Goal: Task Accomplishment & Management: Use online tool/utility

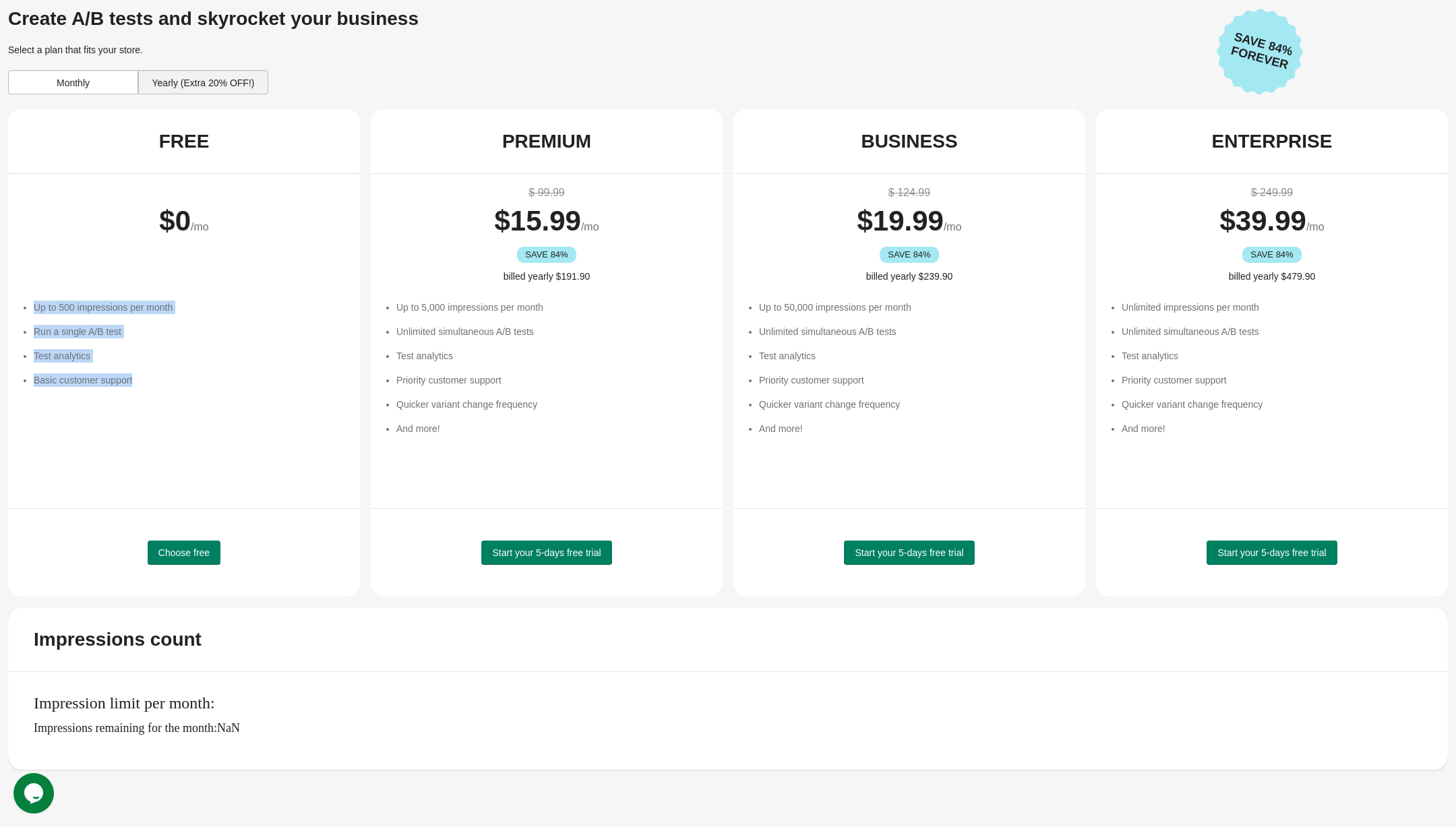
drag, startPoint x: 40, startPoint y: 300, endPoint x: 229, endPoint y: 451, distance: 241.9
click at [229, 451] on div "Up to 500 impressions per month Run a single A/B test Test analytics Basic cust…" at bounding box center [189, 380] width 312 height 202
click at [551, 556] on span "Start your 5-days free trial" at bounding box center [546, 553] width 109 height 11
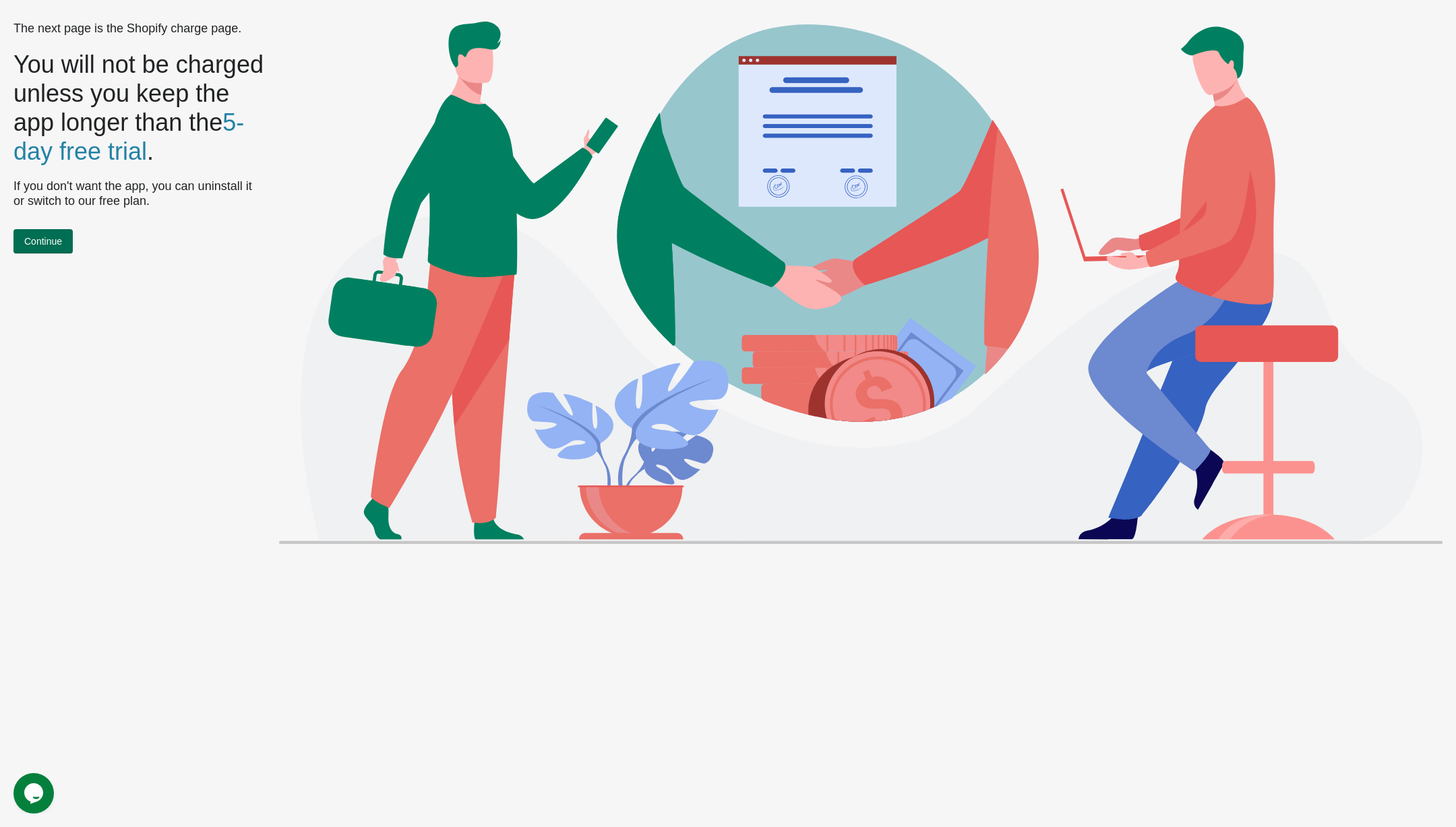
click at [46, 240] on span "Continue" at bounding box center [43, 241] width 38 height 11
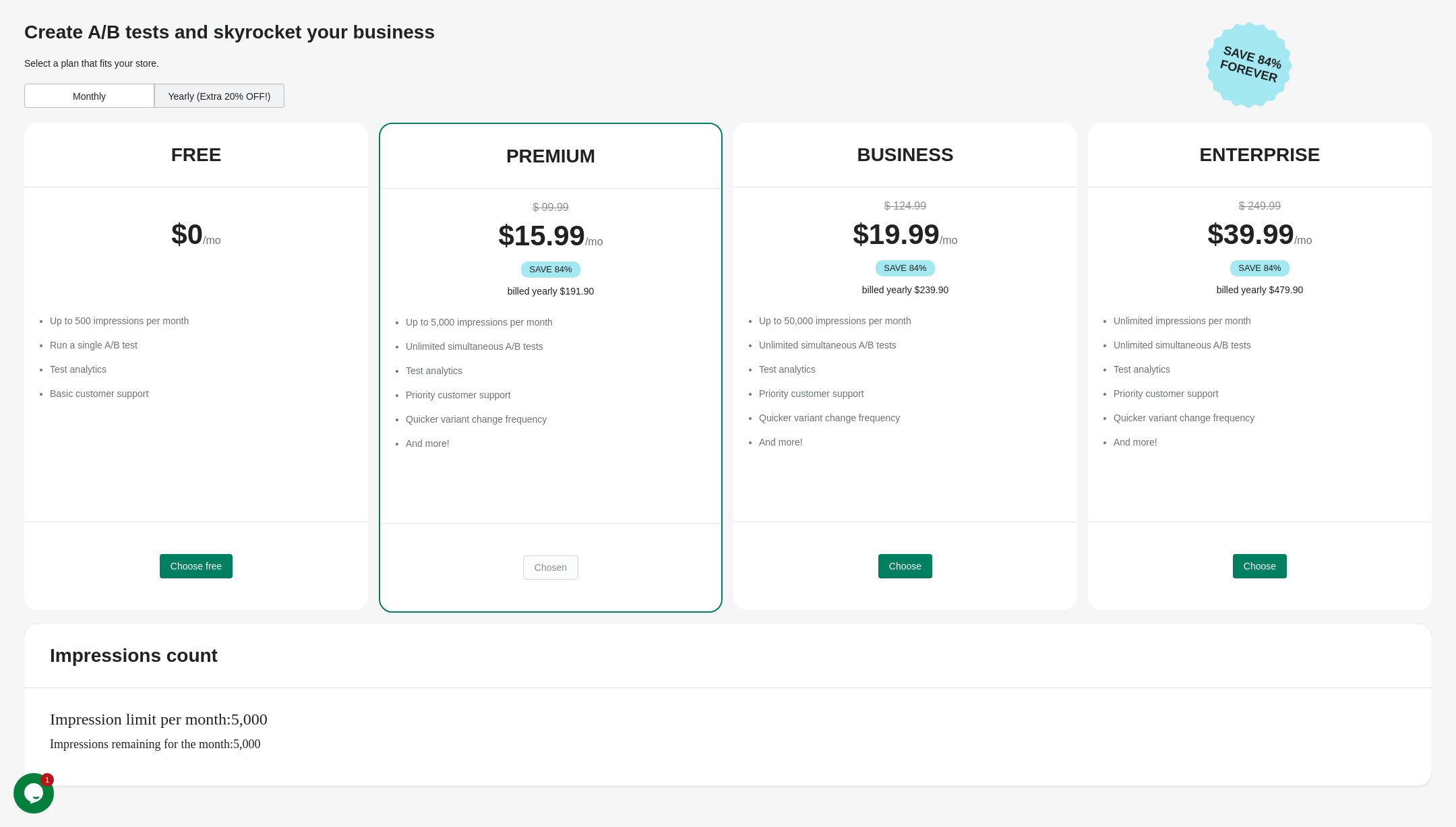
click at [98, 97] on div "Monthly" at bounding box center [89, 96] width 130 height 24
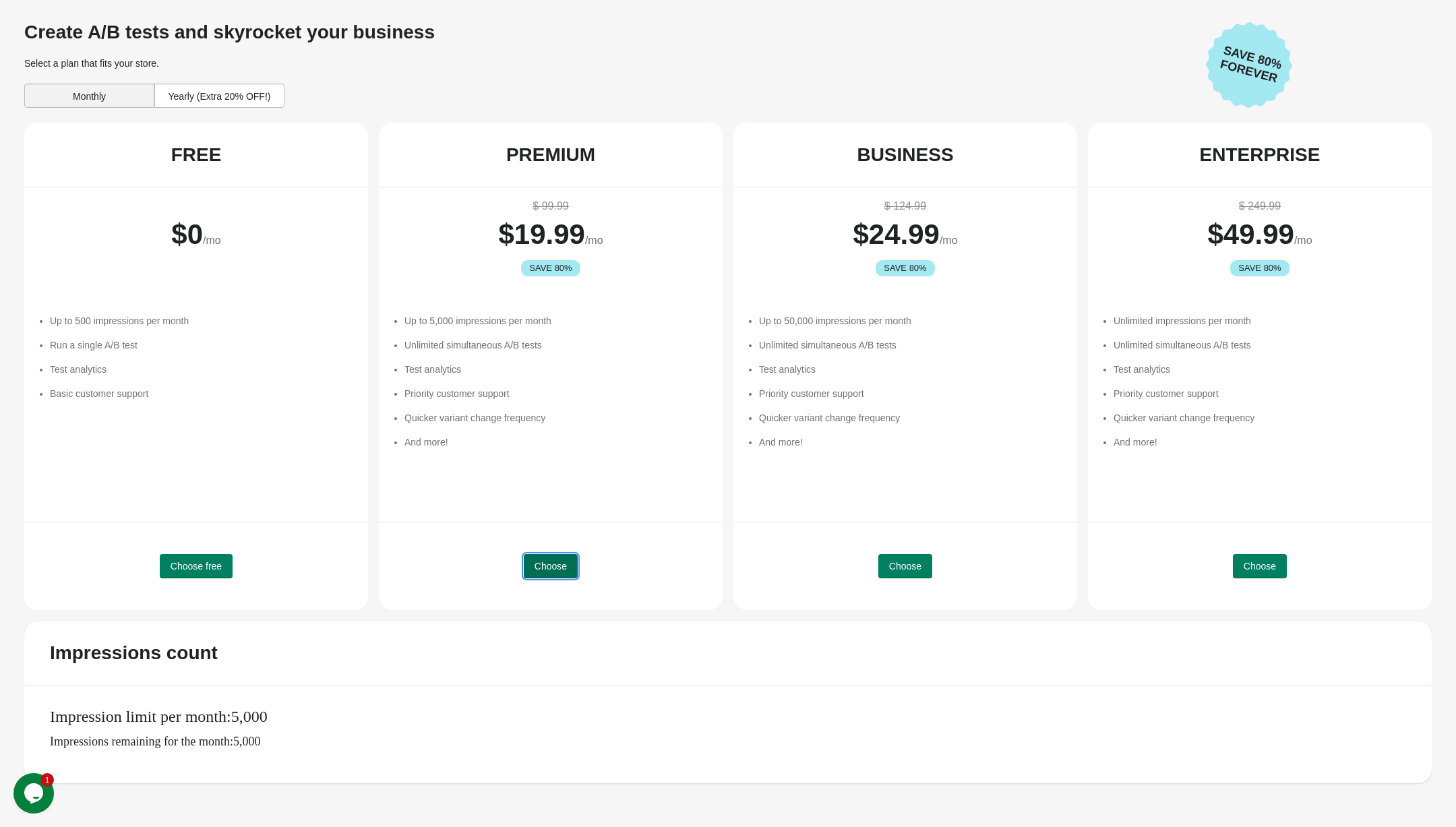
click at [560, 564] on span "Choose" at bounding box center [550, 566] width 33 height 11
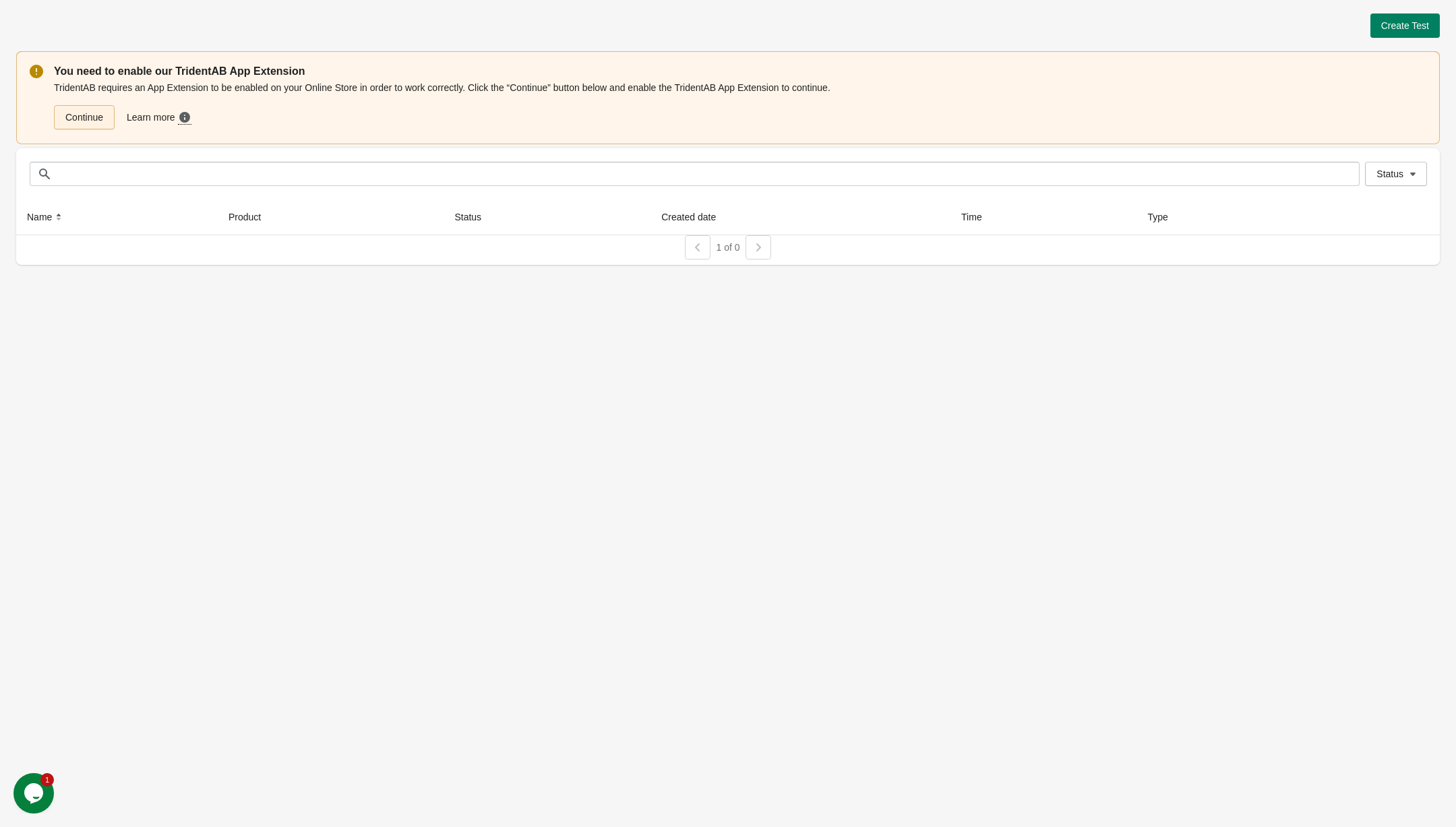
click at [101, 121] on link "Continue" at bounding box center [84, 117] width 61 height 24
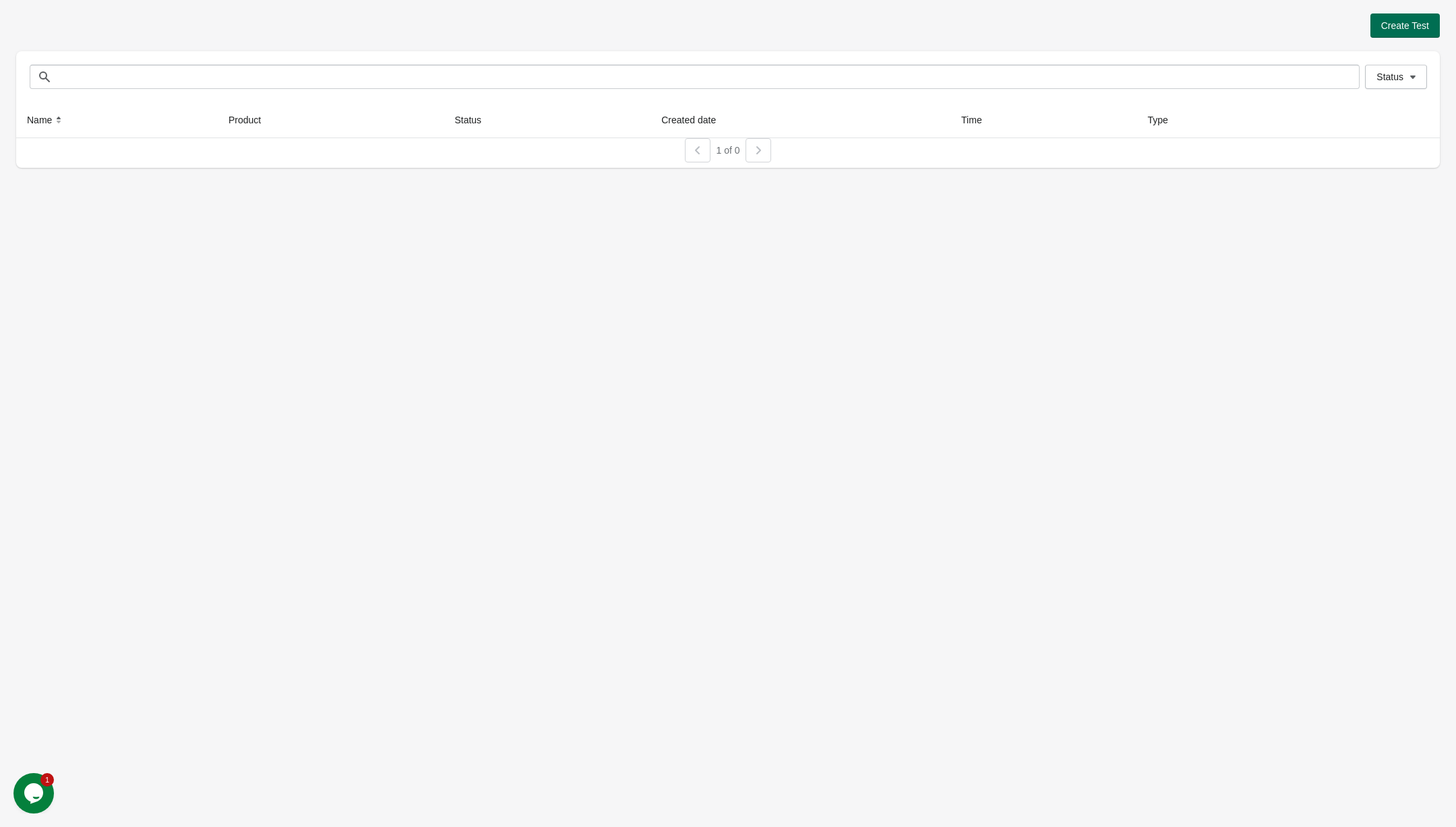
click at [1410, 18] on button "Create Test" at bounding box center [1404, 26] width 69 height 24
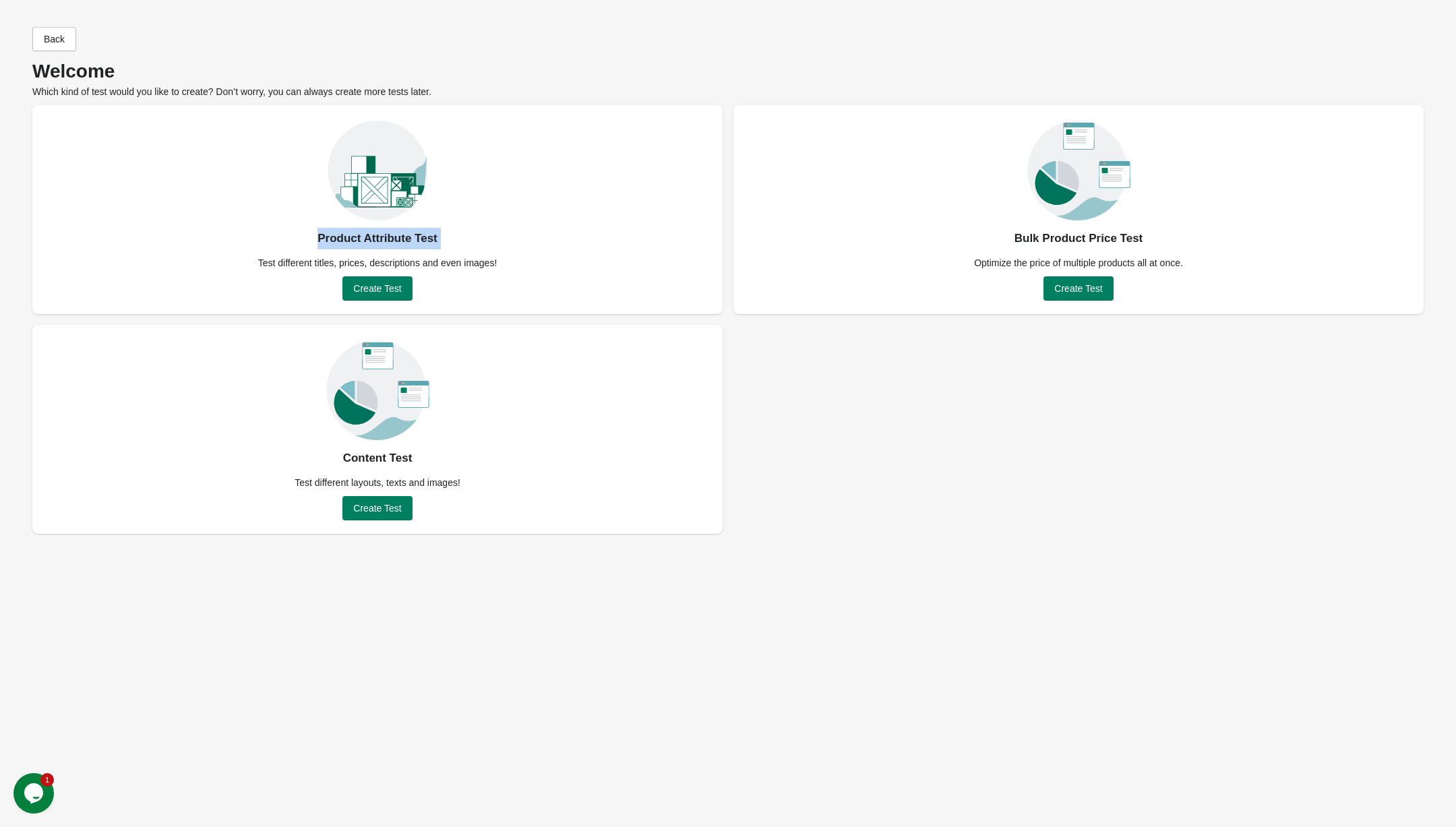
drag, startPoint x: 360, startPoint y: 240, endPoint x: 557, endPoint y: 240, distance: 197.0
click at [557, 240] on div "Product Attribute Test Test different titles, prices, descriptions and even ima…" at bounding box center [378, 209] width 690 height 209
click at [574, 276] on div "Product Attribute Test Test different titles, prices, descriptions and even ima…" at bounding box center [378, 209] width 690 height 209
drag, startPoint x: 346, startPoint y: 450, endPoint x: 538, endPoint y: 488, distance: 195.7
click at [538, 488] on div "Content Test Test different layouts, texts and images! Create Test" at bounding box center [378, 429] width 690 height 209
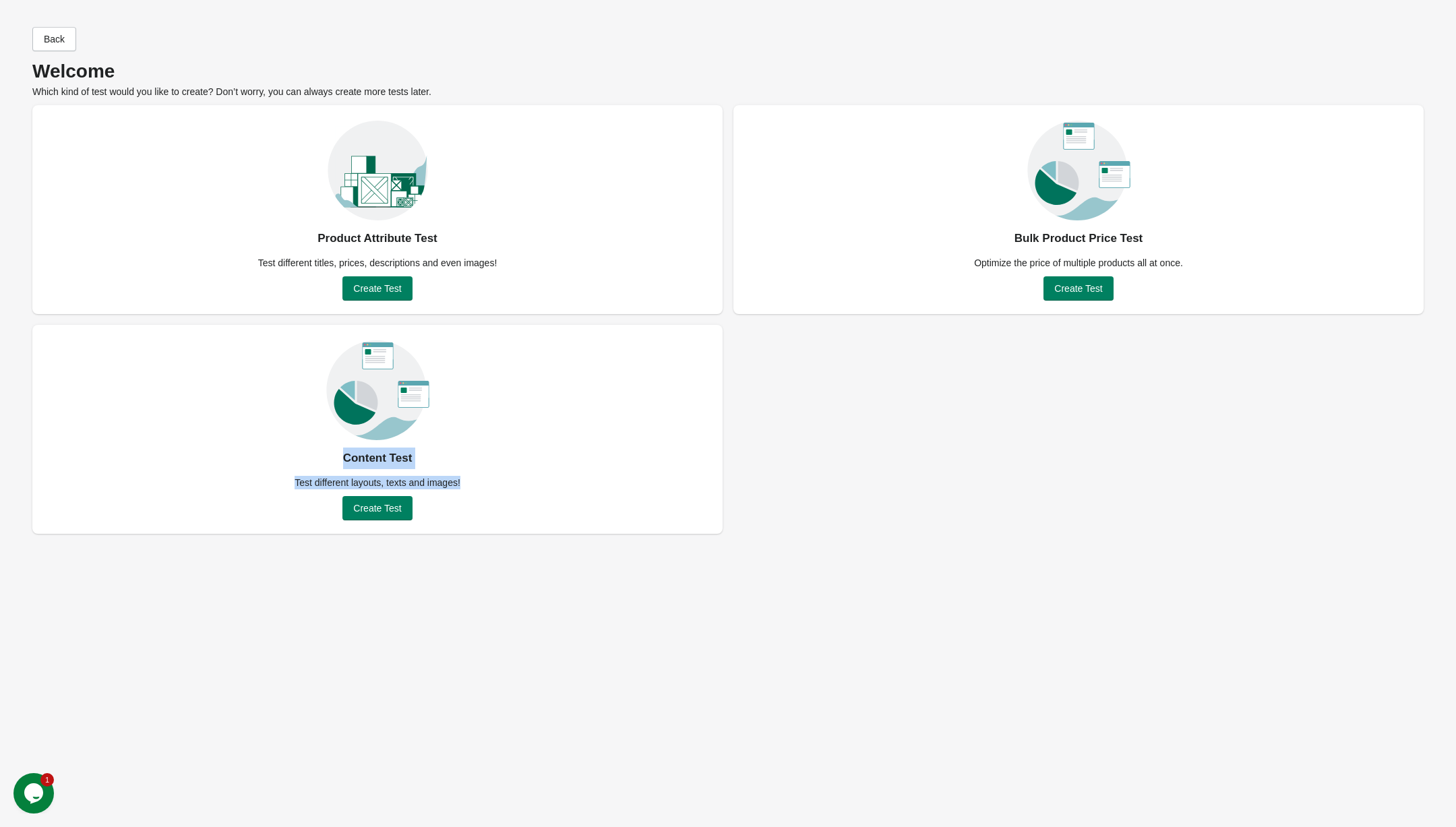
click at [538, 488] on div "Content Test Test different layouts, texts and images! Create Test" at bounding box center [378, 429] width 690 height 209
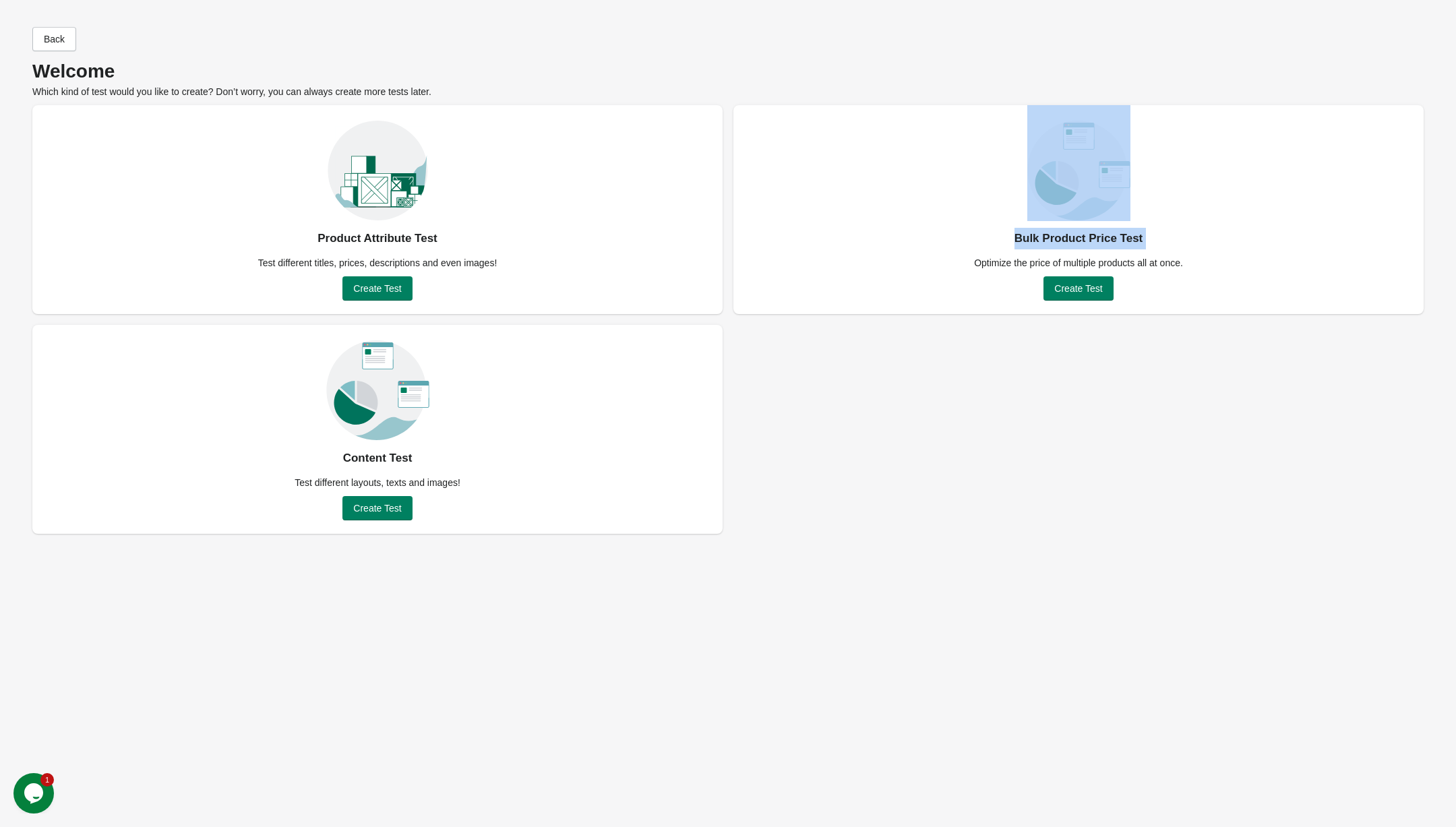
drag, startPoint x: 1138, startPoint y: 252, endPoint x: 1024, endPoint y: 211, distance: 121.1
click at [1024, 211] on div "Bulk Product Price Test Optimize the price of multiple products all at once. Cr…" at bounding box center [1079, 209] width 690 height 209
click at [901, 214] on div "Bulk Product Price Test Optimize the price of multiple products all at once. Cr…" at bounding box center [1079, 209] width 690 height 209
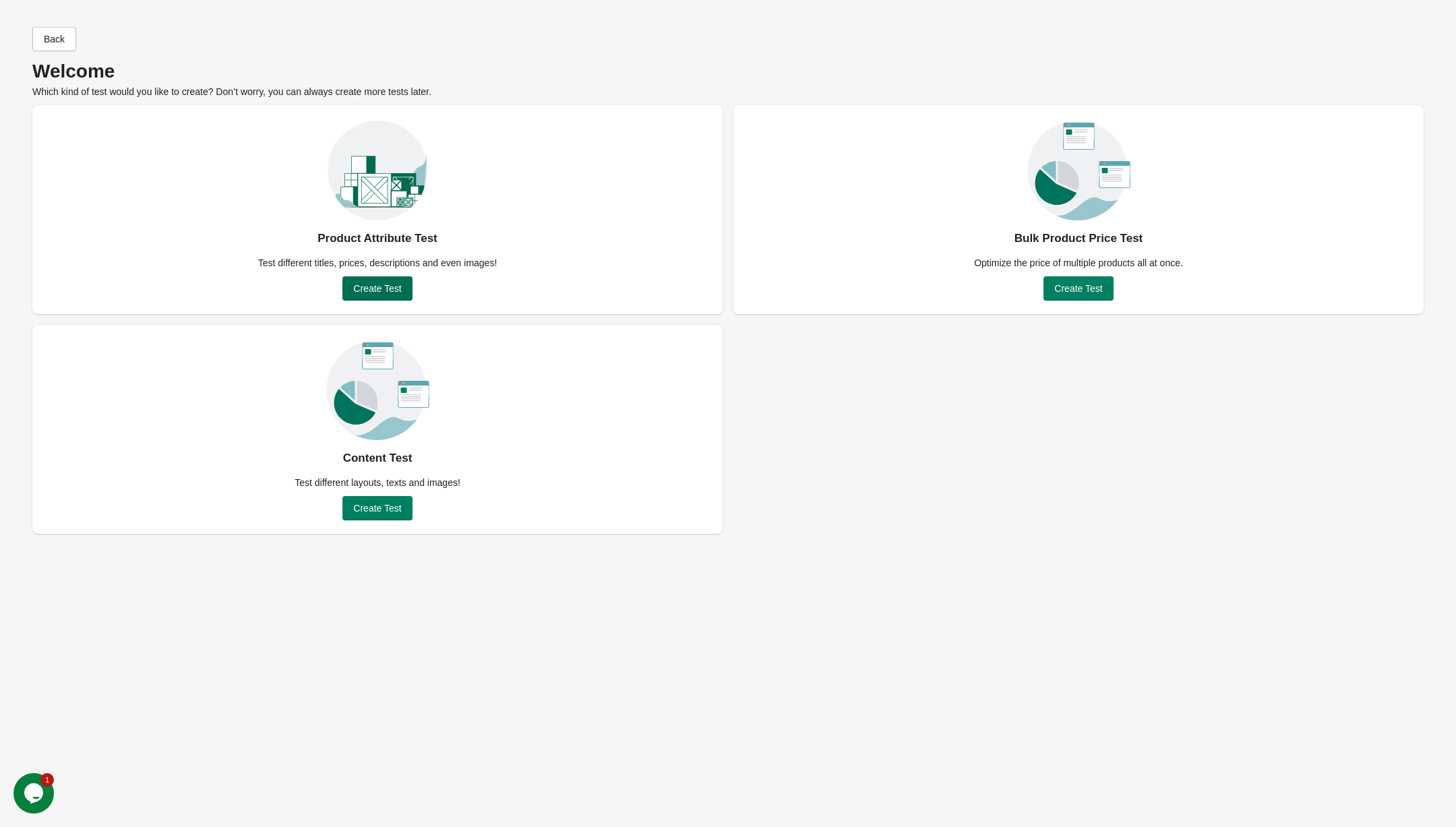
click at [410, 284] on button "Create Test" at bounding box center [376, 288] width 69 height 24
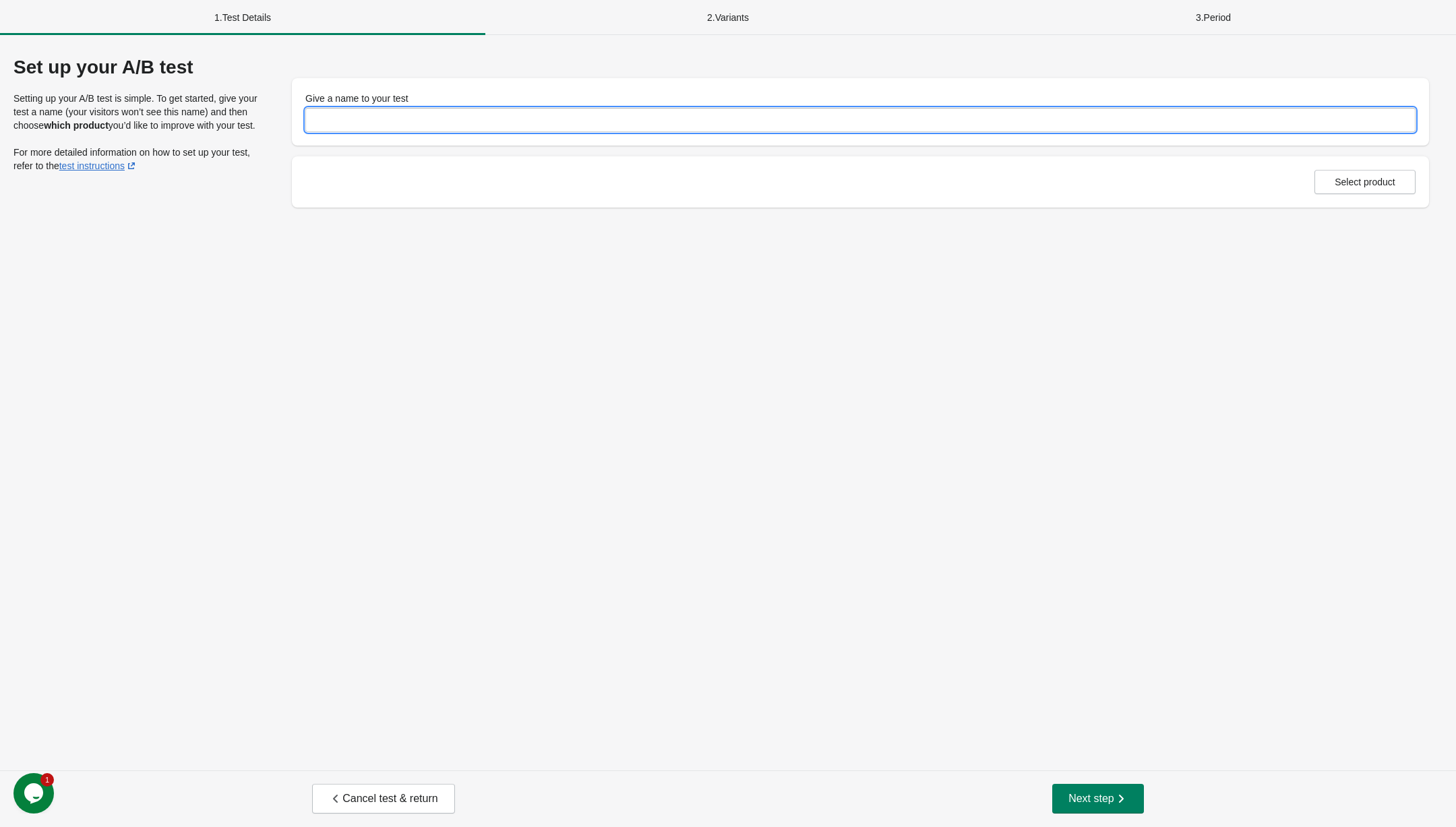
click at [422, 113] on input "Give a name to your test" at bounding box center [861, 120] width 1110 height 24
type input "**********"
click at [1337, 180] on span "Select product" at bounding box center [1365, 182] width 61 height 11
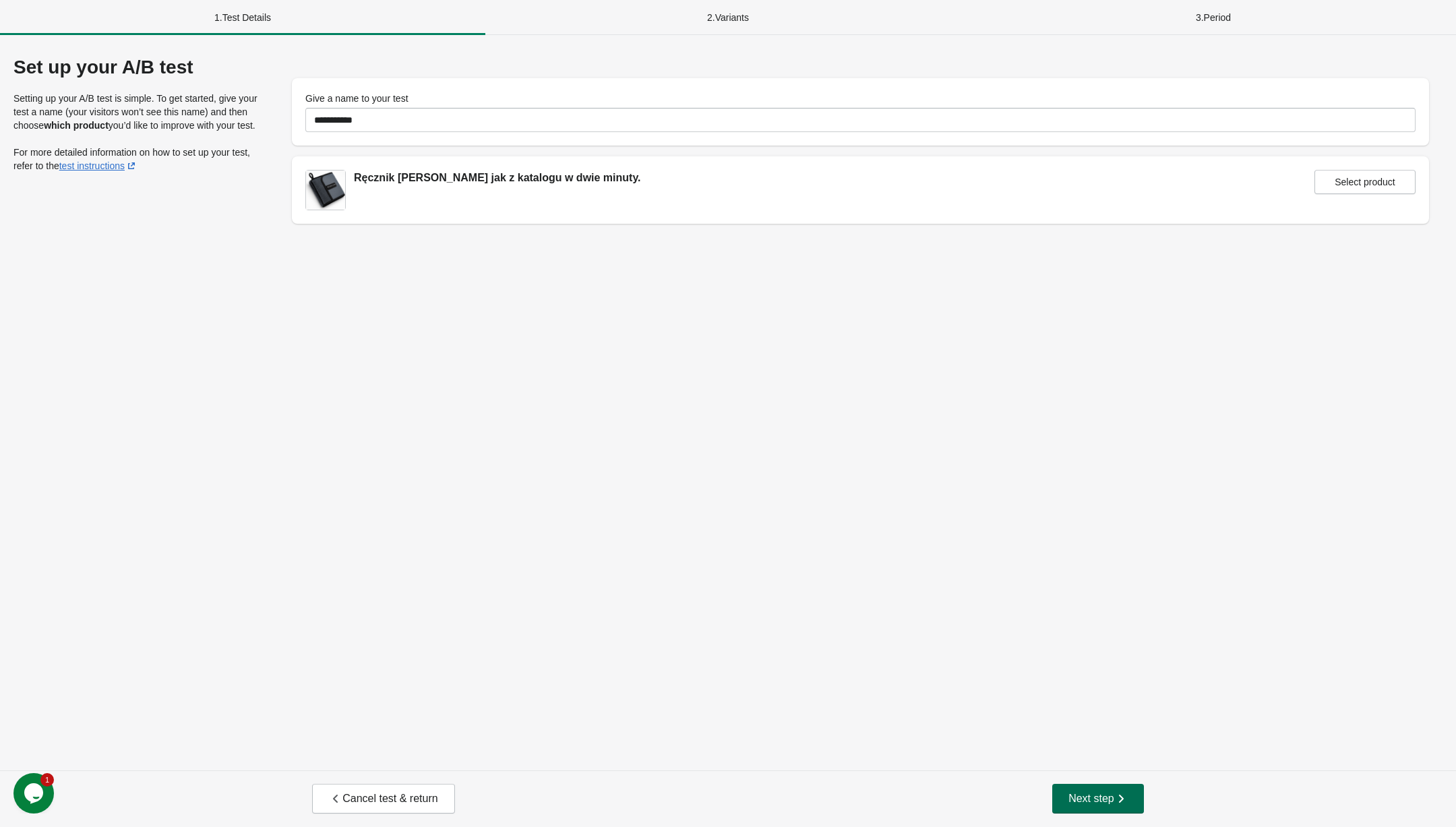
click at [1122, 799] on icon "button" at bounding box center [1121, 799] width 14 height 14
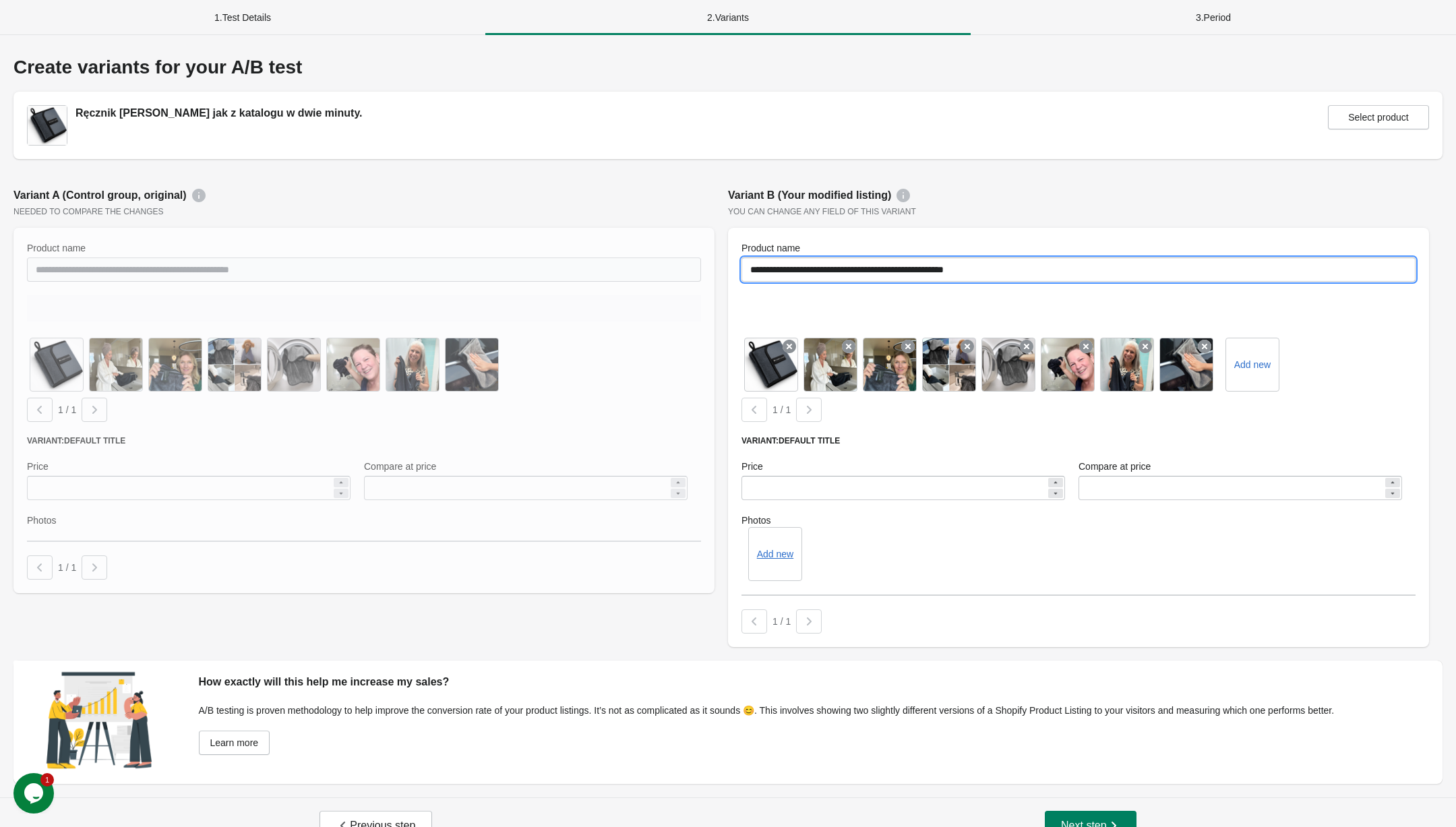
click at [920, 280] on input "**********" at bounding box center [1078, 270] width 674 height 24
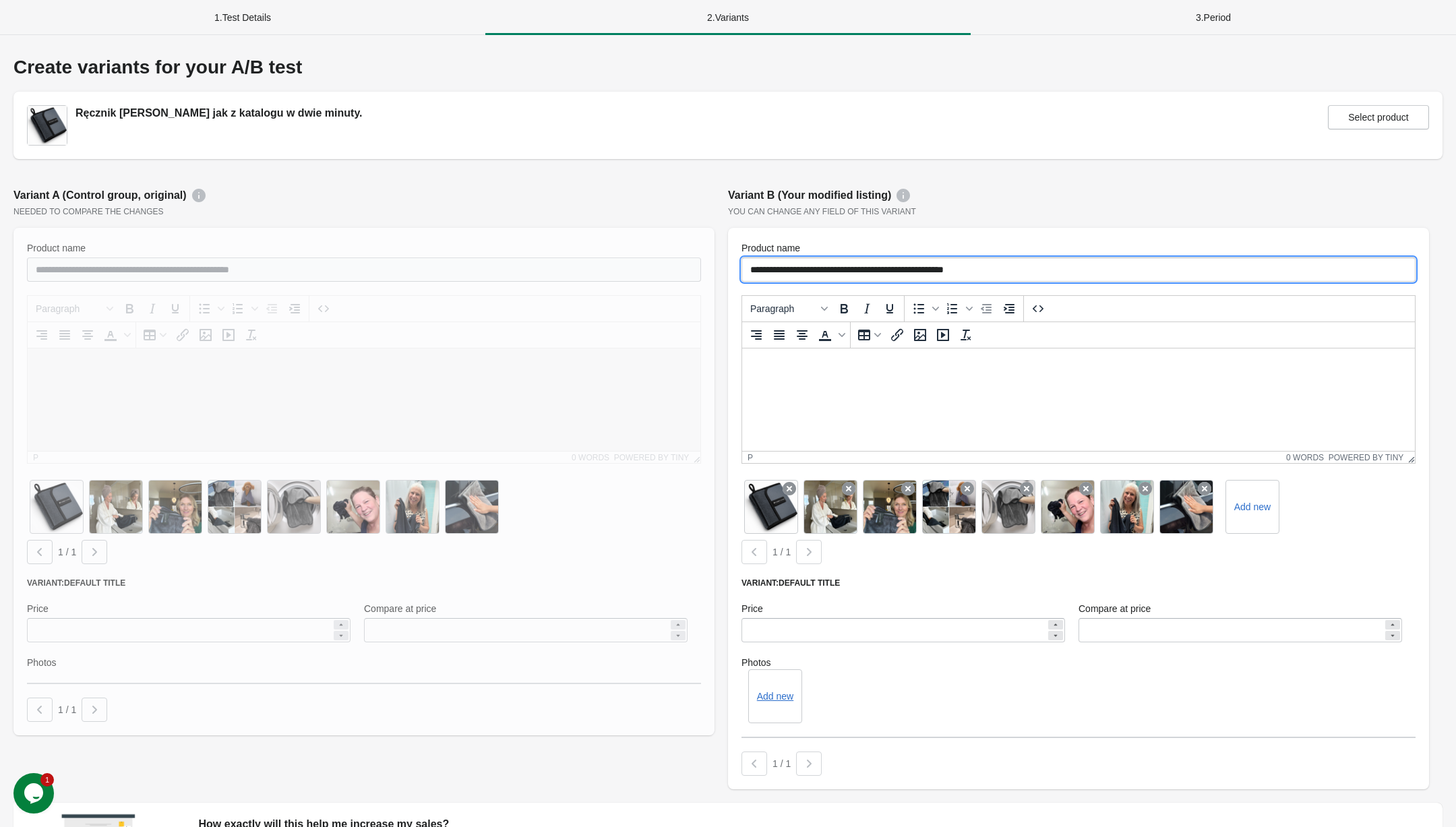
scroll to position [170, 0]
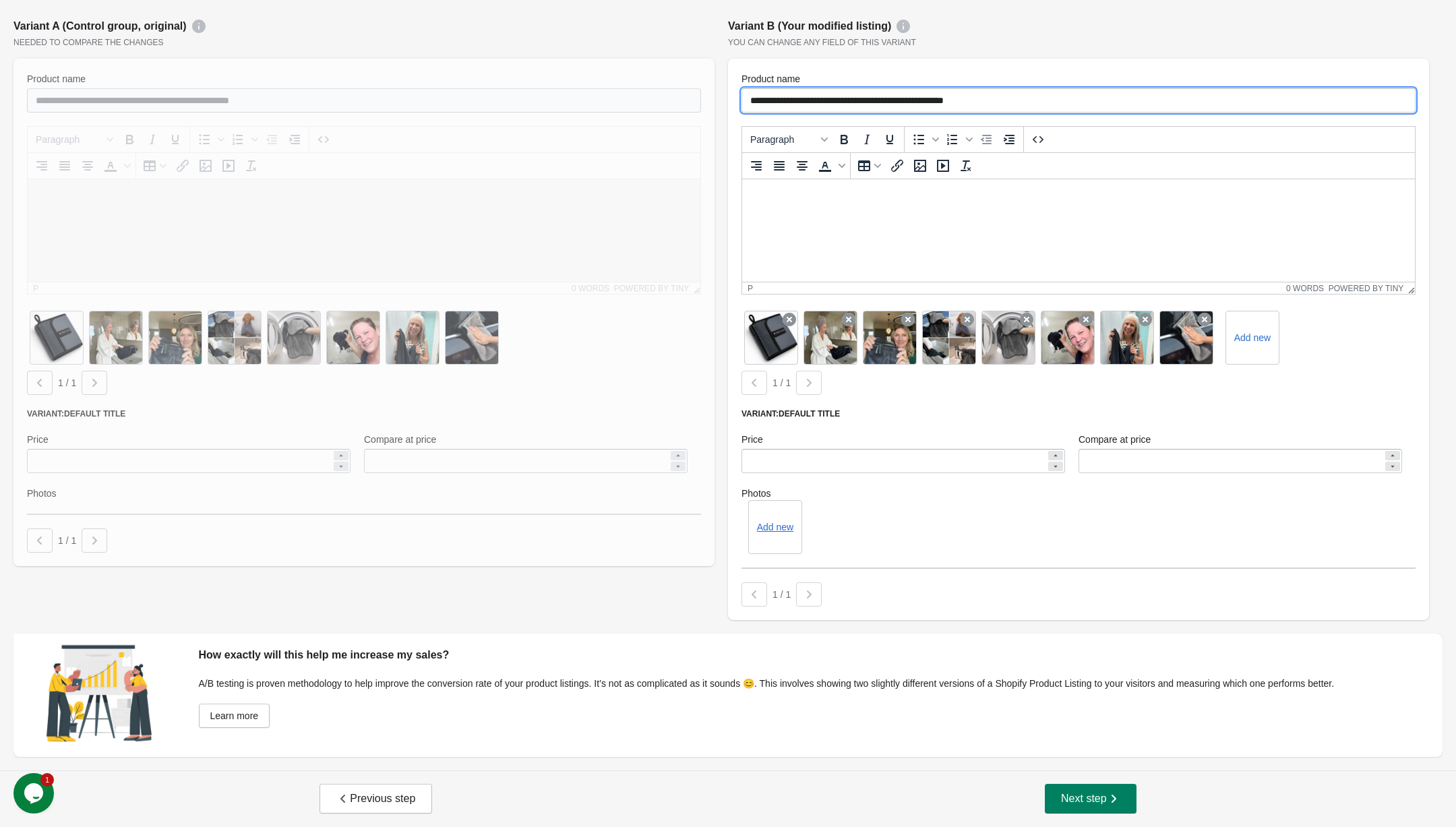
click at [615, 571] on div "**********" at bounding box center [364, 292] width 715 height 561
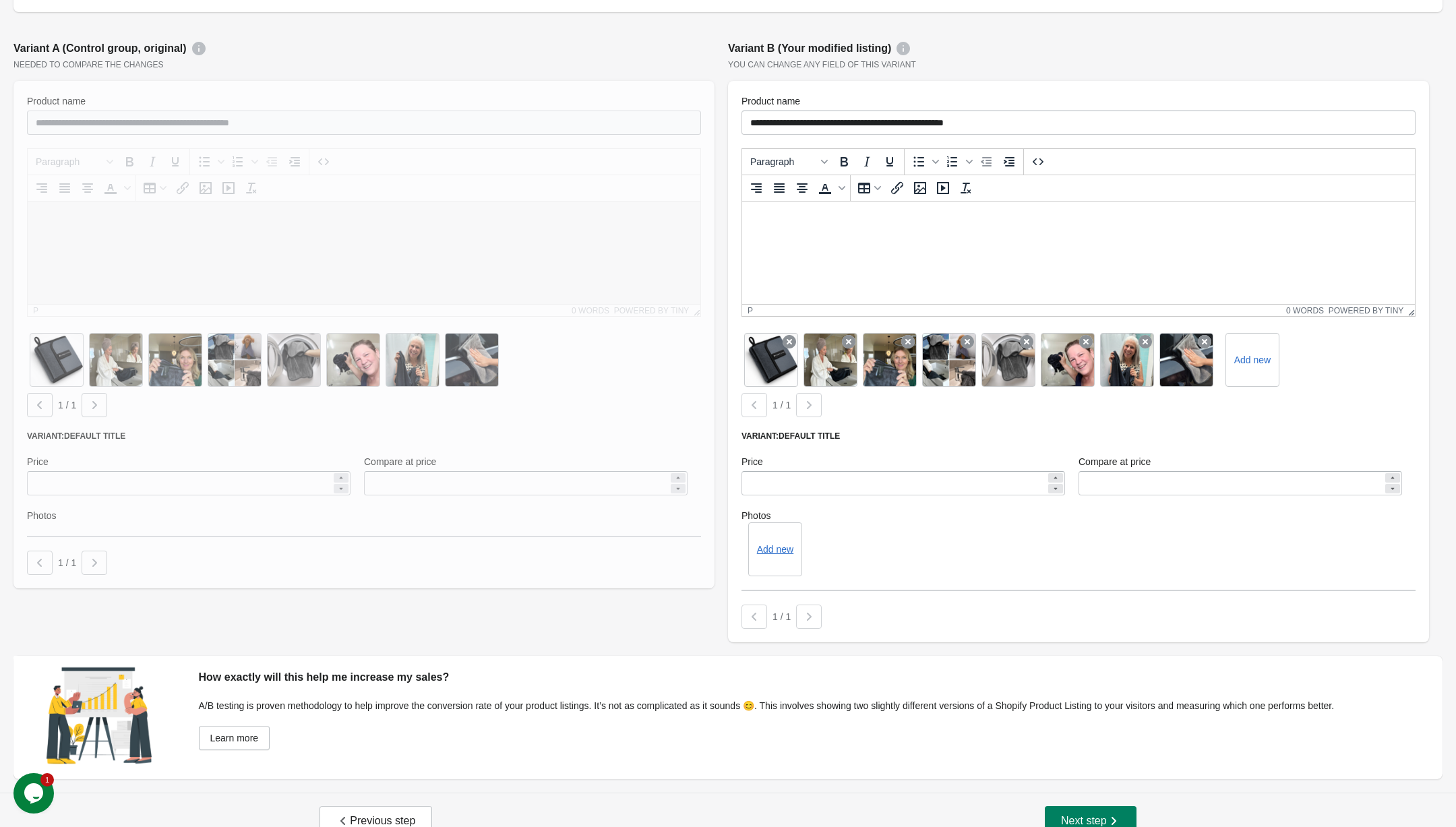
scroll to position [0, 0]
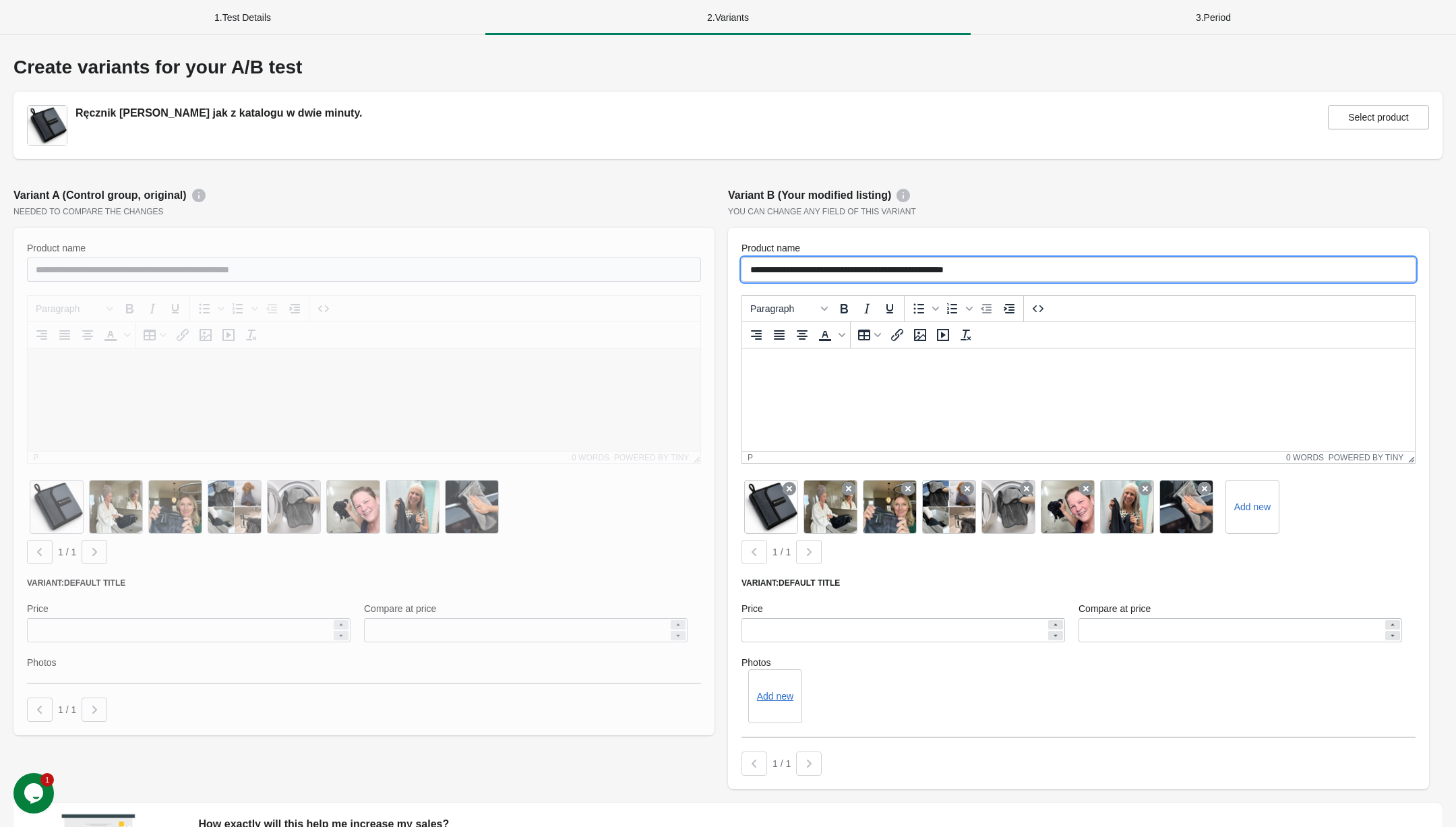
drag, startPoint x: 1041, startPoint y: 265, endPoint x: 731, endPoint y: 261, distance: 310.0
click at [731, 261] on div "**********" at bounding box center [1078, 509] width 701 height 561
click at [1047, 217] on div "**********" at bounding box center [1079, 488] width 715 height 615
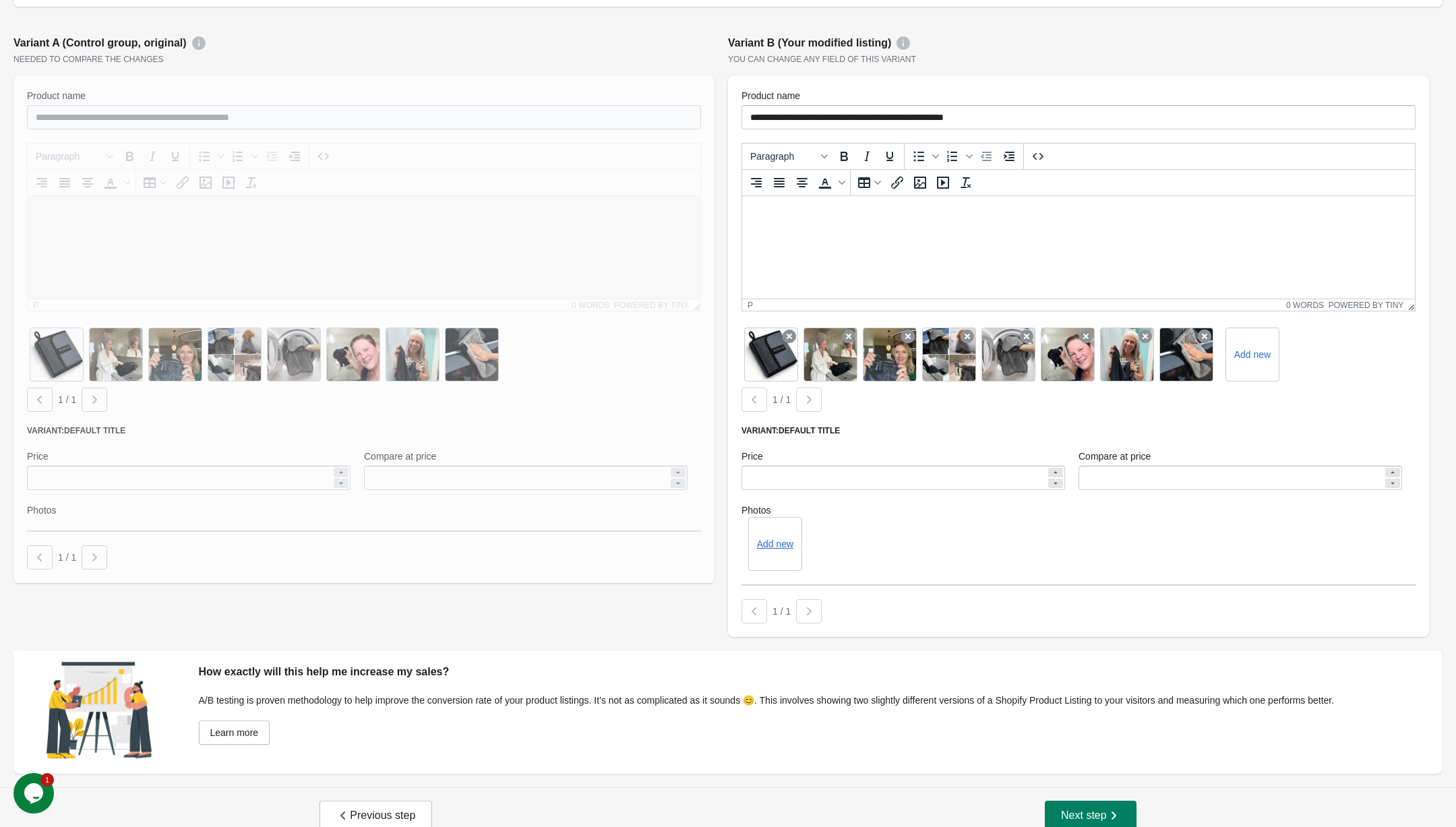
scroll to position [149, 0]
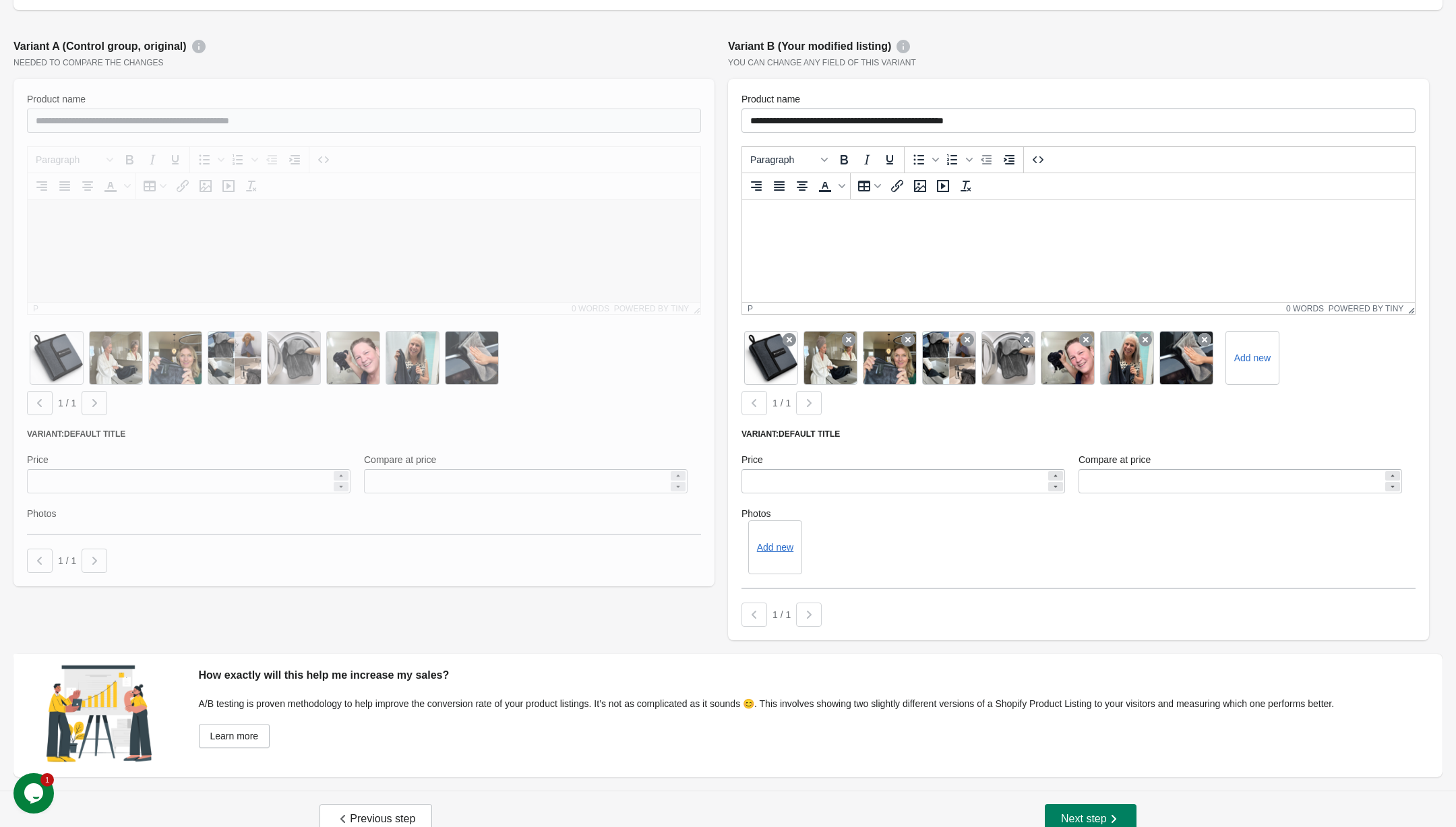
drag, startPoint x: 1037, startPoint y: 107, endPoint x: 981, endPoint y: 106, distance: 56.0
click at [981, 106] on div "**********" at bounding box center [1078, 112] width 674 height 40
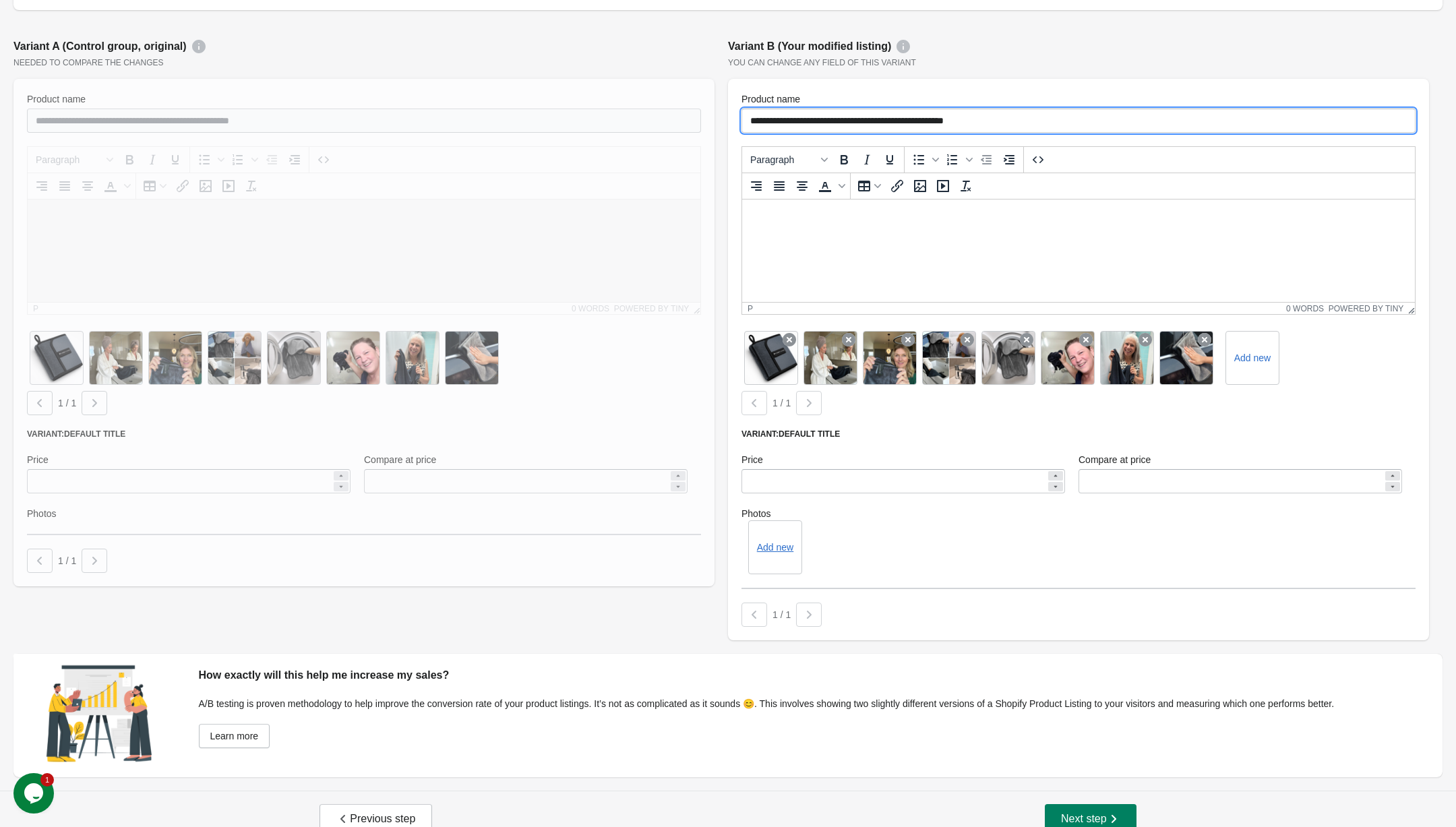
drag, startPoint x: 1021, startPoint y: 111, endPoint x: 845, endPoint y: 115, distance: 176.0
click at [844, 115] on input "**********" at bounding box center [1078, 121] width 674 height 24
drag, startPoint x: 1017, startPoint y: 123, endPoint x: 834, endPoint y: 123, distance: 183.0
click at [834, 123] on input "**********" at bounding box center [1078, 121] width 674 height 24
paste input "text"
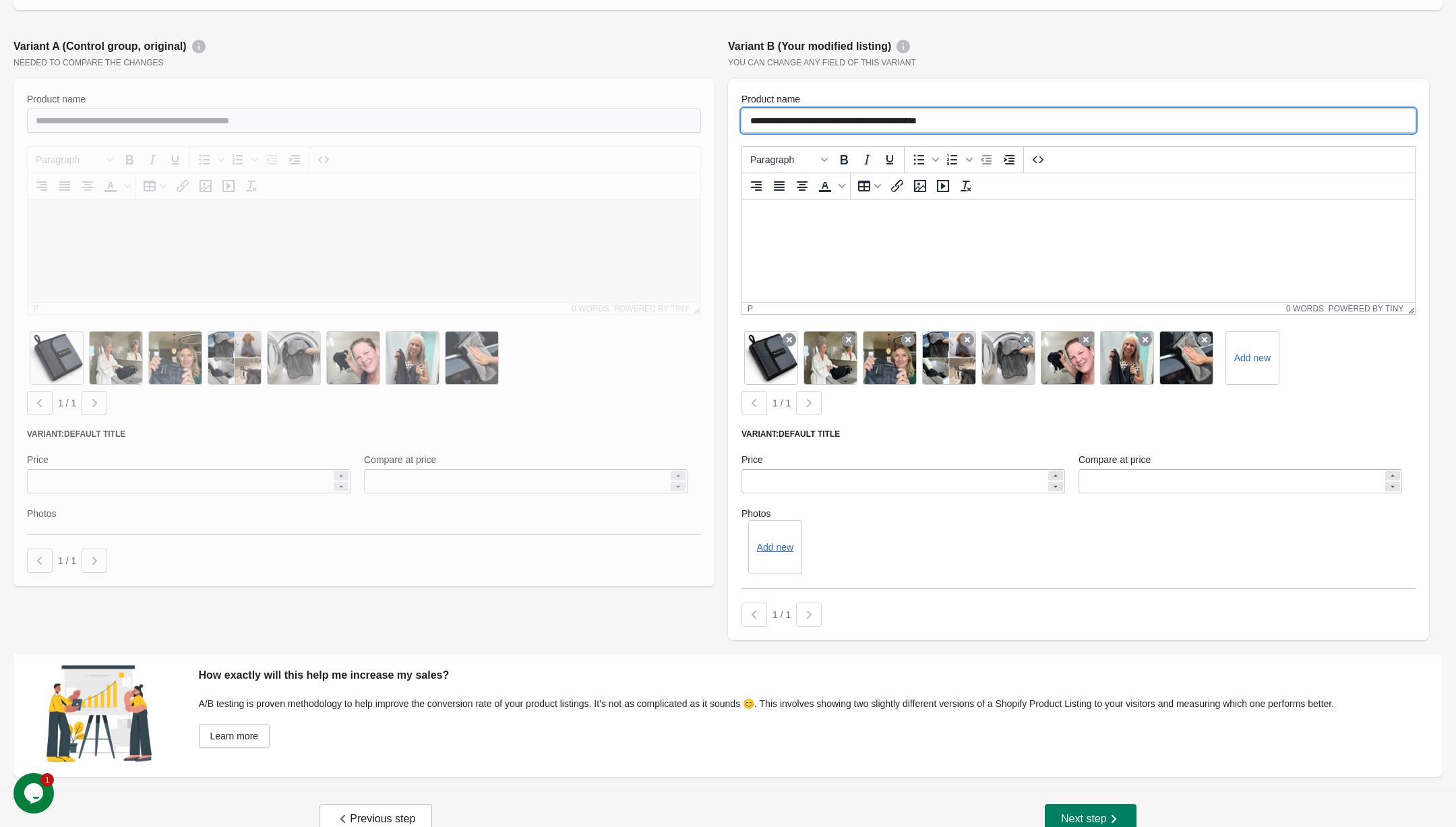
click at [1085, 113] on input "**********" at bounding box center [1078, 121] width 674 height 24
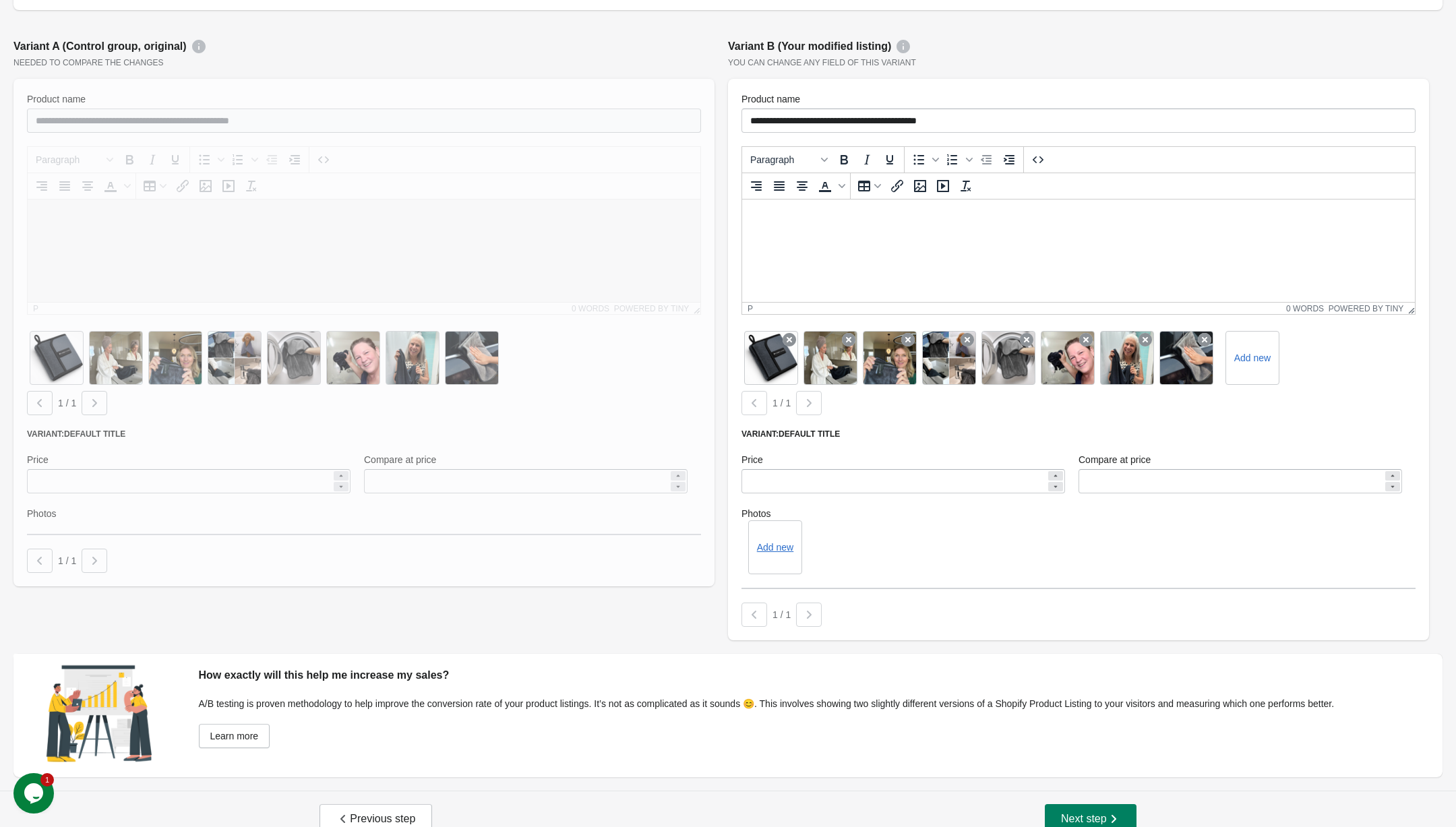
click at [1115, 68] on div "**********" at bounding box center [1079, 339] width 715 height 615
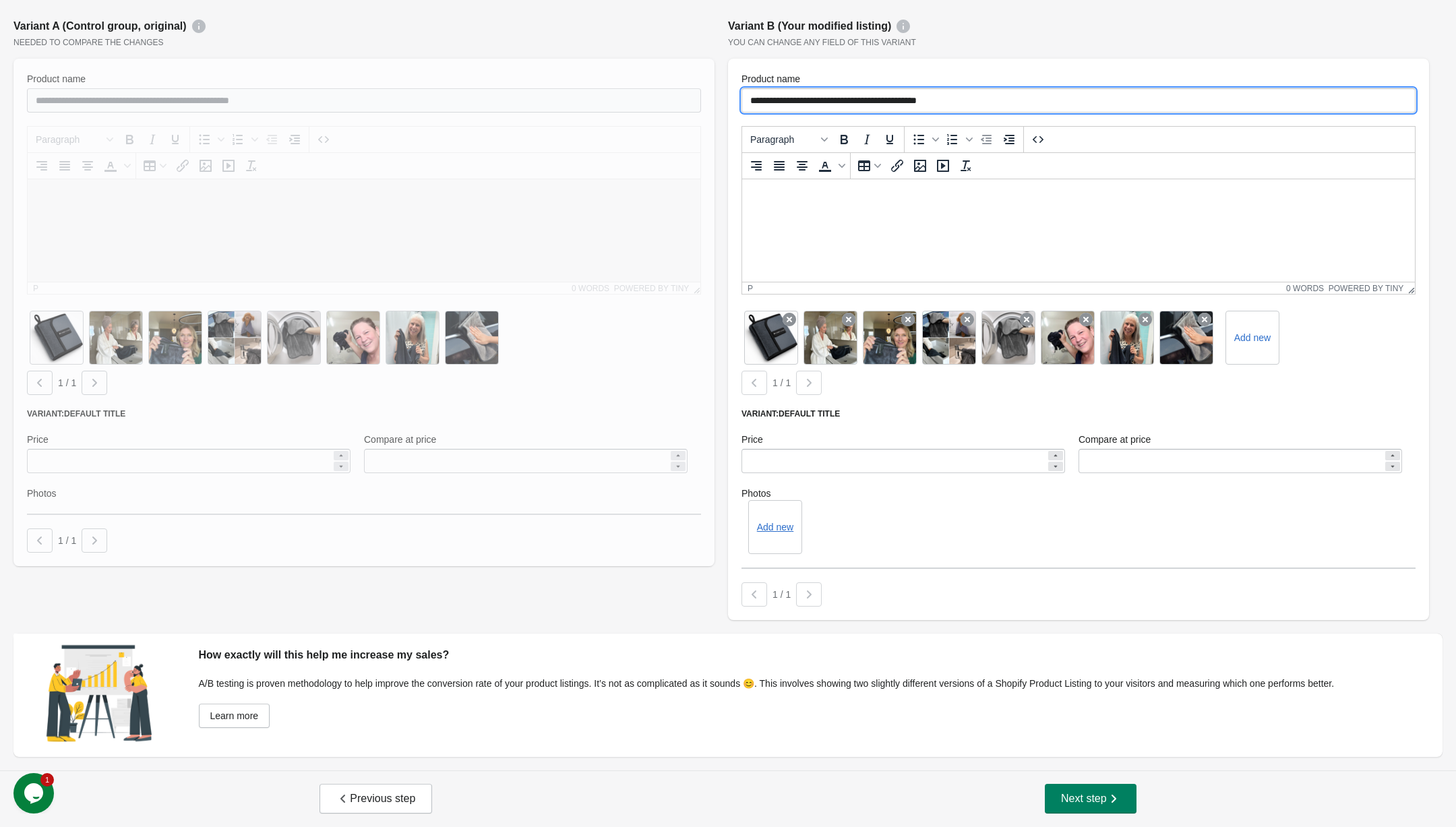
drag, startPoint x: 966, startPoint y: 100, endPoint x: 835, endPoint y: 100, distance: 131.0
click at [835, 100] on input "**********" at bounding box center [1078, 100] width 674 height 24
paste input "******"
type input "**********"
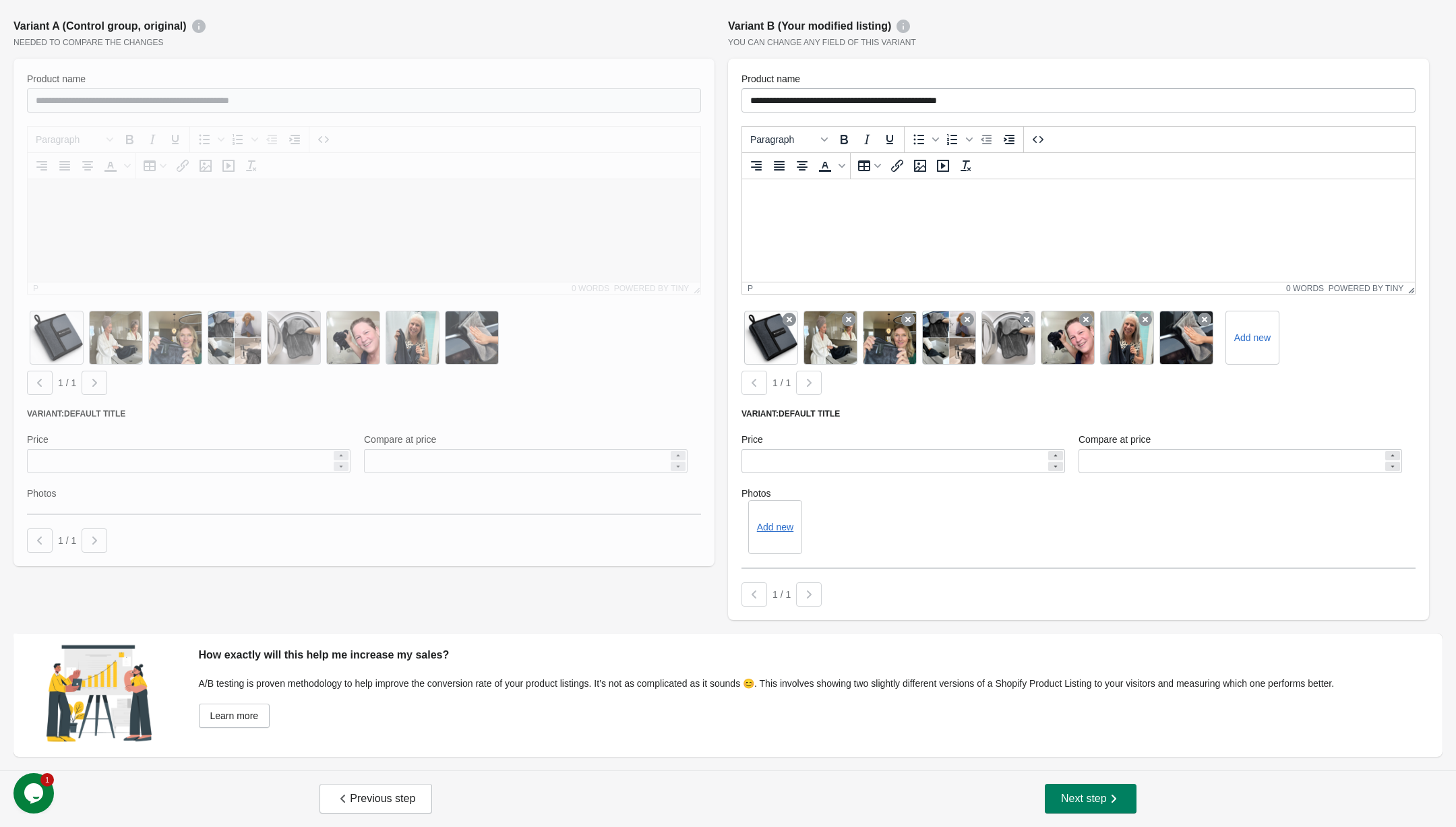
click at [1095, 37] on div "You can change any field of this variant" at bounding box center [1078, 43] width 701 height 11
click at [820, 604] on div "1 / 1" at bounding box center [1076, 591] width 680 height 30
click at [1071, 793] on span "Next step" at bounding box center [1090, 799] width 59 height 14
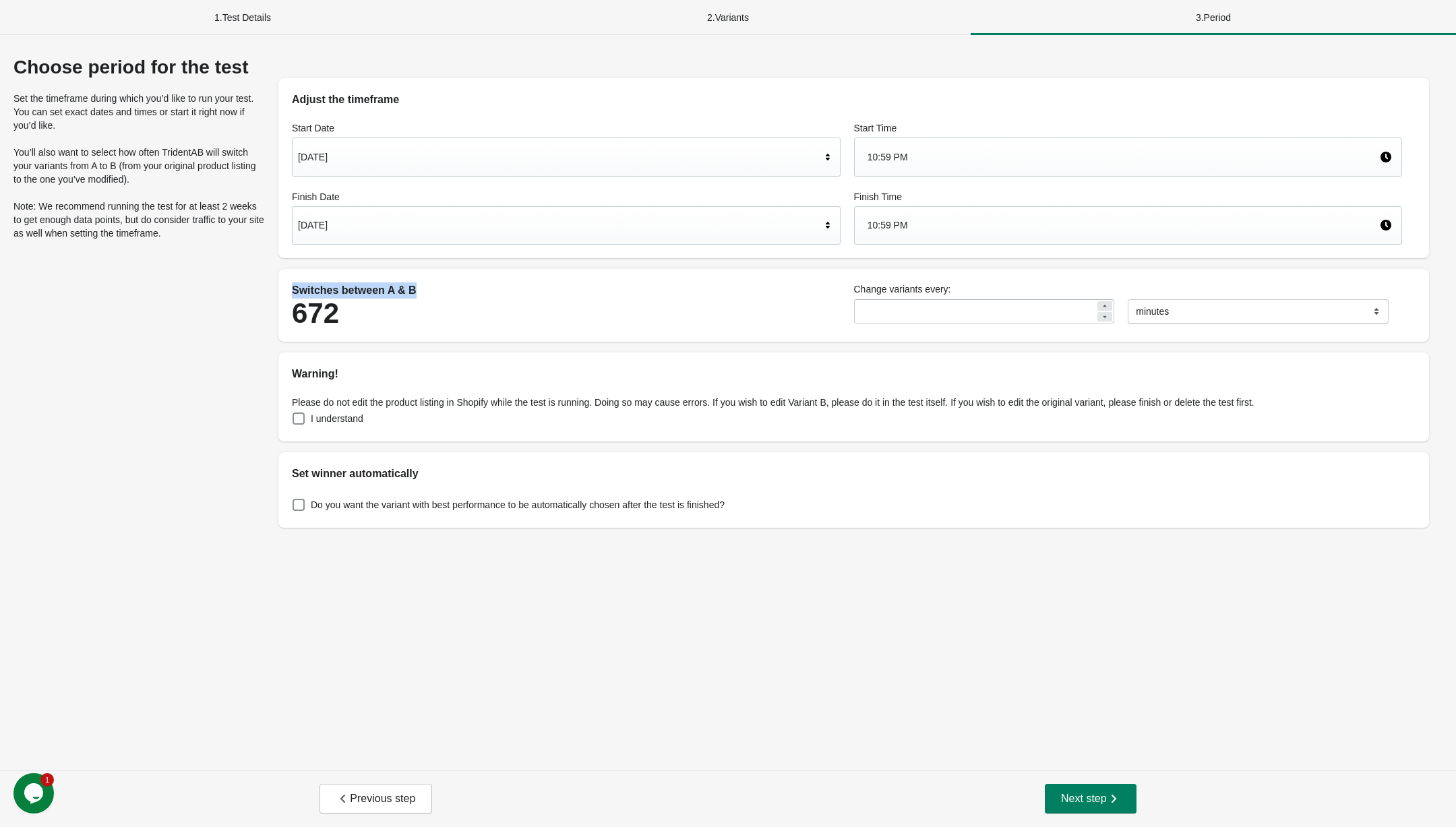
drag, startPoint x: 455, startPoint y: 294, endPoint x: 267, endPoint y: 294, distance: 188.0
click at [267, 294] on div "Adjust the timeframe Start Date Sep 1, 2025 Start Time 10:59 PM Finish Date Sep…" at bounding box center [853, 292] width 1178 height 471
click at [407, 312] on div "672" at bounding box center [566, 313] width 549 height 30
click at [384, 219] on div "[DATE]" at bounding box center [560, 225] width 523 height 26
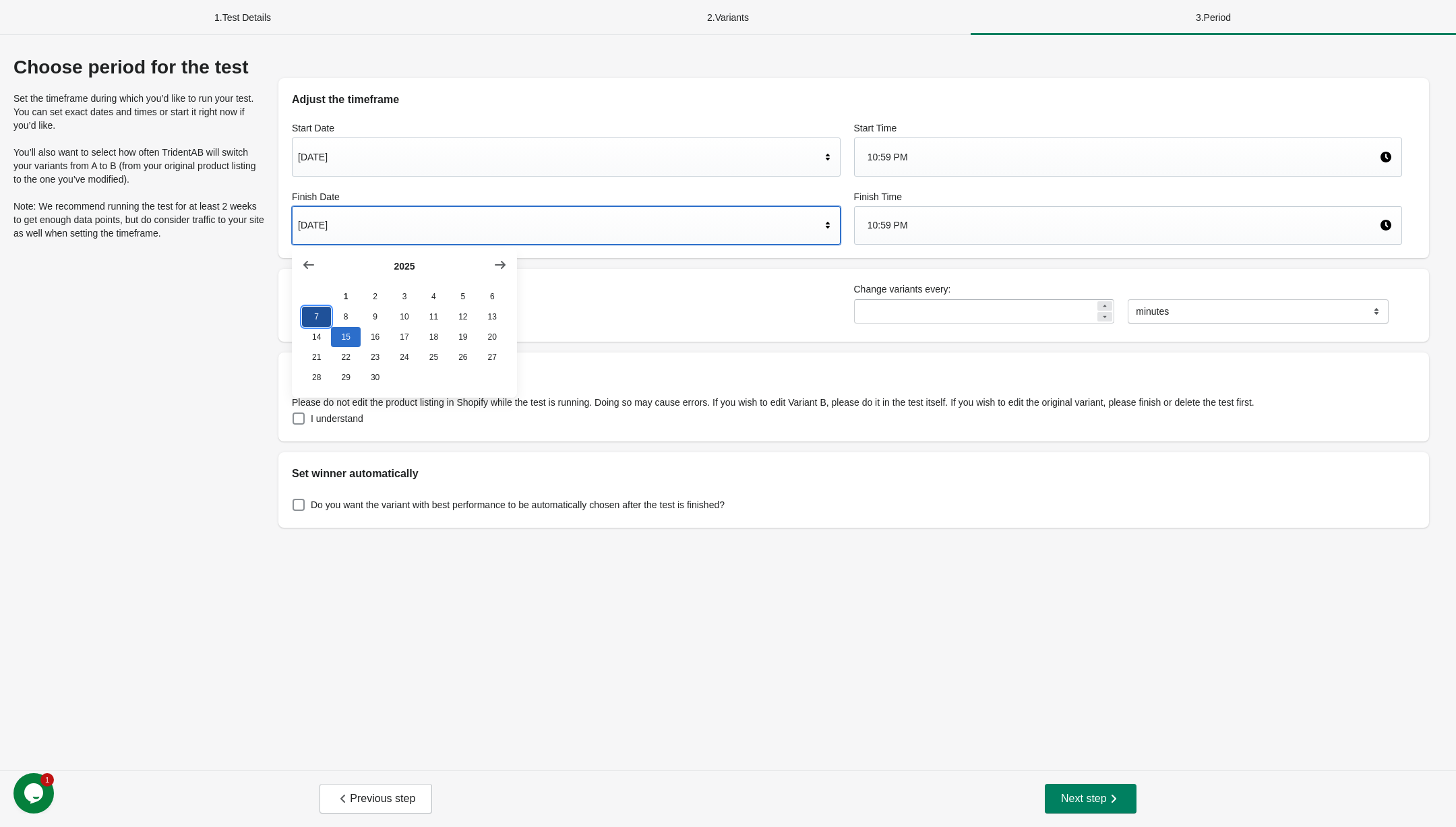
click at [323, 320] on button "7" at bounding box center [316, 316] width 29 height 21
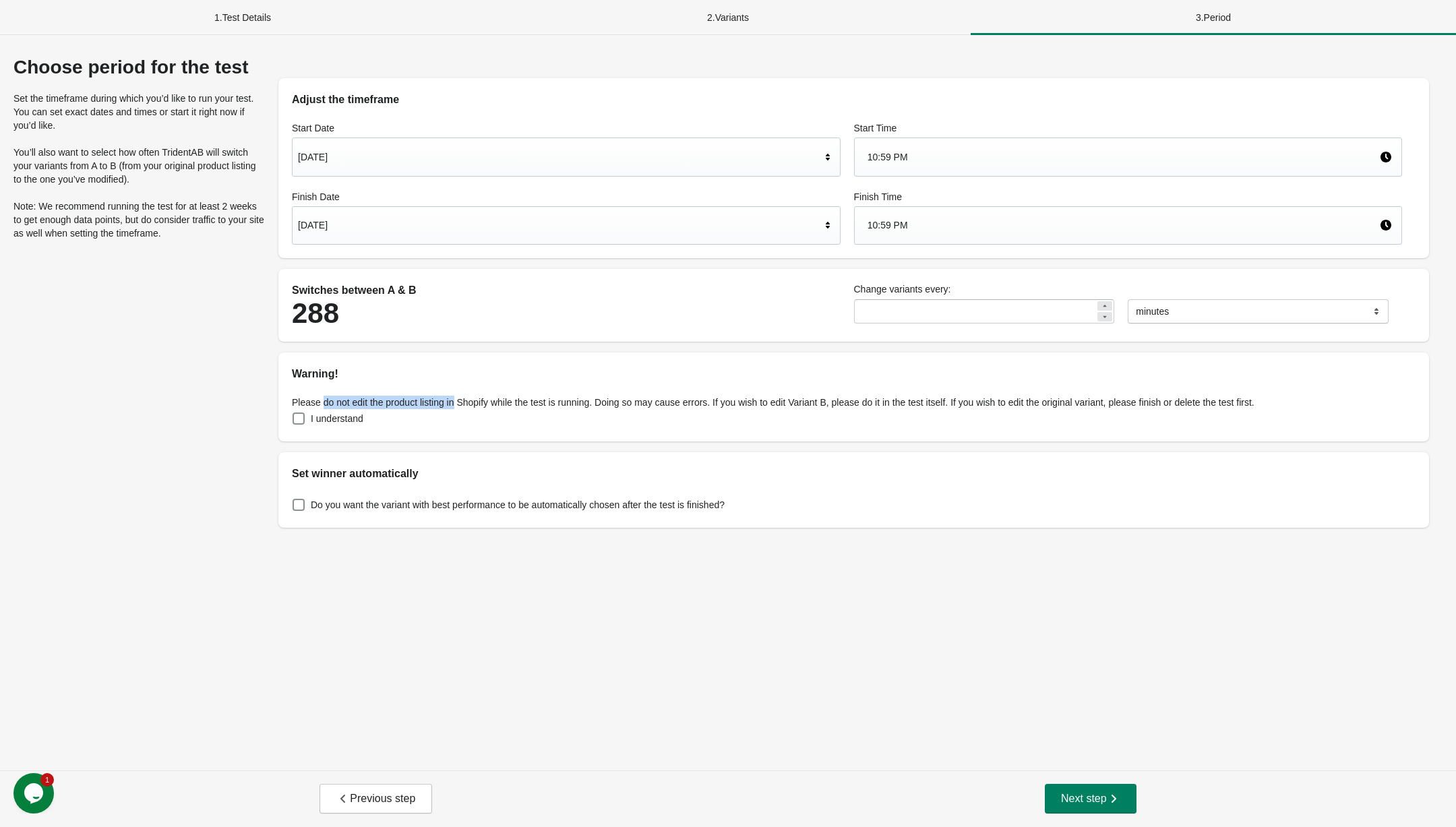
drag, startPoint x: 322, startPoint y: 399, endPoint x: 461, endPoint y: 398, distance: 139.0
click at [461, 399] on p "Please do not edit the product listing in Shopify while the test is running. Do…" at bounding box center [854, 402] width 1124 height 14
click at [538, 407] on p "Please do not edit the product listing in Shopify while the test is running. Do…" at bounding box center [854, 402] width 1124 height 14
click at [306, 420] on label "I understand" at bounding box center [328, 418] width 71 height 19
click at [979, 315] on input "**" at bounding box center [975, 312] width 242 height 24
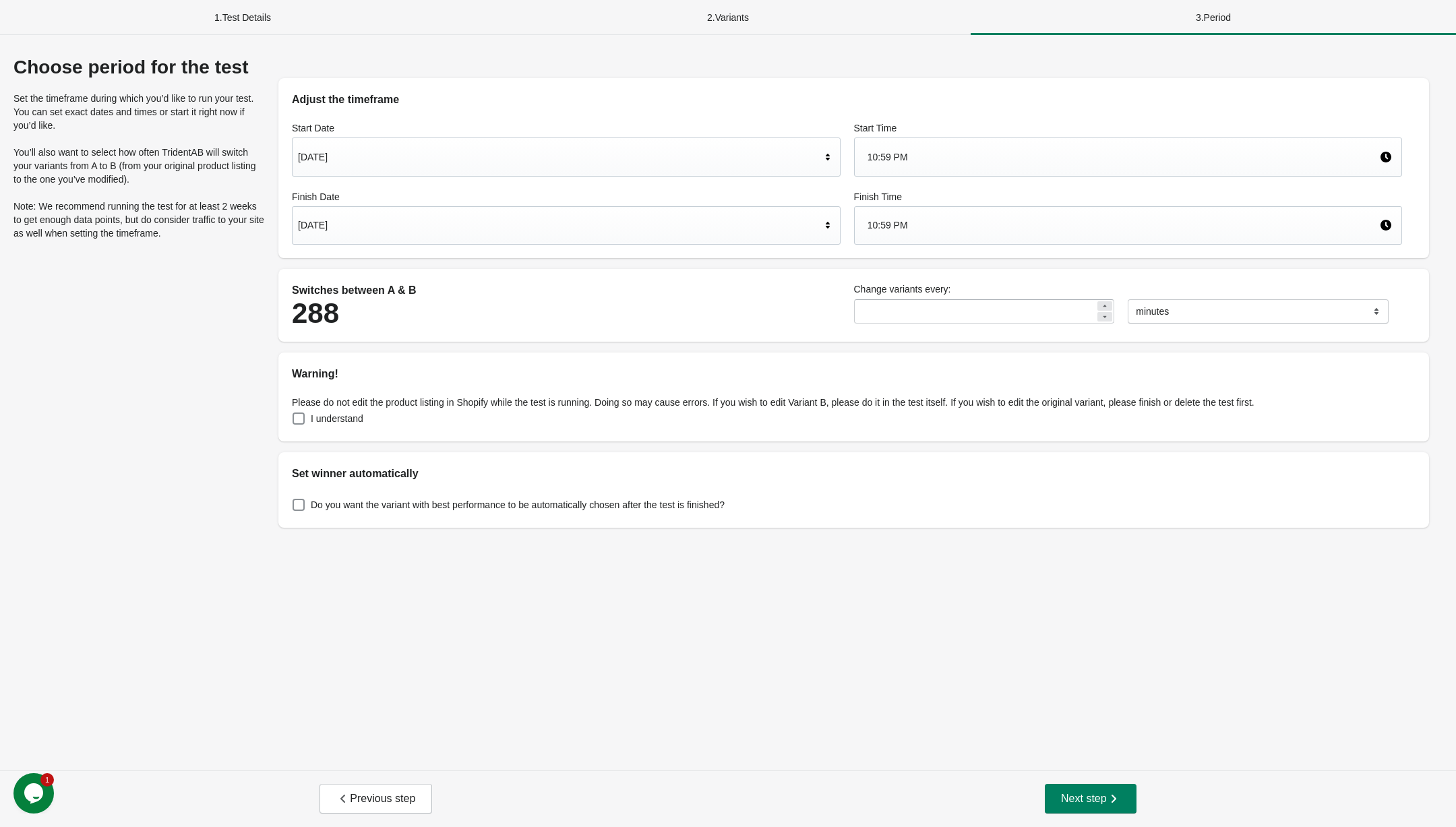
click at [697, 274] on div "Switches between A & B 288 Change variants every: ** ******* ***** **** minutes" at bounding box center [853, 306] width 1150 height 73
click at [304, 507] on span at bounding box center [299, 505] width 12 height 12
click at [1108, 808] on button "Next step" at bounding box center [1090, 798] width 92 height 30
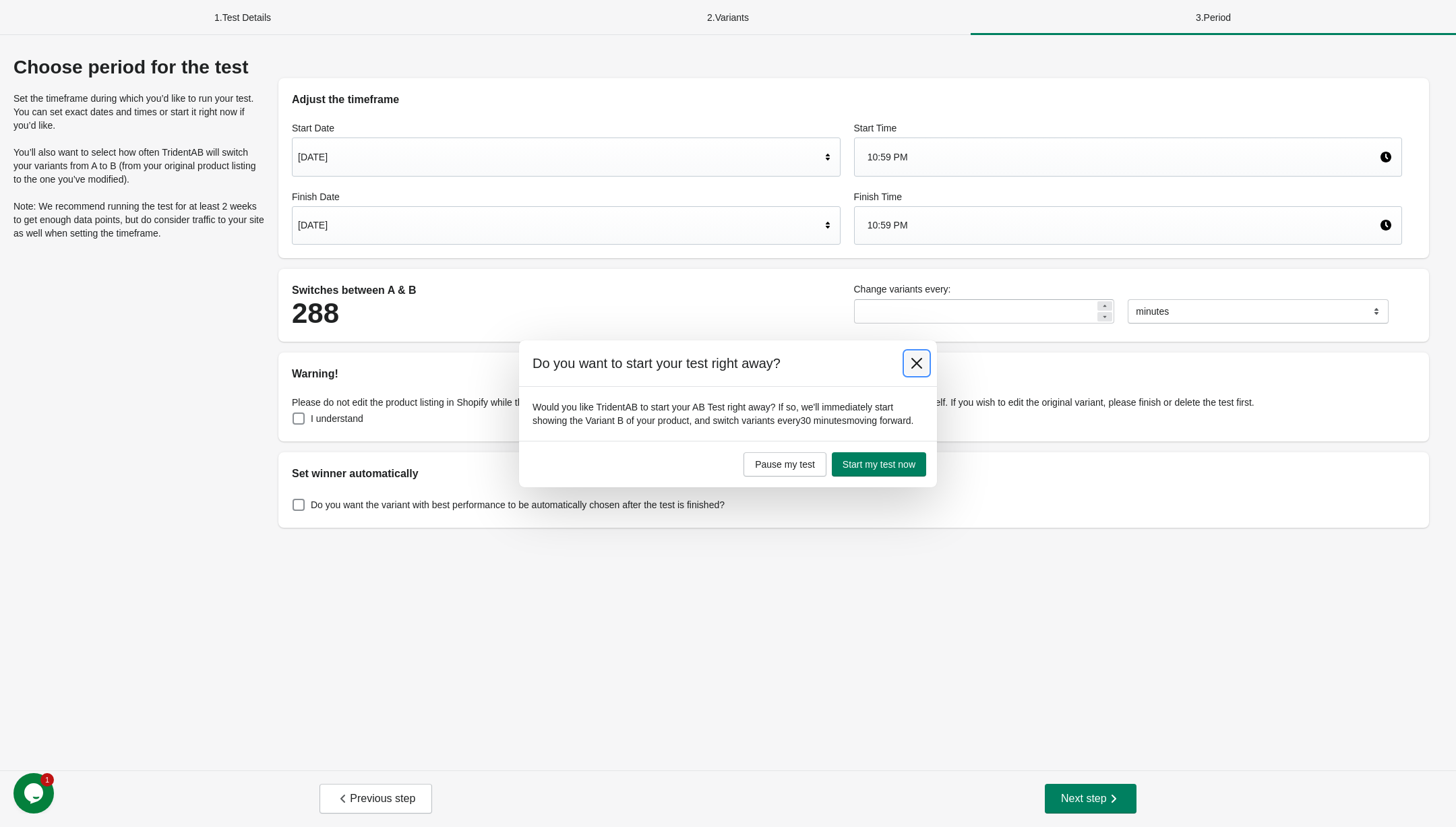
click at [915, 356] on icon at bounding box center [917, 363] width 14 height 14
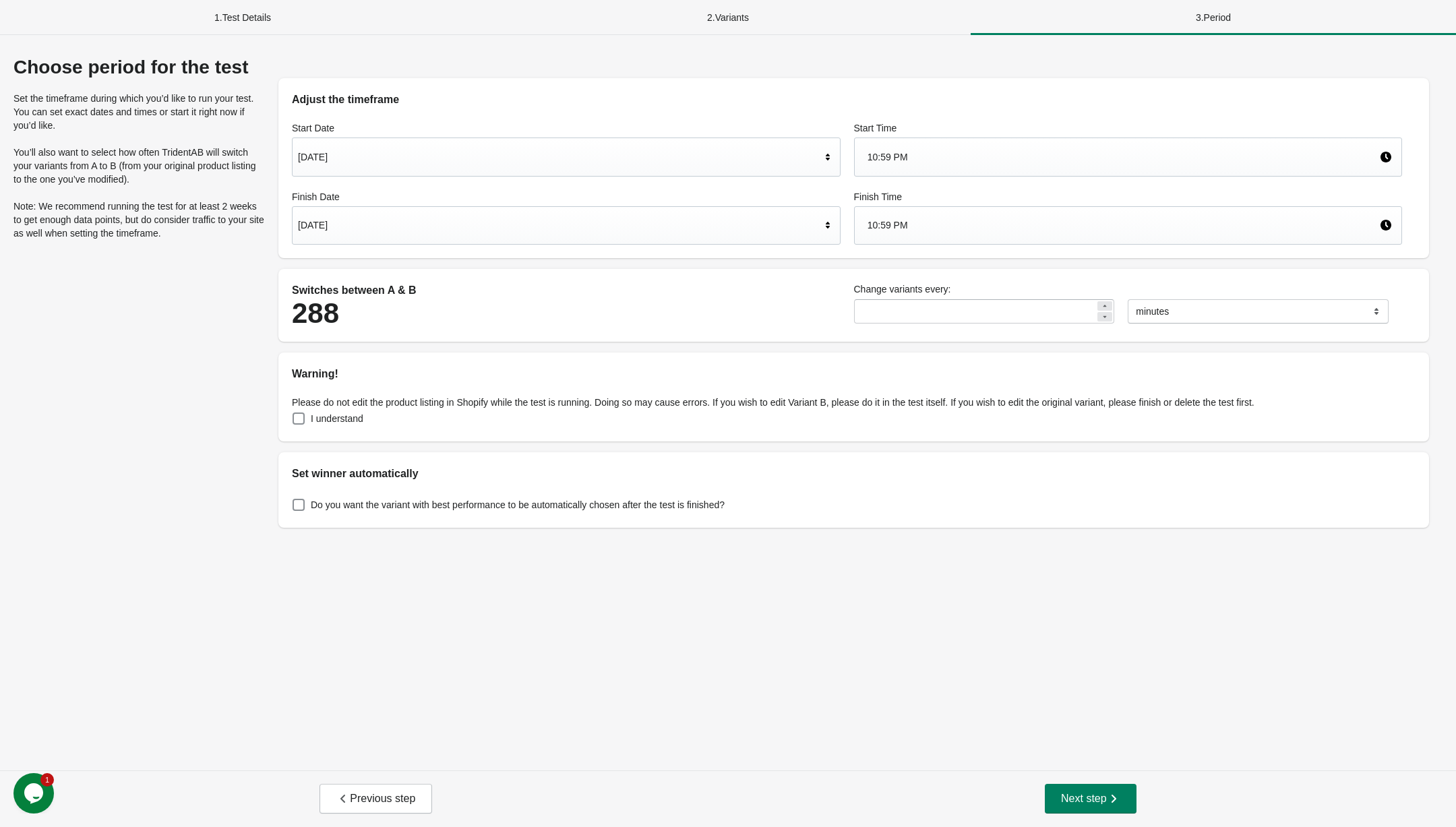
click at [419, 155] on div "[DATE]" at bounding box center [560, 157] width 523 height 26
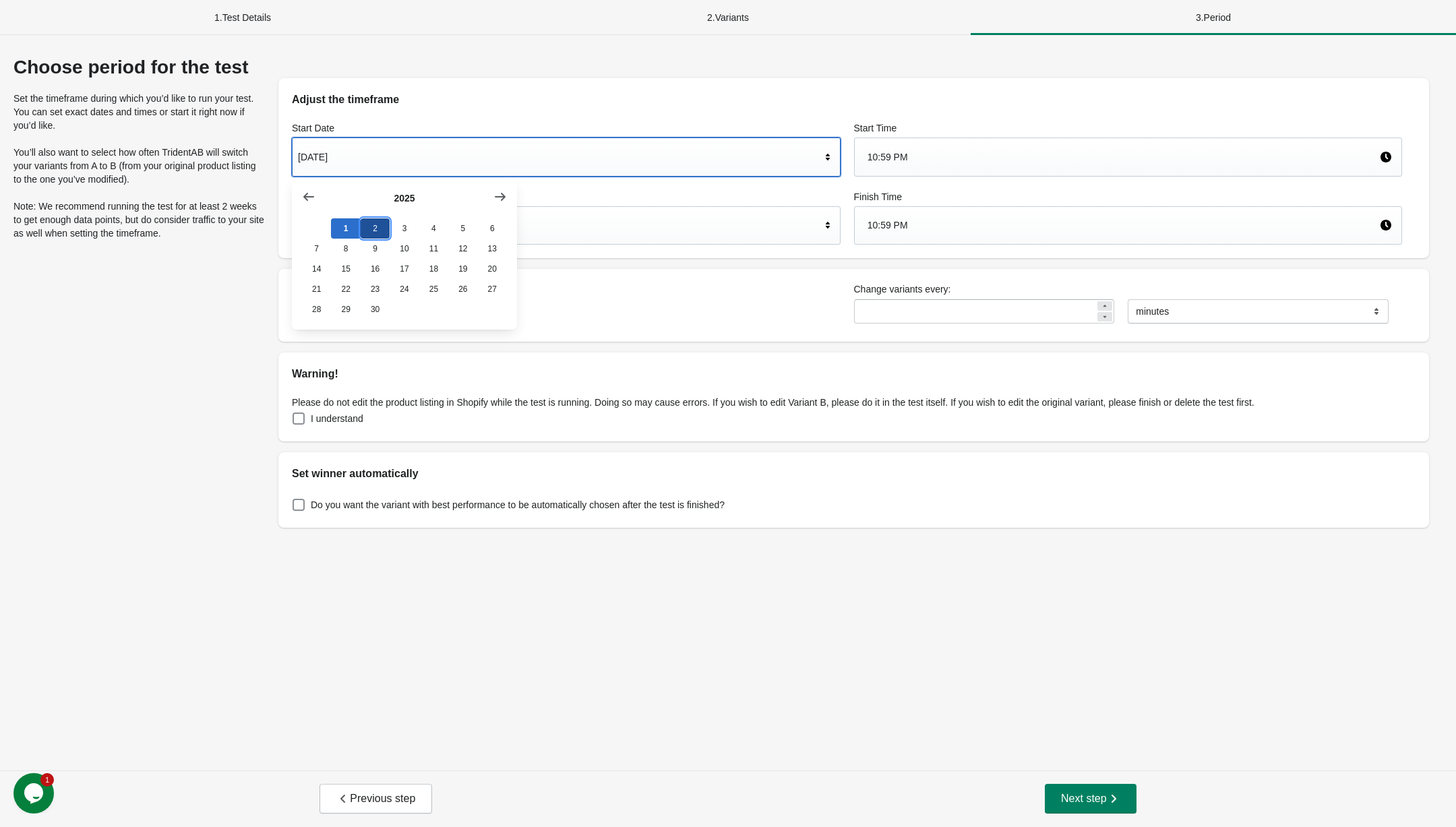
click at [377, 227] on button "2" at bounding box center [375, 228] width 29 height 21
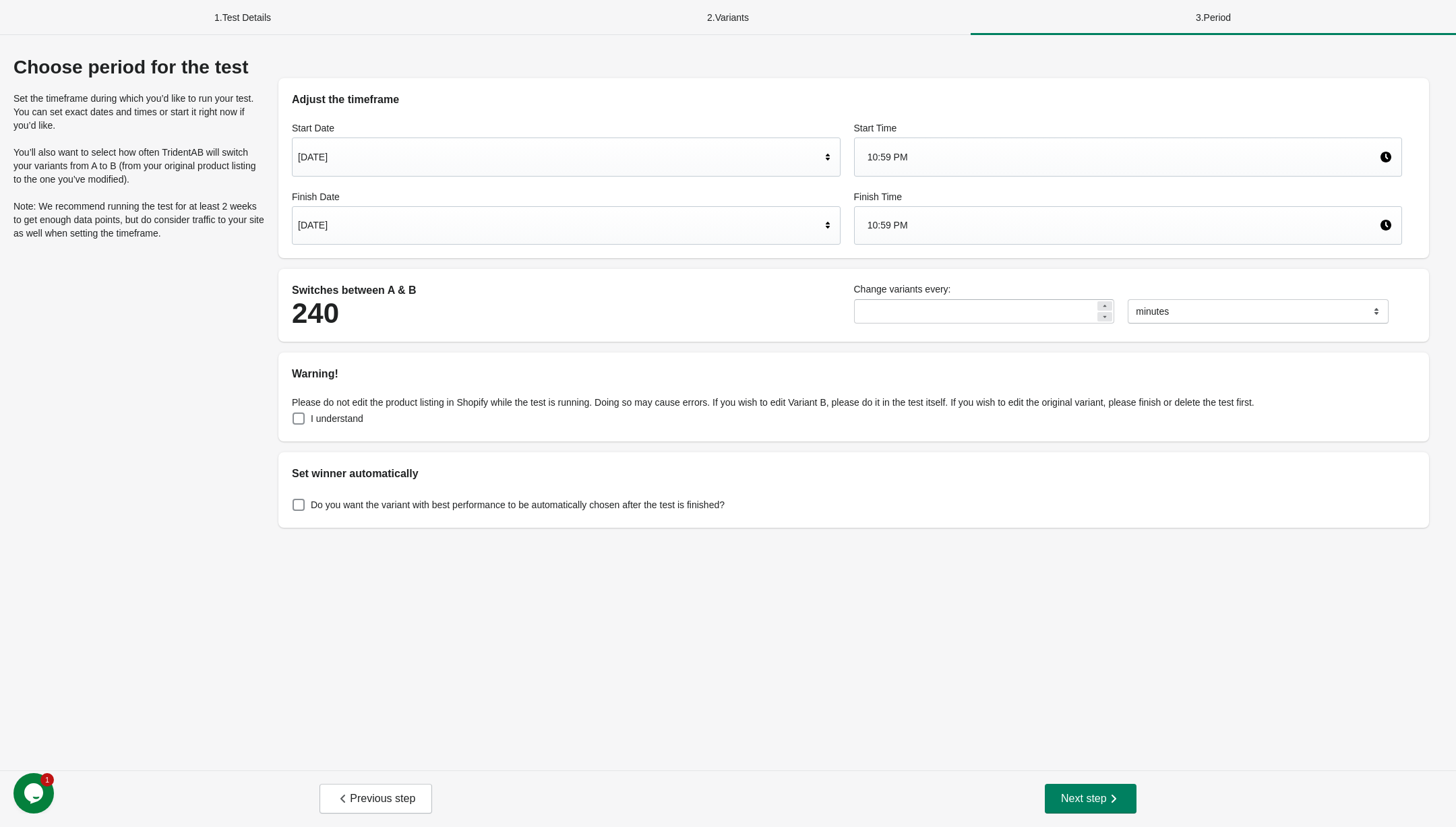
click at [900, 152] on div "10:59 PM" at bounding box center [1124, 157] width 512 height 26
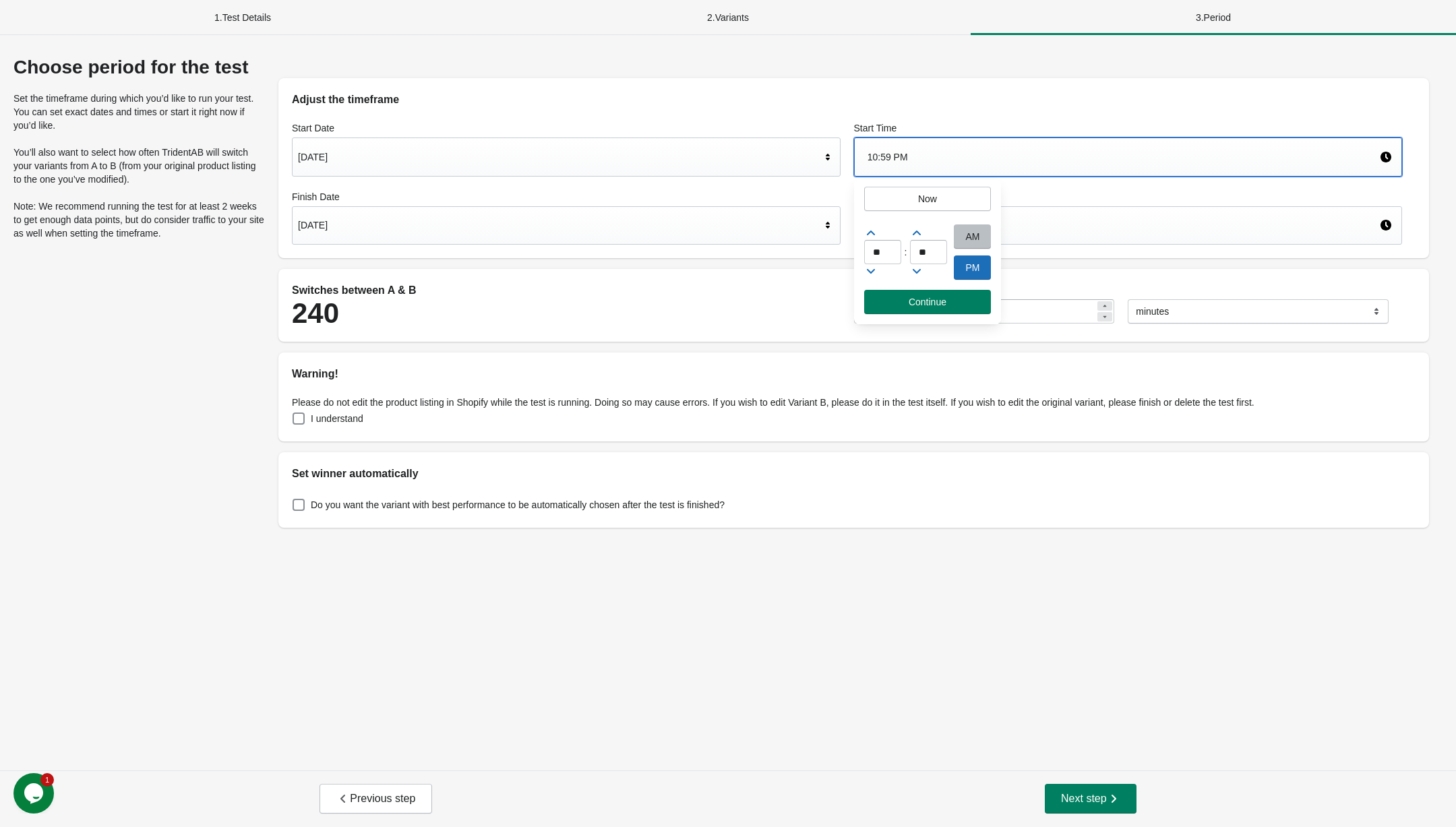
click at [972, 241] on div "AM" at bounding box center [972, 236] width 37 height 24
drag, startPoint x: 894, startPoint y: 255, endPoint x: 805, endPoint y: 255, distance: 89.0
click at [805, 255] on div "1 . Test Details 2 . Variants 3 . Period Choose period for the test Set the tim…" at bounding box center [728, 414] width 1456 height 827
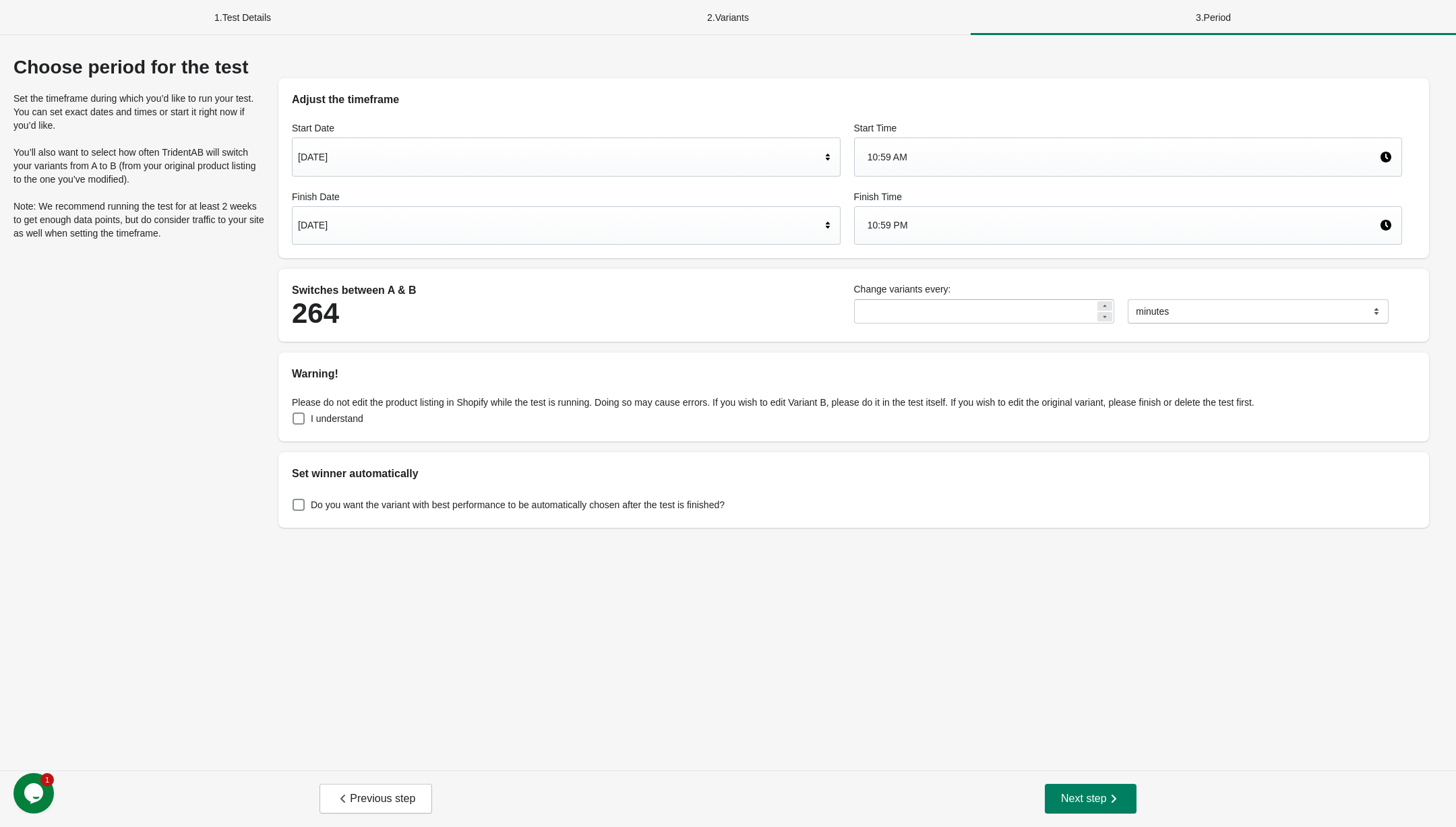
click at [952, 148] on div "10:59 AM" at bounding box center [1124, 157] width 512 height 26
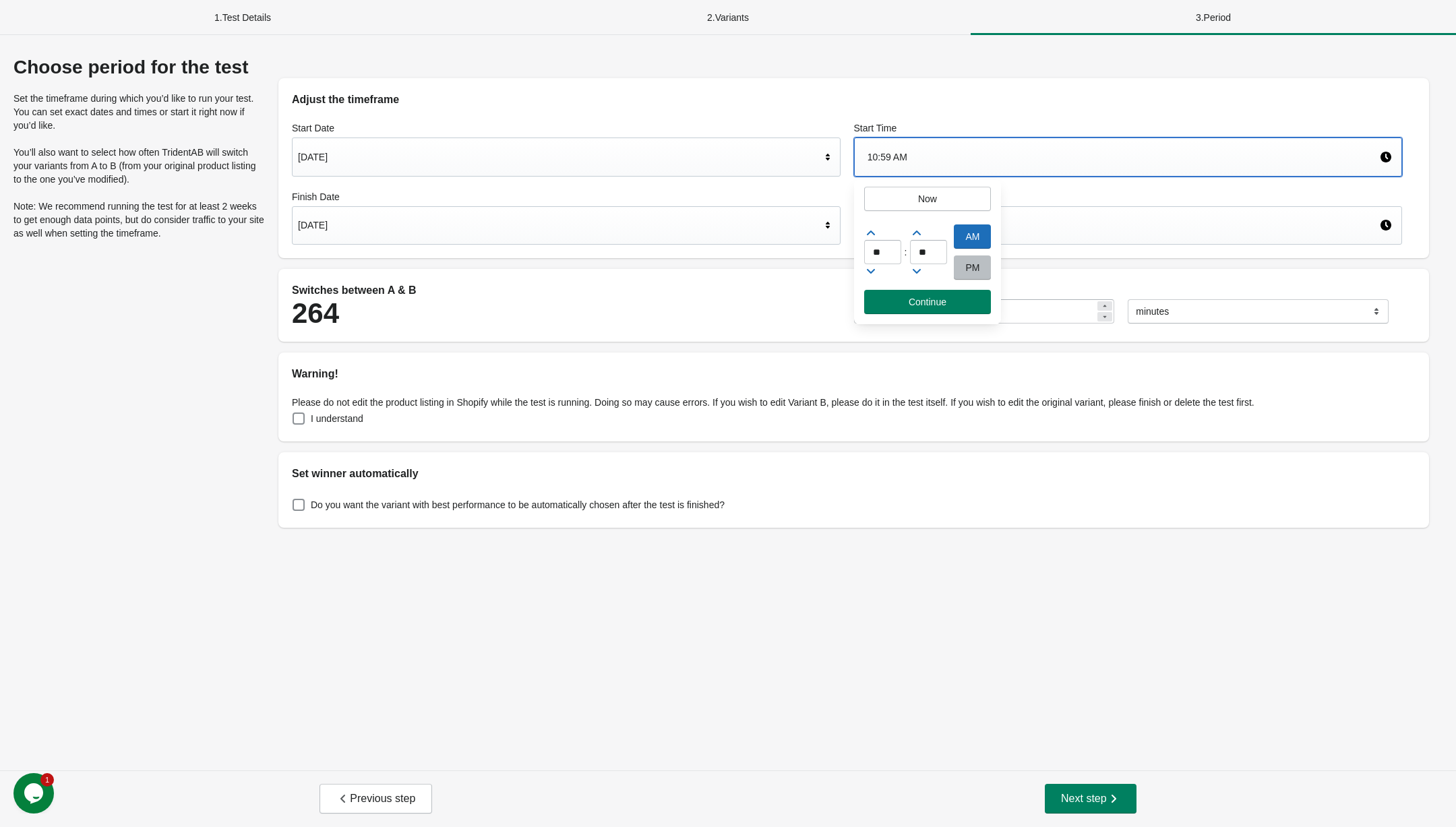
click at [875, 273] on icon at bounding box center [871, 271] width 14 height 14
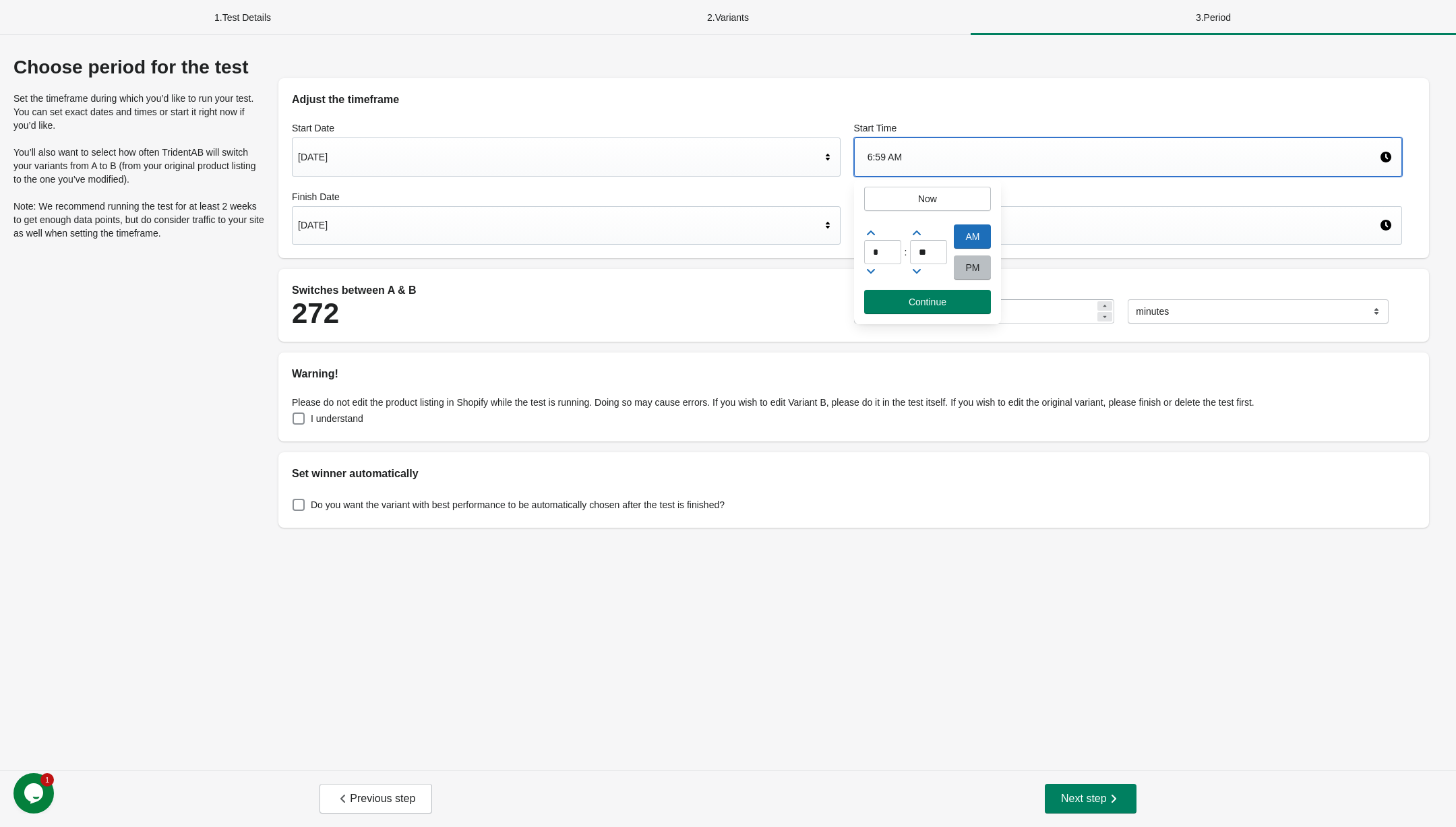
click at [875, 273] on icon at bounding box center [871, 271] width 14 height 14
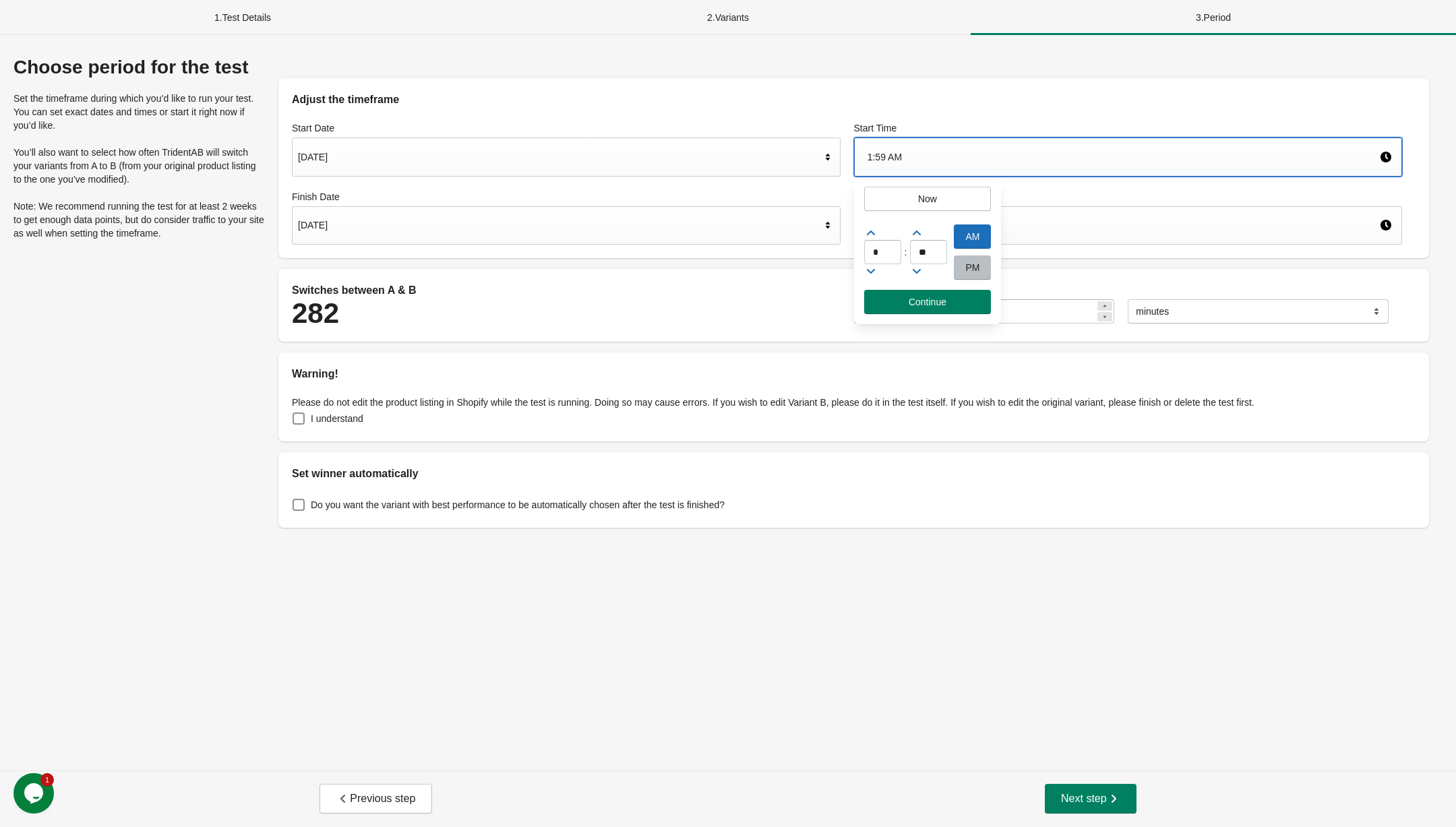
type input "*"
click at [936, 249] on input "**" at bounding box center [928, 252] width 37 height 24
type input "**"
click at [747, 615] on div "Choose period for the test Set the timeframe during which you’d like to run you…" at bounding box center [728, 402] width 1456 height 735
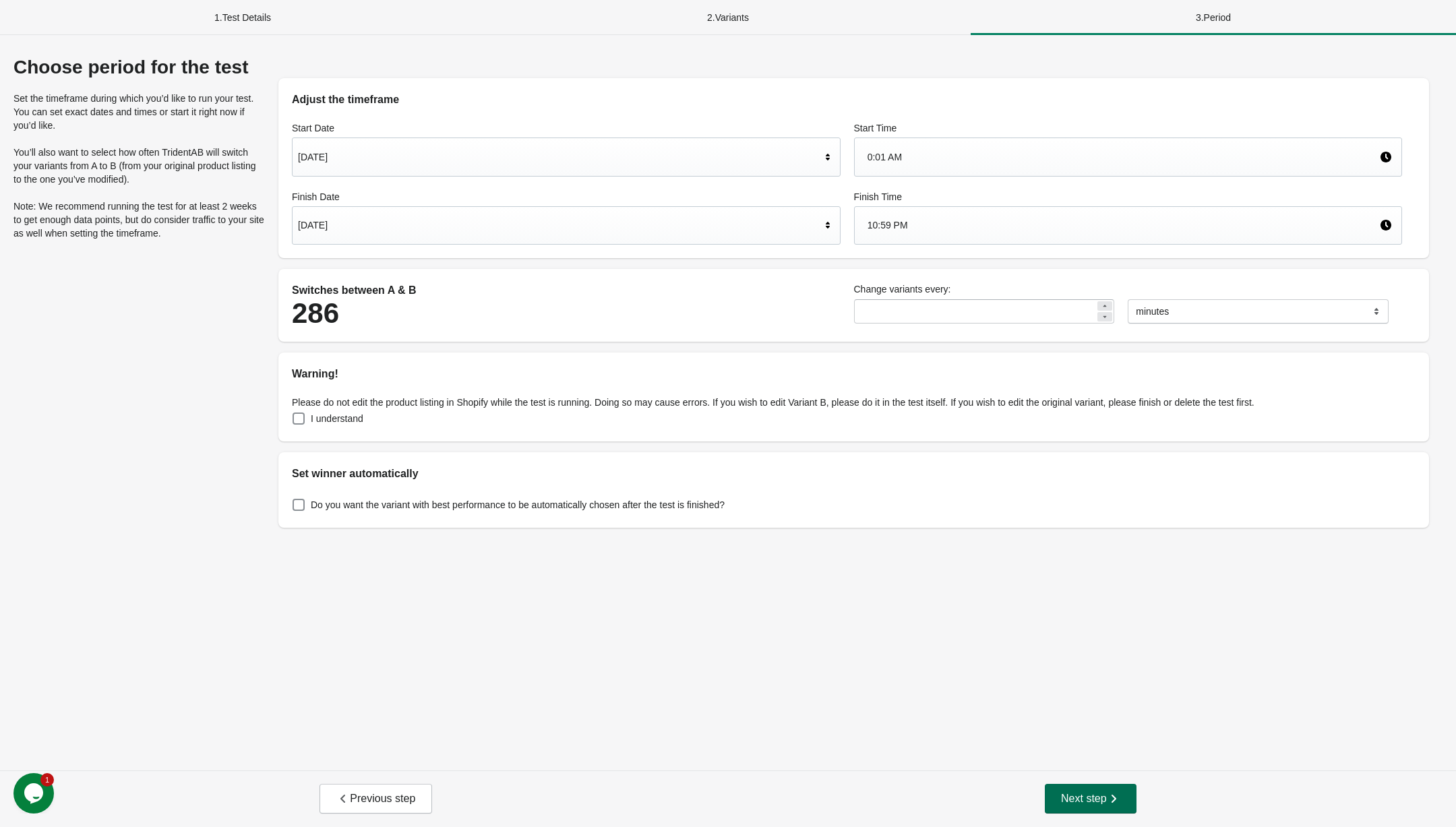
click at [1078, 794] on span "Next step" at bounding box center [1090, 799] width 59 height 14
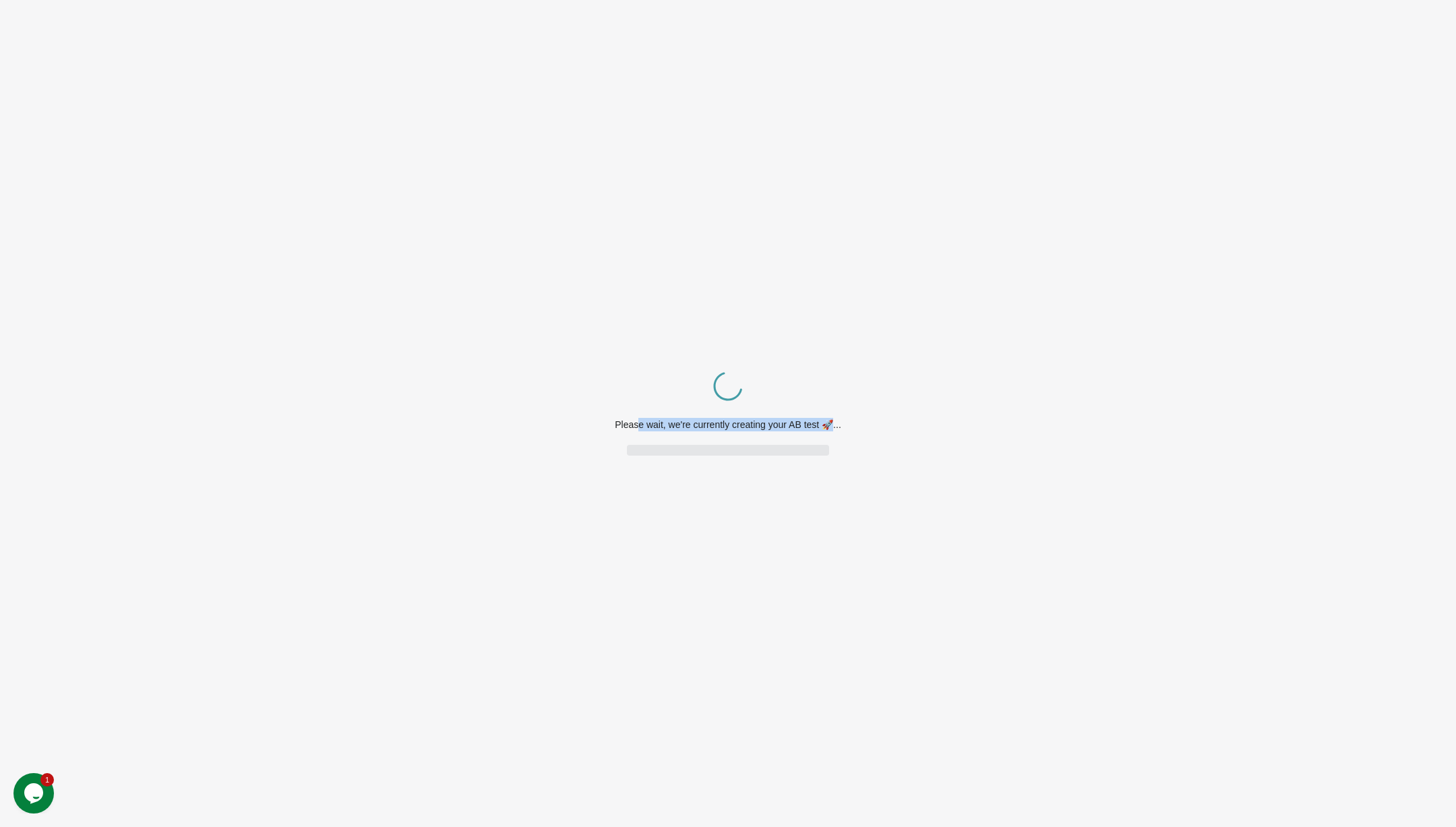
drag, startPoint x: 633, startPoint y: 424, endPoint x: 833, endPoint y: 424, distance: 200.0
click at [833, 424] on div "Please wait, we're currently creating your AB test 🚀..." at bounding box center [728, 425] width 227 height 14
click at [936, 436] on div "Spinner example Please wait, we're currently creating your AB test 🚀..." at bounding box center [728, 414] width 1456 height 827
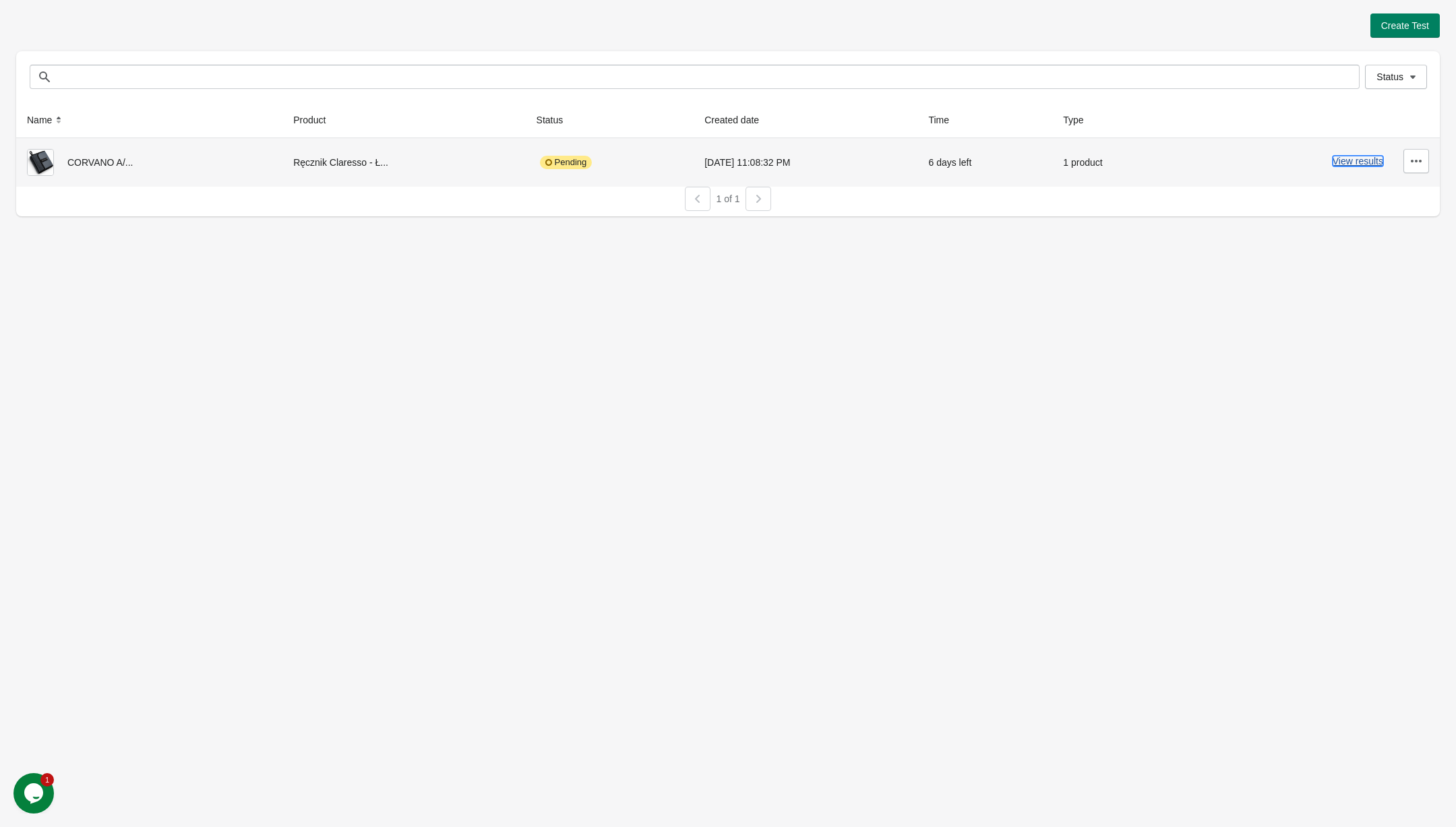
click at [1369, 160] on button "View results" at bounding box center [1358, 161] width 50 height 11
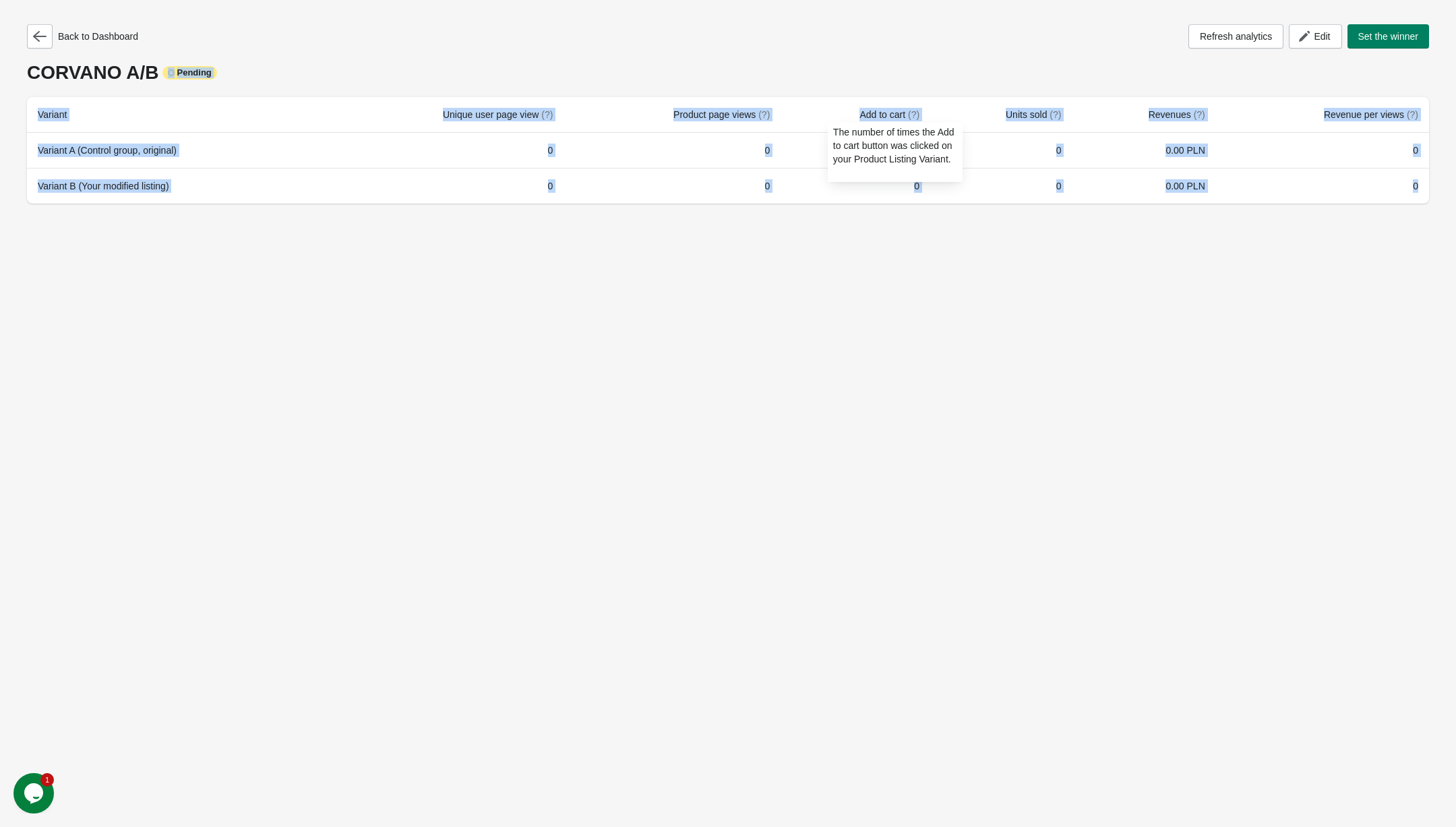
drag, startPoint x: 1303, startPoint y: 194, endPoint x: 746, endPoint y: 81, distance: 568.3
click at [746, 81] on div "Back to Dashboard Refresh analytics Edit Set the winner CORVANO A/B Pending Var…" at bounding box center [728, 114] width 1402 height 179
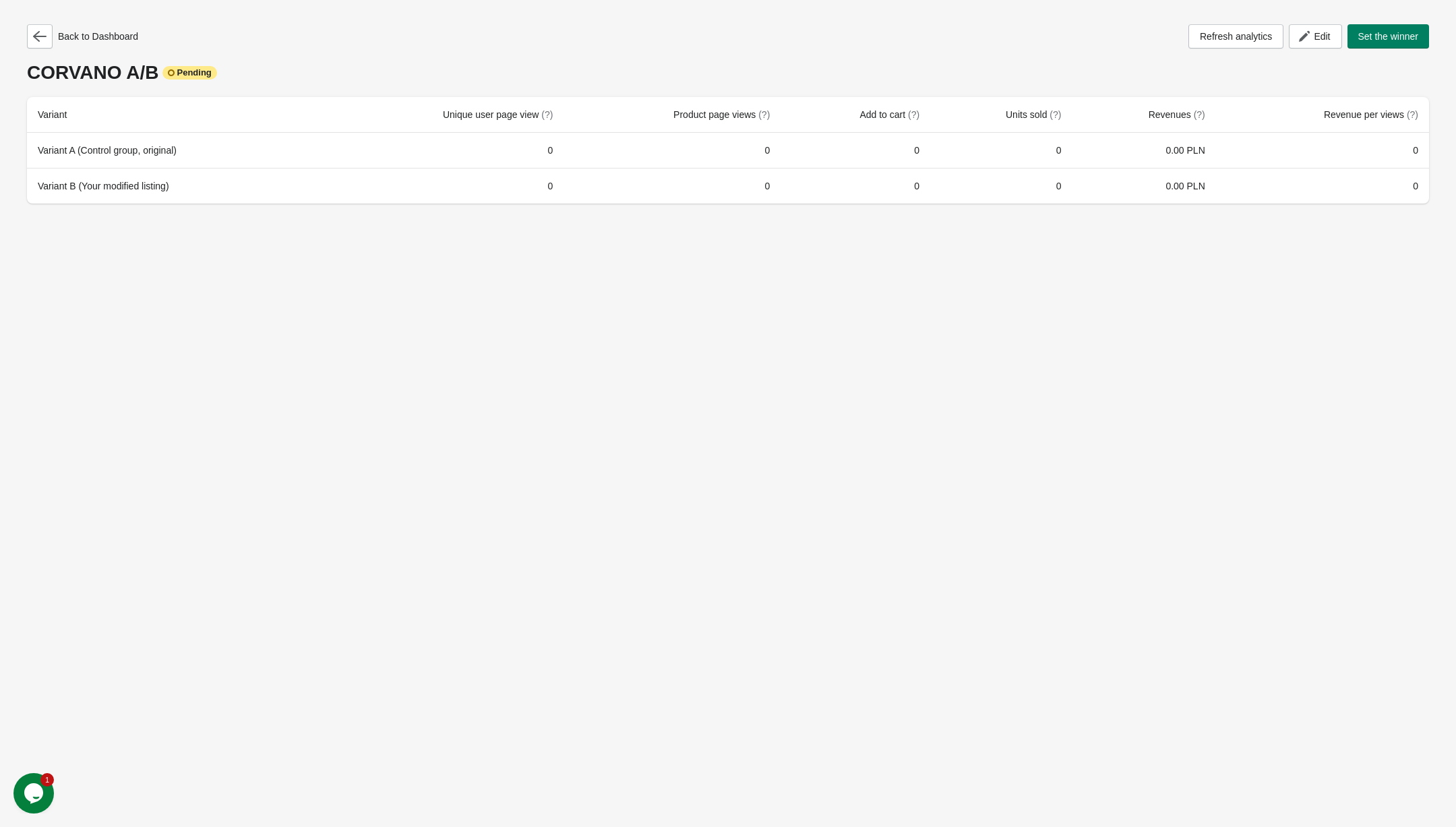
click at [481, 252] on div "Back to Dashboard Refresh analytics Edit Set the winner CORVANO A/B Pending Var…" at bounding box center [728, 414] width 1456 height 827
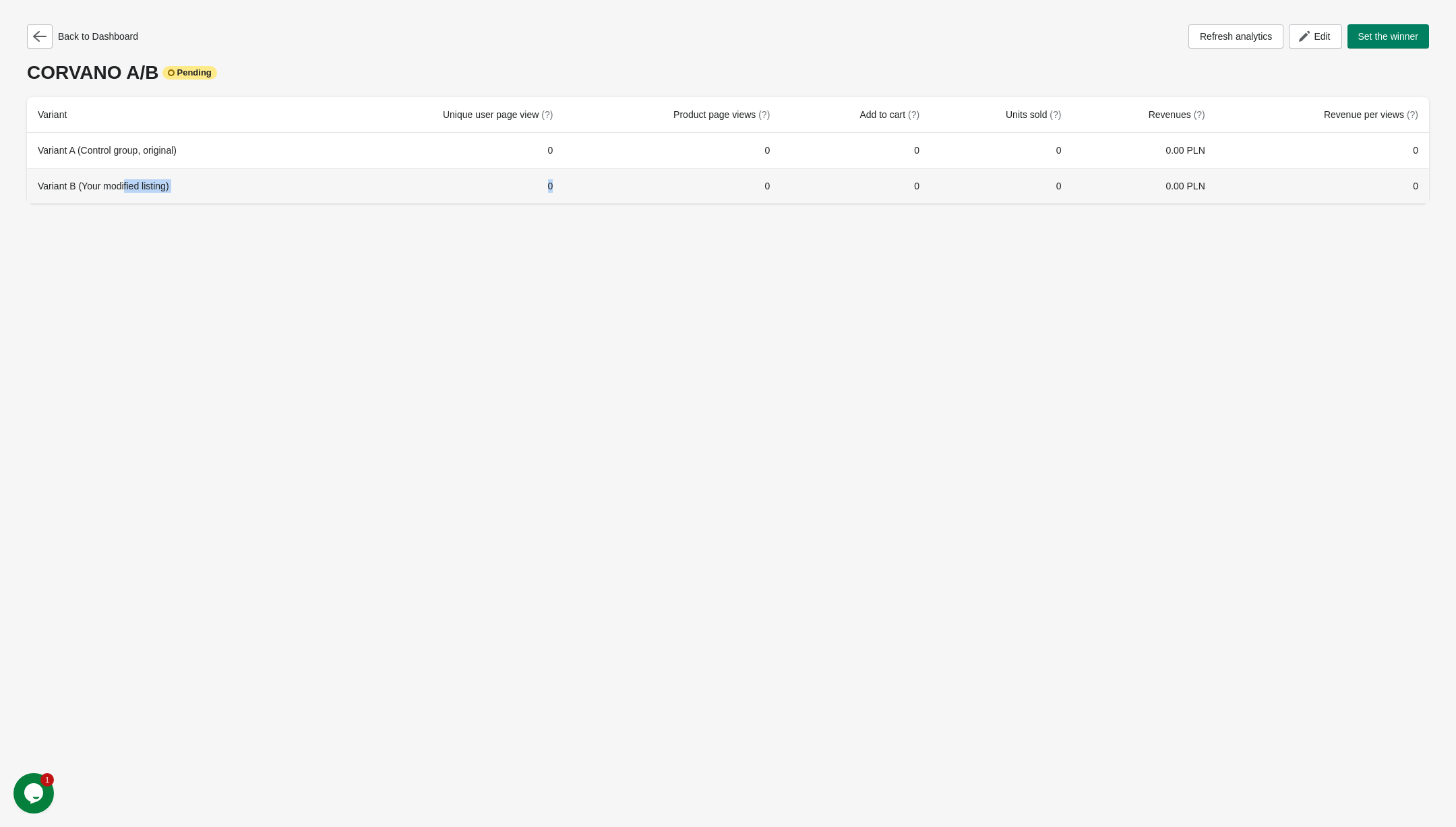
drag, startPoint x: 128, startPoint y: 187, endPoint x: 372, endPoint y: 201, distance: 244.4
click at [369, 199] on tr "Variant B (Your modified listing) 0 0 0 0 0.00 PLN 0" at bounding box center [728, 185] width 1402 height 36
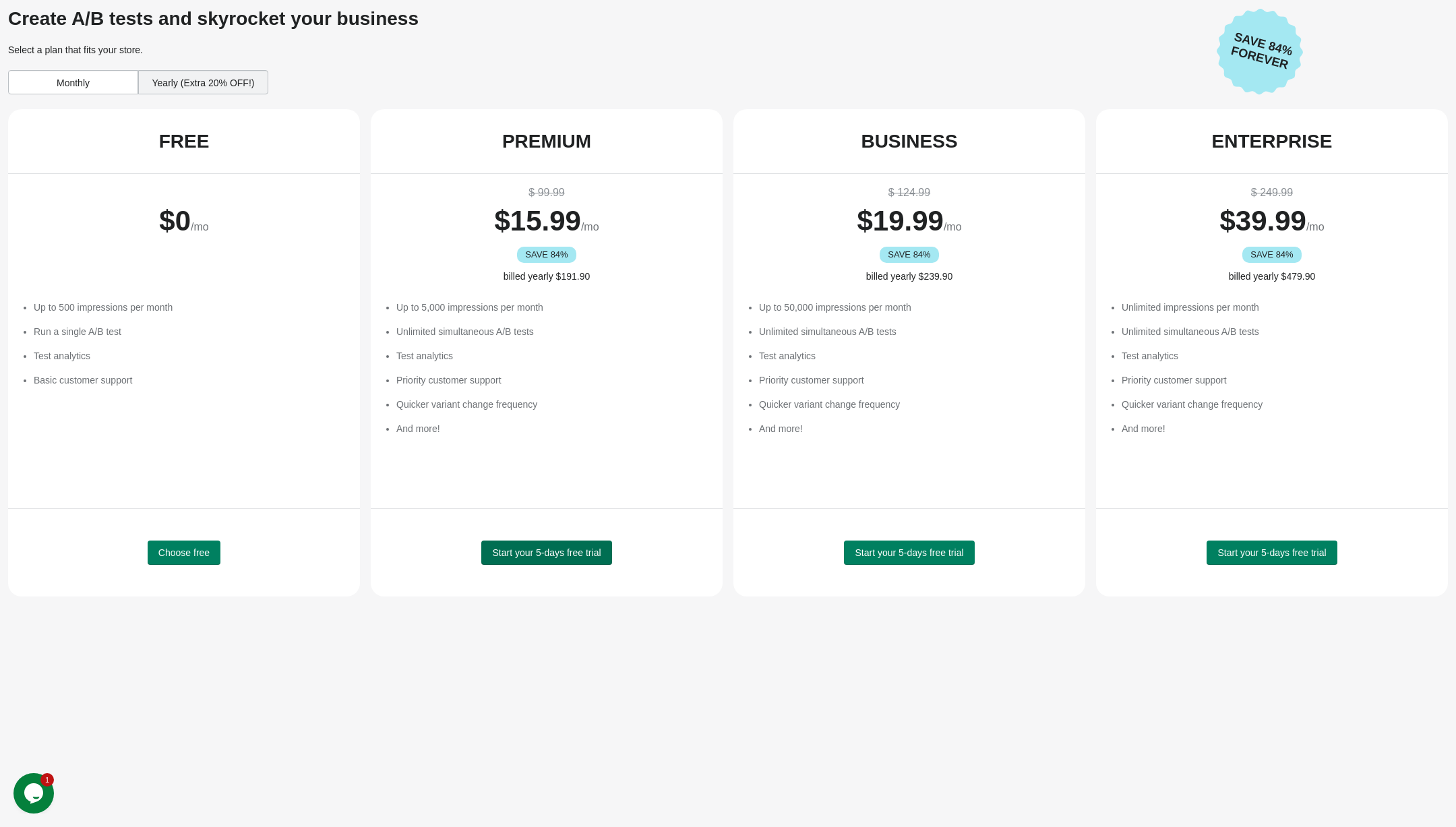
click at [569, 558] on button "Start your 5-days free trial" at bounding box center [546, 553] width 130 height 24
click at [171, 77] on div "Yearly (Extra 20% OFF!)" at bounding box center [203, 82] width 130 height 24
click at [93, 80] on div "Monthly" at bounding box center [73, 82] width 130 height 24
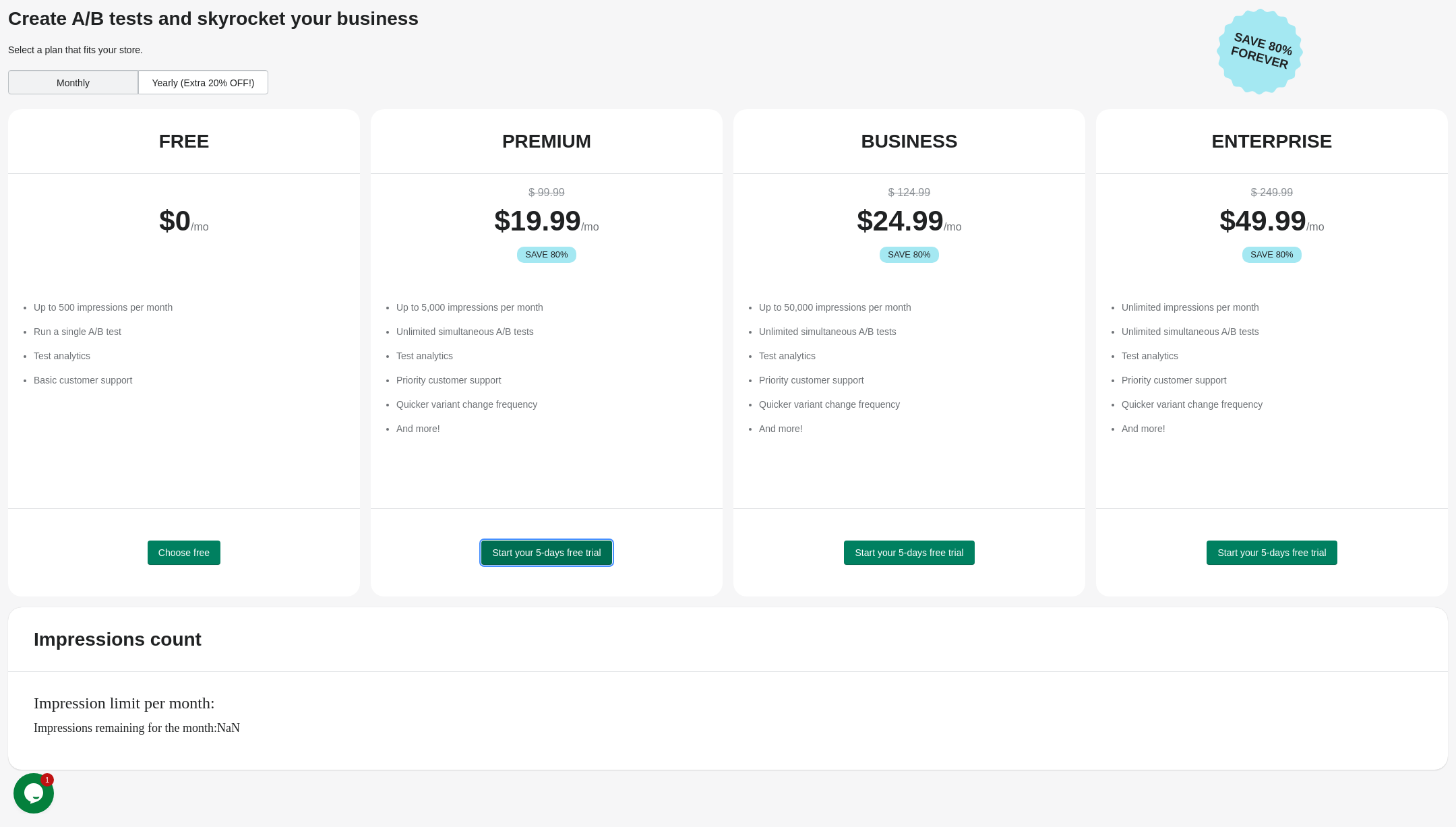
click at [579, 552] on span "Start your 5-days free trial" at bounding box center [546, 553] width 109 height 11
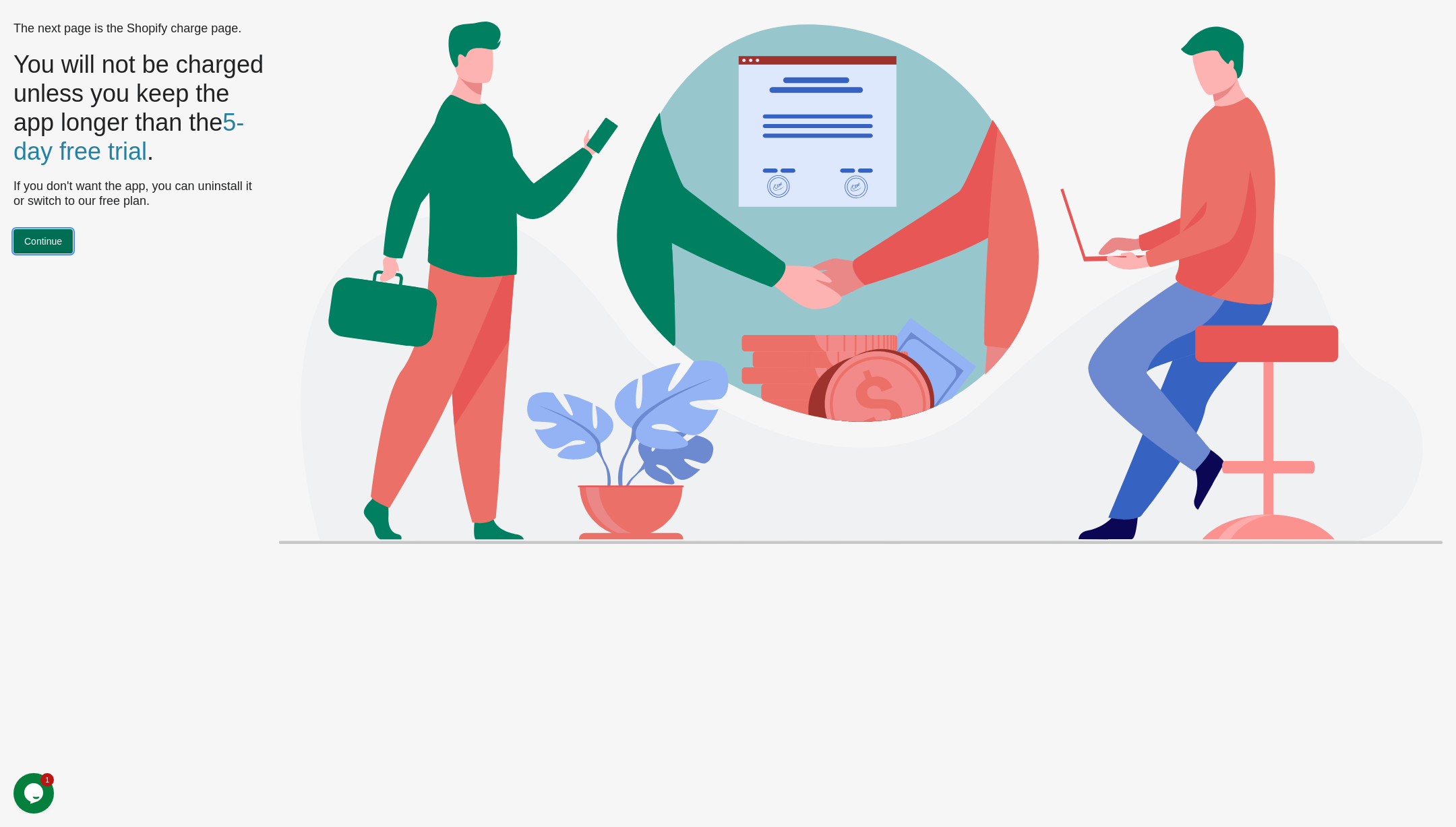
click at [44, 236] on span "Continue" at bounding box center [43, 241] width 38 height 11
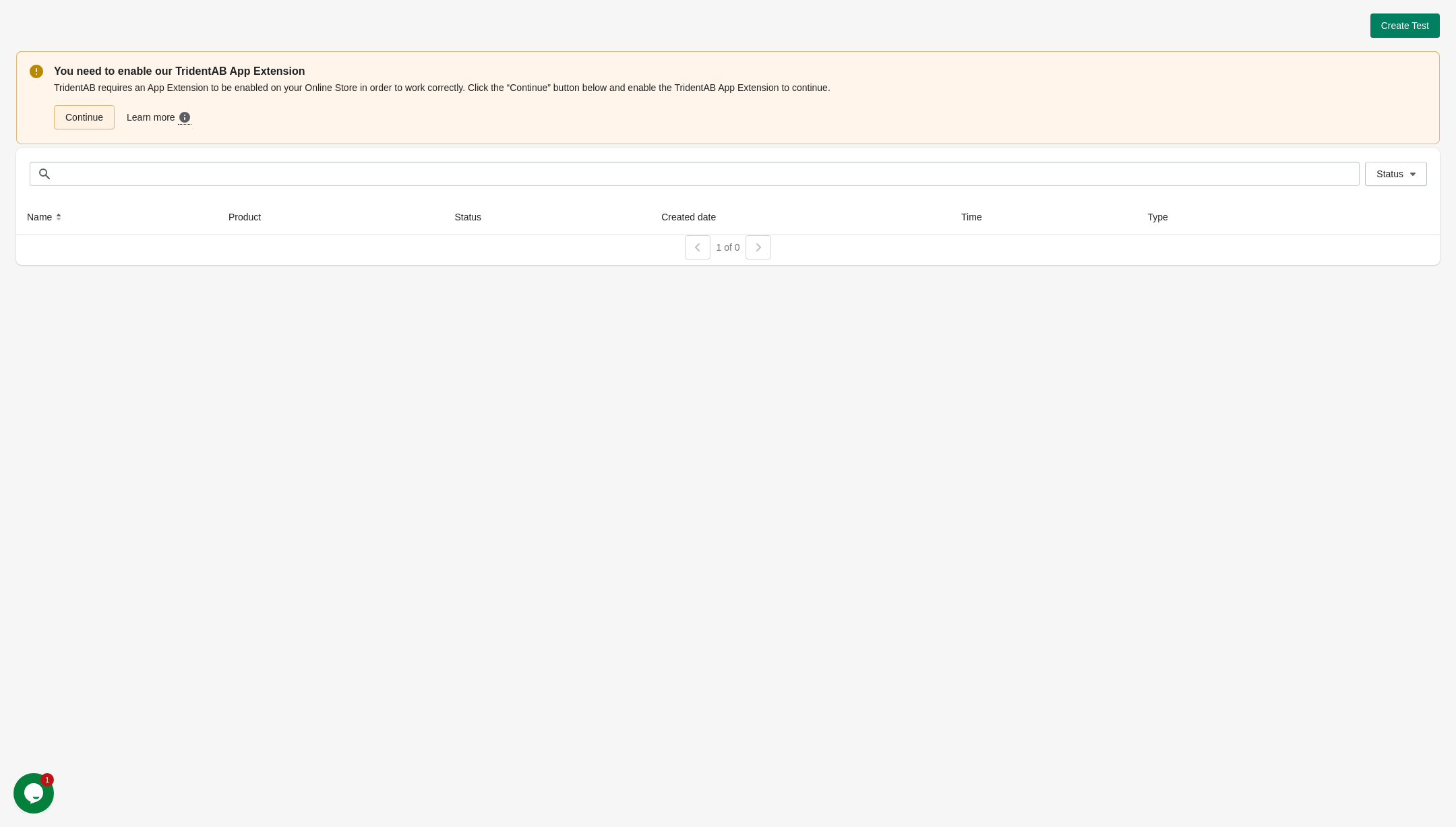
click at [73, 115] on link "Continue" at bounding box center [84, 117] width 61 height 24
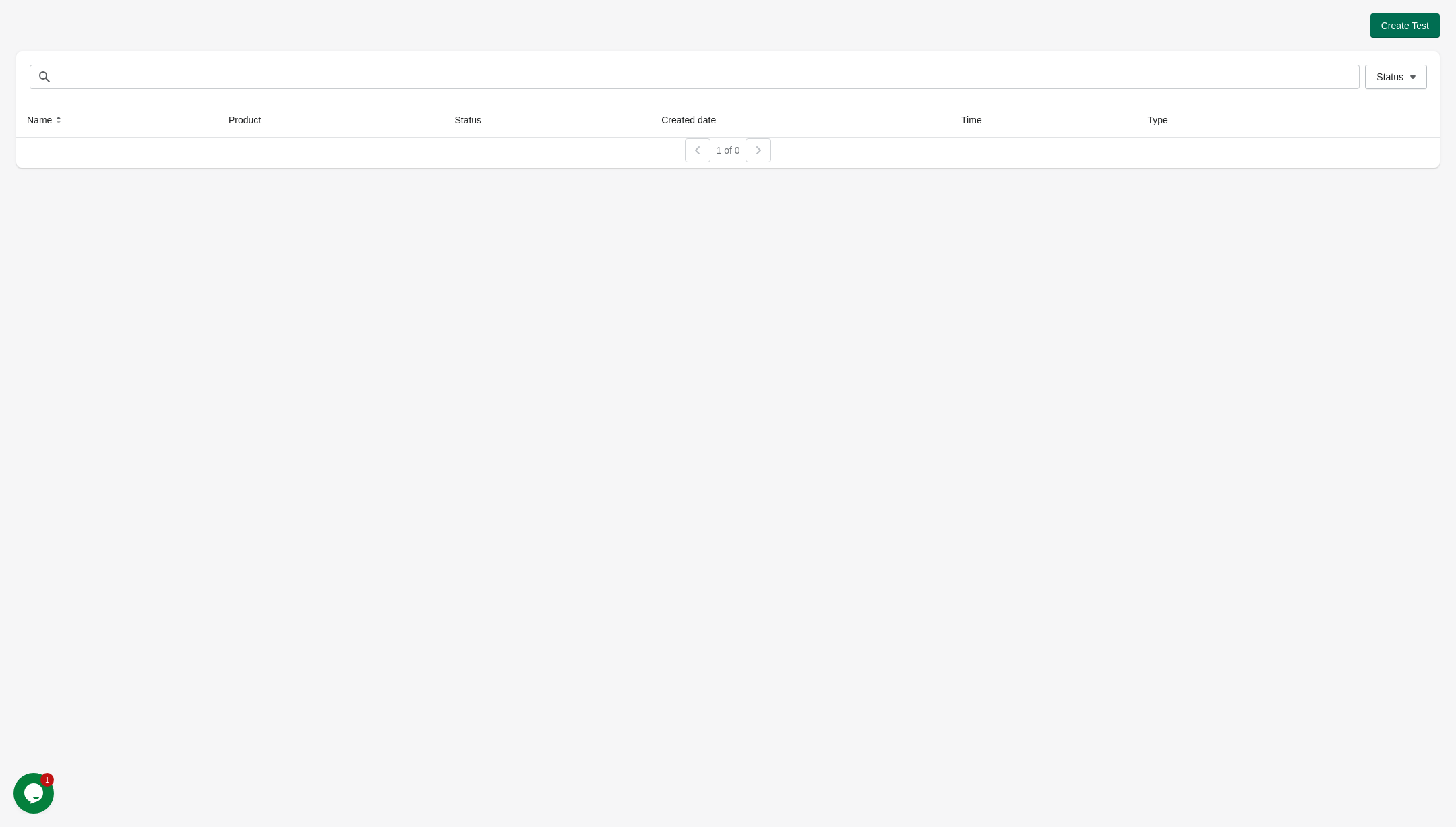
click at [1407, 28] on span "Create Test" at bounding box center [1405, 26] width 48 height 11
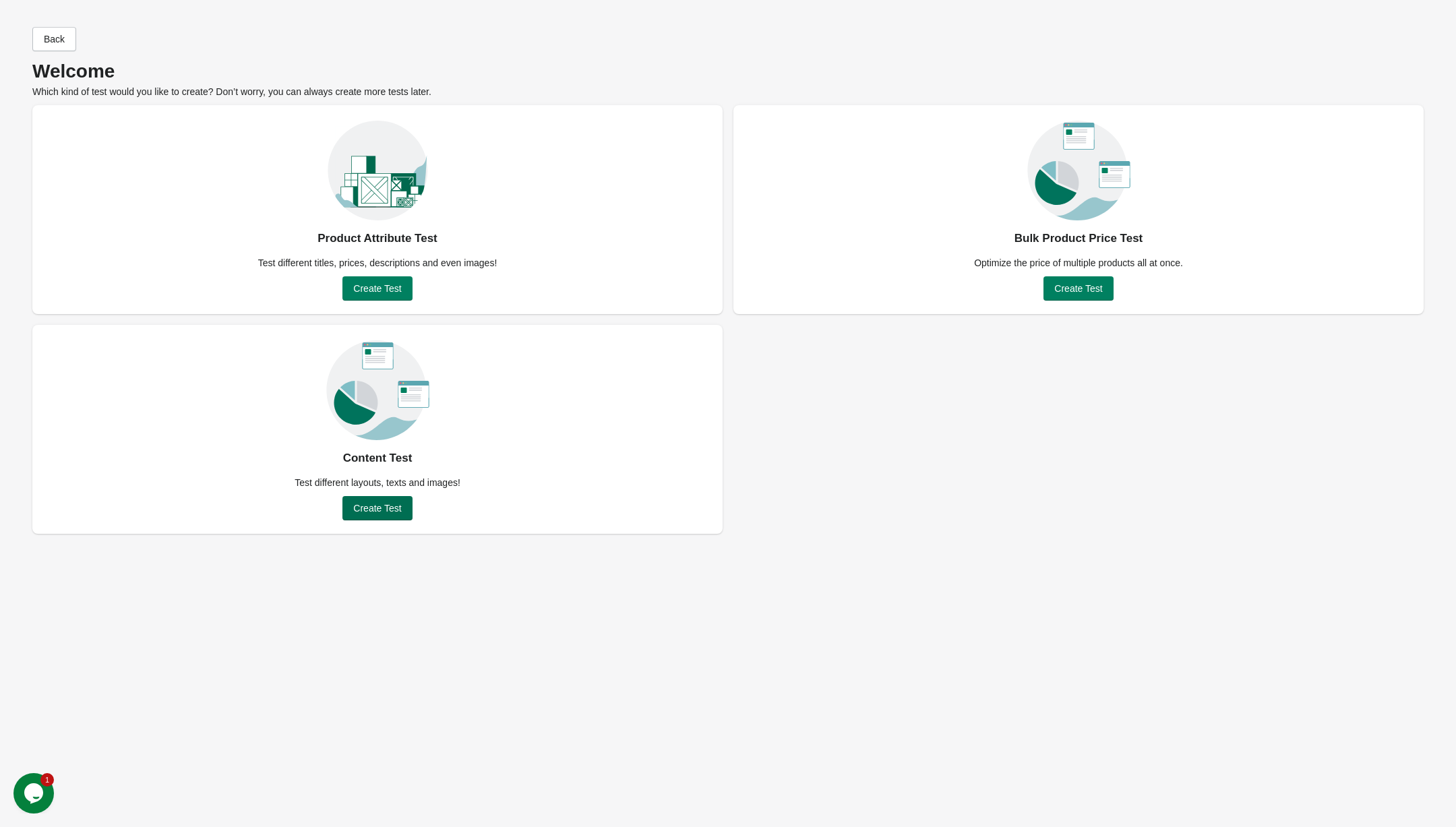
click at [384, 505] on span "Create Test" at bounding box center [377, 508] width 48 height 11
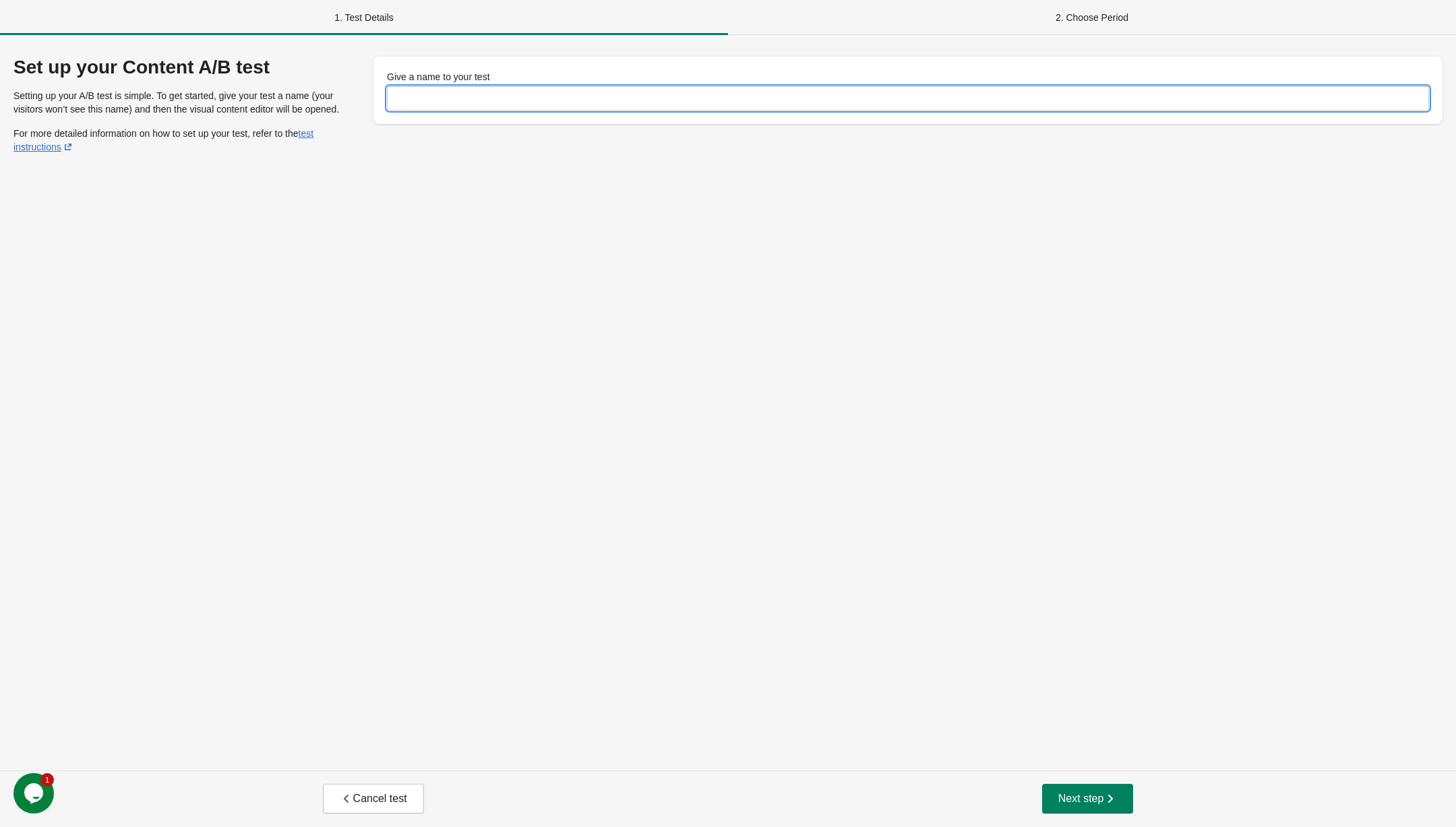
click at [471, 106] on input "Give a name to your test" at bounding box center [908, 98] width 1042 height 24
type input "**********"
click at [1070, 784] on button "Next step" at bounding box center [1088, 798] width 92 height 30
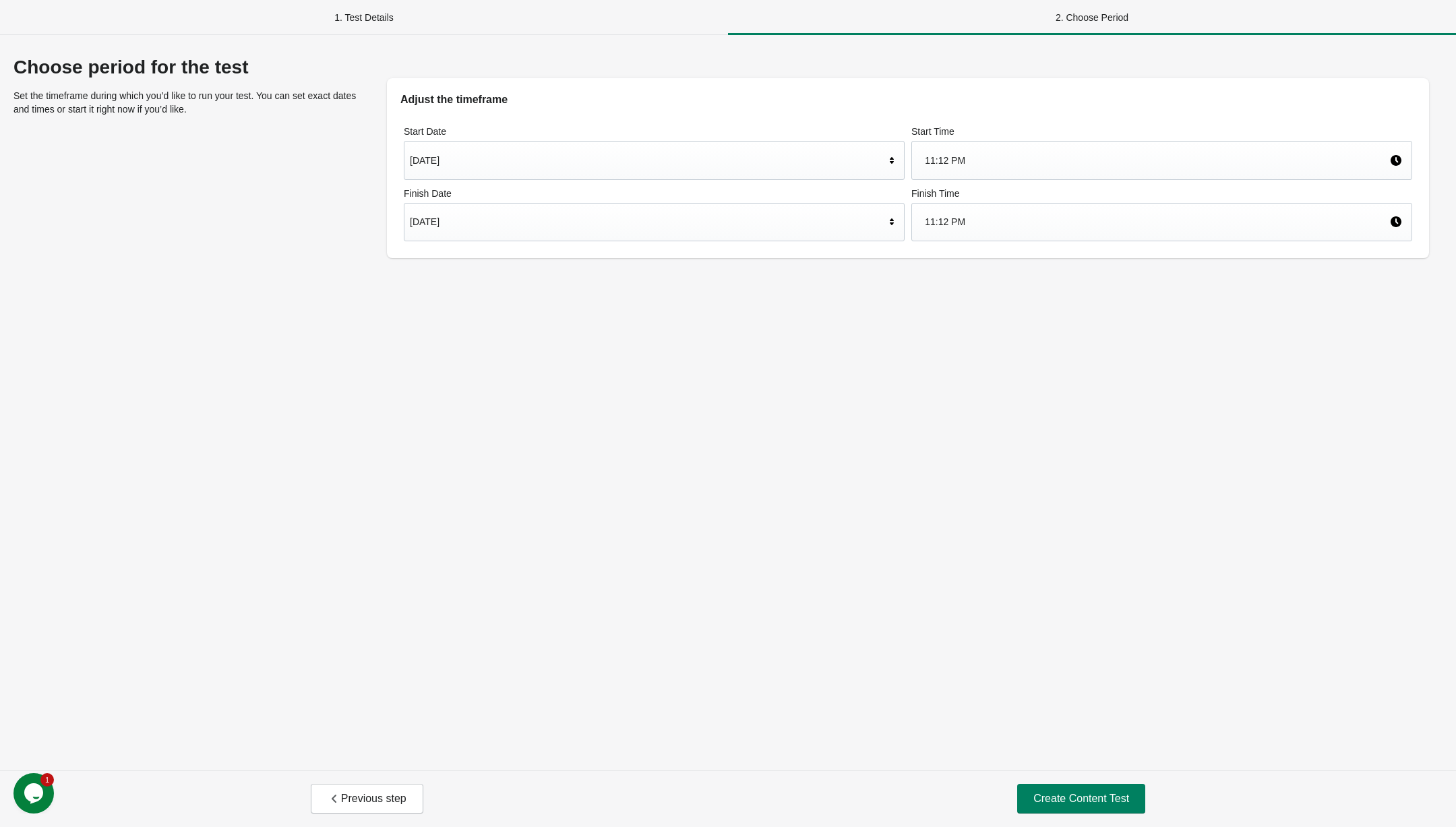
click at [642, 145] on div "[DATE]" at bounding box center [654, 160] width 501 height 39
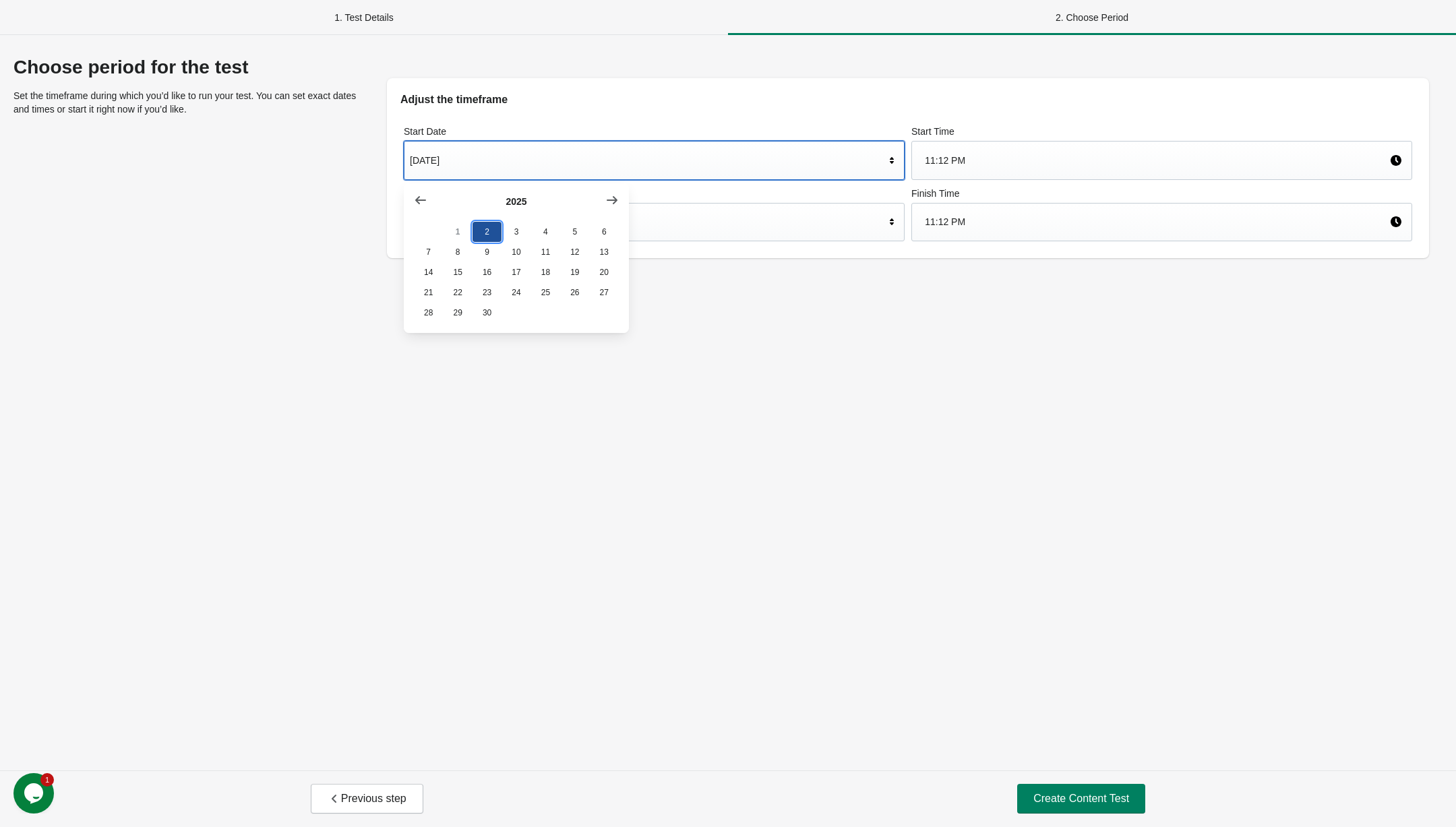
click at [485, 229] on button "2" at bounding box center [487, 232] width 29 height 21
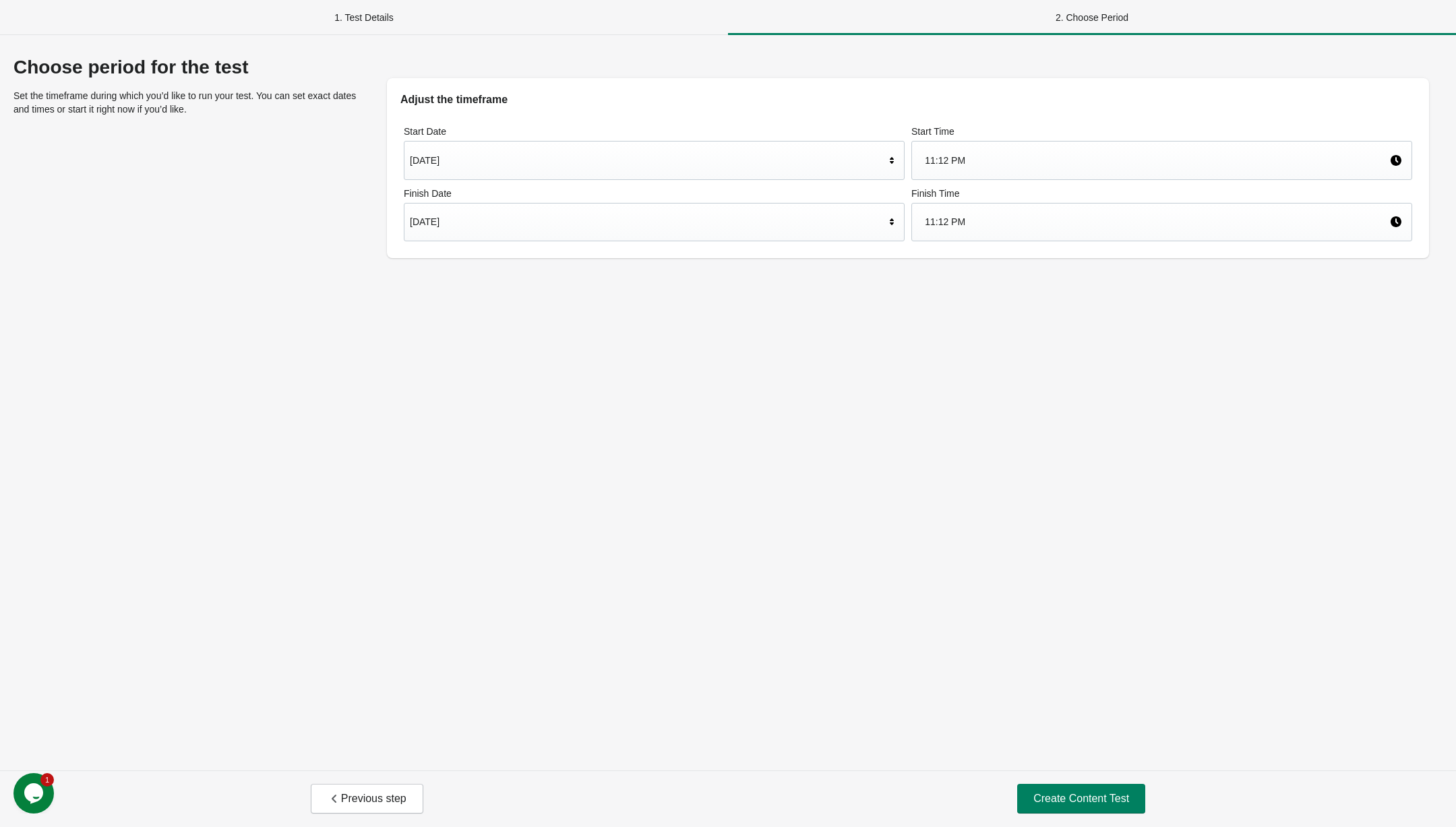
click at [971, 145] on div "11:12 PM" at bounding box center [1162, 160] width 501 height 39
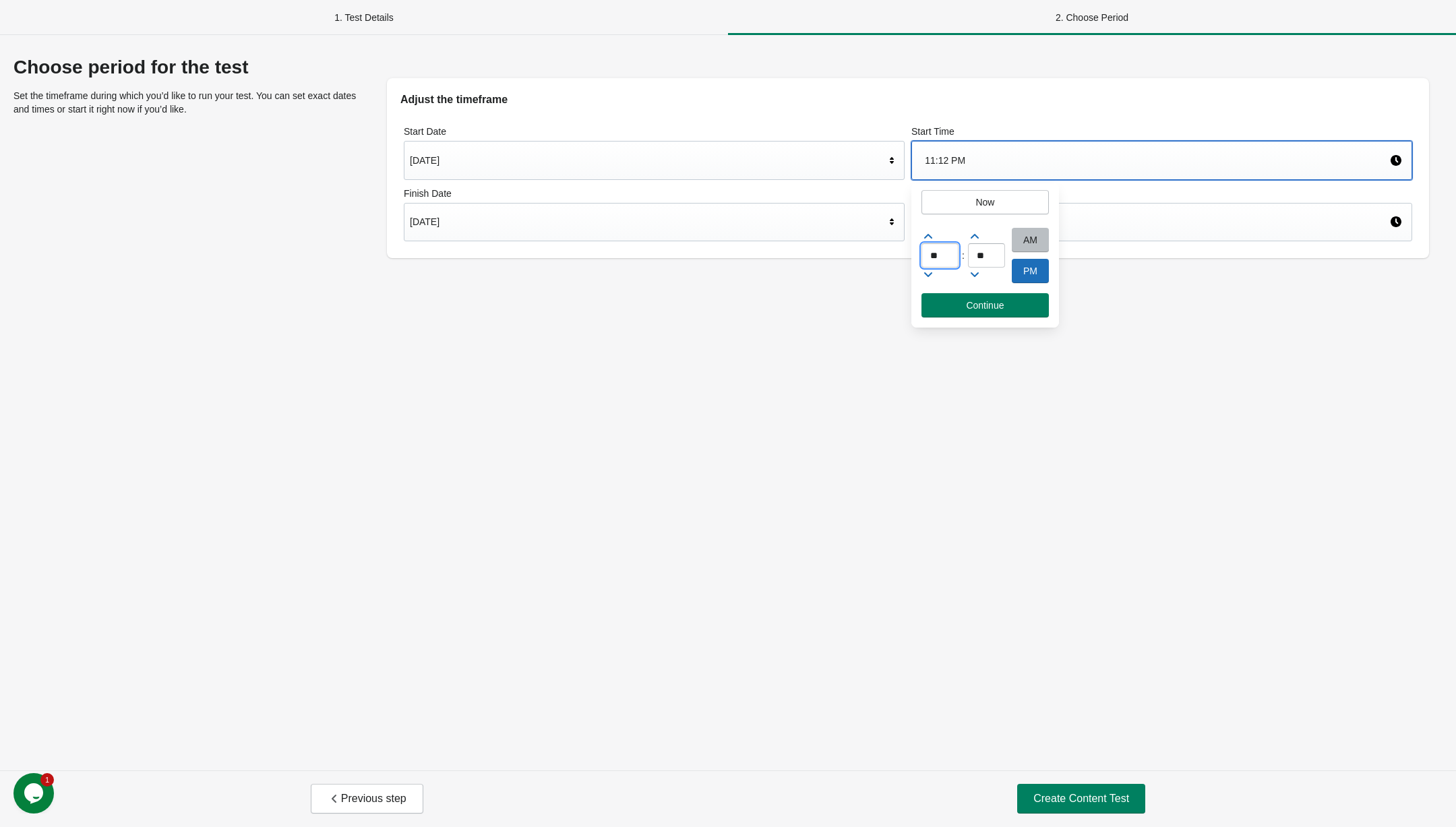
click at [947, 246] on input "**" at bounding box center [940, 255] width 37 height 24
type input "*"
click at [991, 255] on input "**" at bounding box center [986, 255] width 37 height 24
drag, startPoint x: 998, startPoint y: 254, endPoint x: 922, endPoint y: 254, distance: 76.0
click at [925, 254] on div "* : ** AM PM" at bounding box center [985, 258] width 148 height 68
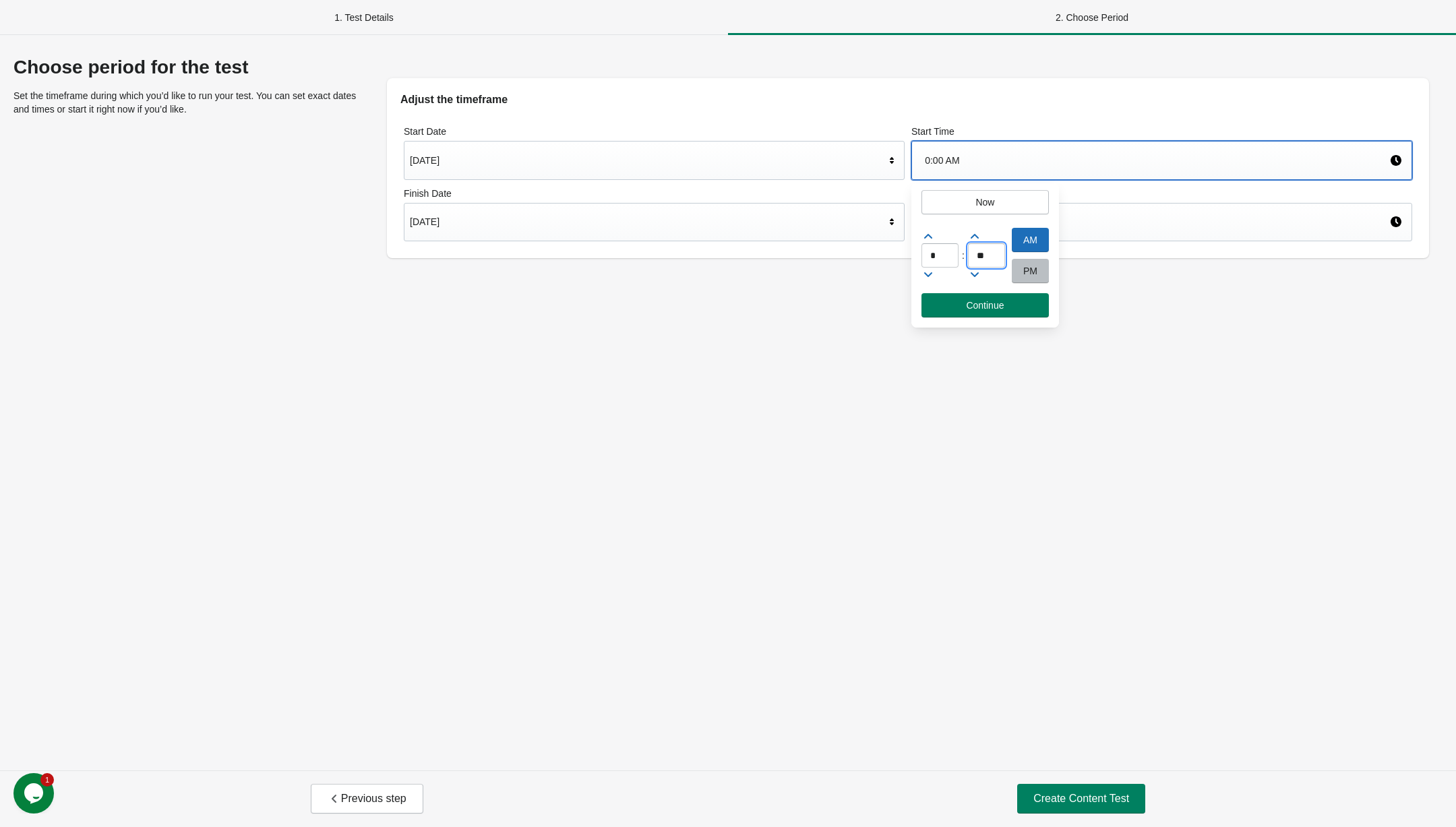
type input "**"
click at [803, 366] on div "Choose period for the test Set the timeframe during which you’d like to run you…" at bounding box center [728, 402] width 1456 height 735
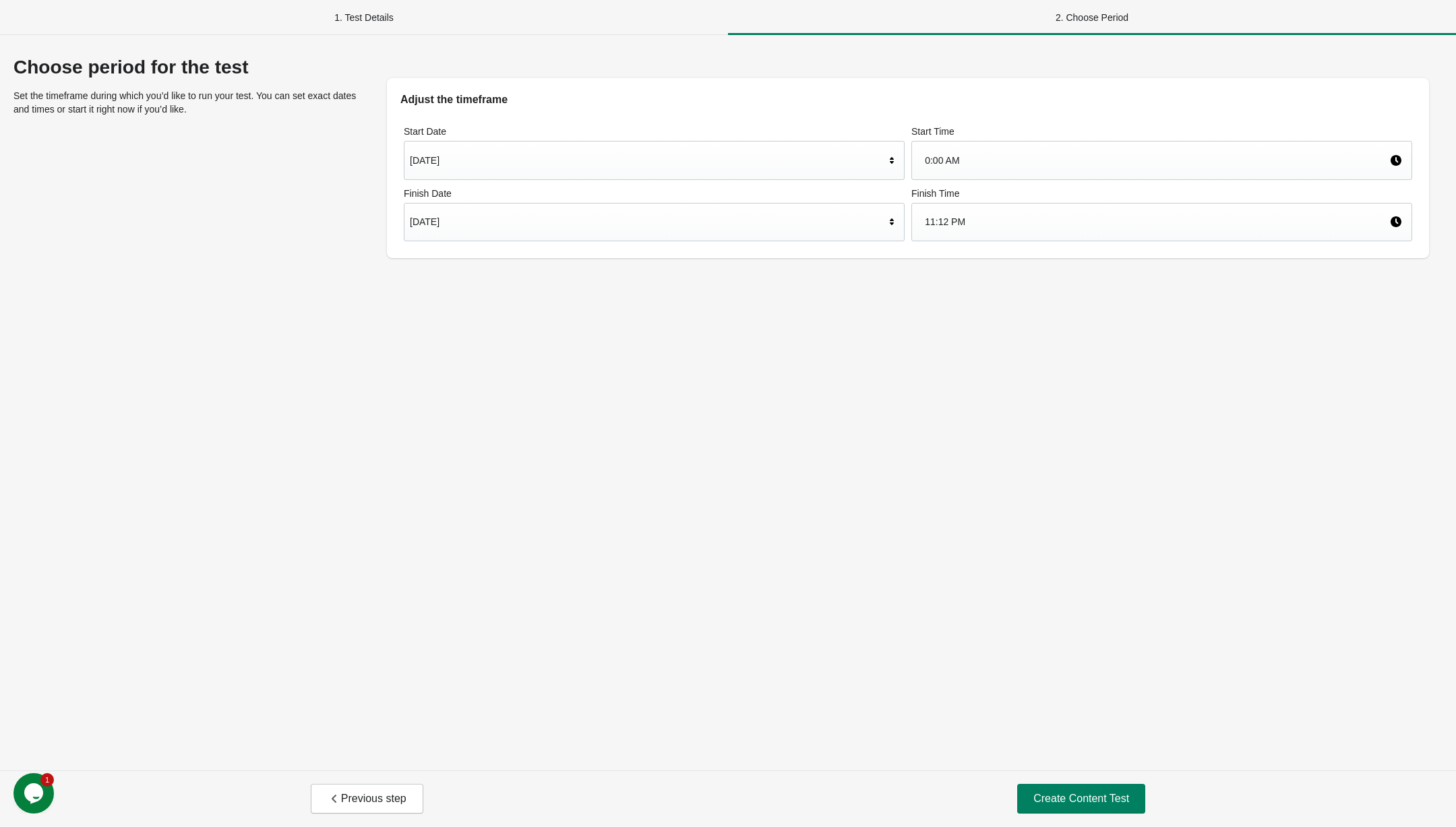
click at [953, 165] on div "0:00 AM" at bounding box center [1156, 160] width 465 height 26
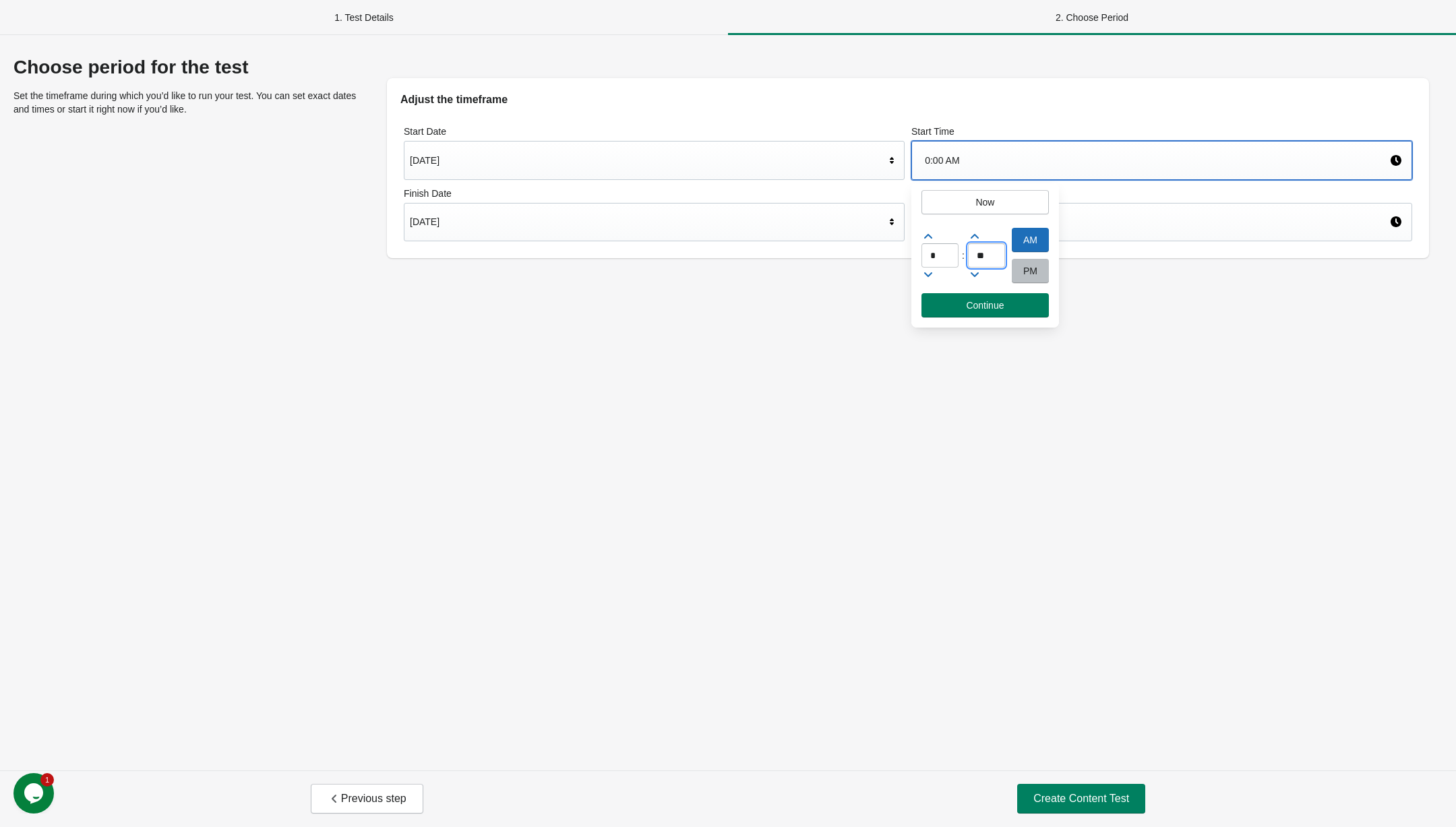
click at [996, 253] on input "**" at bounding box center [986, 255] width 37 height 24
click at [975, 234] on icon at bounding box center [975, 236] width 8 height 5
type input "**"
click at [719, 325] on div "Choose period for the test Set the timeframe during which you’d like to run you…" at bounding box center [728, 402] width 1456 height 735
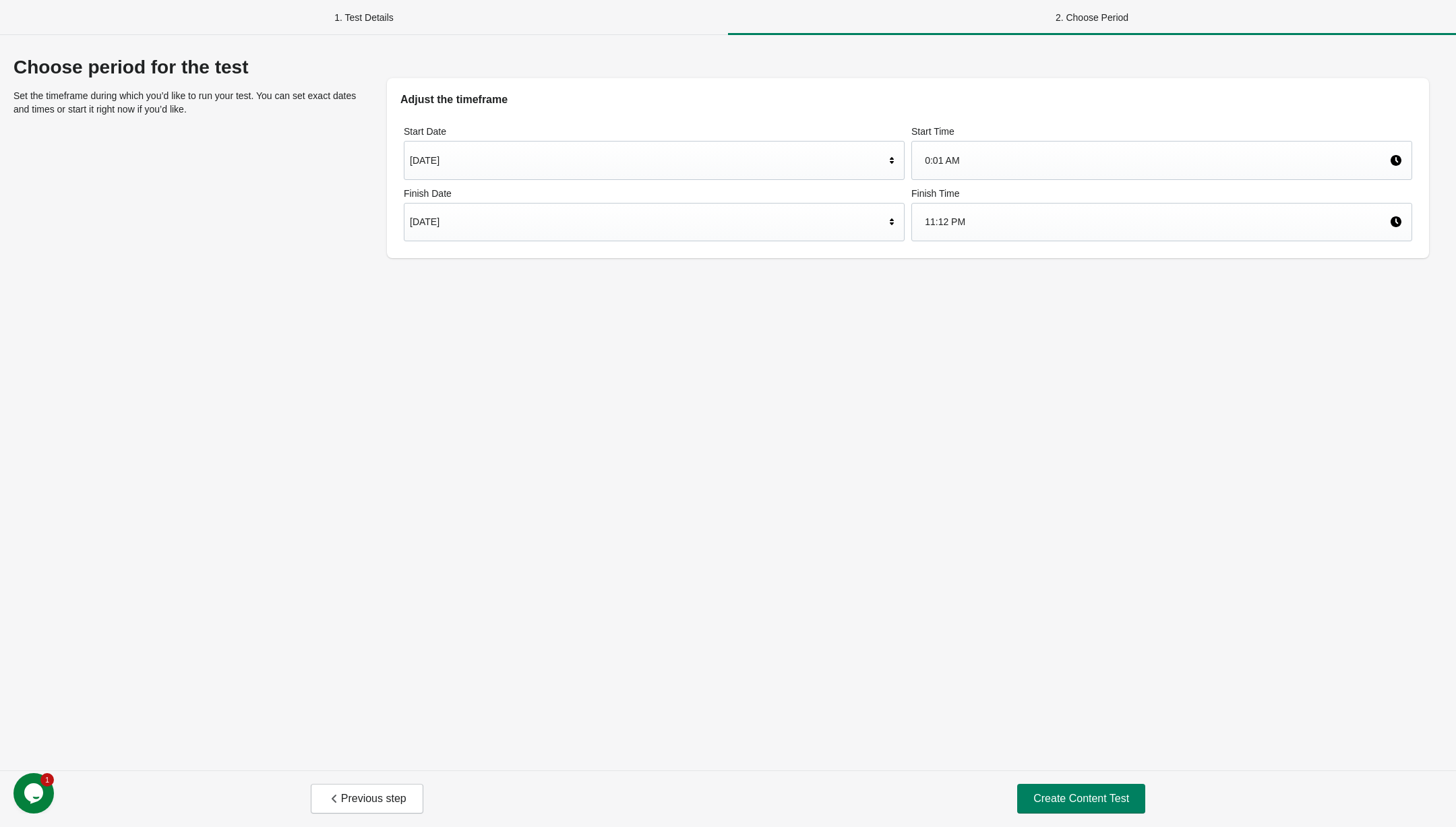
click at [569, 236] on div "[DATE]" at bounding box center [654, 222] width 501 height 39
click at [817, 350] on div "Choose period for the test Set the timeframe during which you’d like to run you…" at bounding box center [728, 402] width 1456 height 735
click at [979, 217] on div "11:12 PM" at bounding box center [1156, 222] width 465 height 26
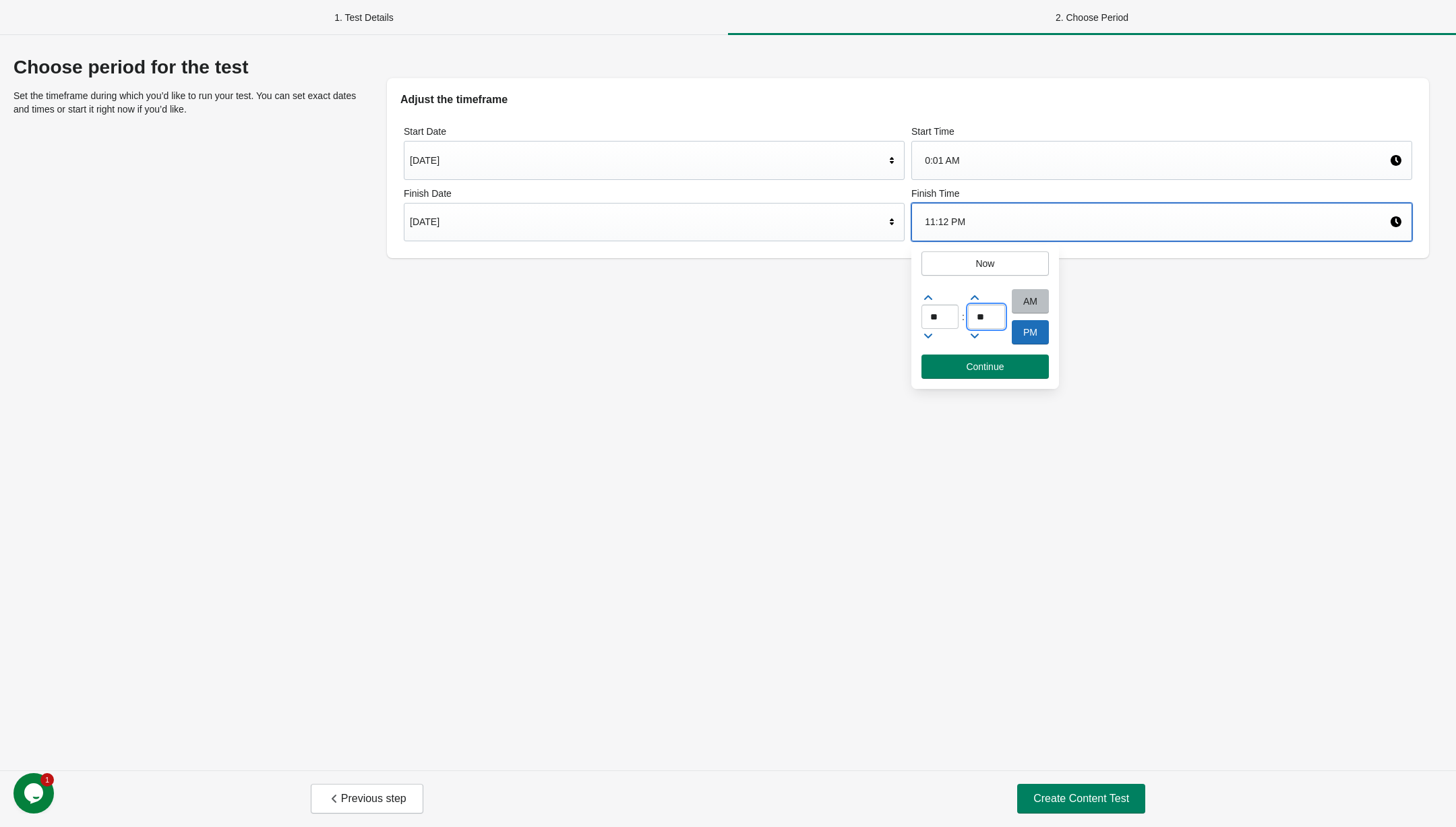
drag, startPoint x: 991, startPoint y: 318, endPoint x: 956, endPoint y: 318, distance: 35.0
click at [956, 318] on div "** : ** AM PM" at bounding box center [985, 320] width 148 height 68
type input "**"
click at [661, 601] on div "Choose period for the test Set the timeframe during which you’d like to run you…" at bounding box center [728, 402] width 1456 height 735
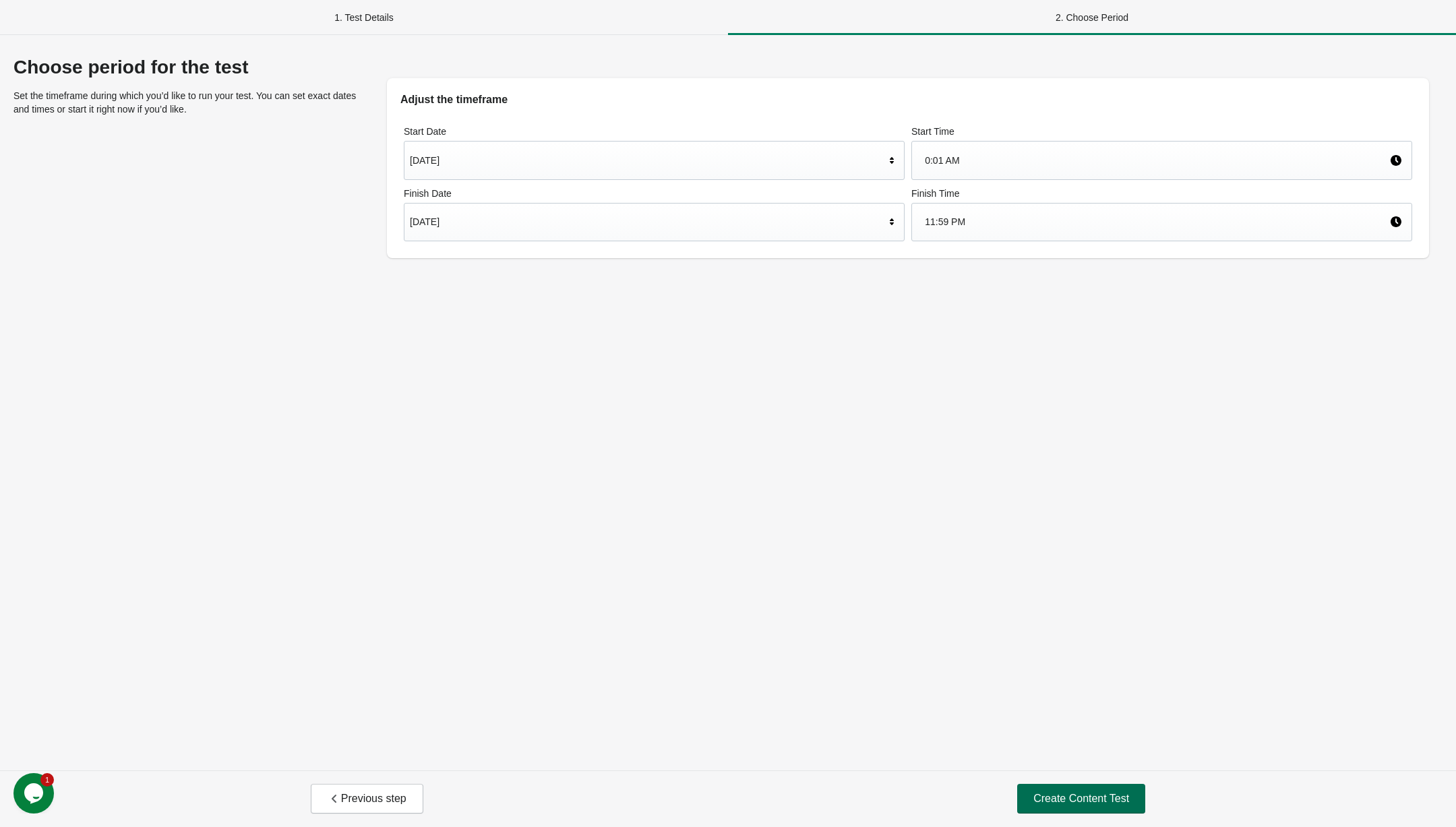
click at [1060, 790] on button "Create Content Test" at bounding box center [1081, 798] width 128 height 30
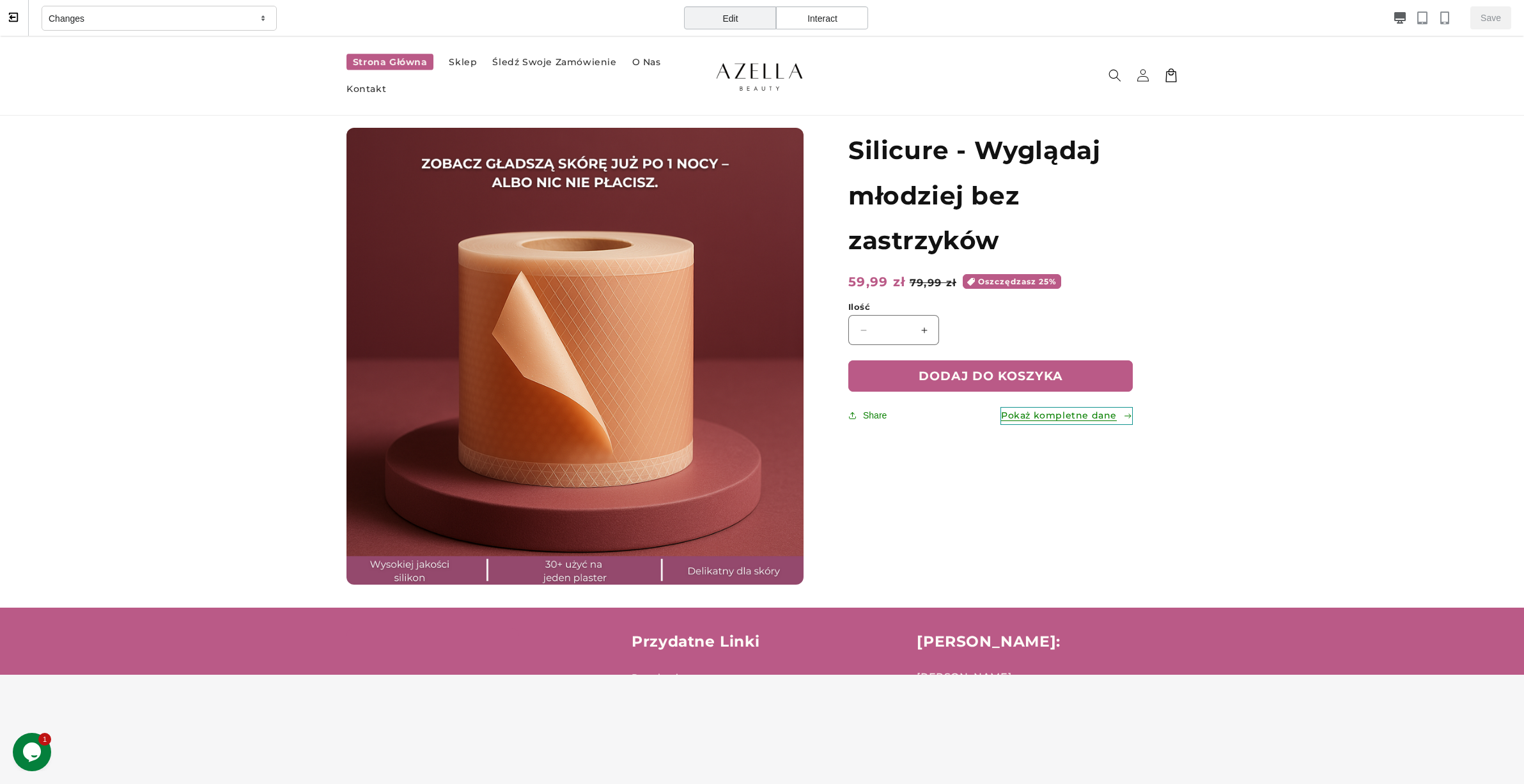
scroll to position [34, 0]
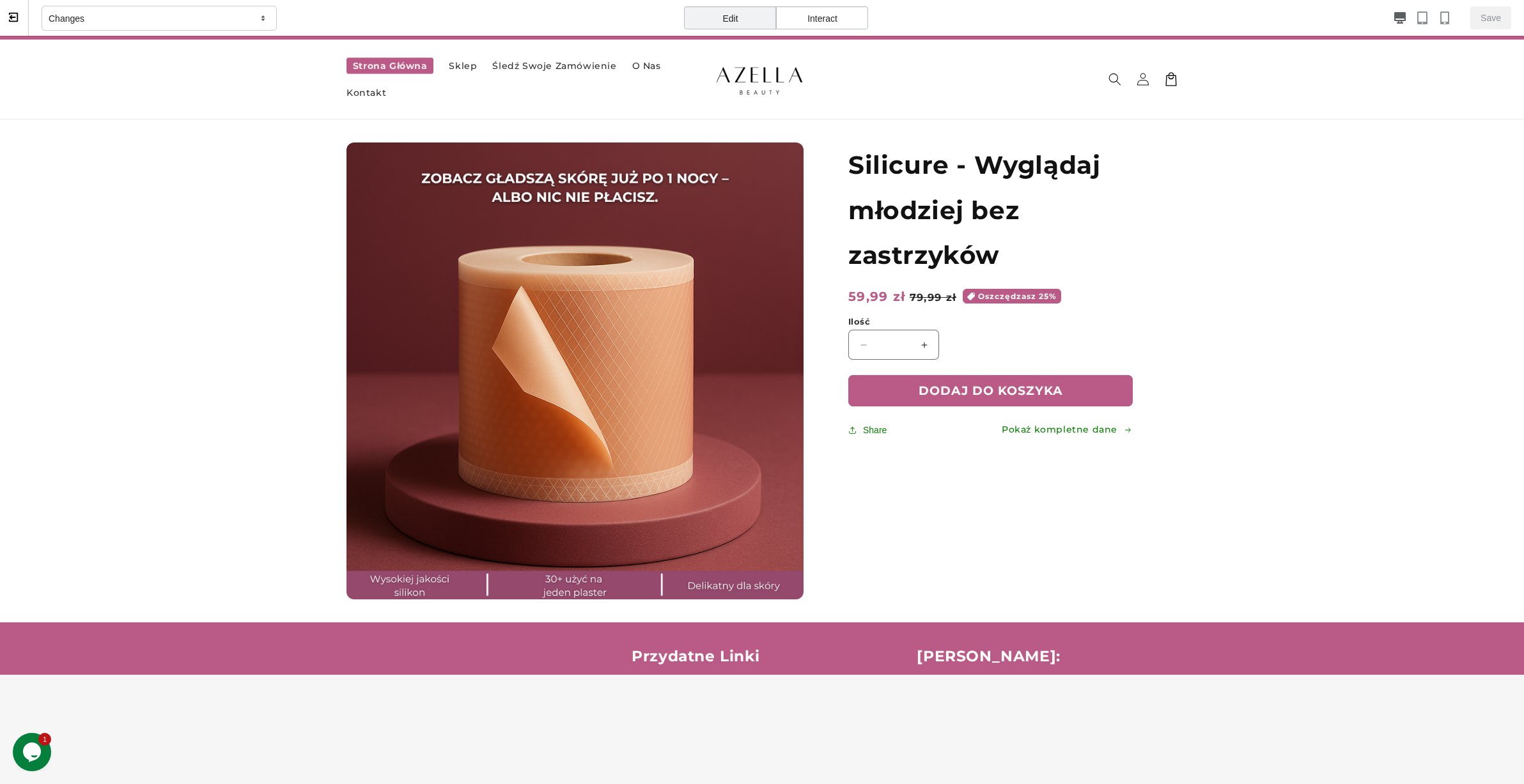
click at [244, 17] on div "Changes" at bounding box center [159, 18] width 235 height 25
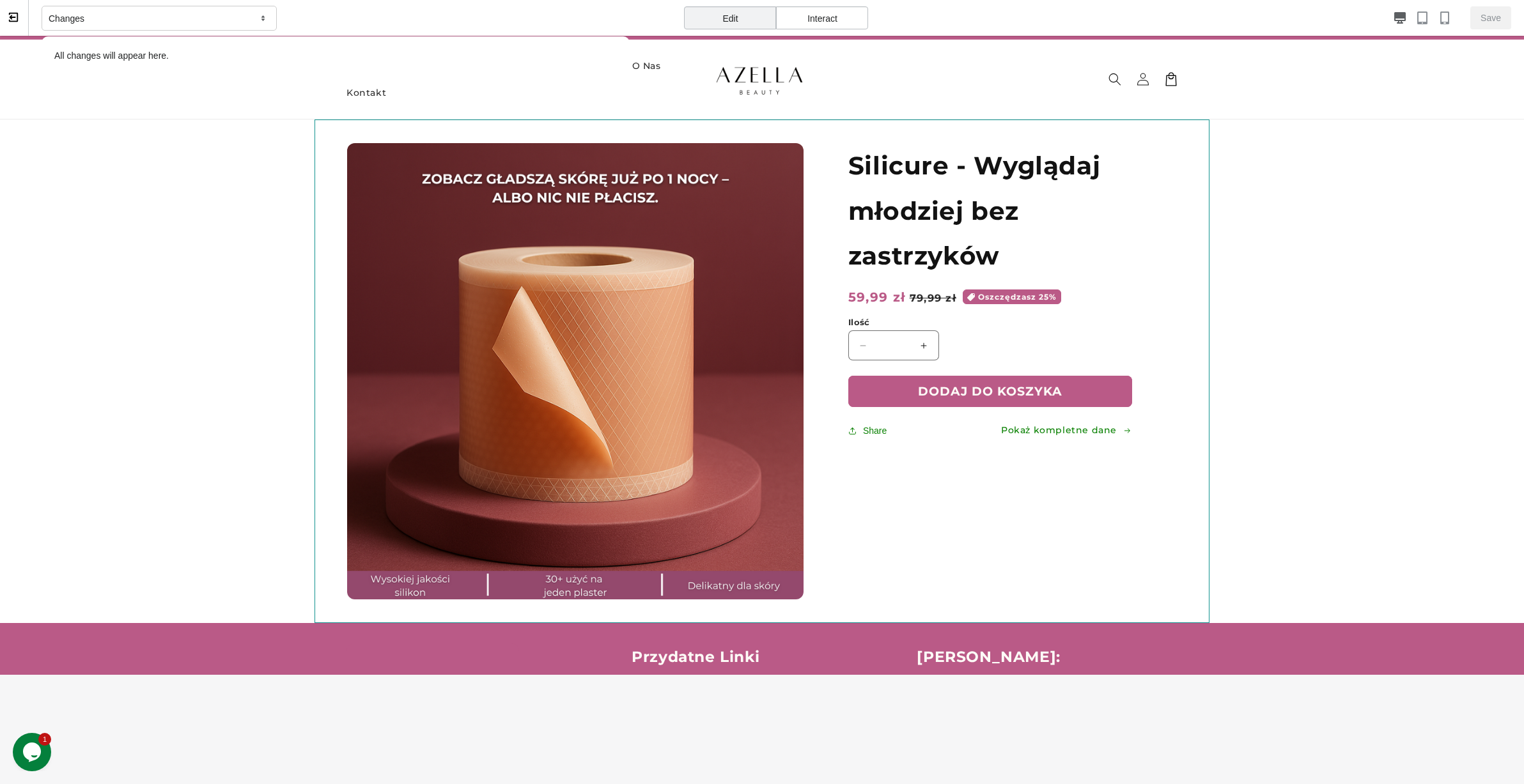
click at [1181, 370] on div "Otwórz multimedia 1 w oknie modalnym Silicure - Wyglądaj młodziej bez zastrzykó…" at bounding box center [761, 371] width 895 height 504
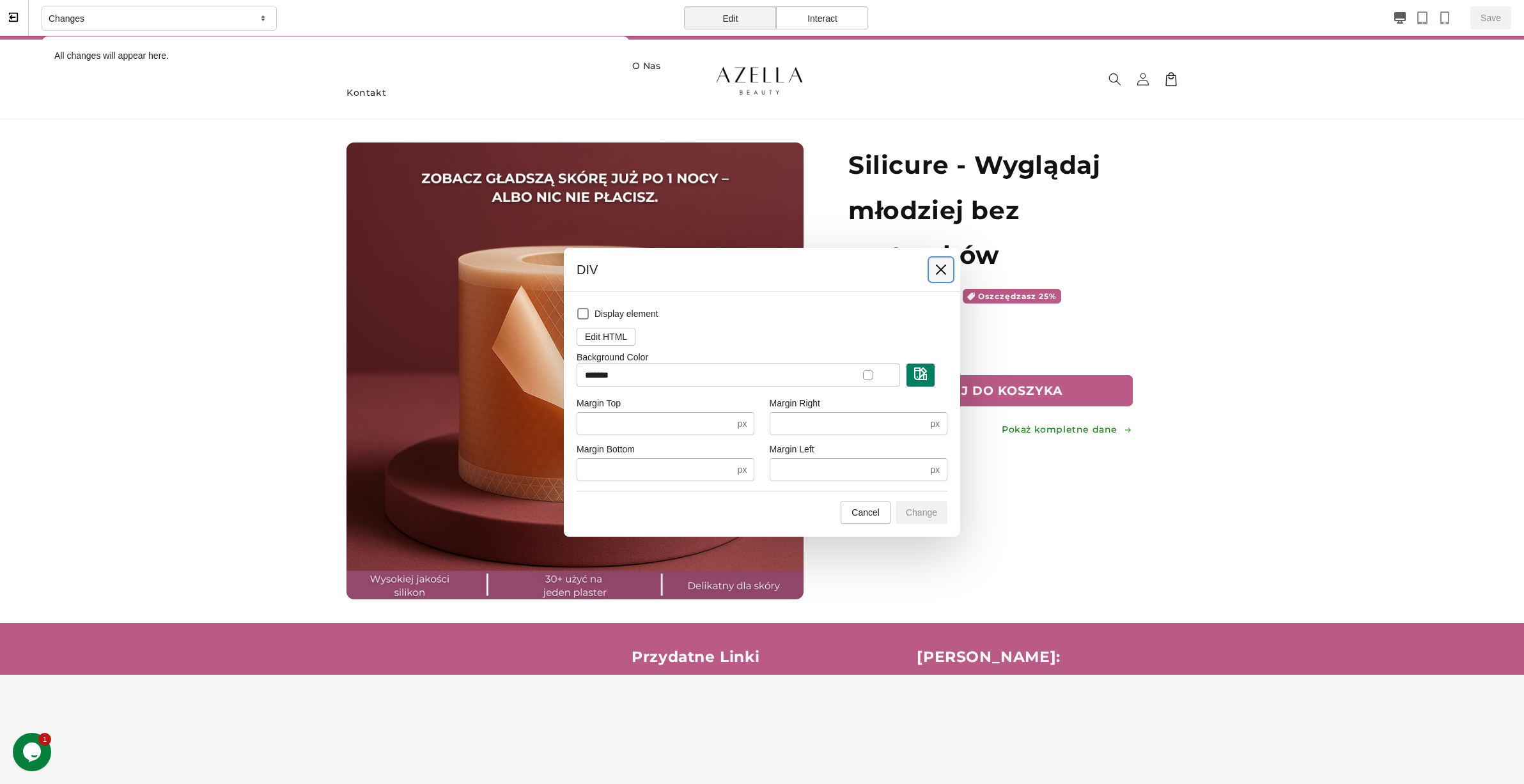
click at [946, 268] on icon at bounding box center [941, 270] width 13 height 13
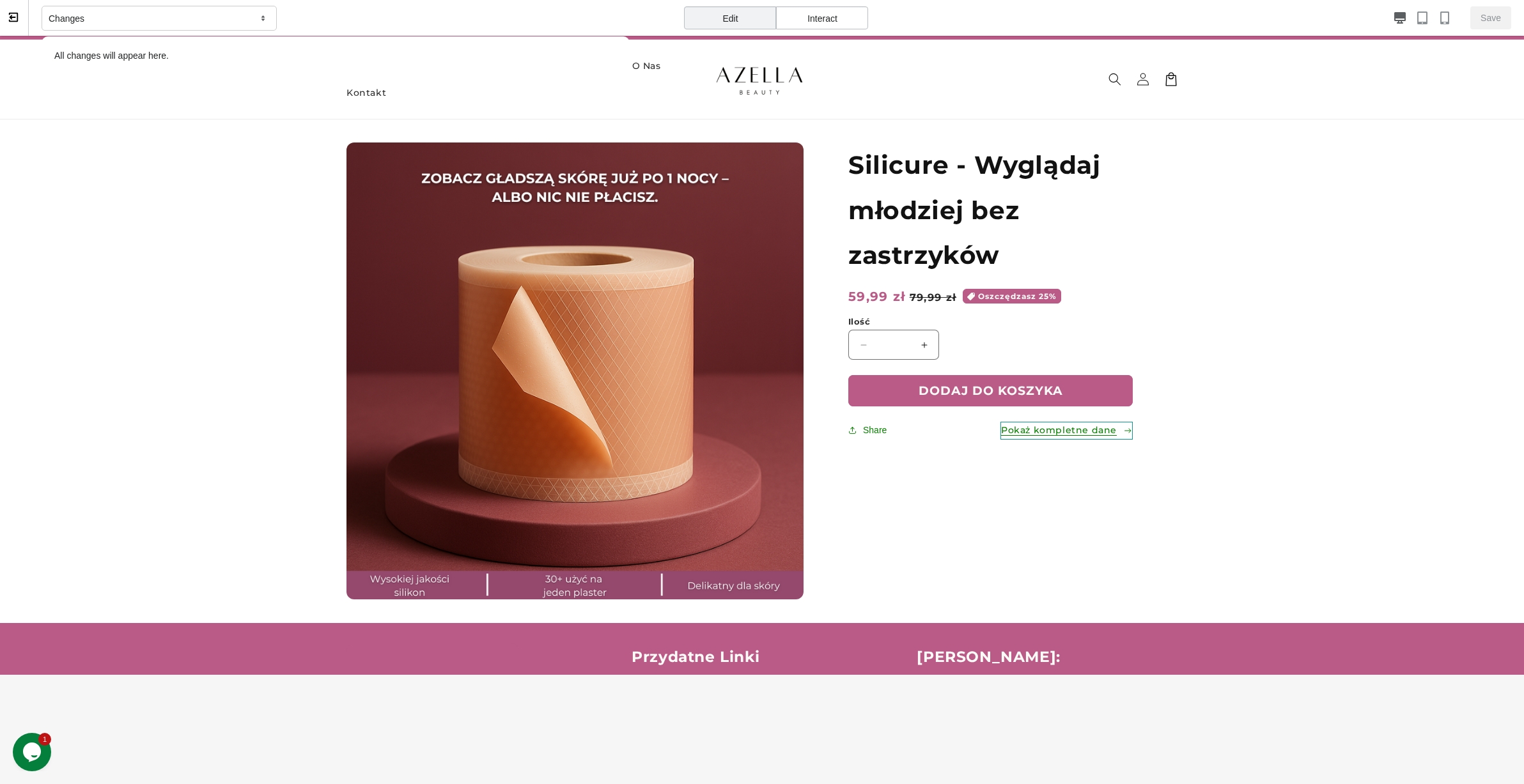
click at [1056, 432] on link "Pokaż kompletne dane" at bounding box center [1066, 430] width 133 height 17
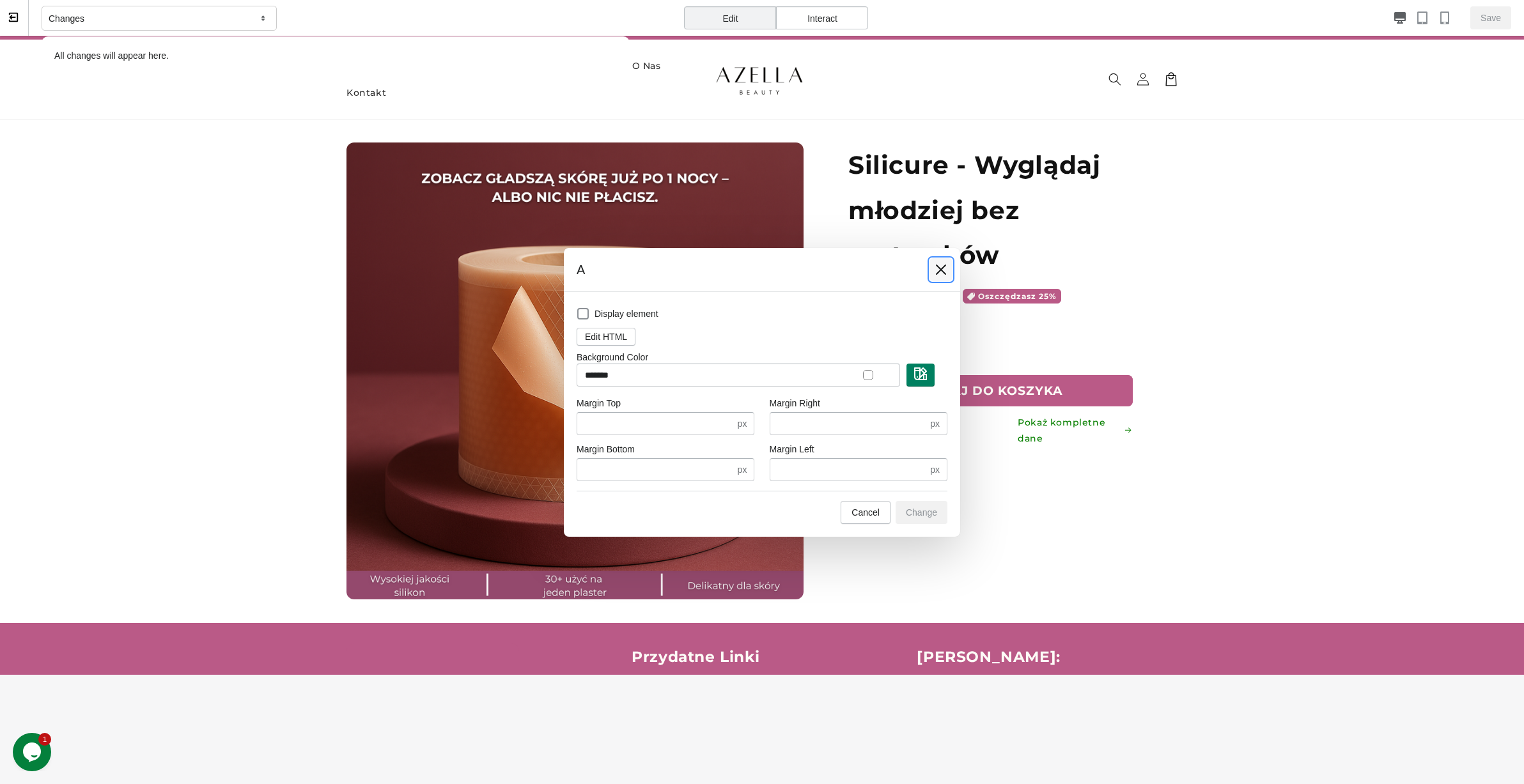
click at [943, 262] on button at bounding box center [941, 270] width 23 height 23
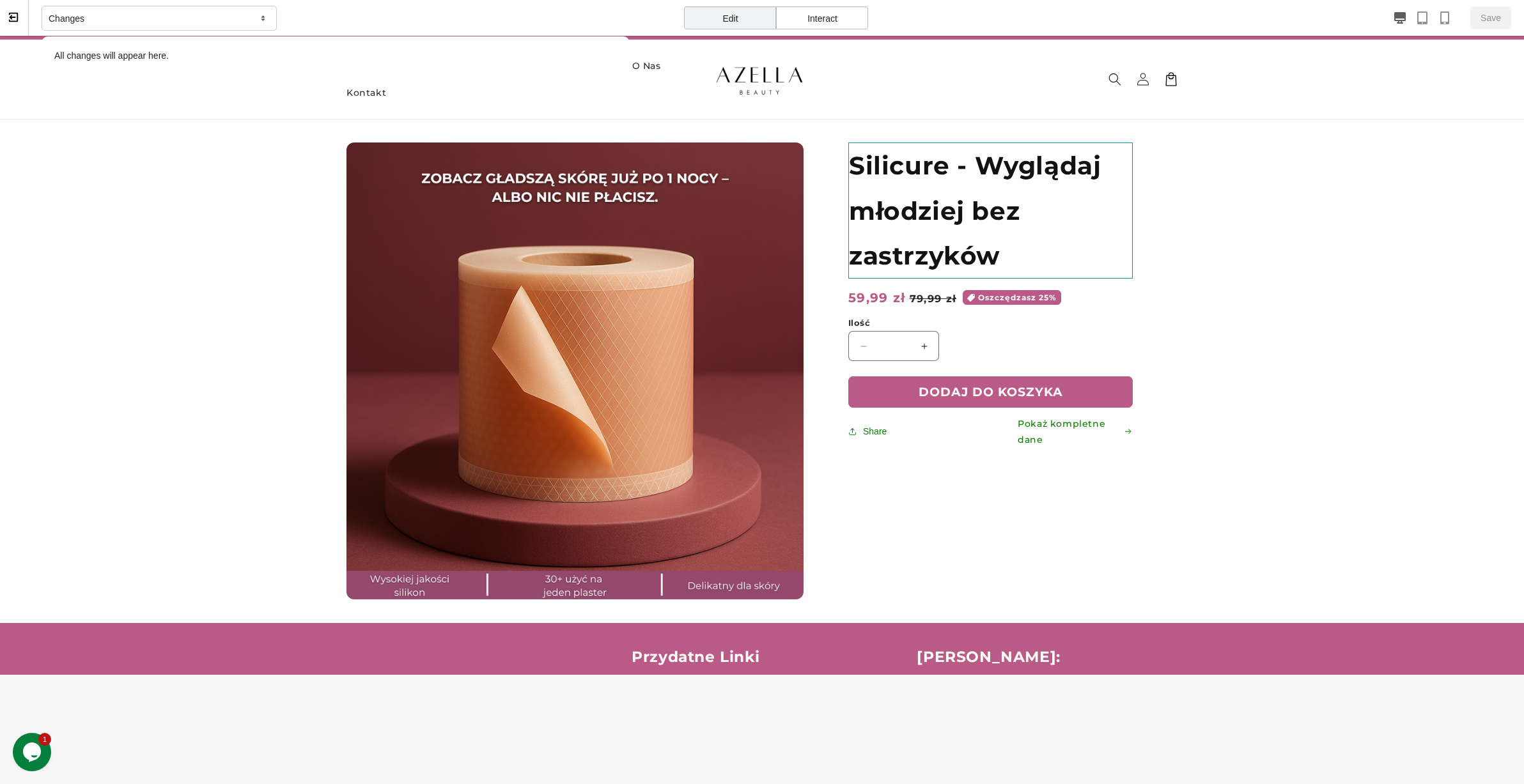
scroll to position [0, 0]
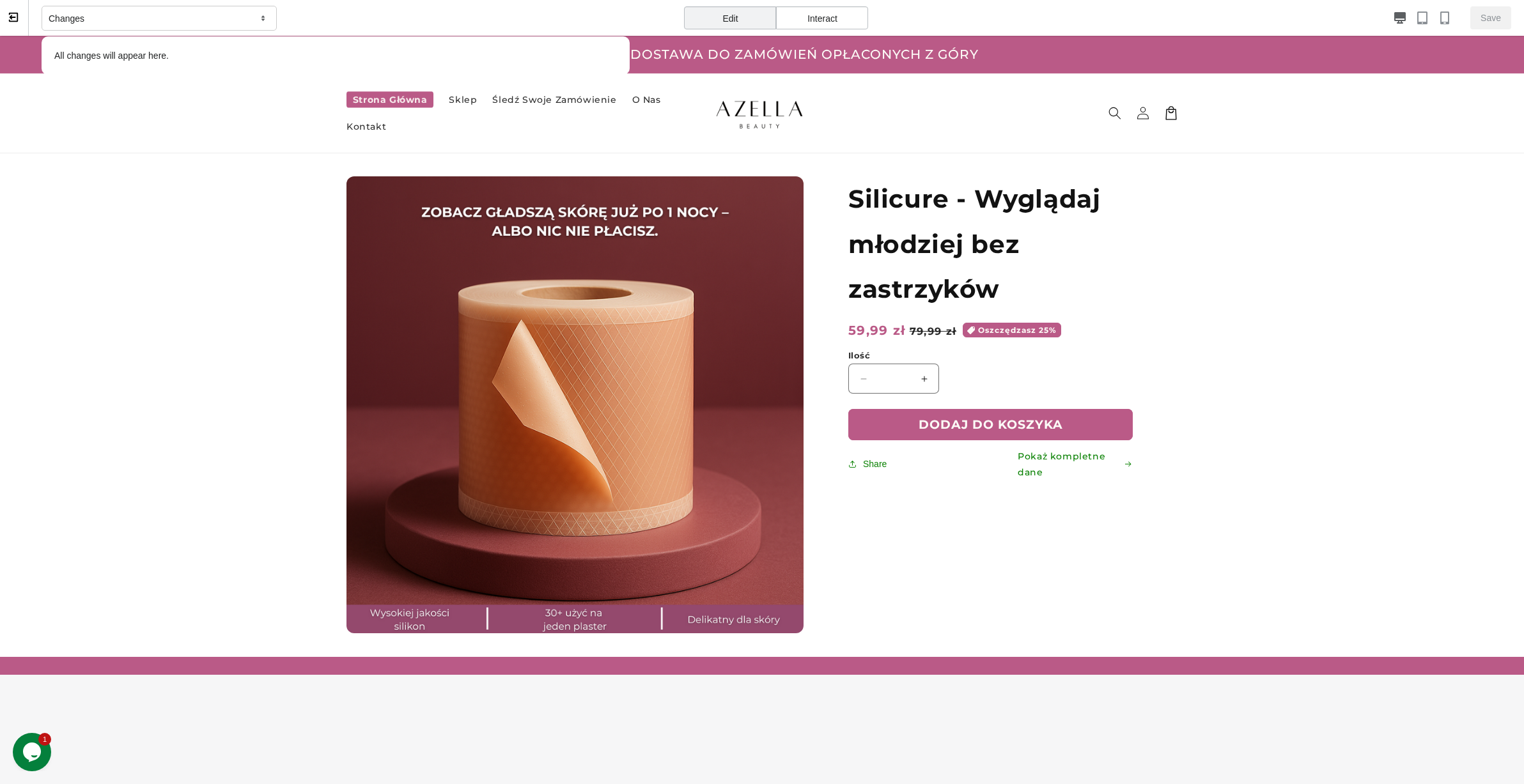
click at [851, 22] on div "Interact" at bounding box center [822, 18] width 92 height 23
click at [755, 14] on div "Edit" at bounding box center [730, 18] width 92 height 23
click at [841, 12] on div "Interact" at bounding box center [822, 18] width 92 height 23
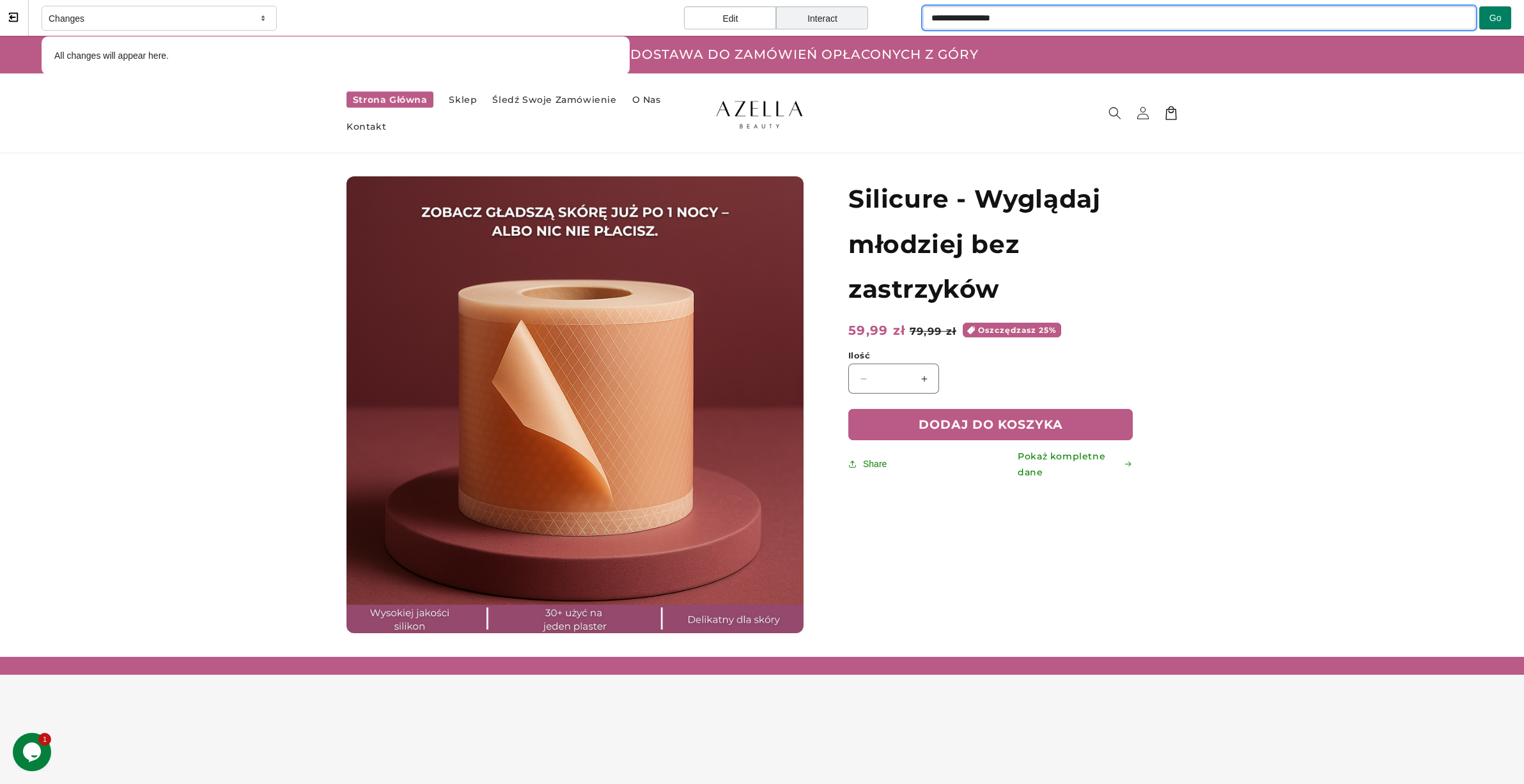
click at [1091, 24] on input "**********" at bounding box center [1199, 18] width 552 height 23
click at [743, 20] on div "Edit" at bounding box center [730, 18] width 92 height 23
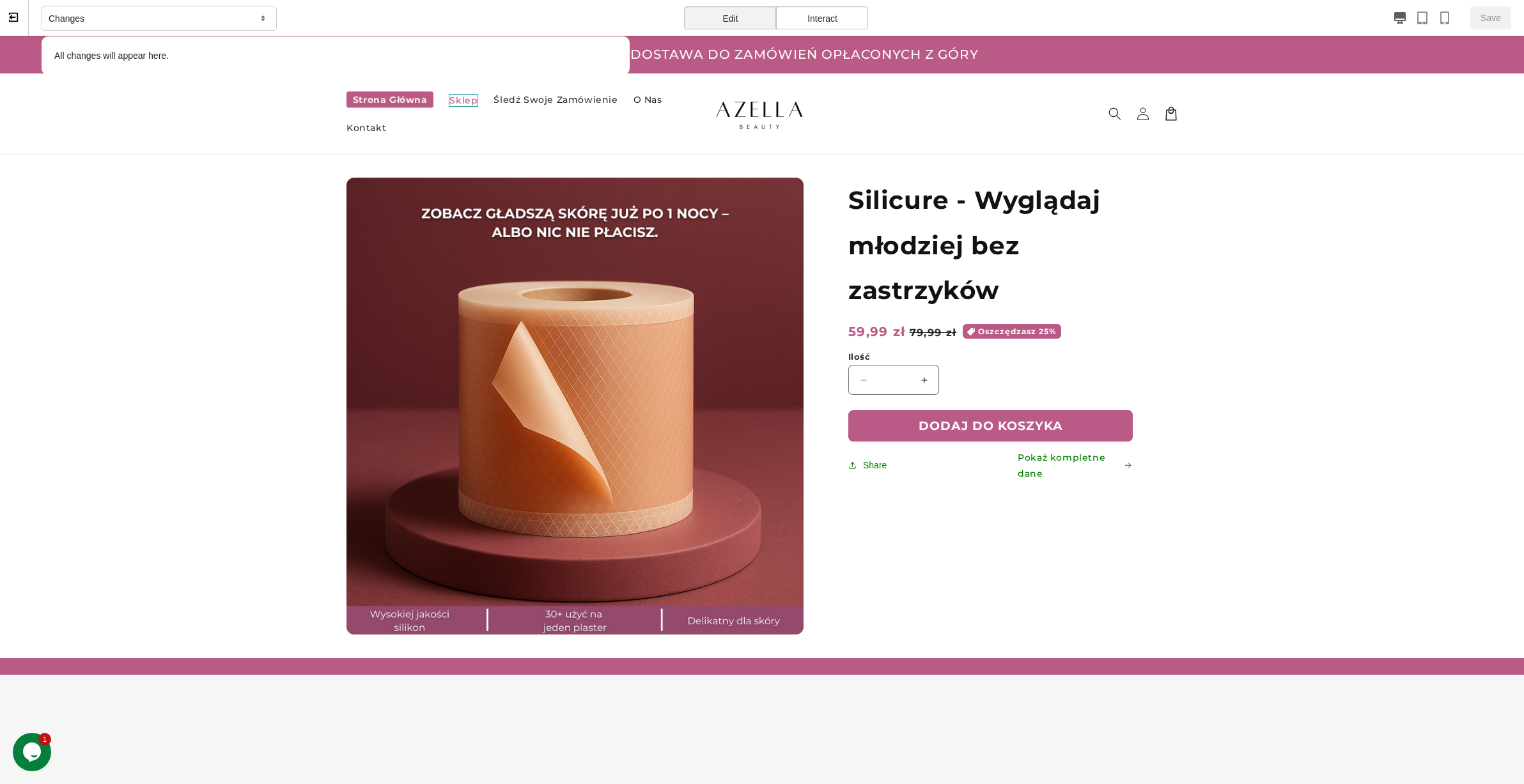
click at [458, 102] on span "Sklep" at bounding box center [463, 100] width 30 height 13
select select "**********"
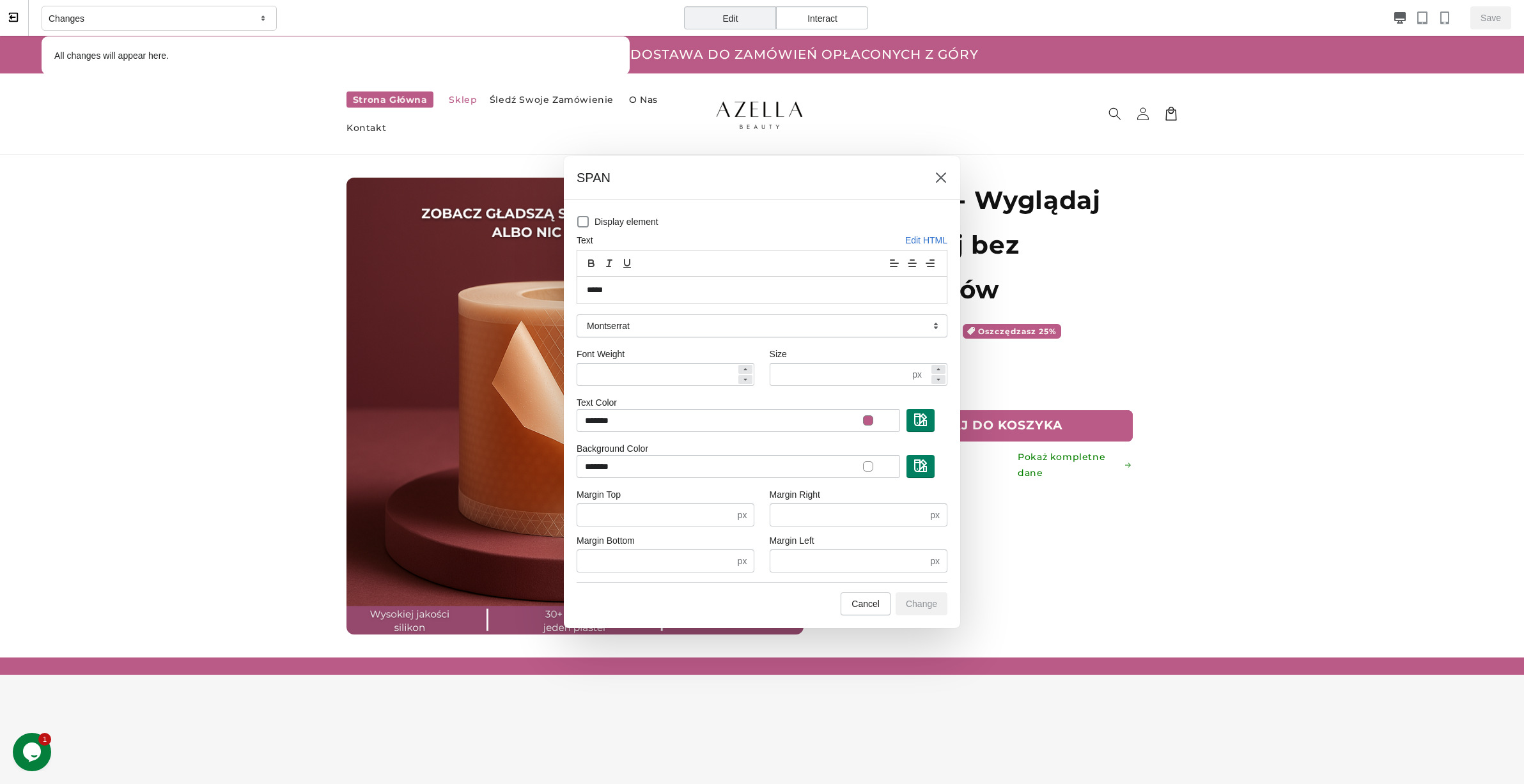
click at [760, 134] on div at bounding box center [762, 392] width 1524 height 784
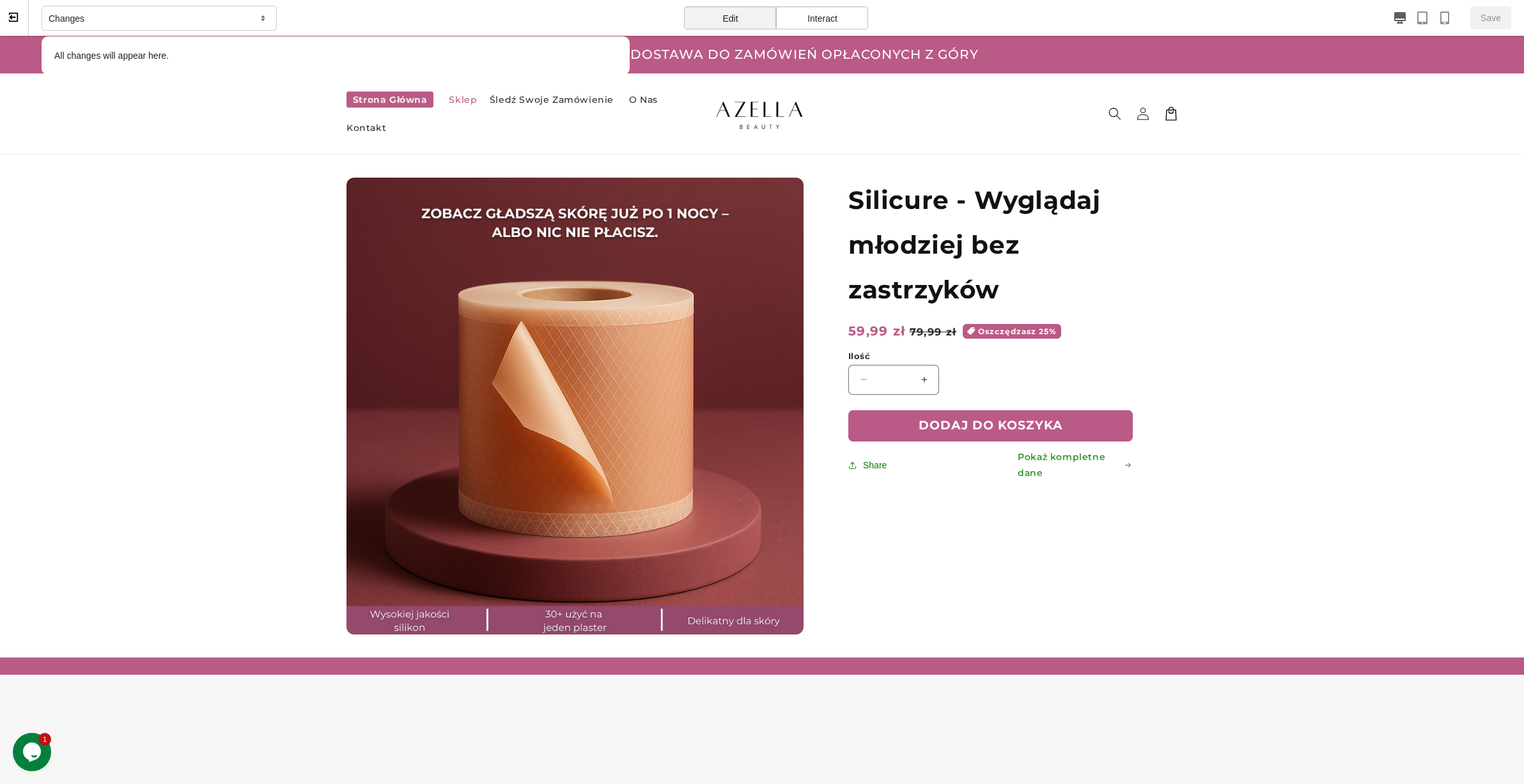
click at [841, 22] on div "Interact" at bounding box center [822, 18] width 92 height 23
click at [1074, 466] on link "Pokaż kompletne dane" at bounding box center [1075, 466] width 115 height 17
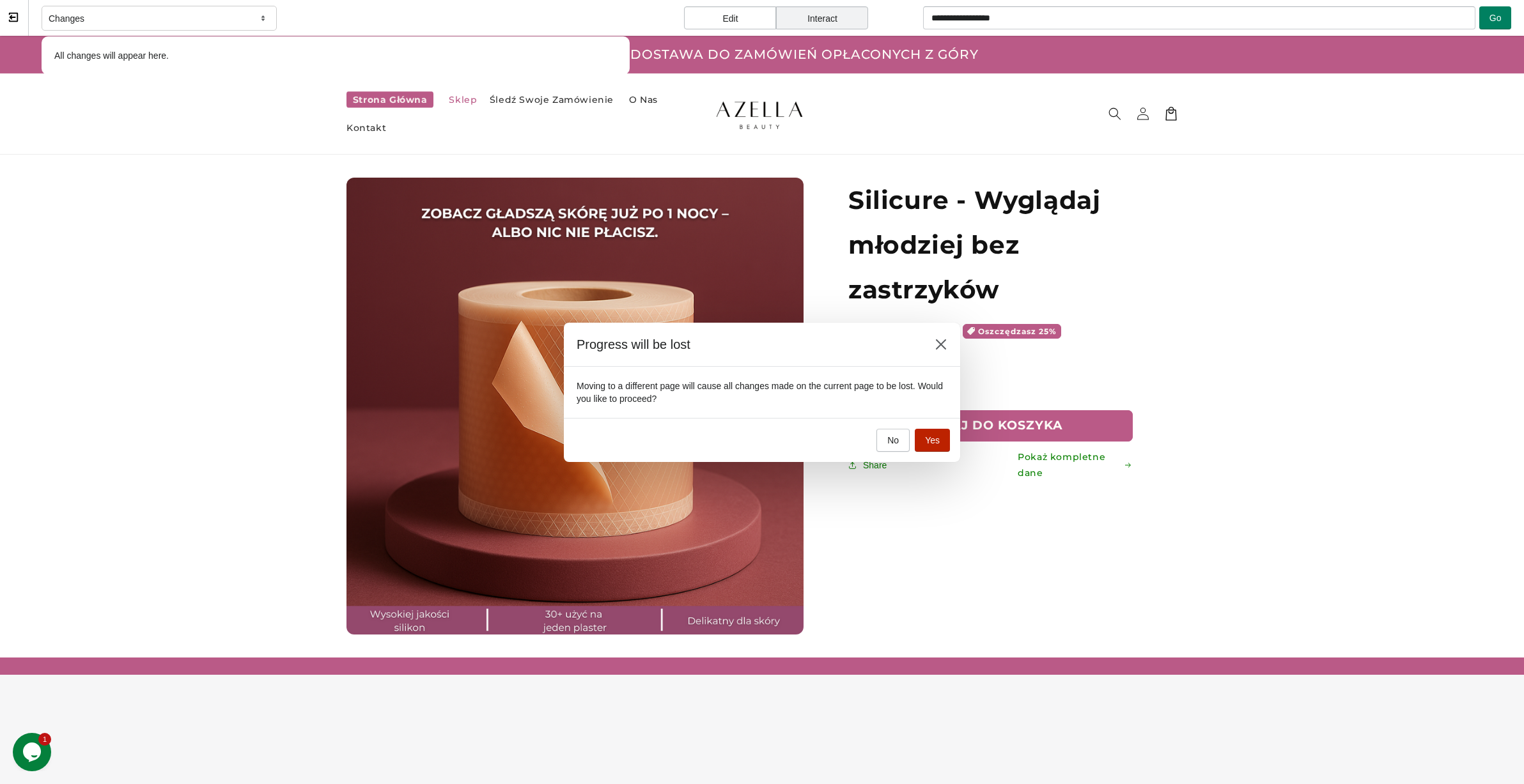
click at [936, 442] on span "Yes" at bounding box center [932, 440] width 14 height 10
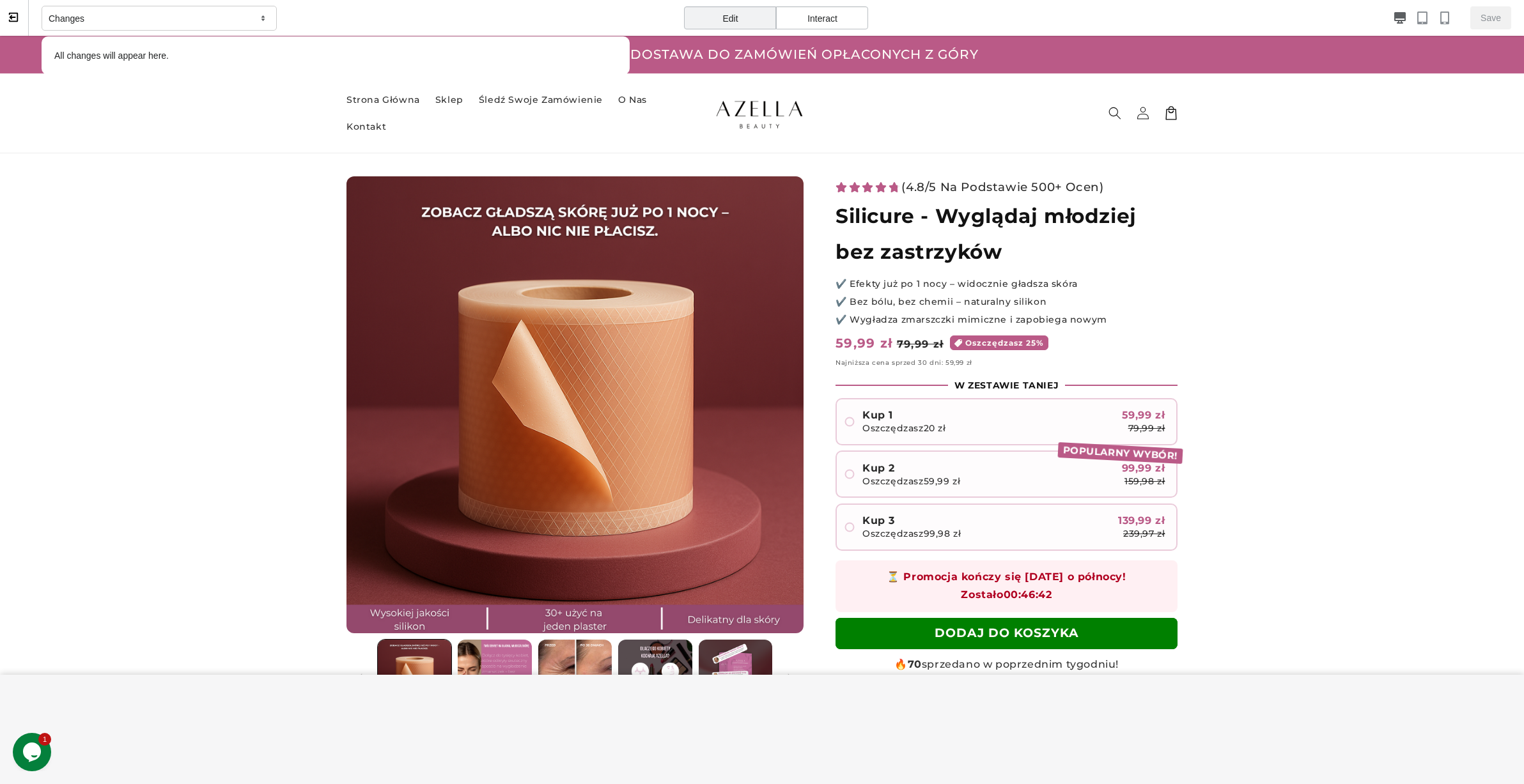
scroll to position [156, 0]
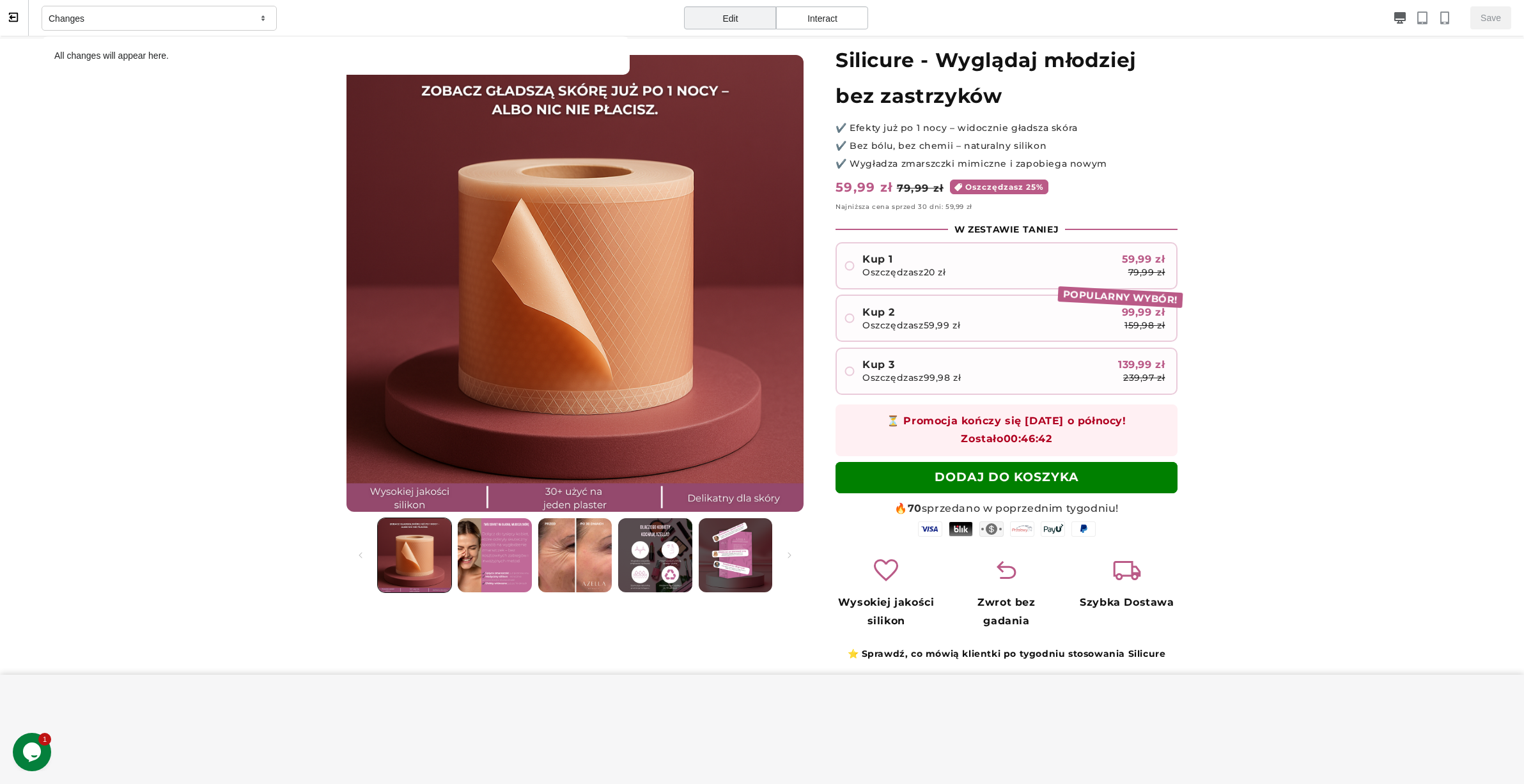
click at [723, 22] on div "Edit" at bounding box center [730, 18] width 92 height 23
click at [958, 164] on p "✔️ Efekty już po 1 nocy – widocznie gładsza skóra ✔️ Bez bólu, bez chemii – nat…" at bounding box center [1006, 146] width 342 height 45
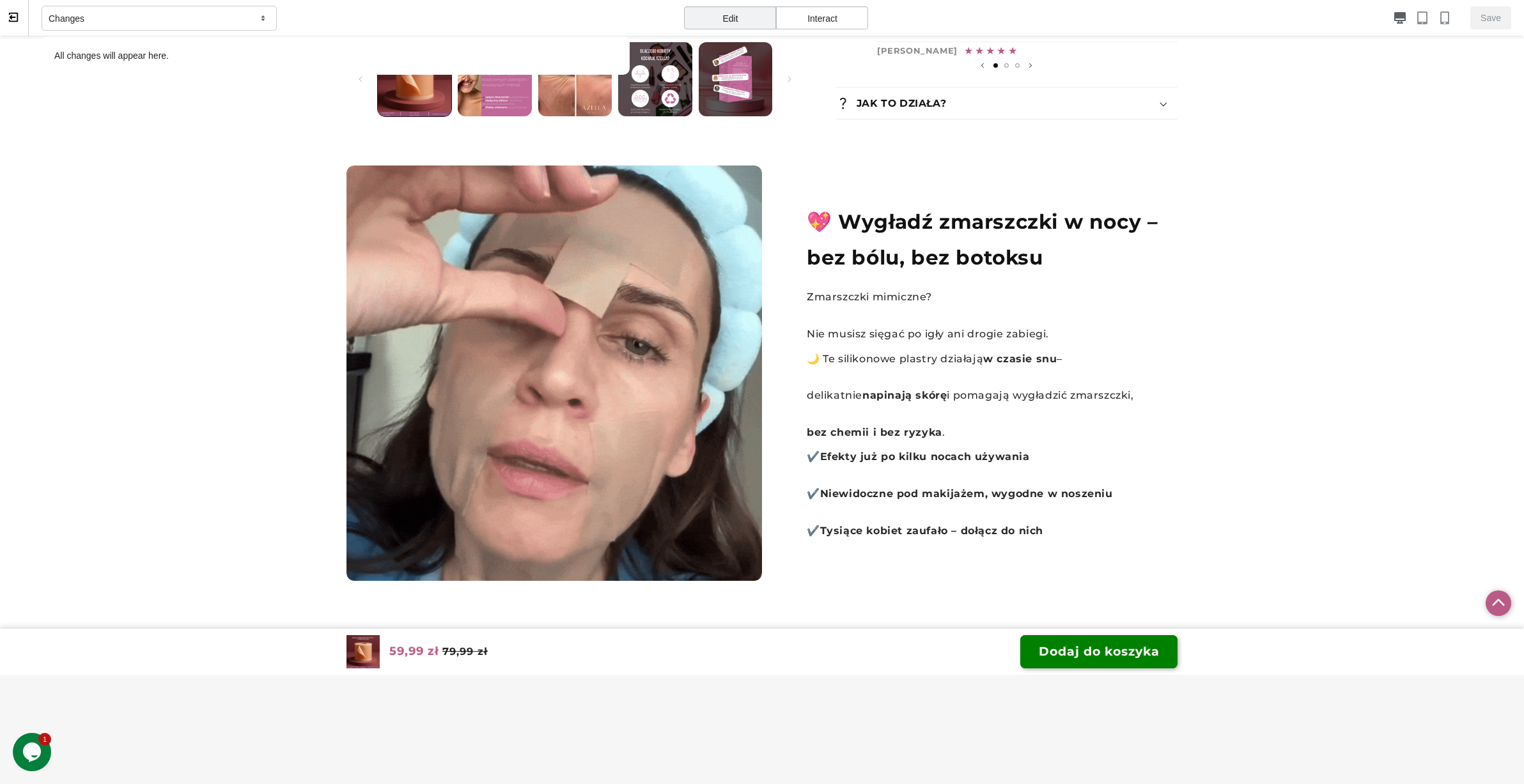
scroll to position [836, 0]
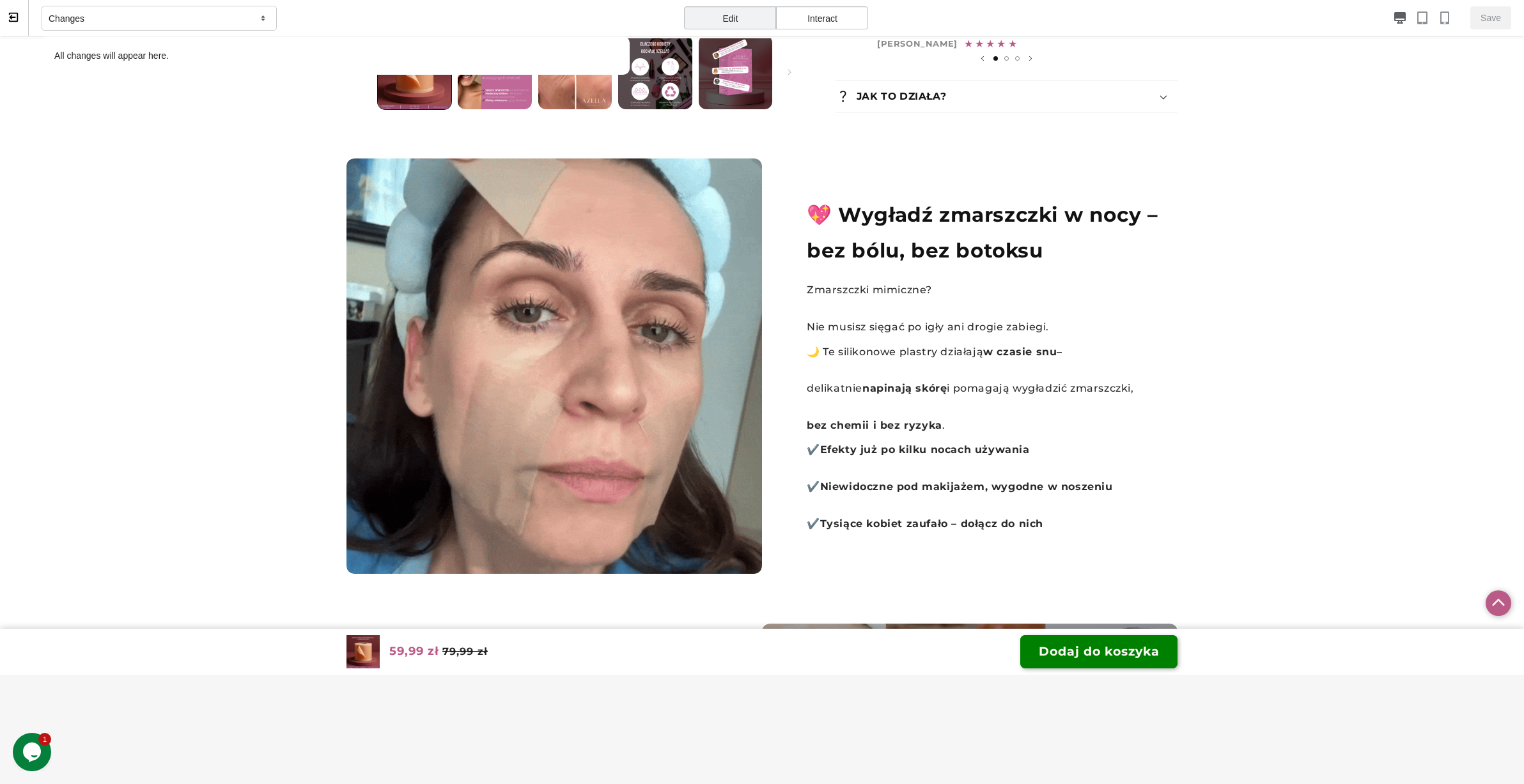
drag, startPoint x: 856, startPoint y: 305, endPoint x: 1084, endPoint y: 332, distance: 229.6
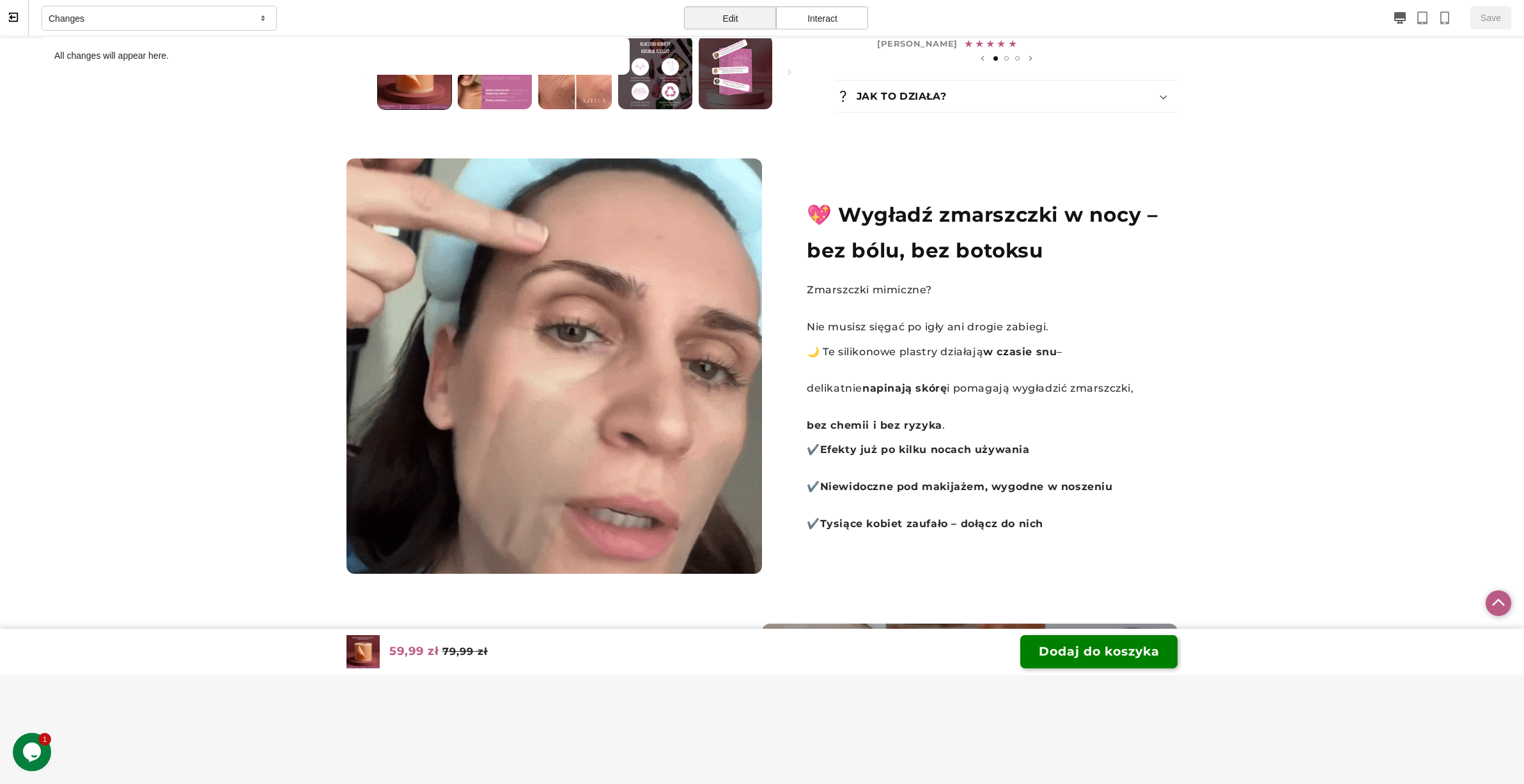
click at [1084, 332] on div "Zmarszczki mimiczne? Nie musisz sięgać po igły ani drogie zabiegi. 🌙 Te silikon…" at bounding box center [970, 406] width 327 height 251
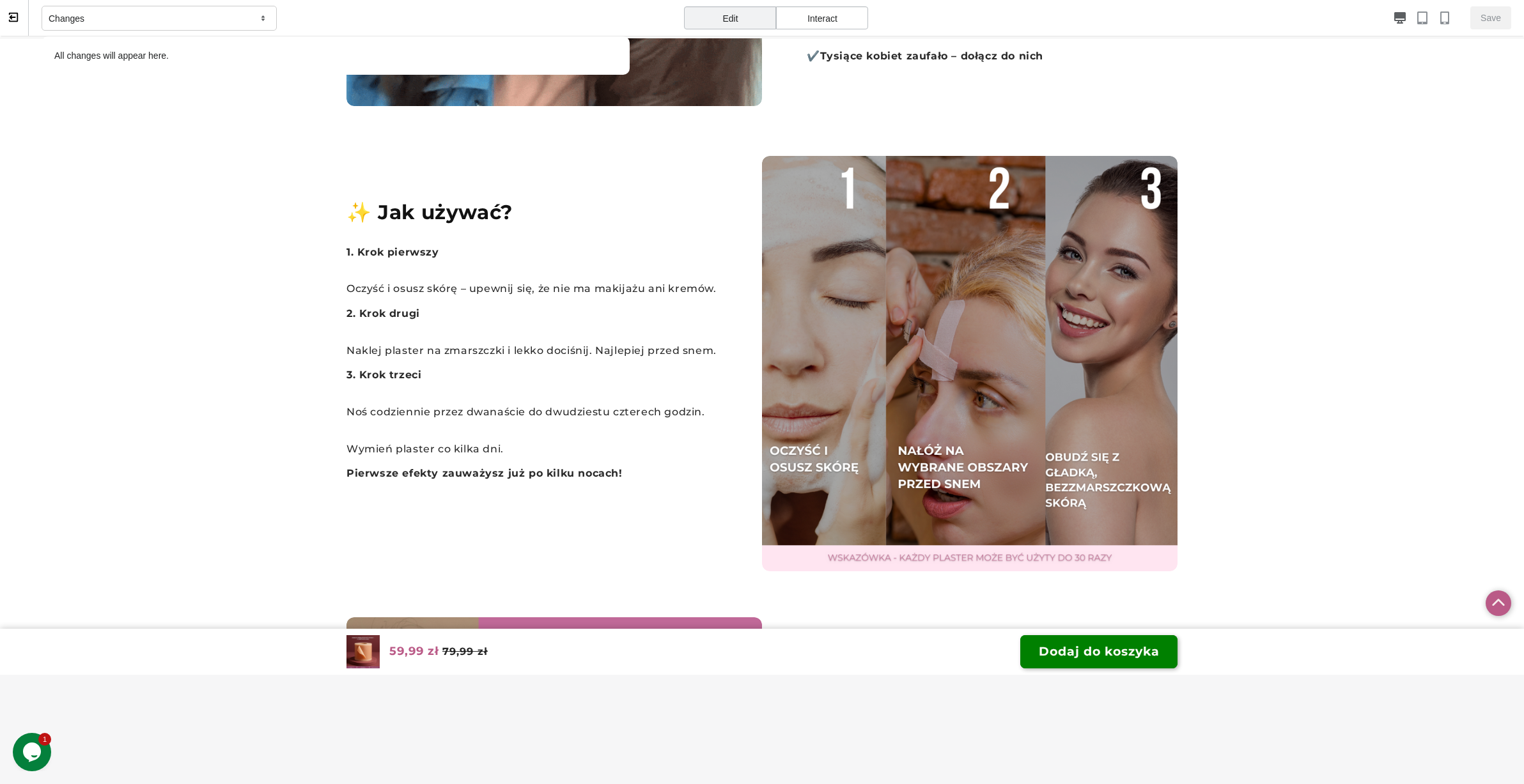
scroll to position [1320, 0]
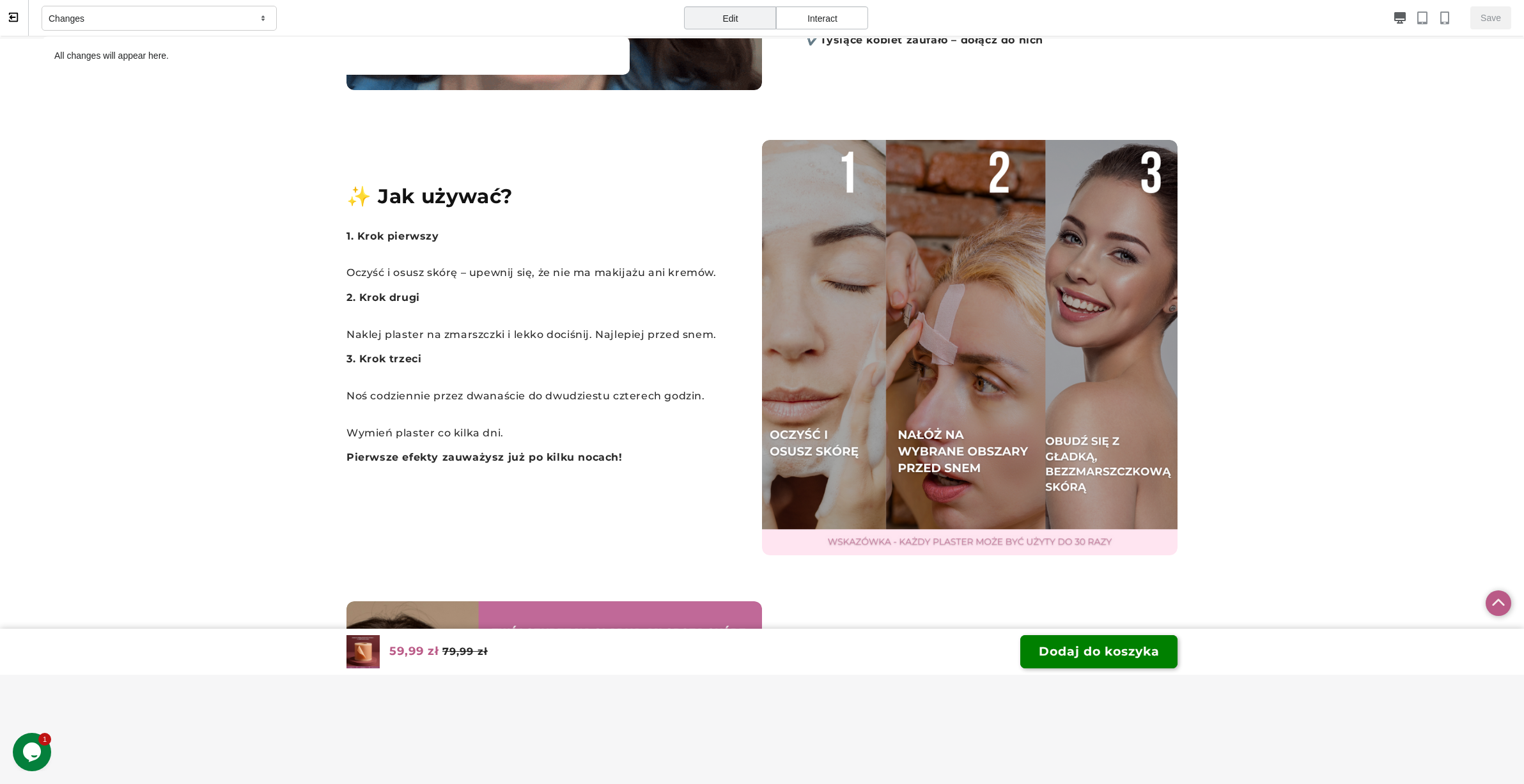
drag, startPoint x: 602, startPoint y: 251, endPoint x: 456, endPoint y: 251, distance: 146.0
click at [456, 251] on p "1. Krok pierwszy Oczyść i osusz skórę – upewnij się, że nie ma makijażu ani kre…" at bounding box center [531, 255] width 370 height 55
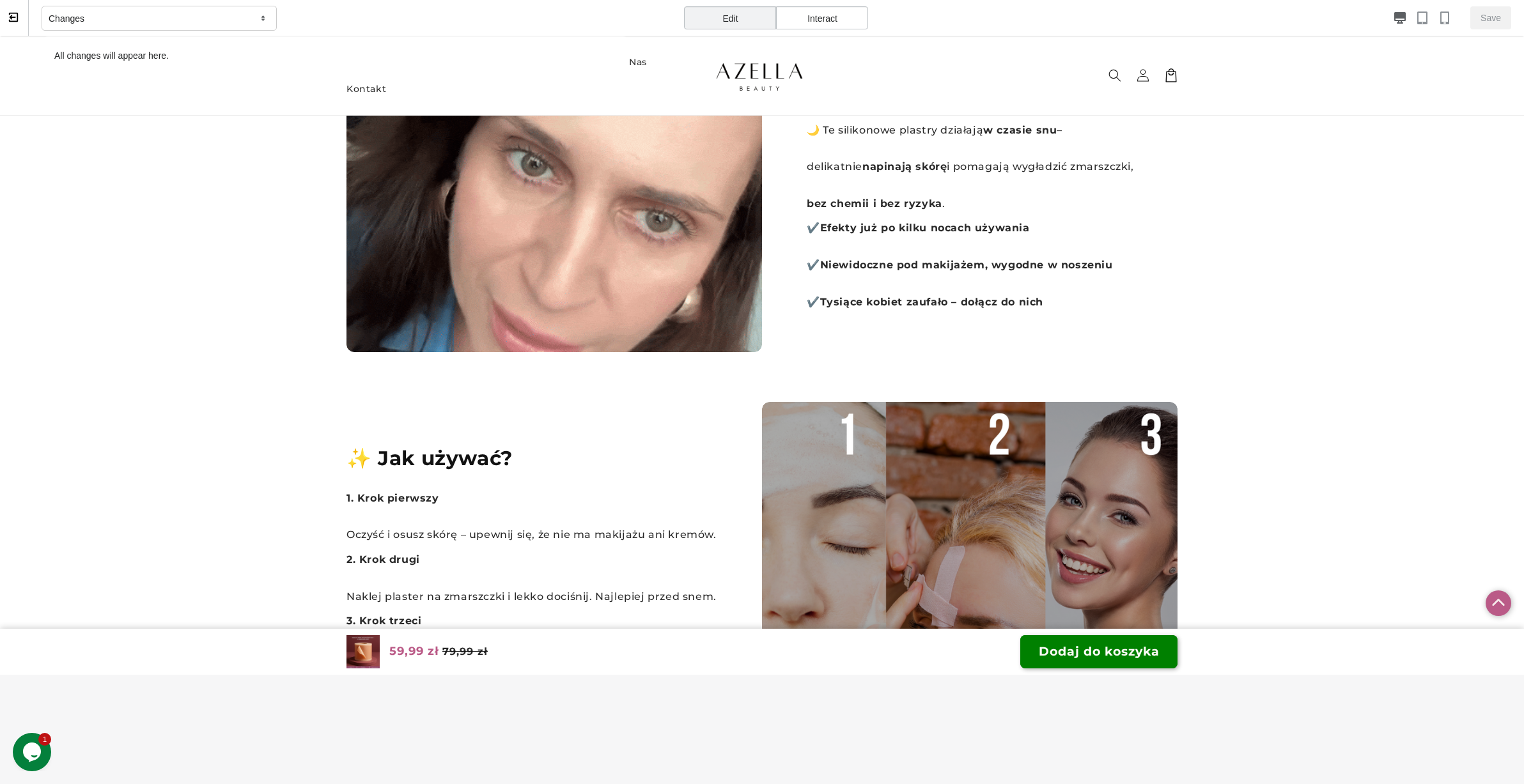
click at [136, 3] on div "Changes All changes will appear here." at bounding box center [336, 18] width 588 height 37
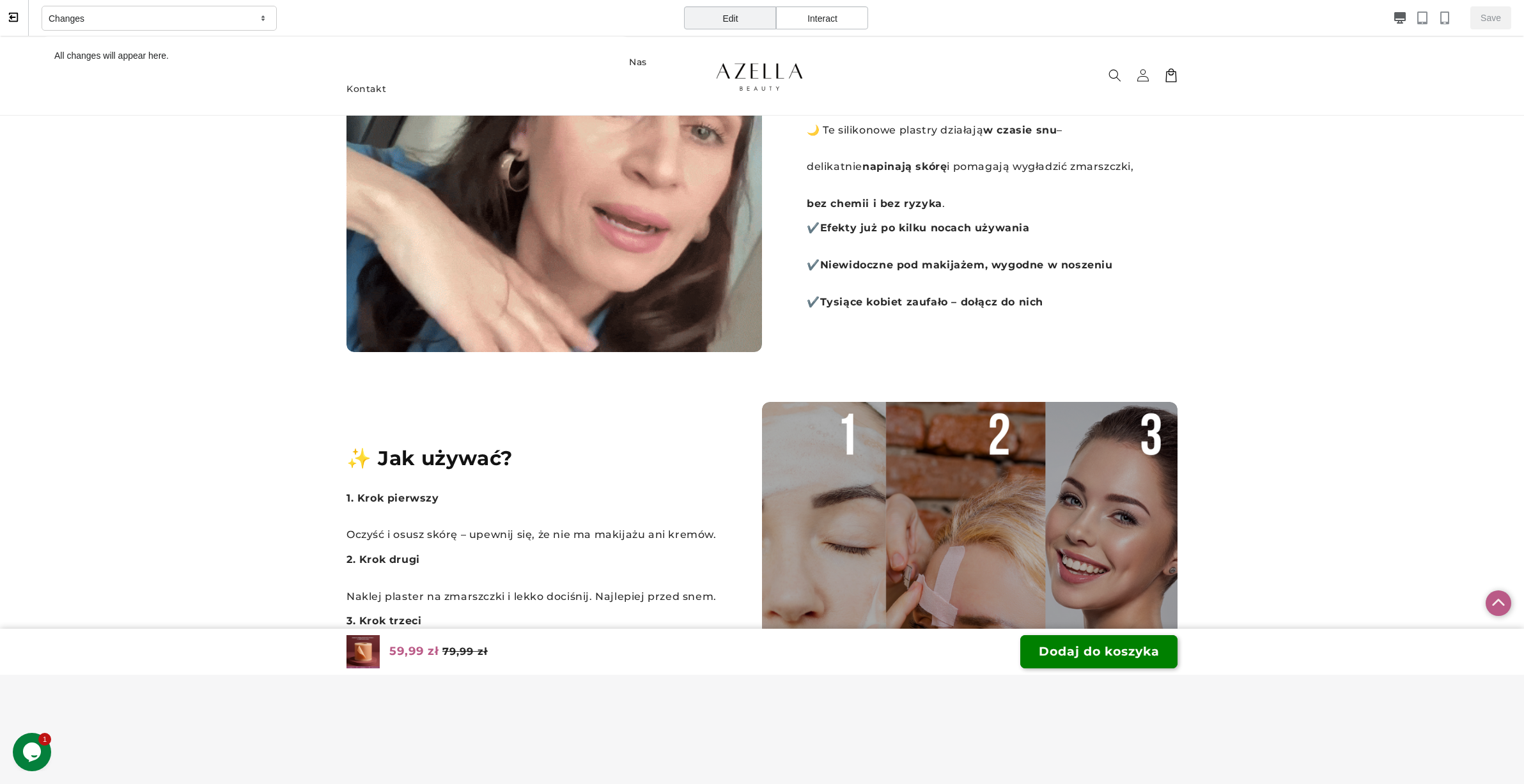
click at [136, 9] on div "Changes" at bounding box center [159, 18] width 235 height 25
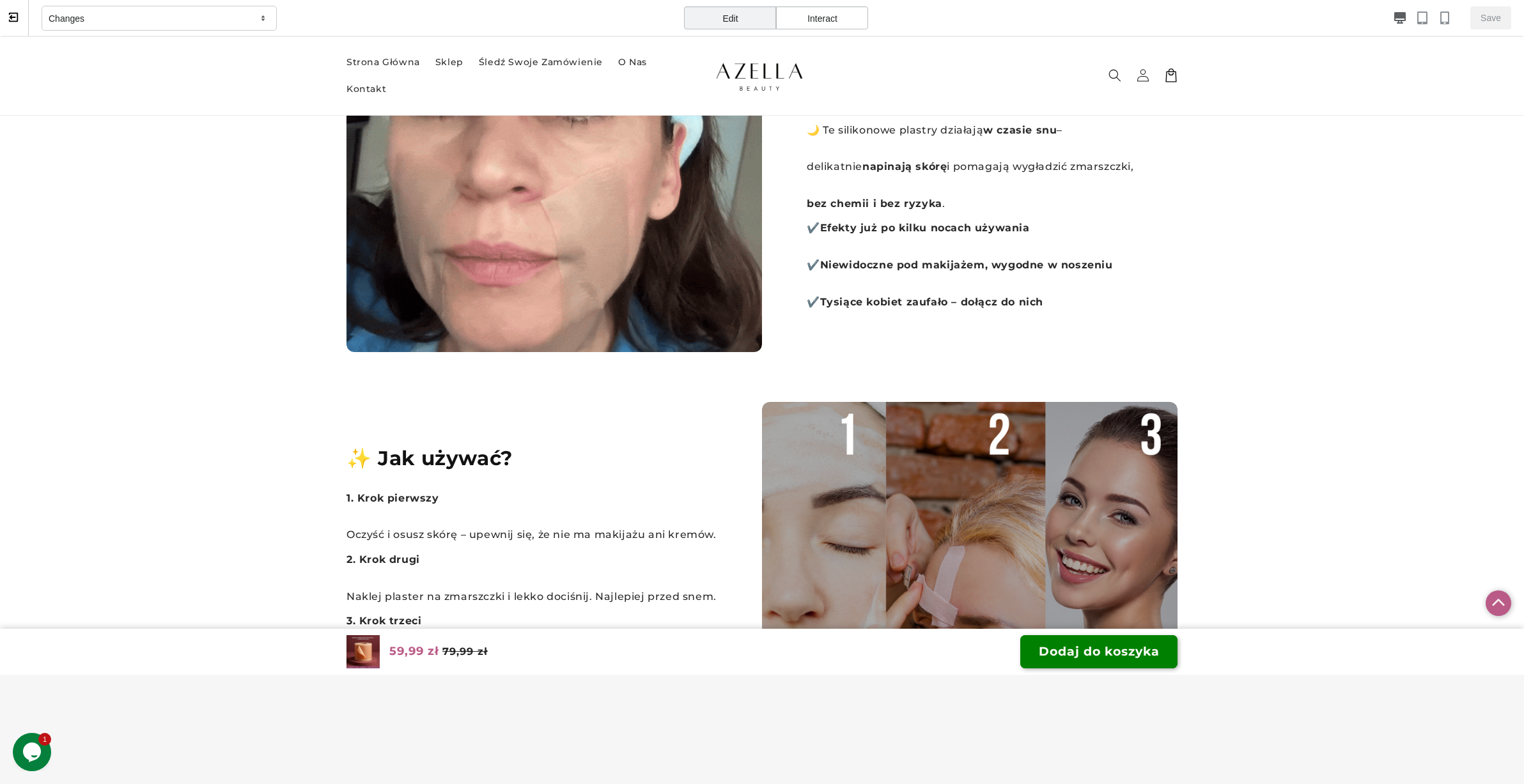
click at [145, 32] on div "Changes" at bounding box center [336, 18] width 588 height 37
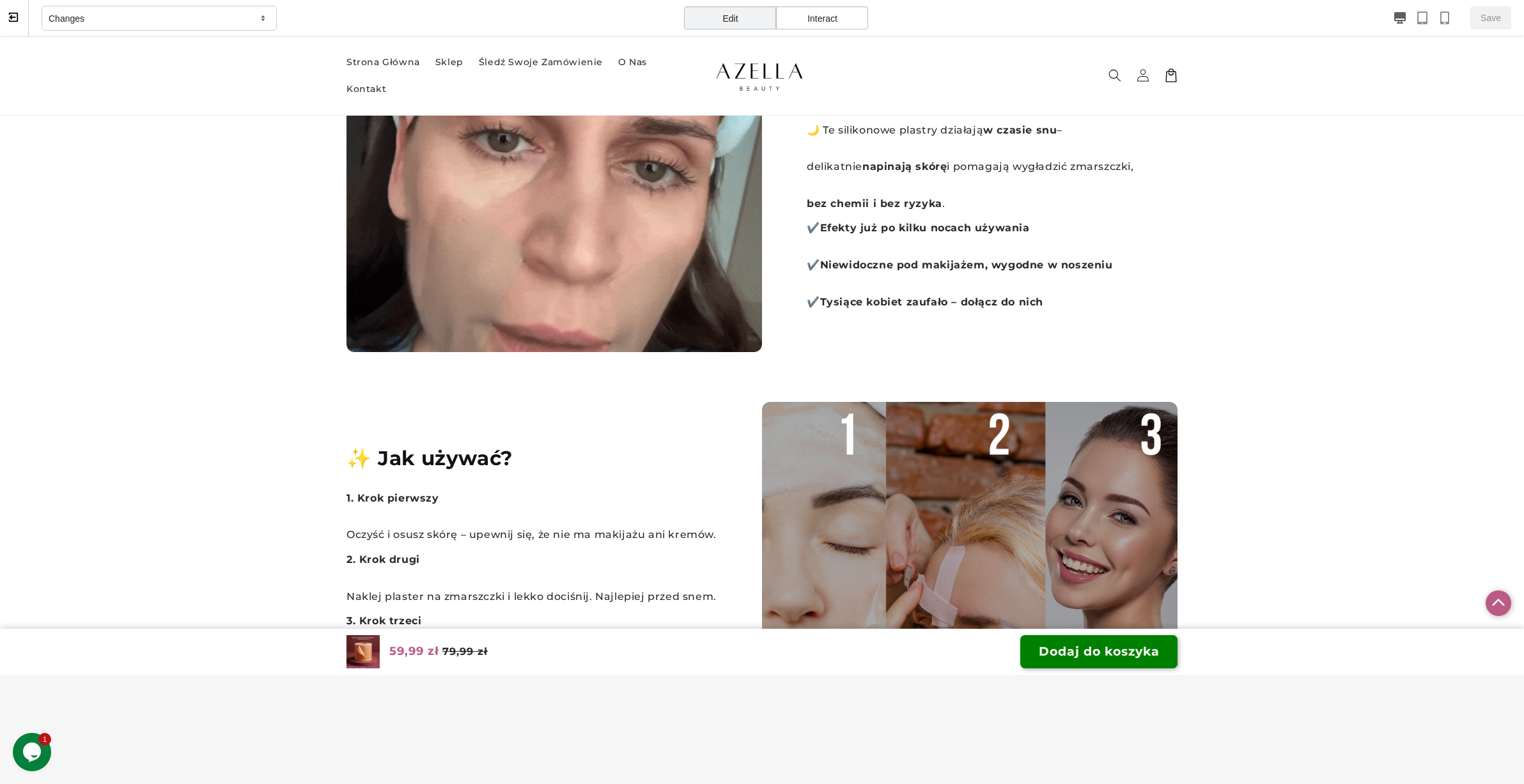
click at [826, 27] on div "Interact" at bounding box center [822, 18] width 92 height 23
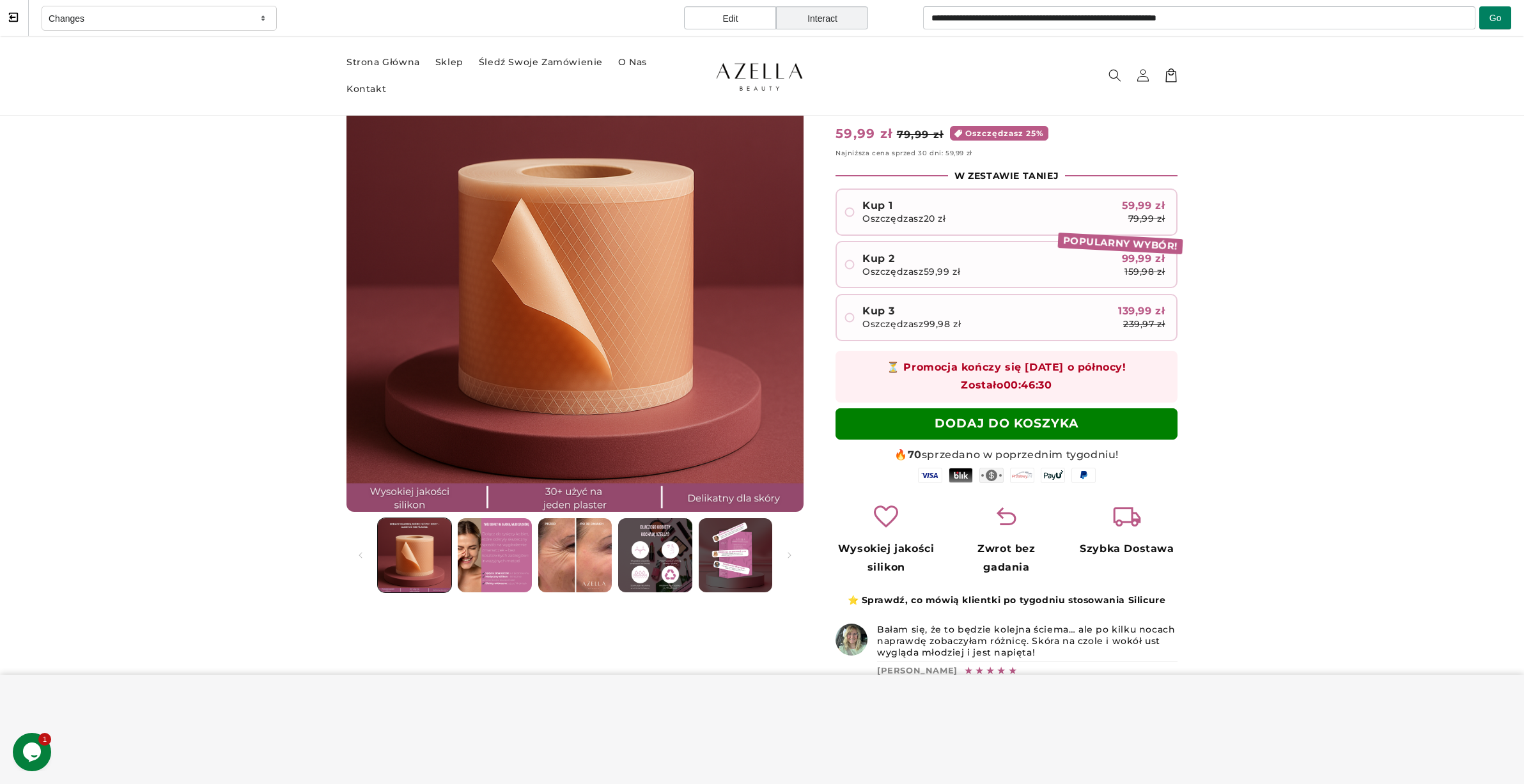
scroll to position [0, 0]
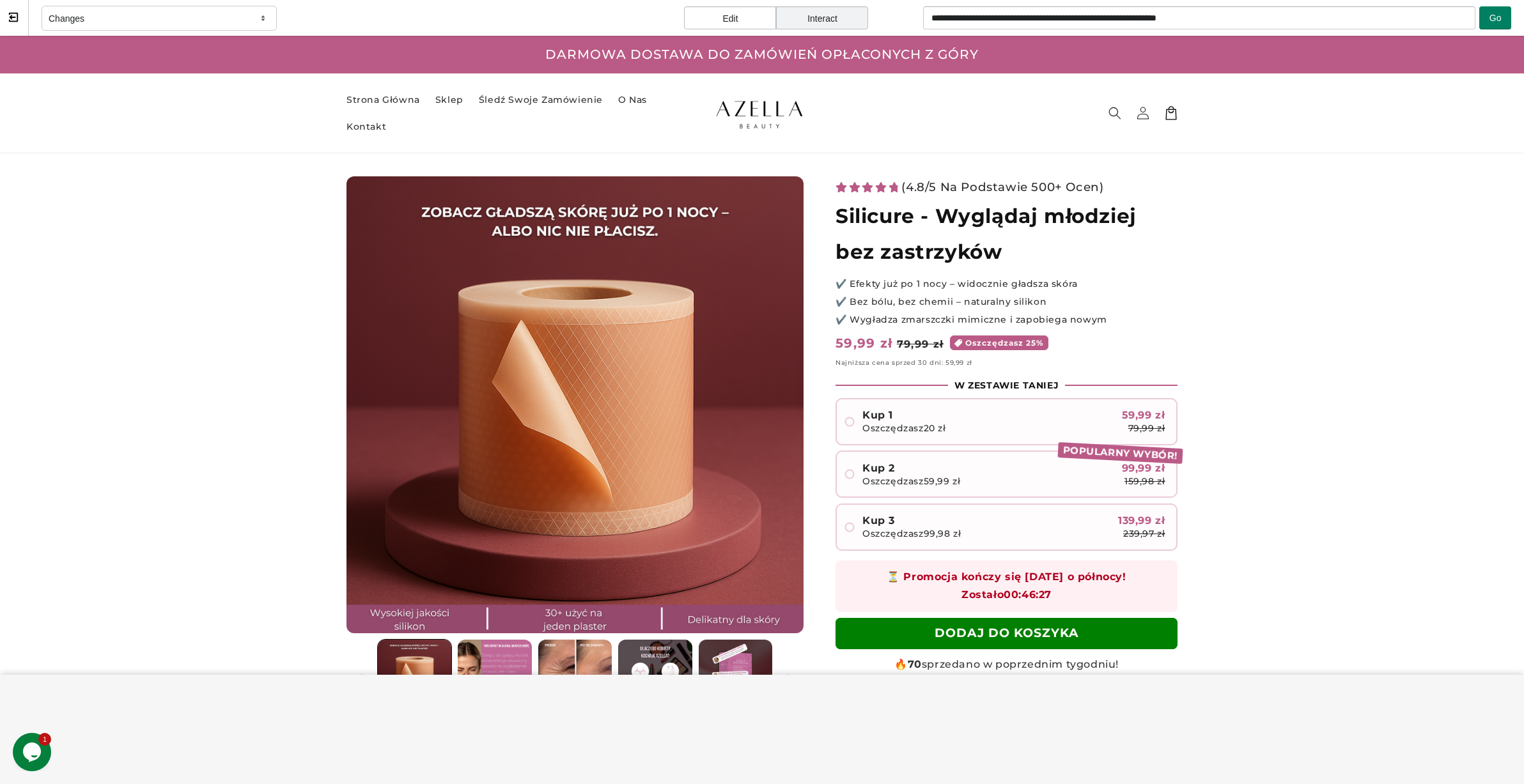
click at [19, 19] on span at bounding box center [14, 18] width 13 height 13
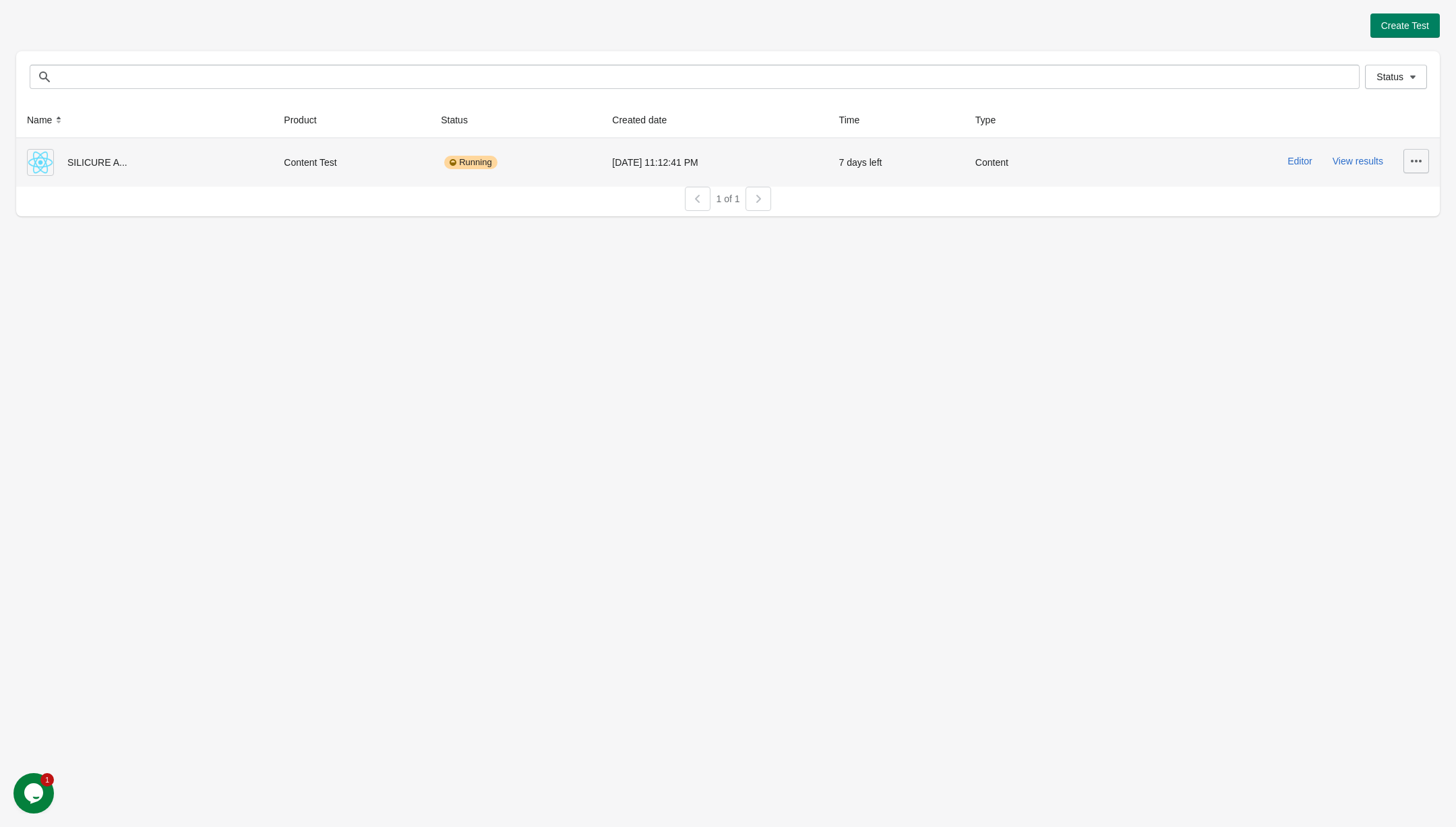
click at [1410, 156] on icon "button" at bounding box center [1416, 161] width 14 height 14
click at [1411, 195] on span "Delete" at bounding box center [1404, 196] width 27 height 14
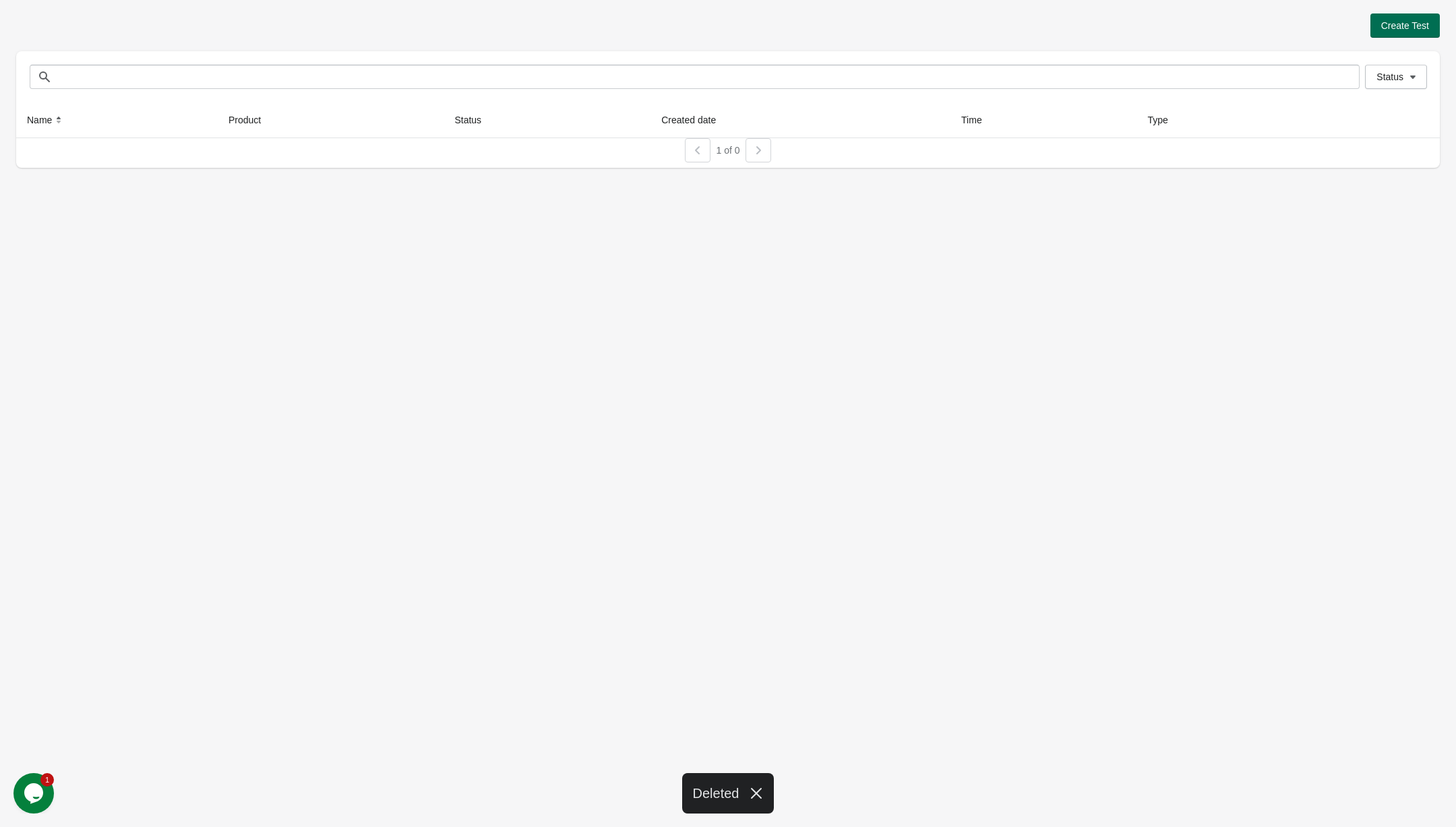
click at [1412, 36] on button "Create Test" at bounding box center [1404, 26] width 69 height 24
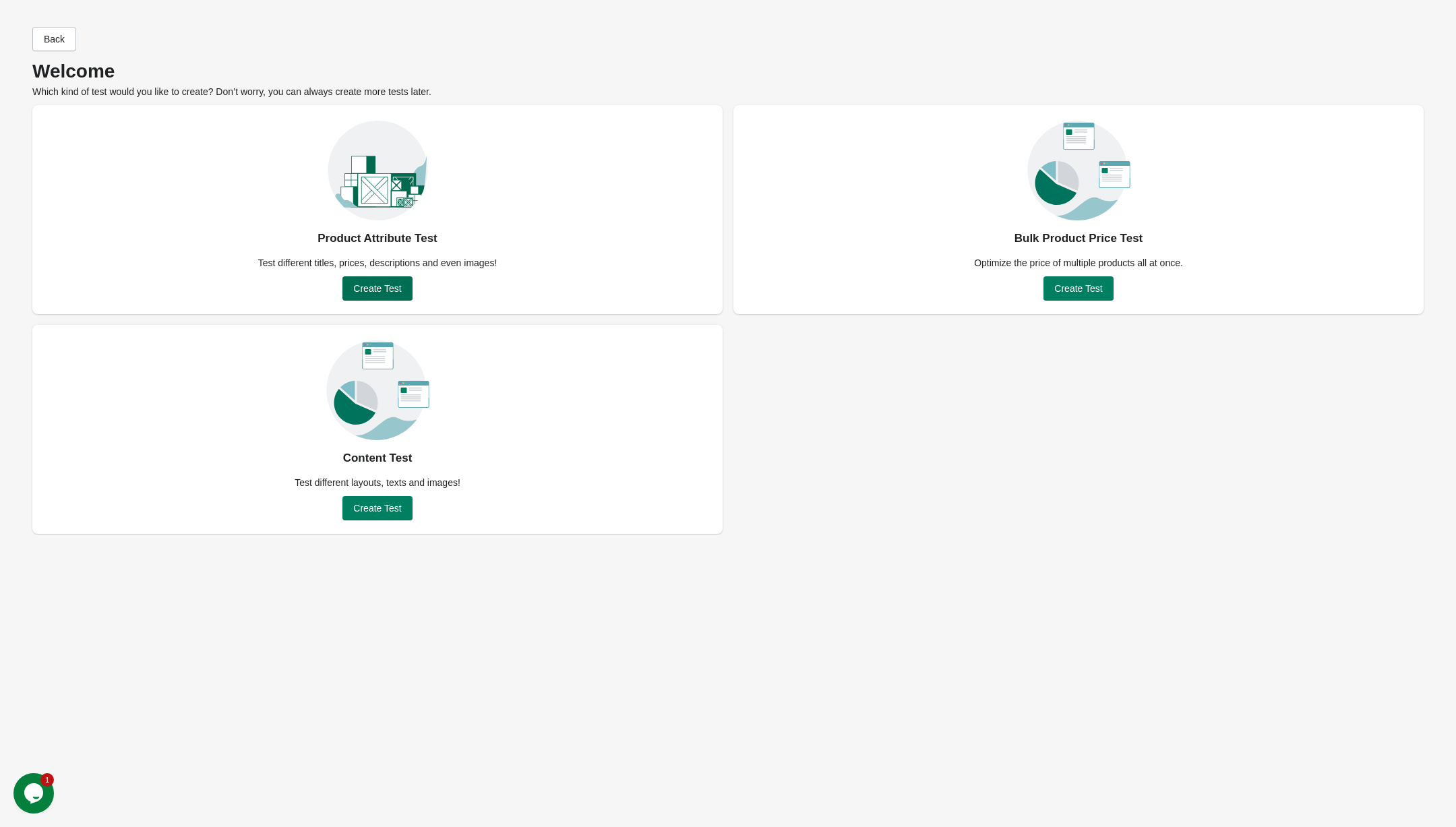
click at [377, 288] on span "Create Test" at bounding box center [377, 288] width 48 height 11
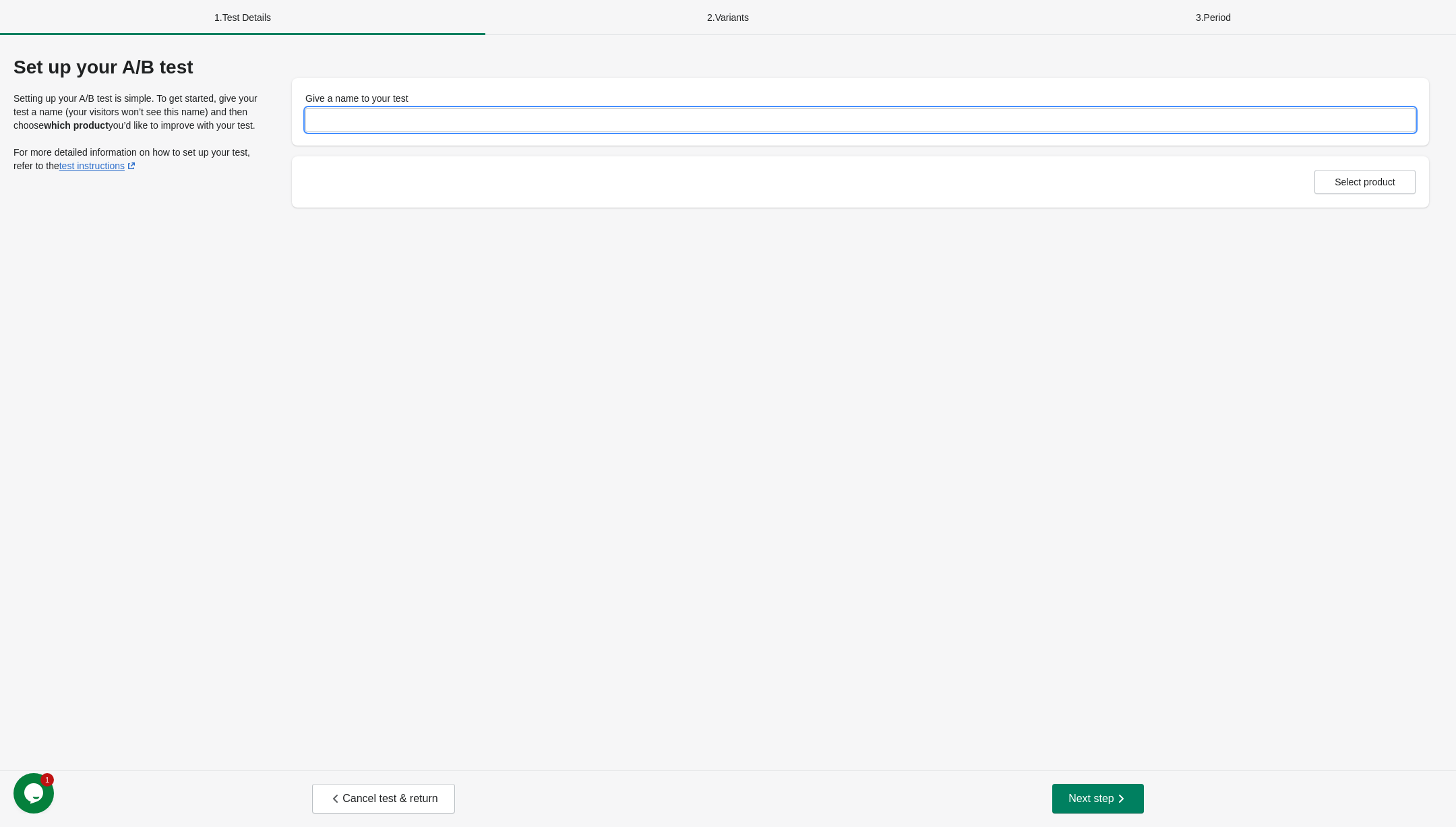
click at [431, 114] on input "Give a name to your test" at bounding box center [861, 120] width 1110 height 24
type input "********"
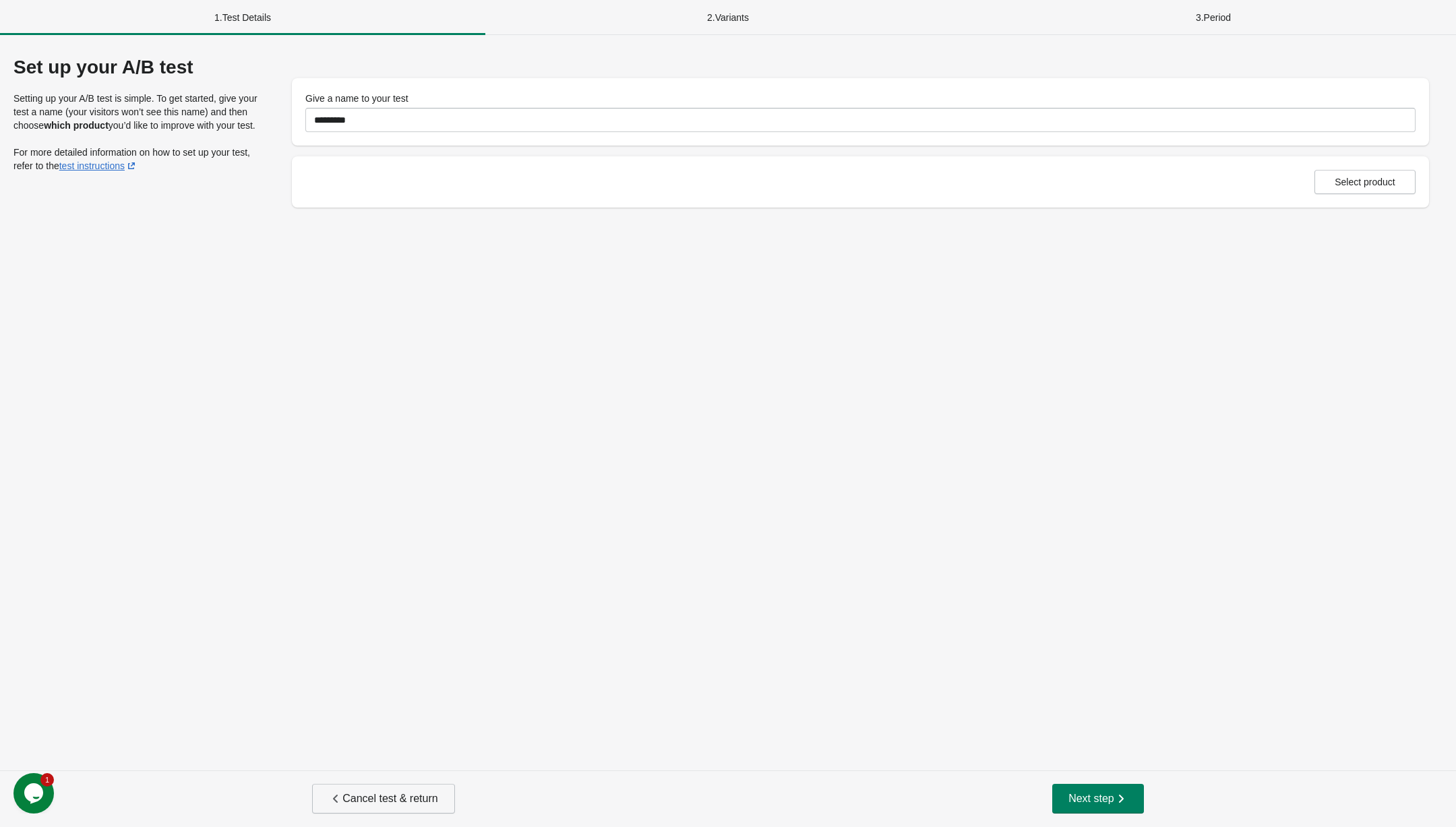
click at [419, 806] on button "Cancel test & return" at bounding box center [382, 798] width 142 height 30
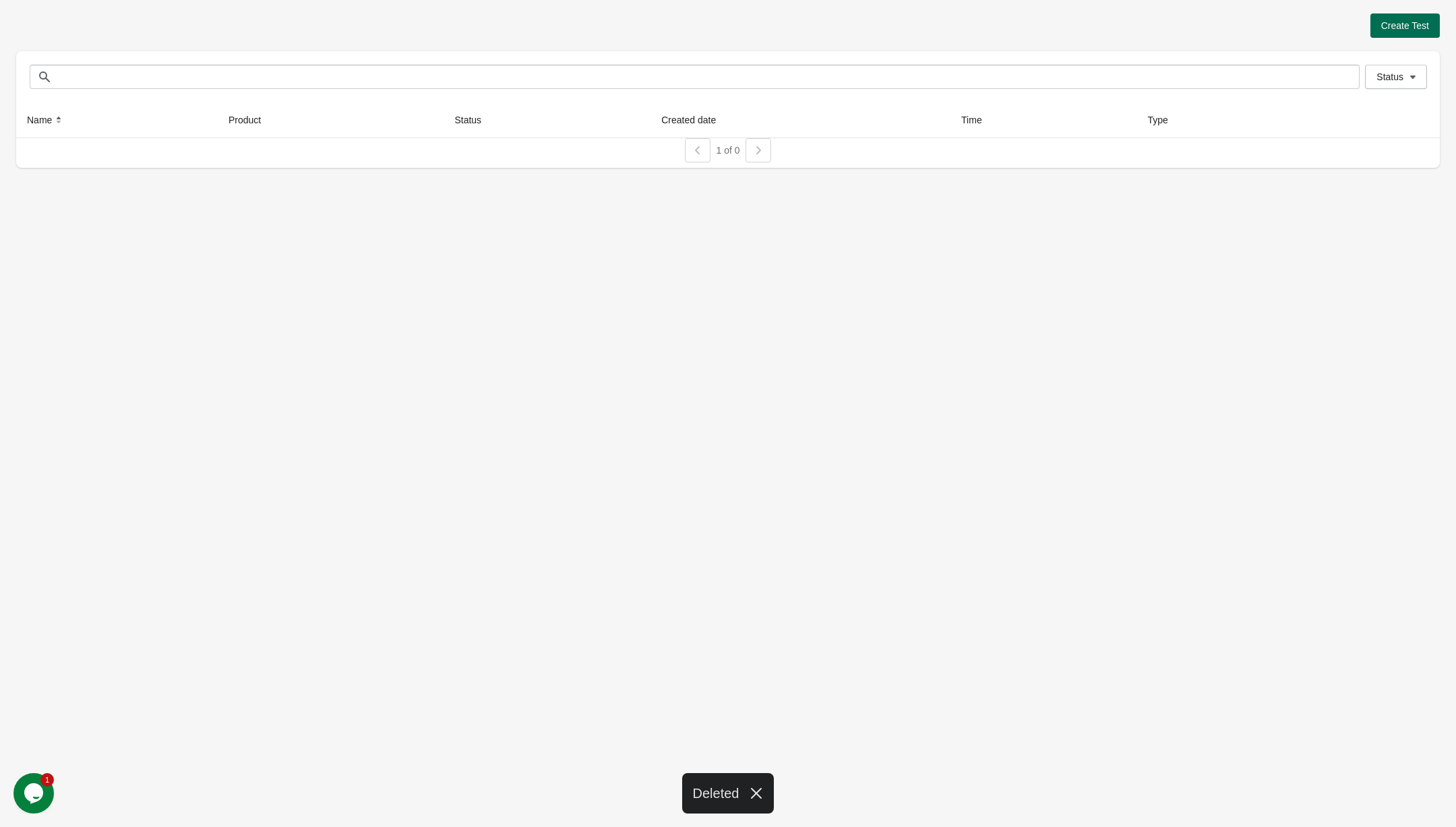
click at [1370, 21] on button "Create Test" at bounding box center [1404, 26] width 69 height 24
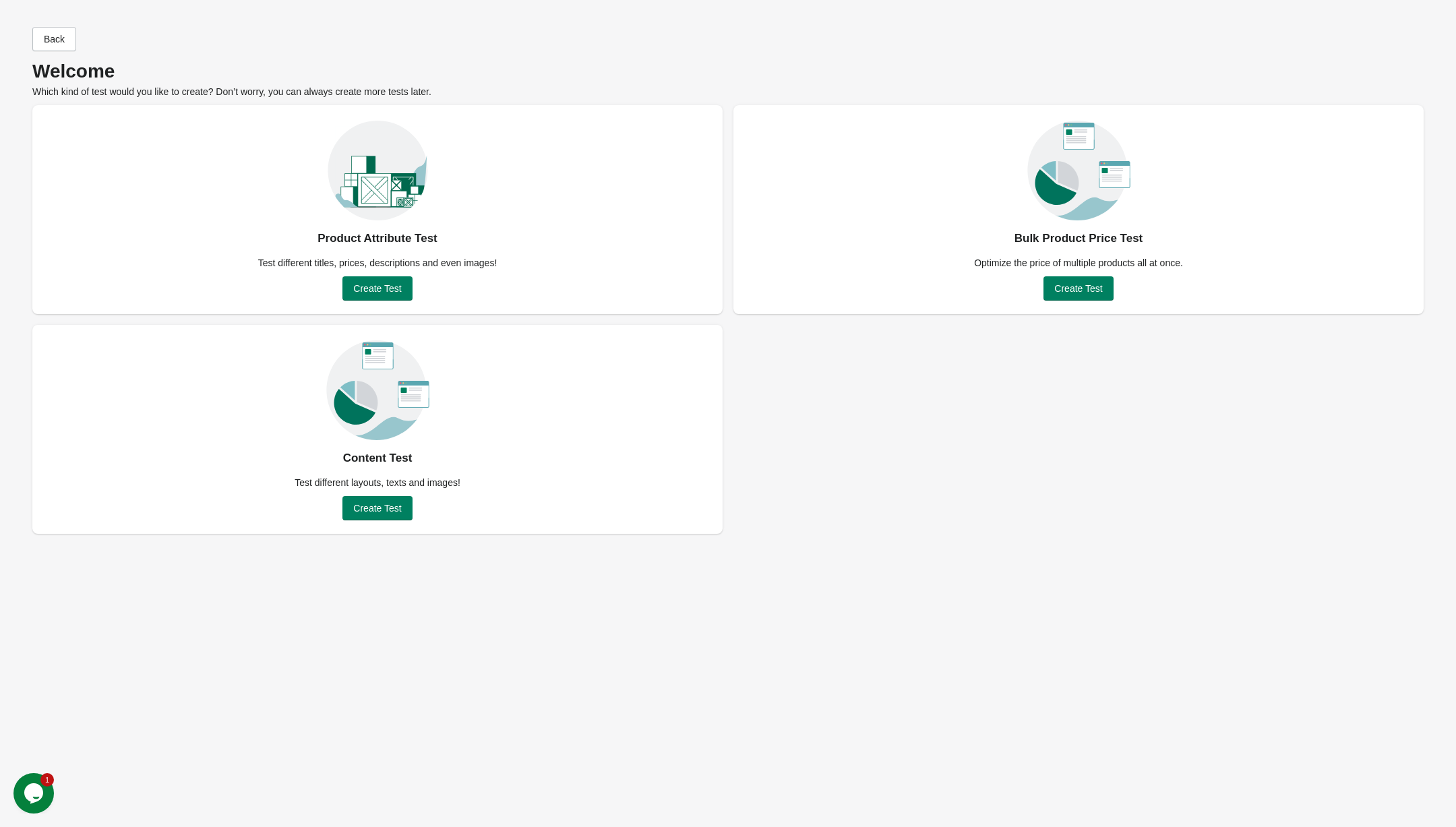
click at [389, 488] on div "Test different layouts, texts and images!" at bounding box center [377, 483] width 182 height 14
click at [376, 502] on button "Create Test" at bounding box center [376, 508] width 69 height 24
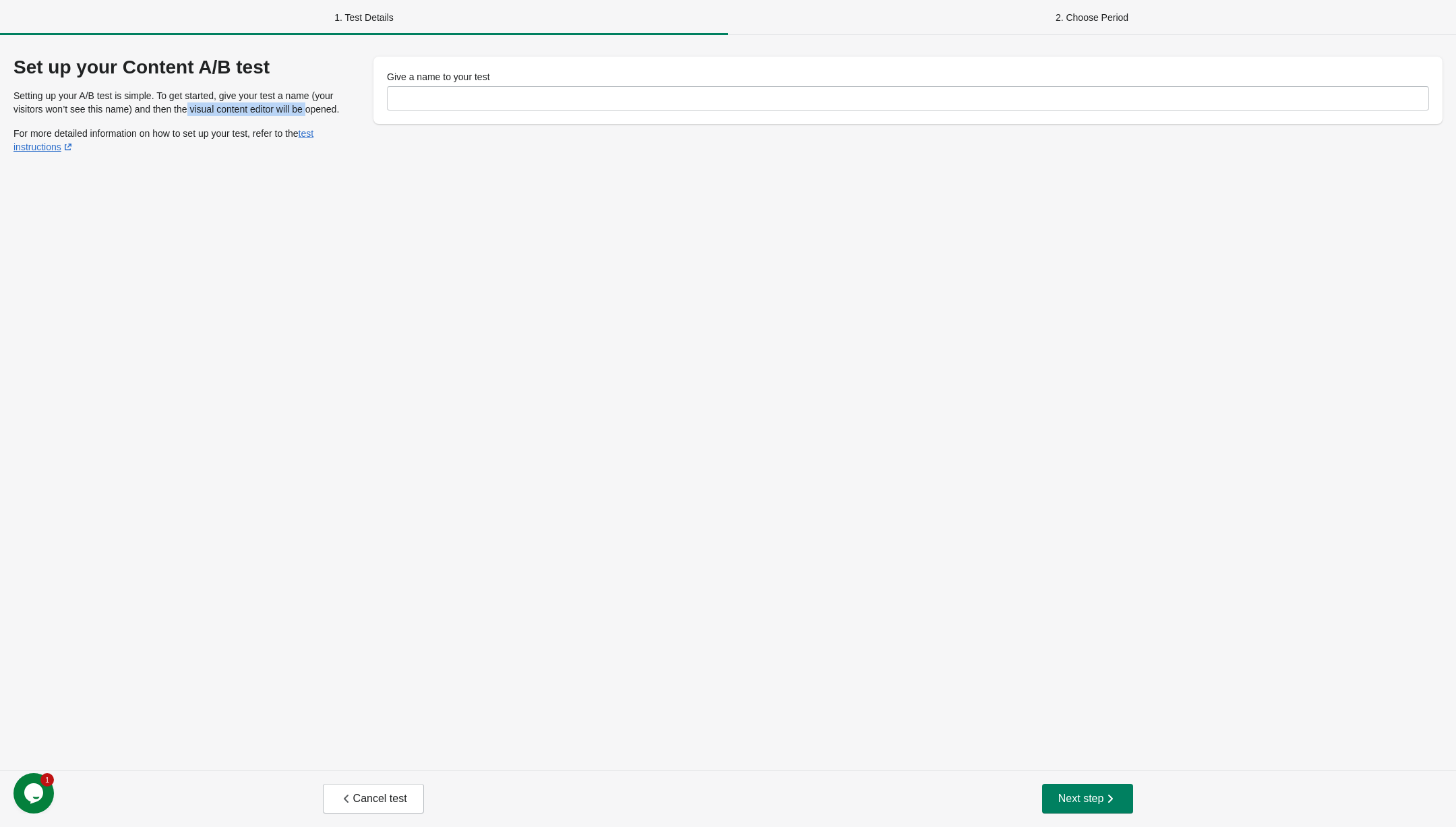
drag, startPoint x: 189, startPoint y: 109, endPoint x: 316, endPoint y: 114, distance: 127.1
click at [316, 114] on p "Setting up your A/B test is simple. To get started, give your test a name (your…" at bounding box center [188, 102] width 349 height 27
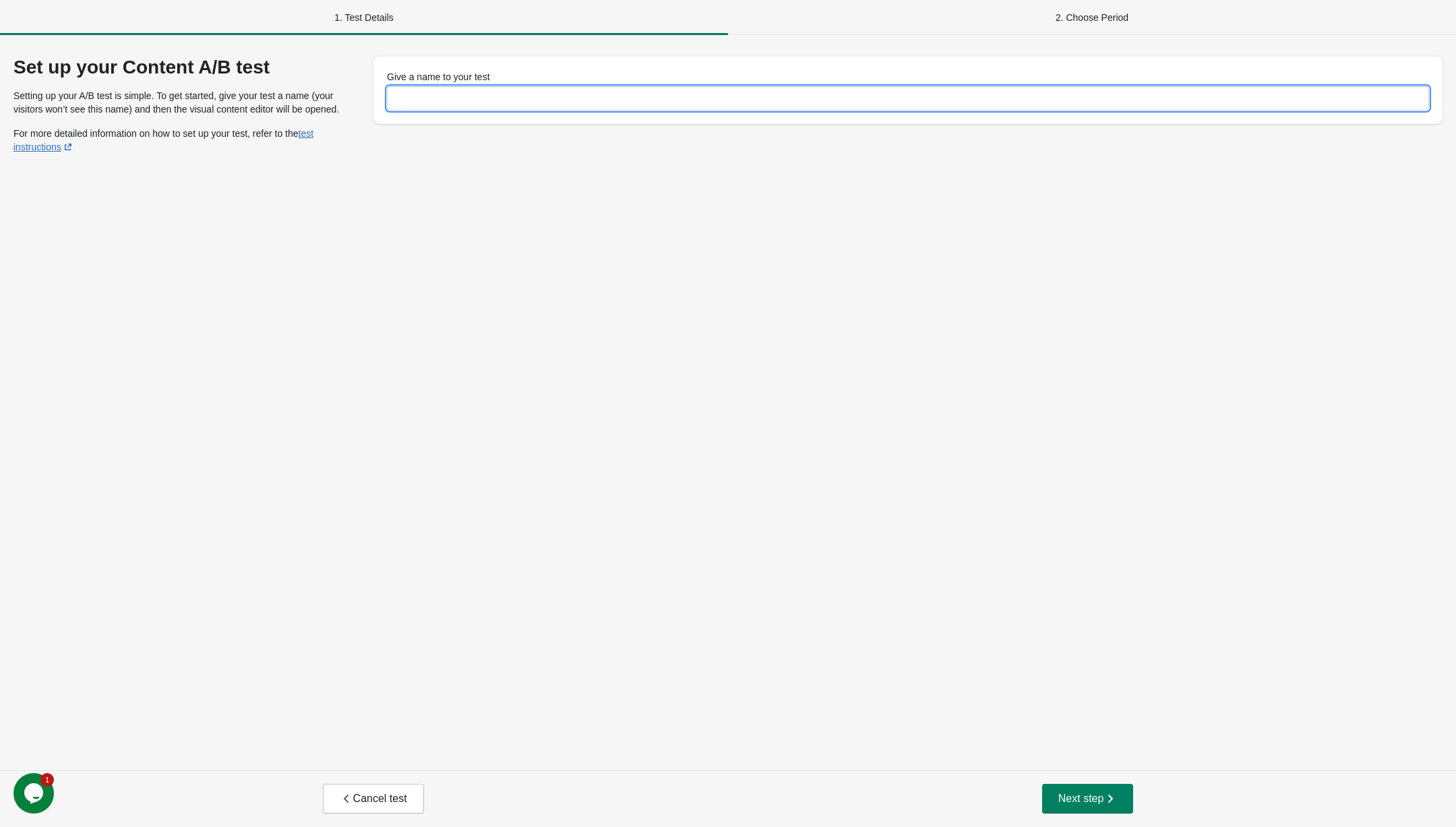
click at [451, 100] on input "Give a name to your test" at bounding box center [908, 98] width 1042 height 24
type input "*"
type input "**********"
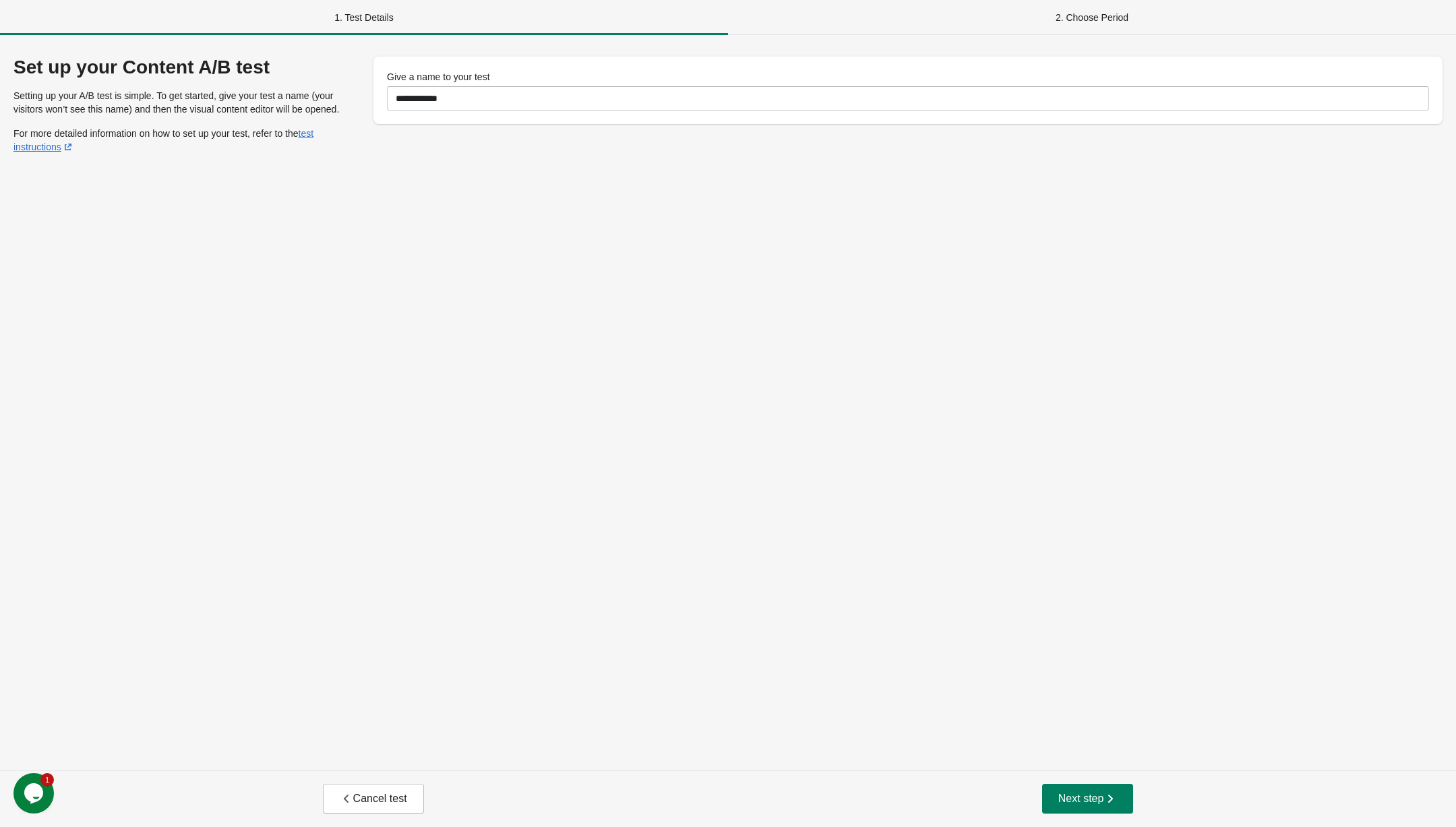
click at [1069, 780] on div "Cancel test Next step" at bounding box center [728, 798] width 1456 height 56
click at [1069, 790] on button "Next step" at bounding box center [1088, 798] width 92 height 30
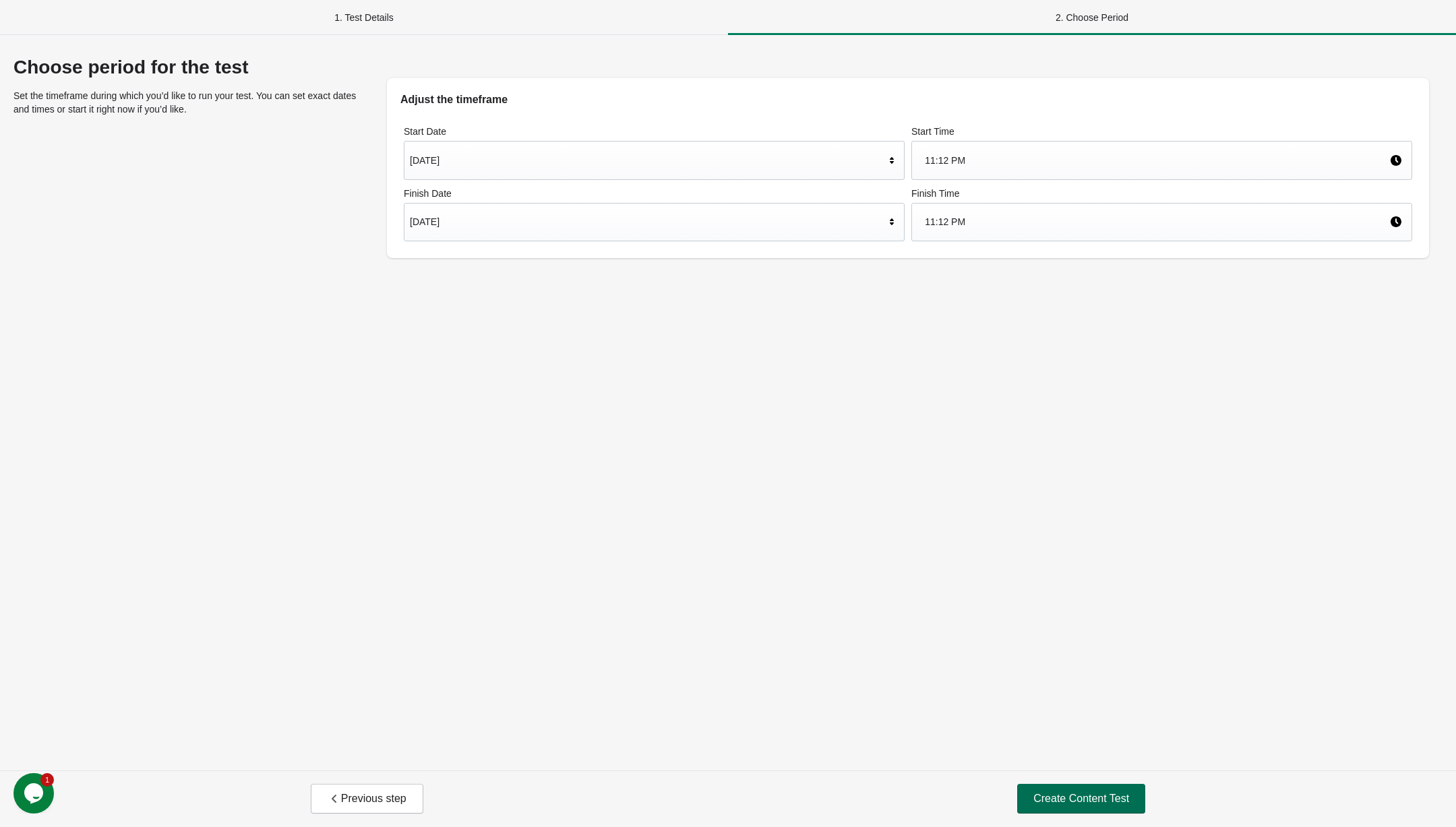
click at [1078, 795] on span "Create Content Test" at bounding box center [1081, 799] width 96 height 14
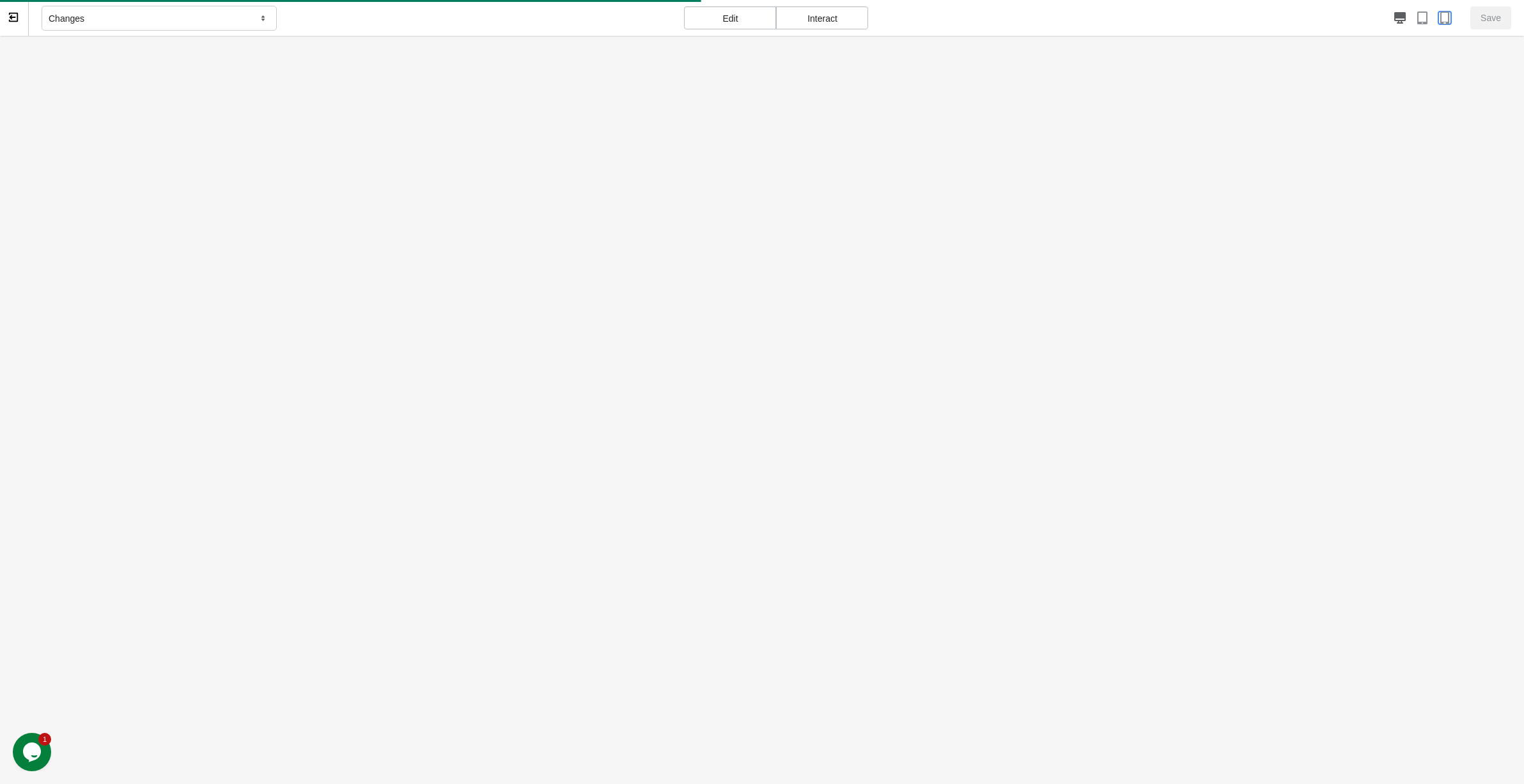
click at [1380, 17] on icon "button" at bounding box center [1445, 18] width 13 height 13
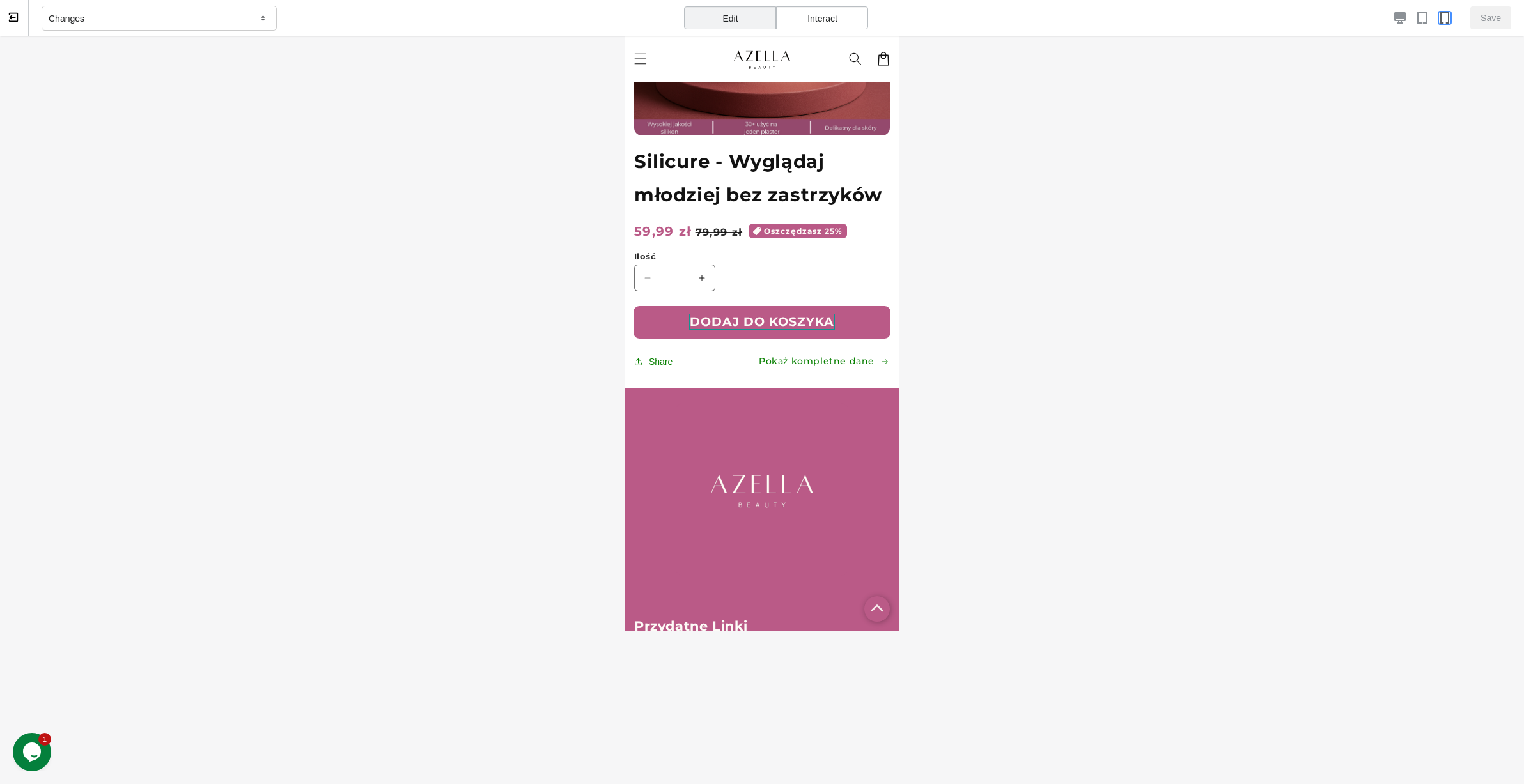
scroll to position [254, 0]
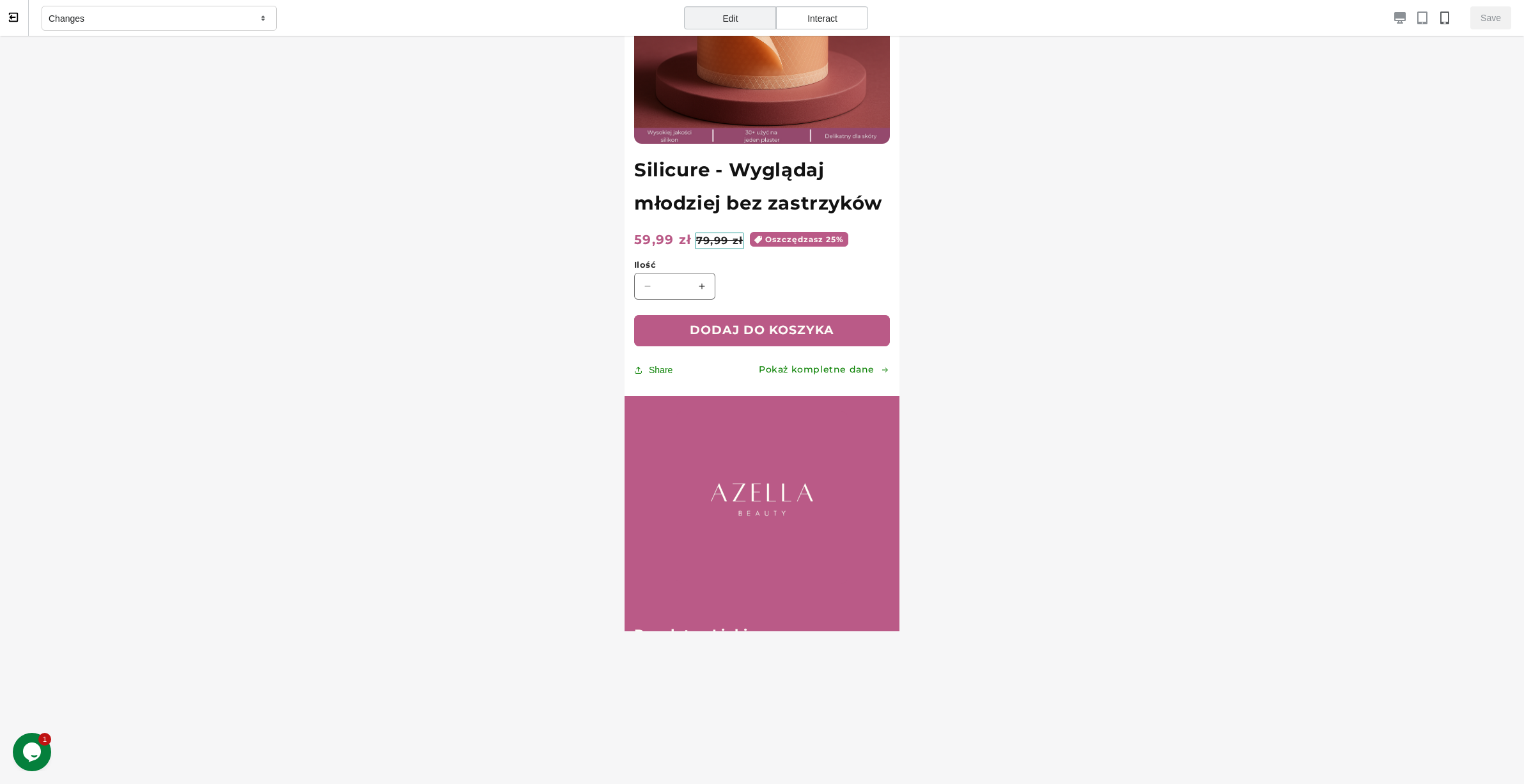
click at [719, 239] on s "79,99 zł" at bounding box center [719, 241] width 48 height 17
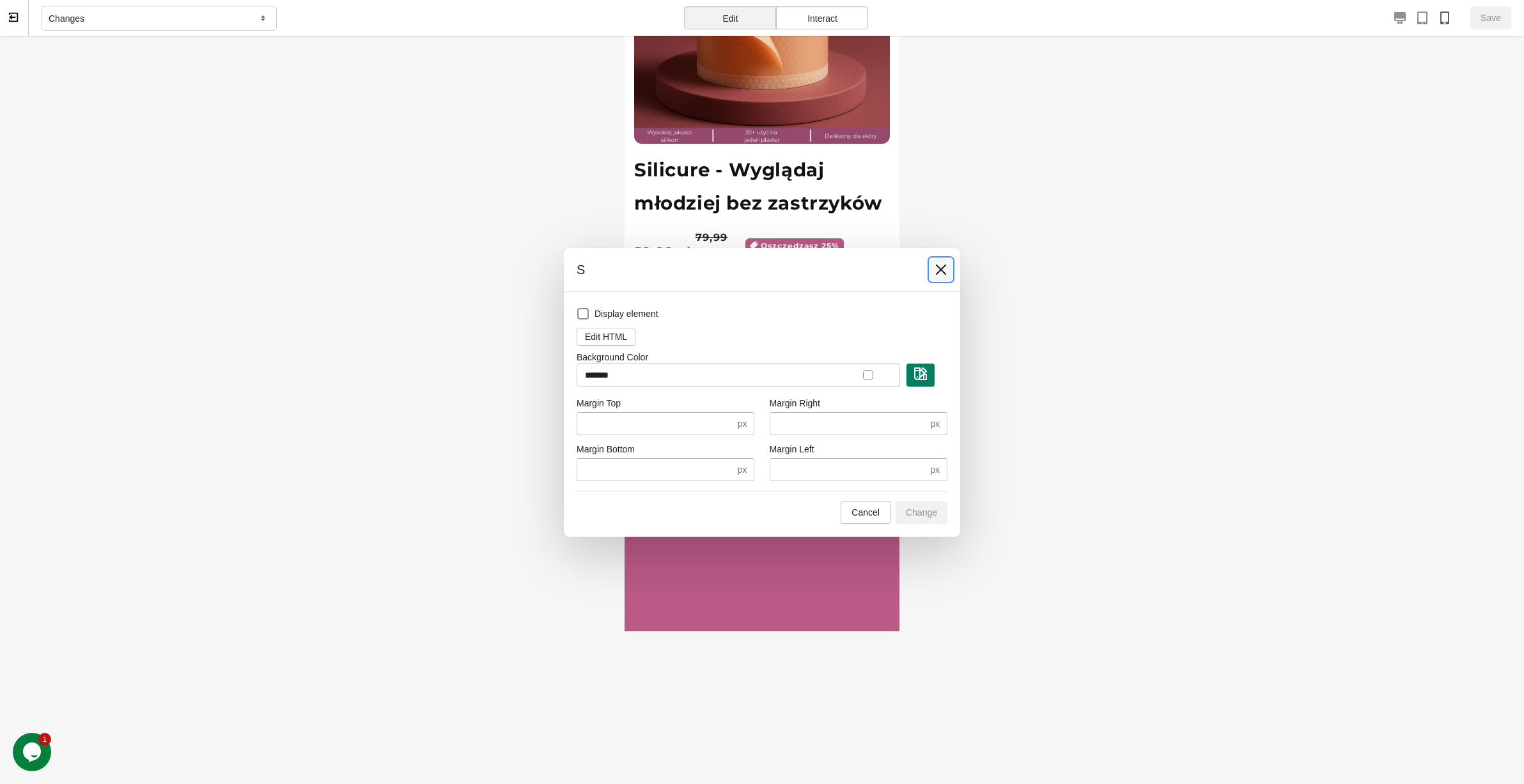
click at [946, 271] on icon at bounding box center [941, 270] width 13 height 13
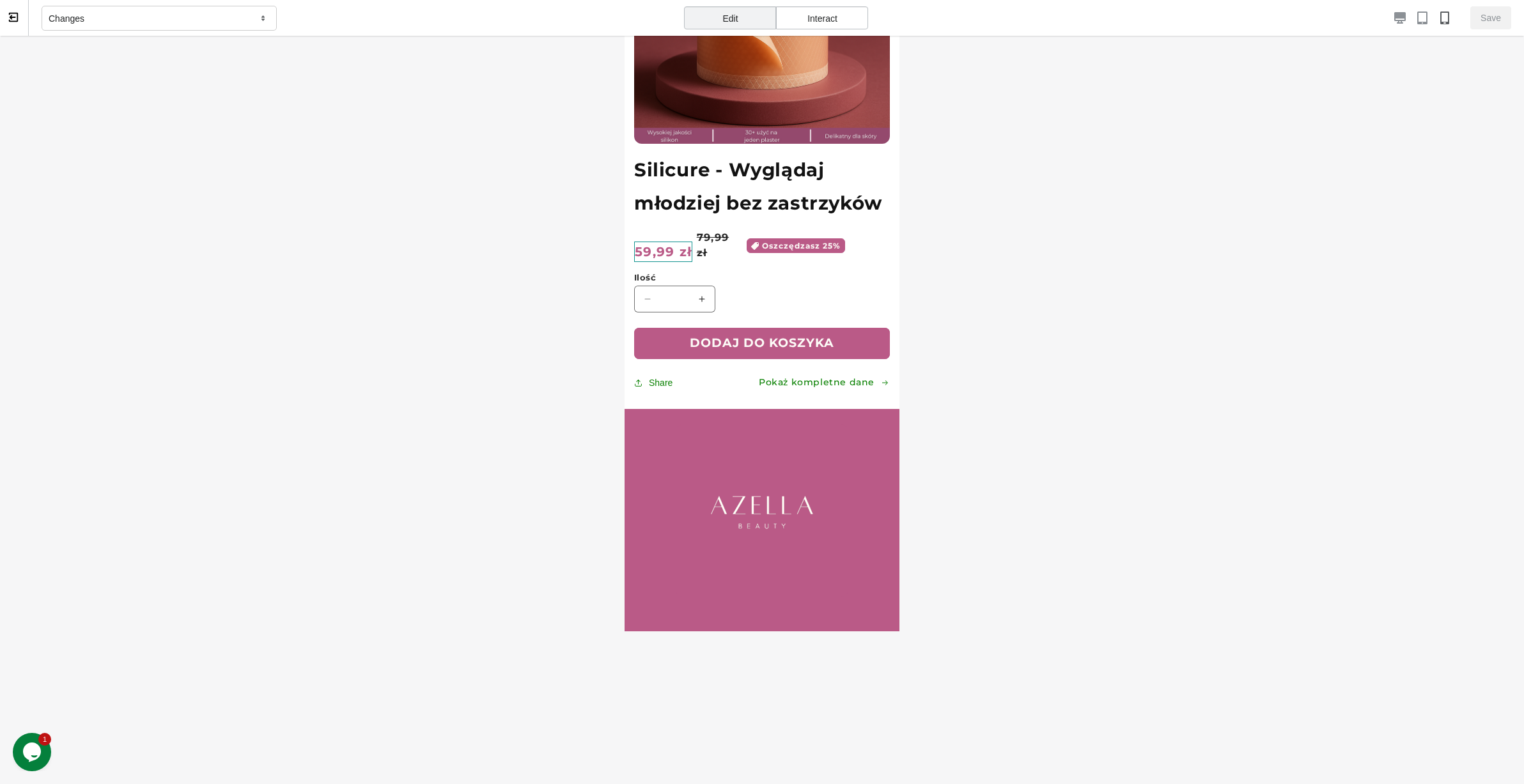
click at [643, 241] on span "59,99 zł" at bounding box center [663, 251] width 58 height 20
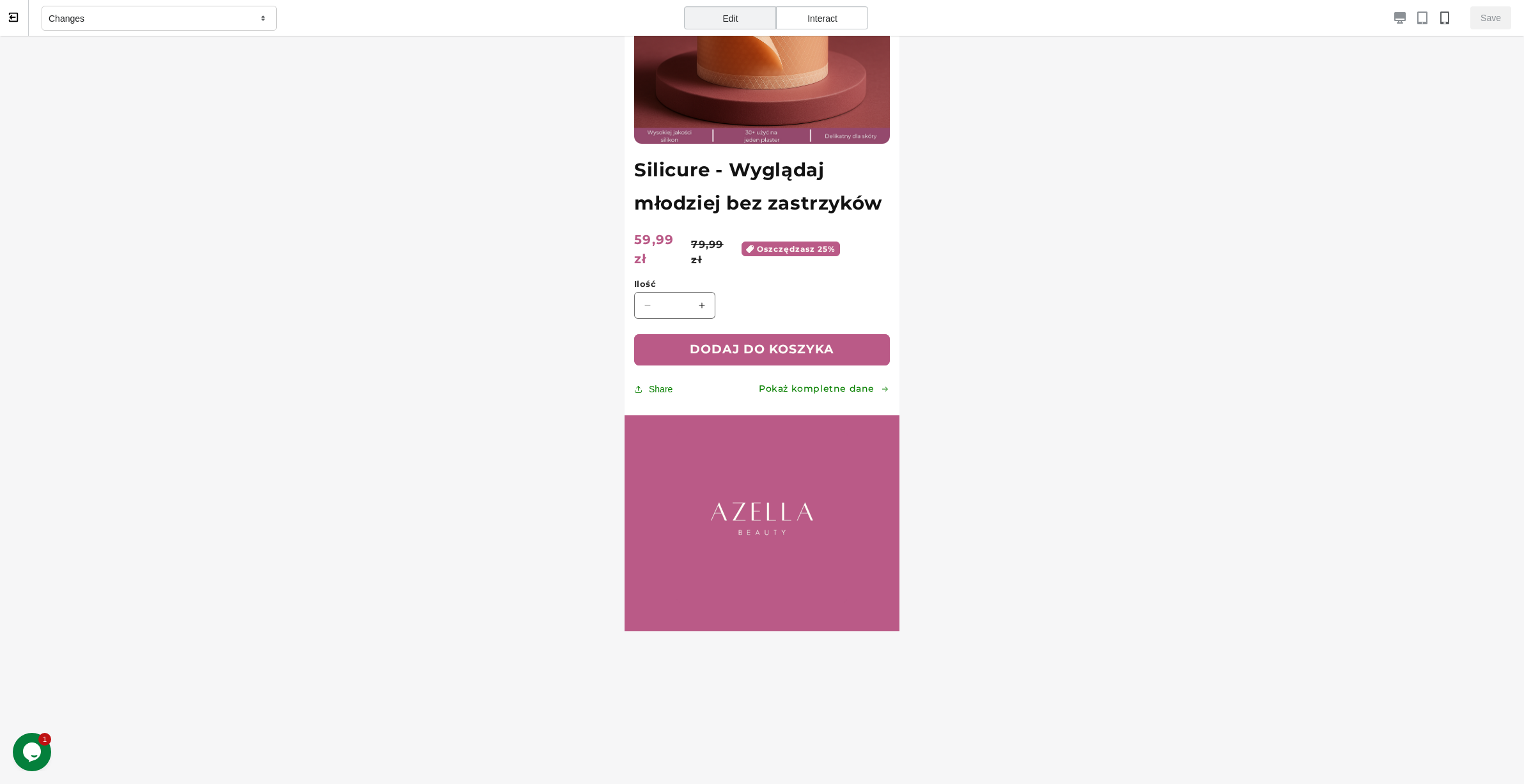
select select "**********"
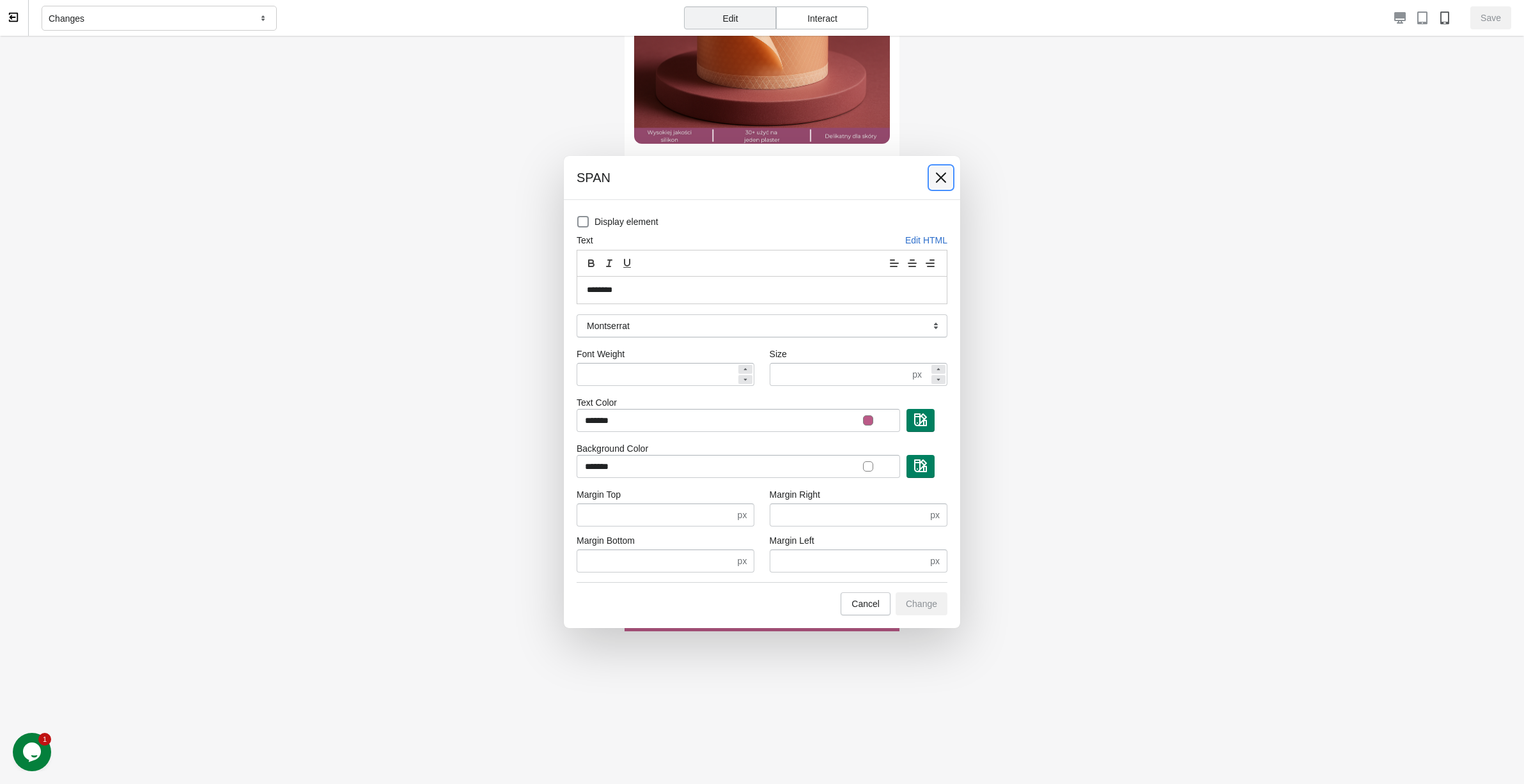
click at [938, 177] on icon at bounding box center [941, 178] width 13 height 13
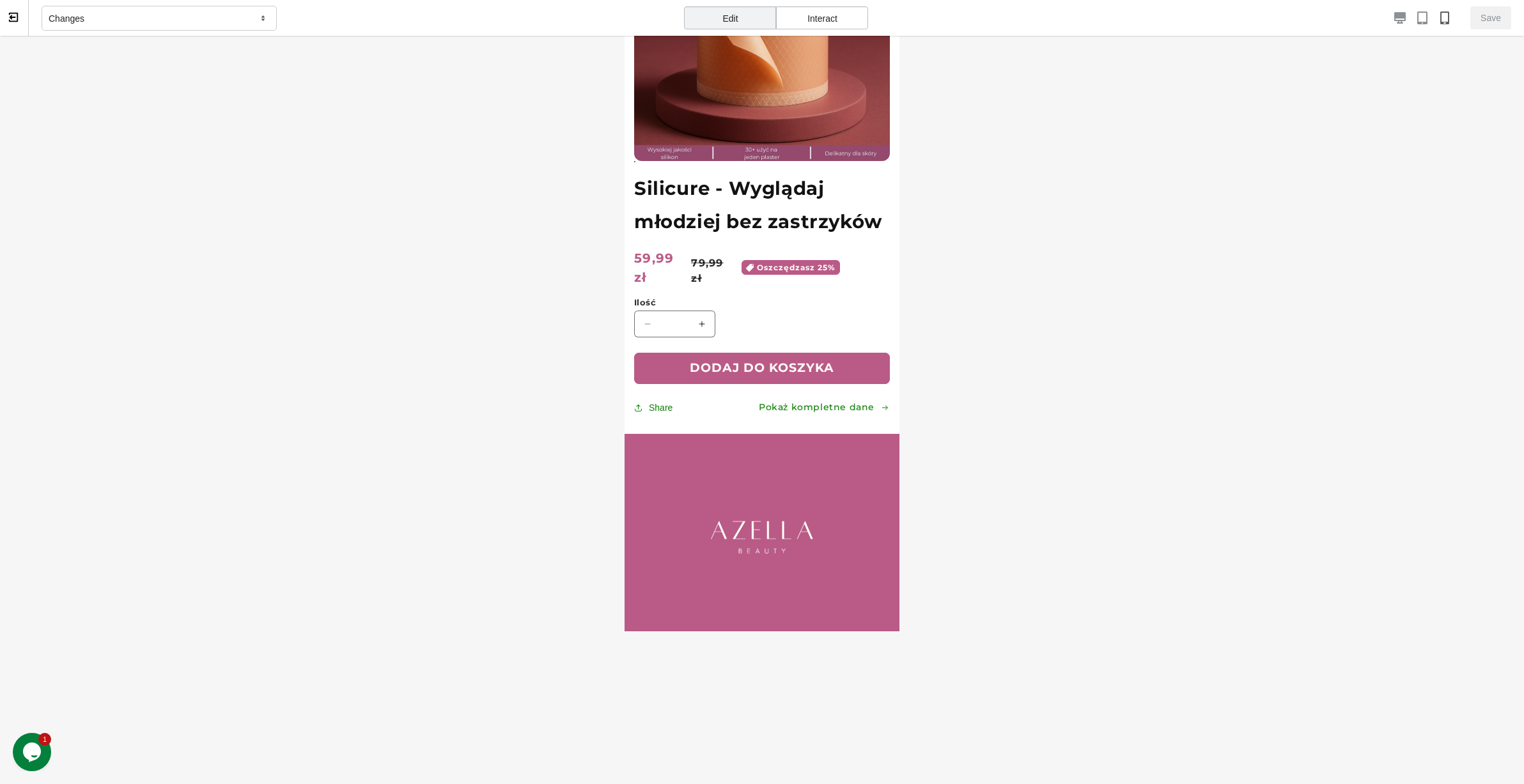
scroll to position [290, 0]
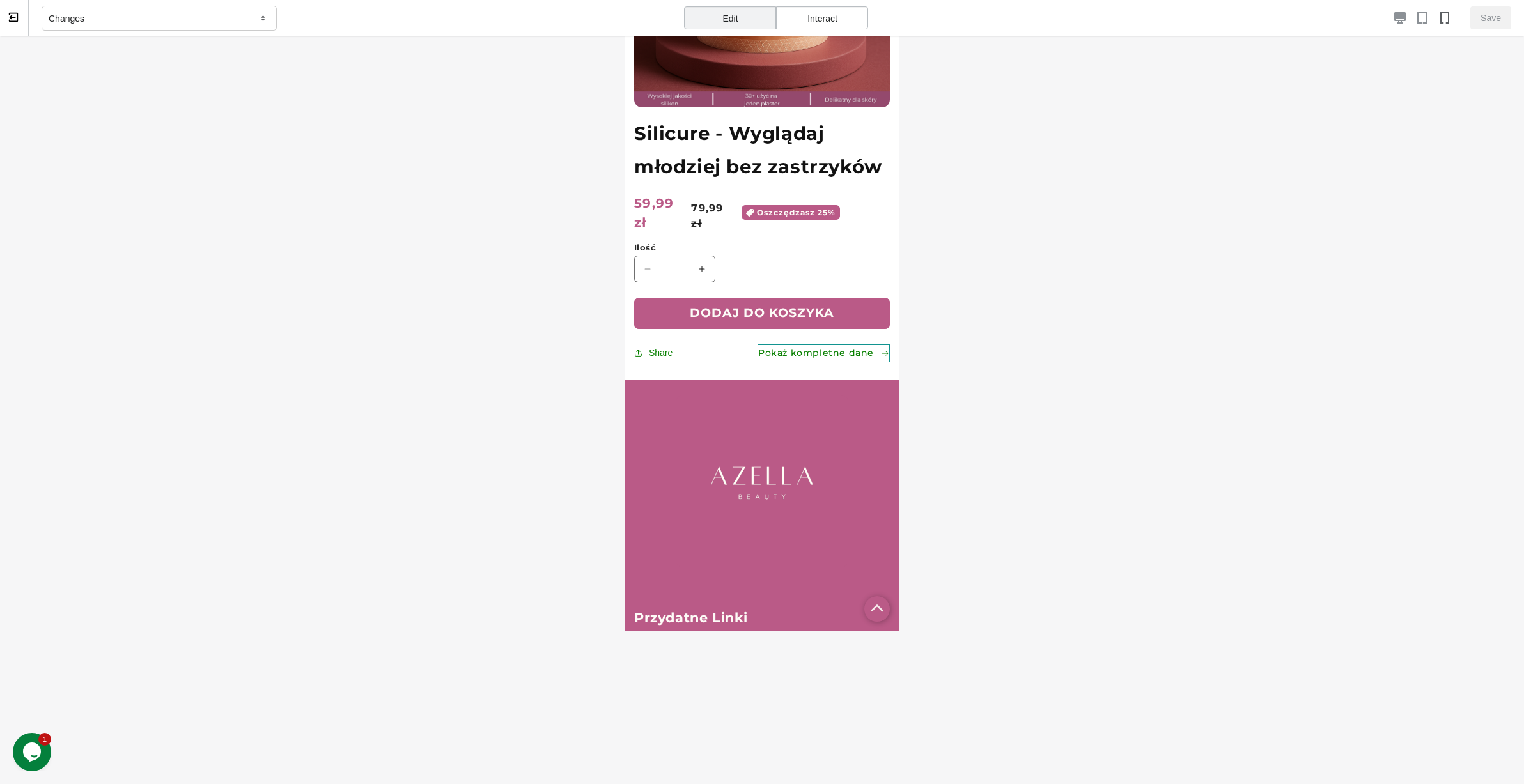
click at [819, 344] on link "Pokaż kompletne dane" at bounding box center [824, 353] width 133 height 17
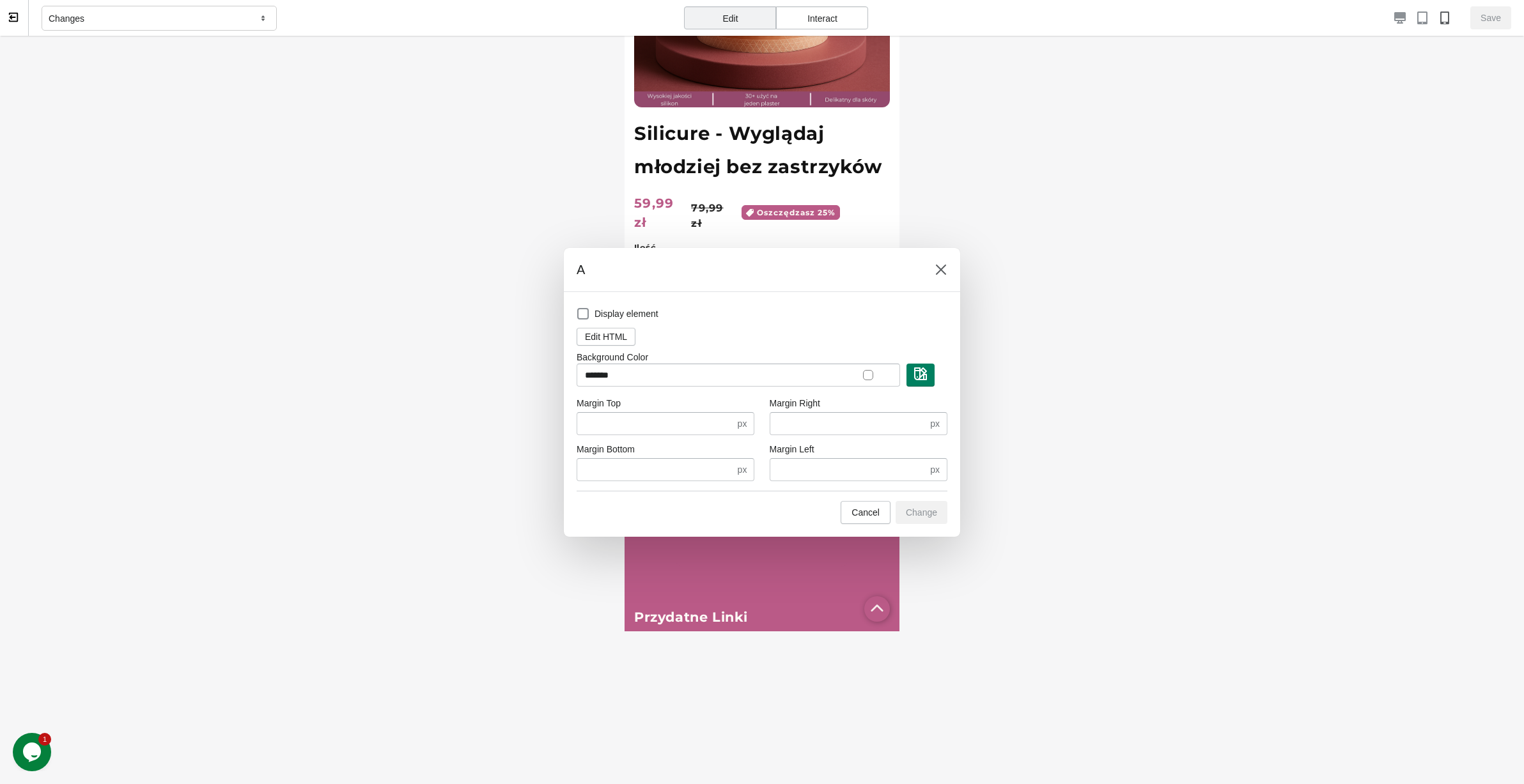
click at [940, 283] on div "A" at bounding box center [762, 270] width 396 height 44
click at [944, 251] on div "A" at bounding box center [762, 270] width 396 height 44
click at [940, 264] on icon at bounding box center [941, 270] width 13 height 13
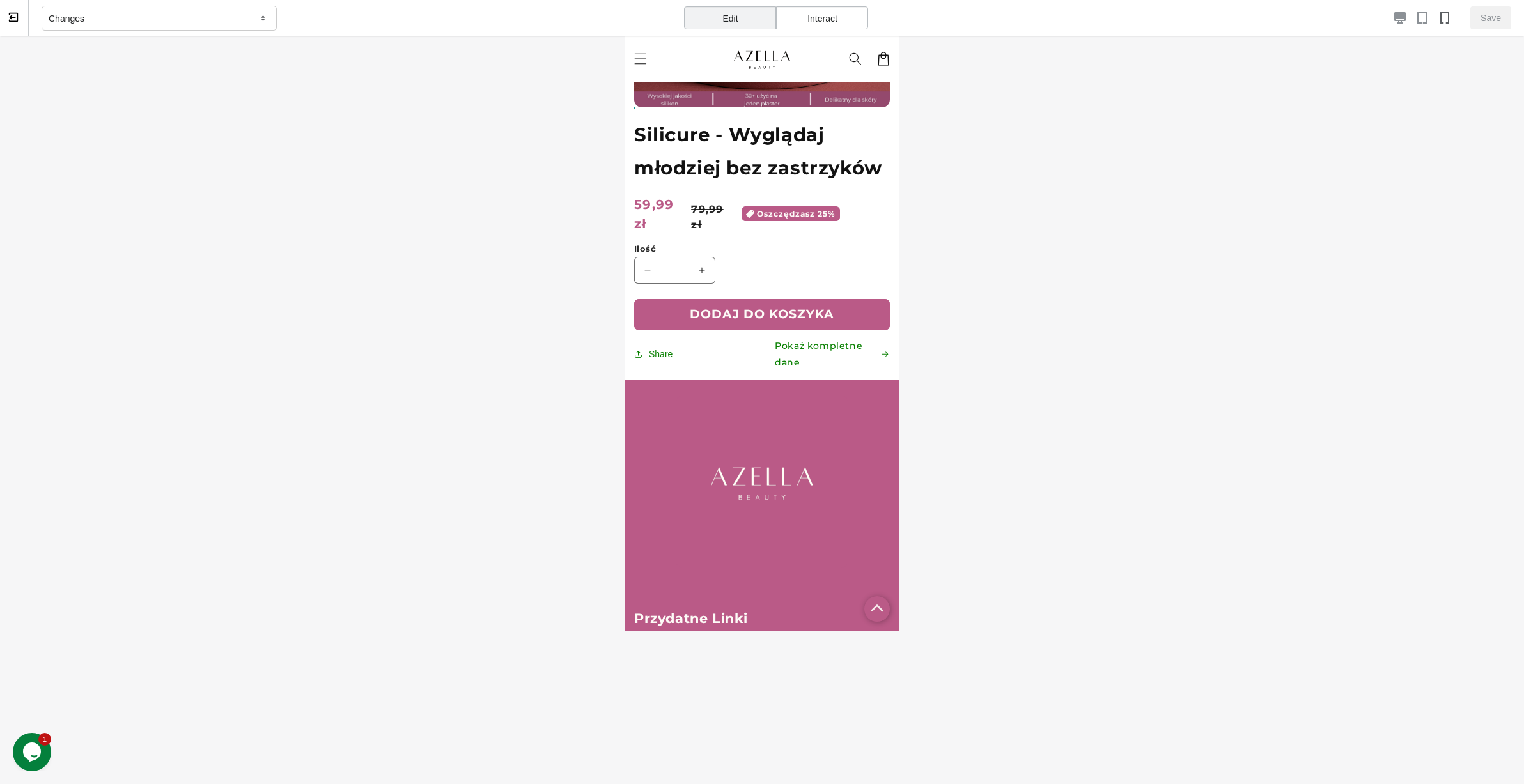
scroll to position [0, 0]
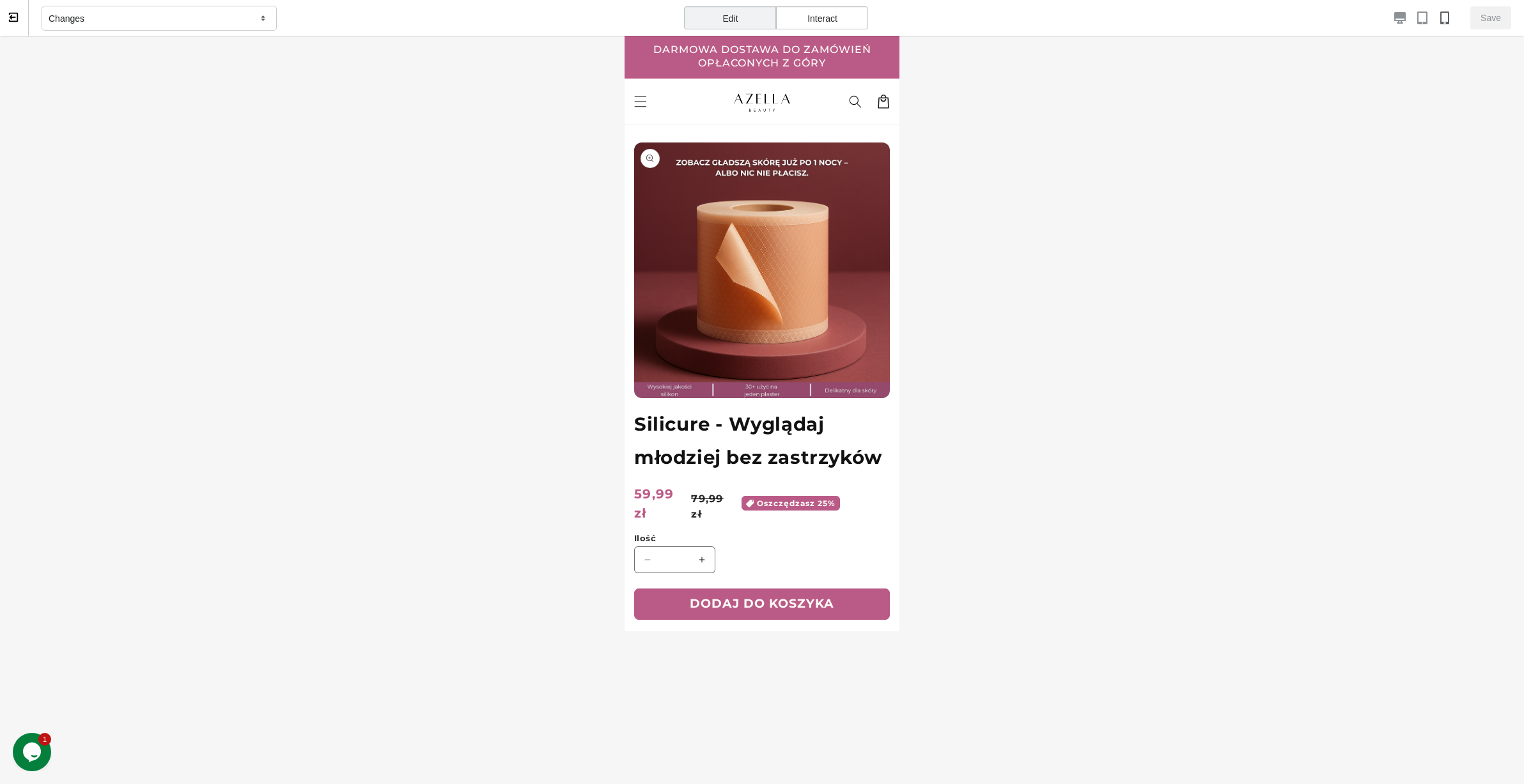
click at [802, 25] on div "Interact" at bounding box center [822, 18] width 92 height 23
click at [873, 635] on link "Pokaż kompletne dane" at bounding box center [832, 643] width 115 height 17
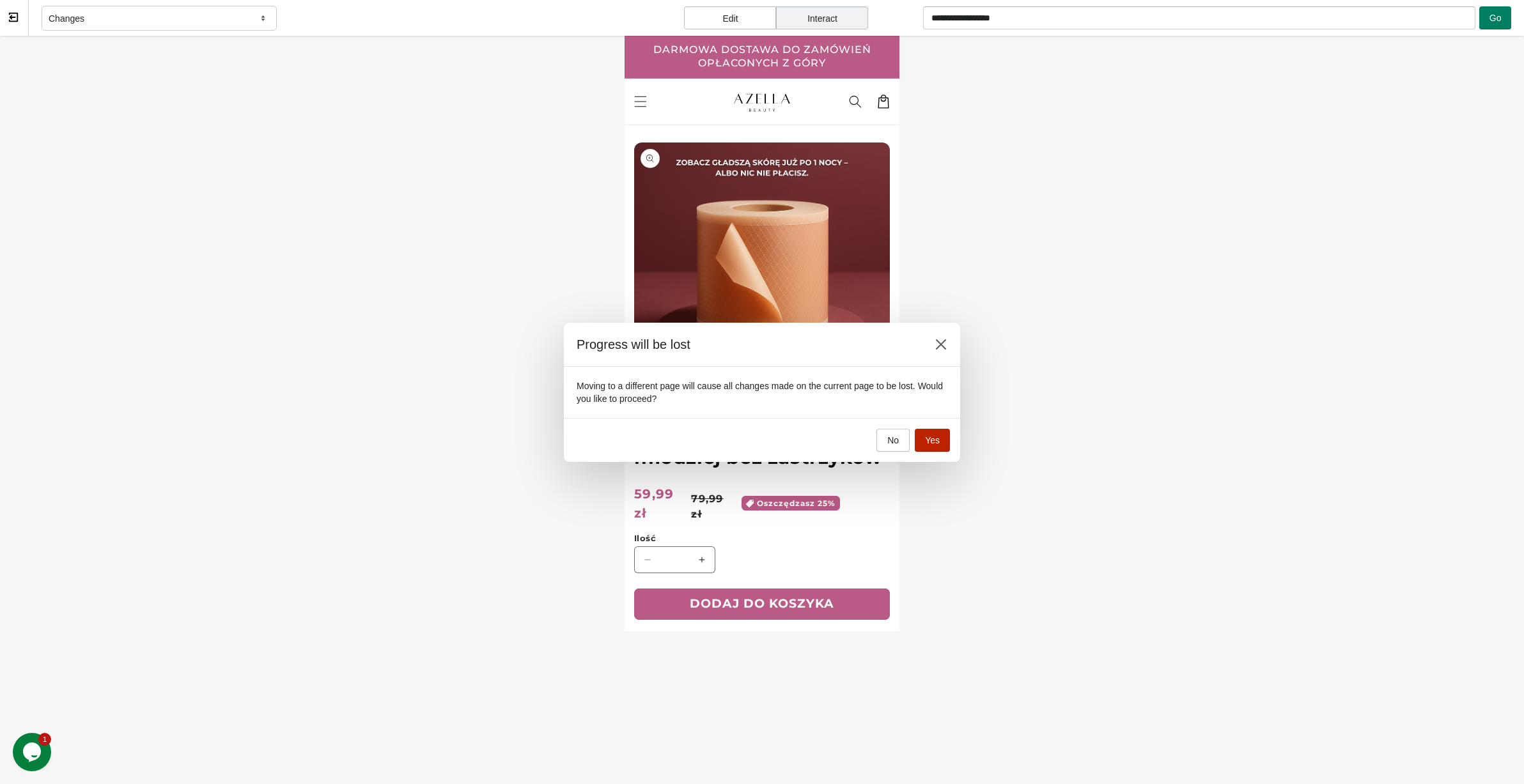
click at [936, 437] on span "Yes" at bounding box center [932, 440] width 14 height 10
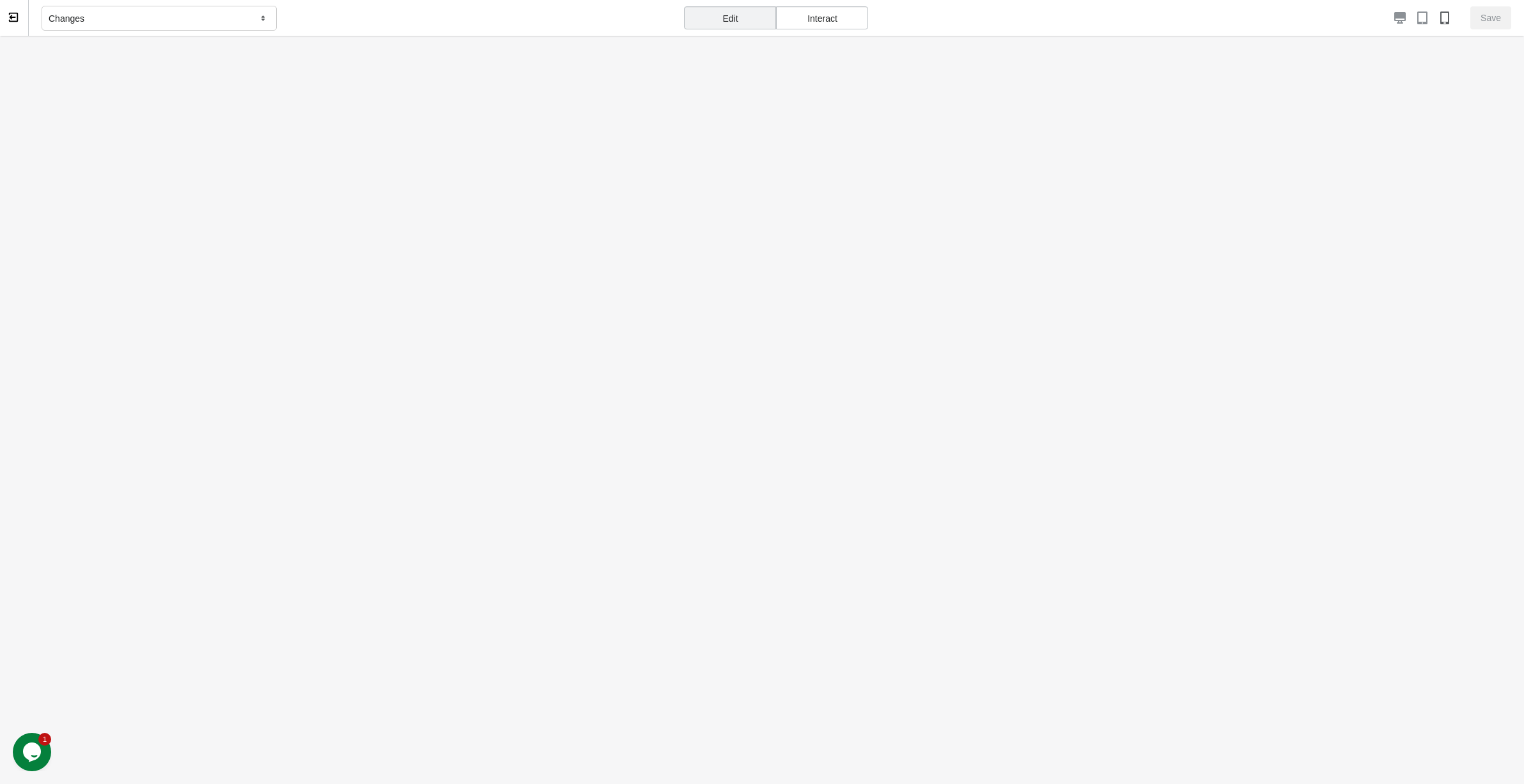
click at [736, 27] on div "Edit" at bounding box center [730, 18] width 92 height 23
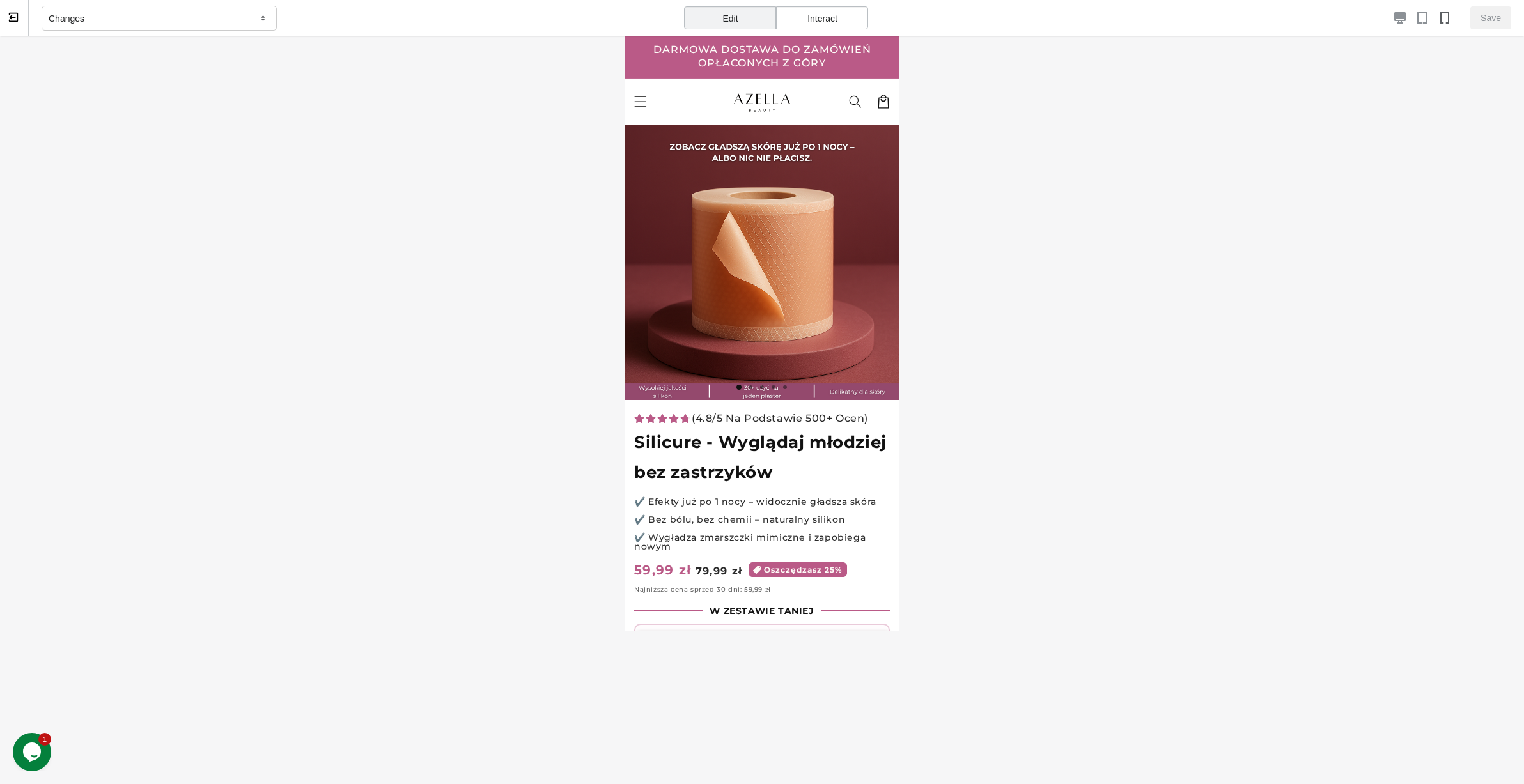
click at [710, 463] on h1 "Silicure - Wyglądaj młodziej bez zastrzyków" at bounding box center [761, 457] width 256 height 60
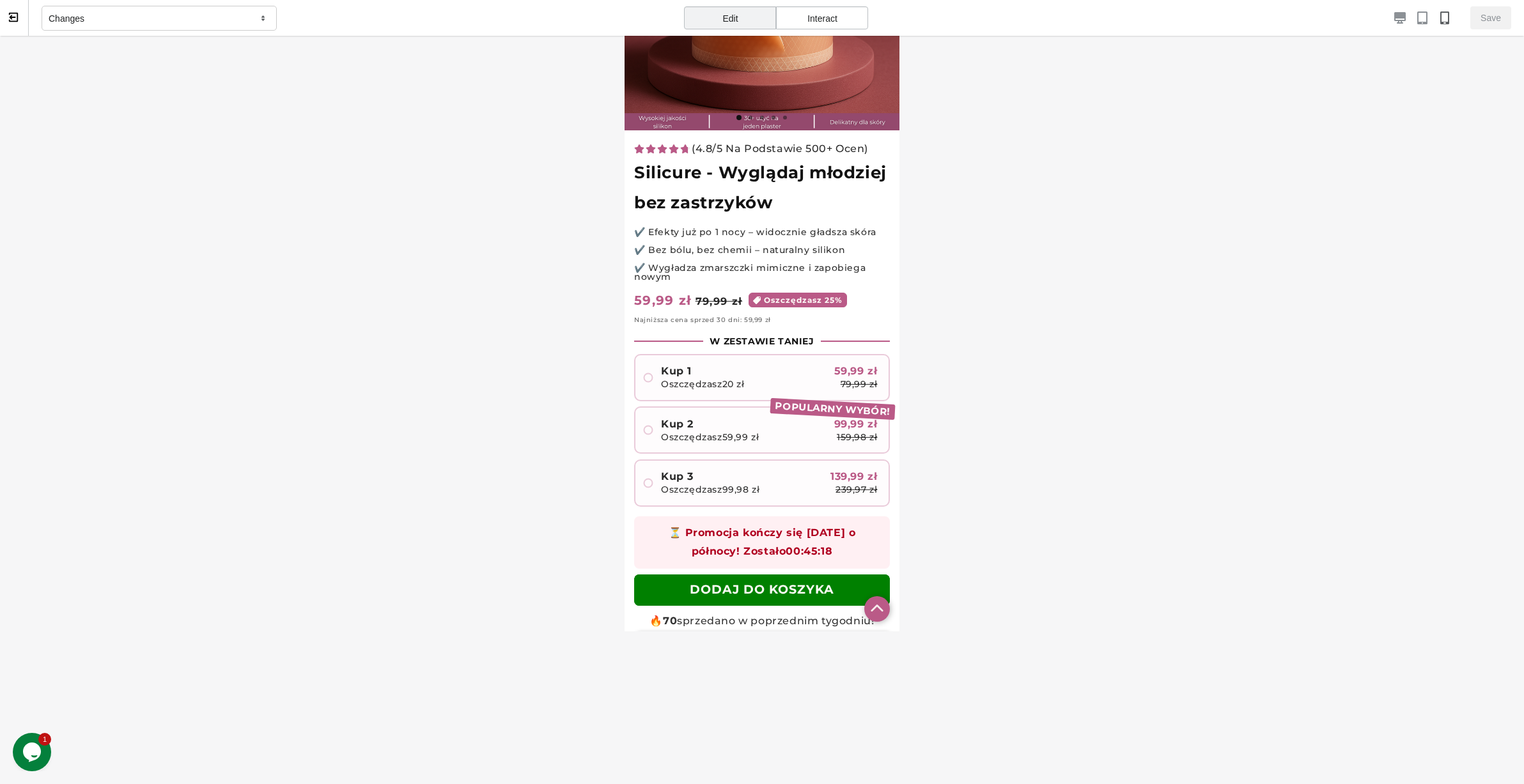
scroll to position [320, 0]
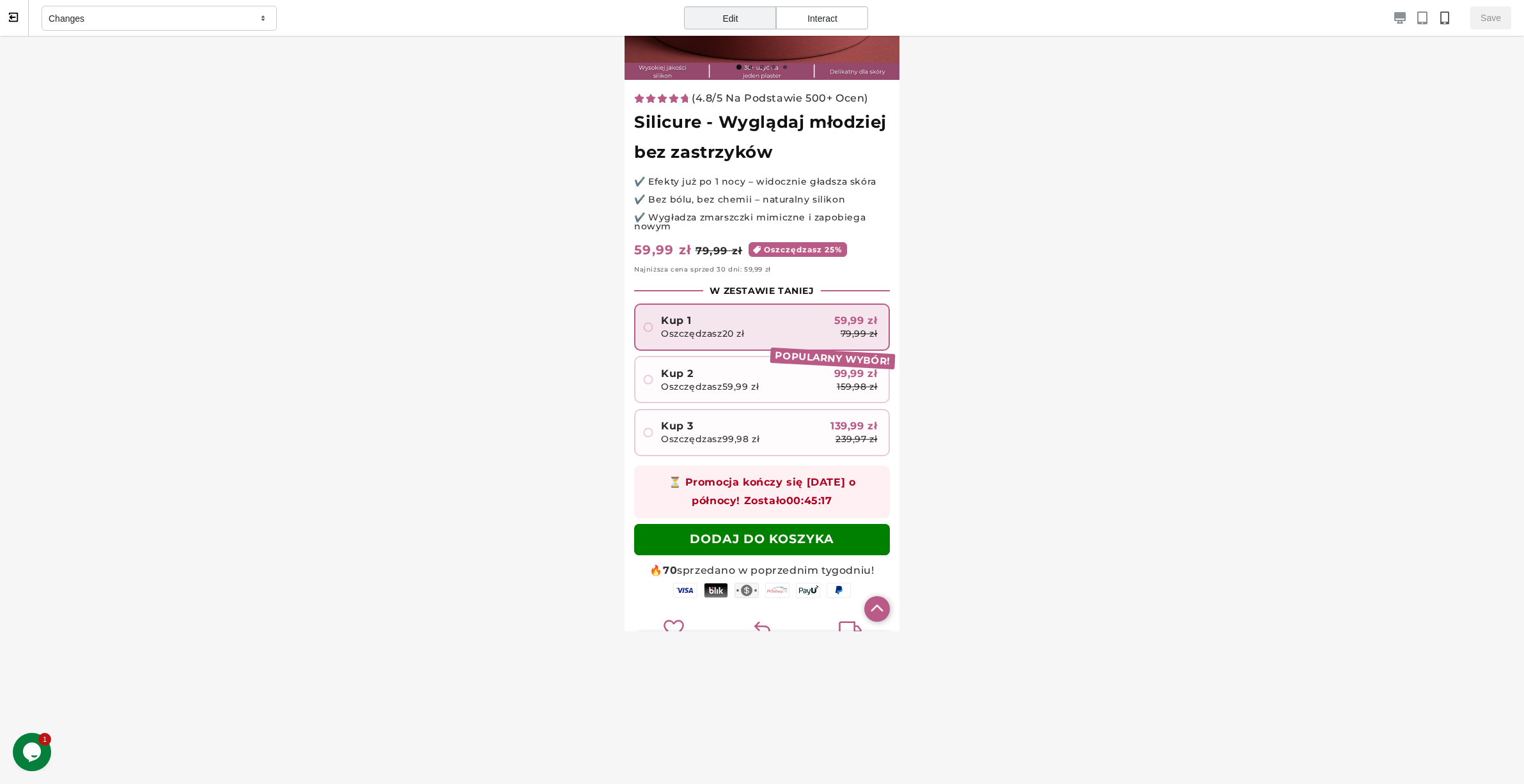
click at [797, 316] on div "Kup 1 Oszczędzasz 20 zł 59,99 zł 79,99 zł" at bounding box center [769, 326] width 217 height 22
click at [803, 561] on p "🔥 70 sprzedano w poprzednim tygodniu!" at bounding box center [761, 571] width 256 height 19
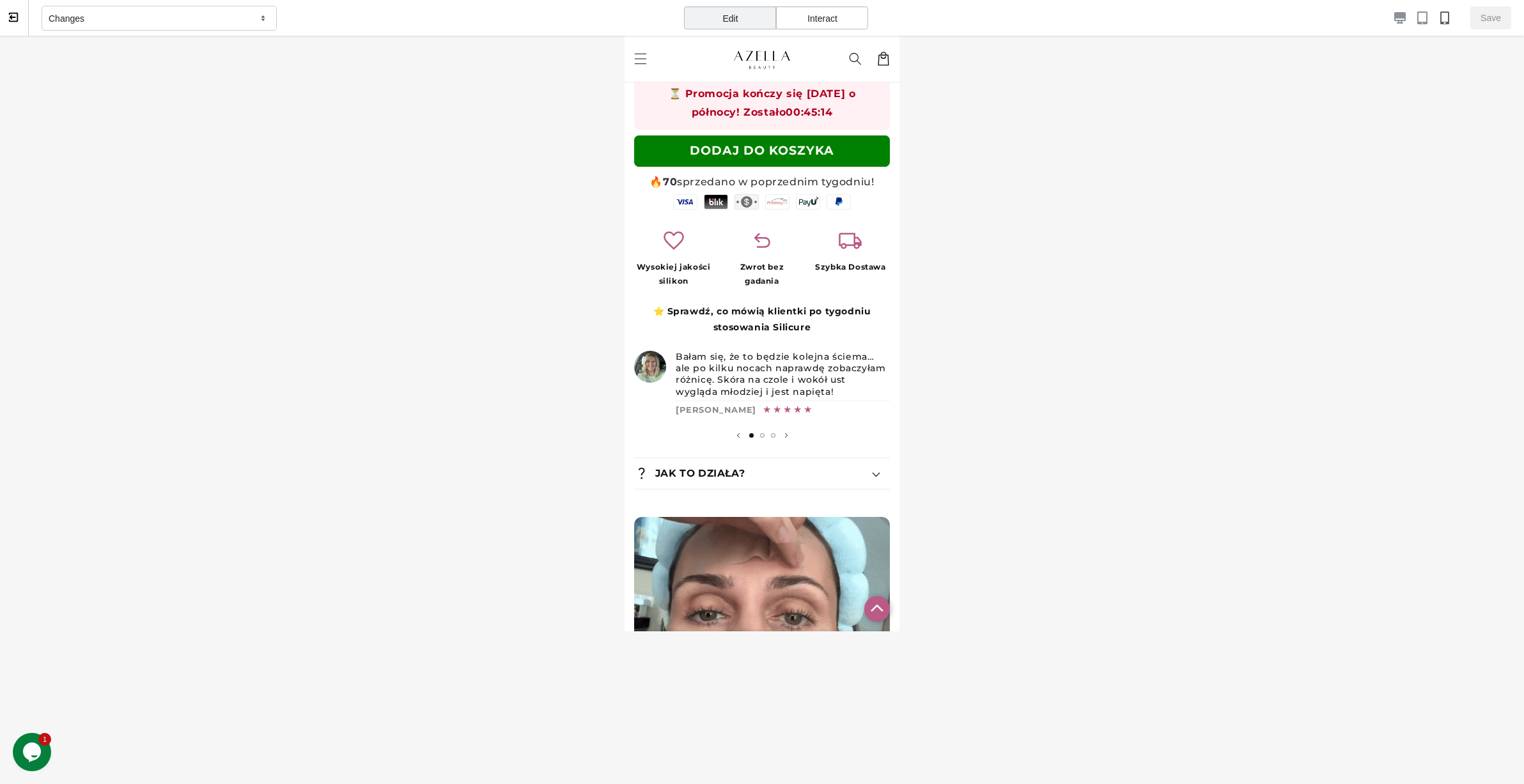
scroll to position [708, 0]
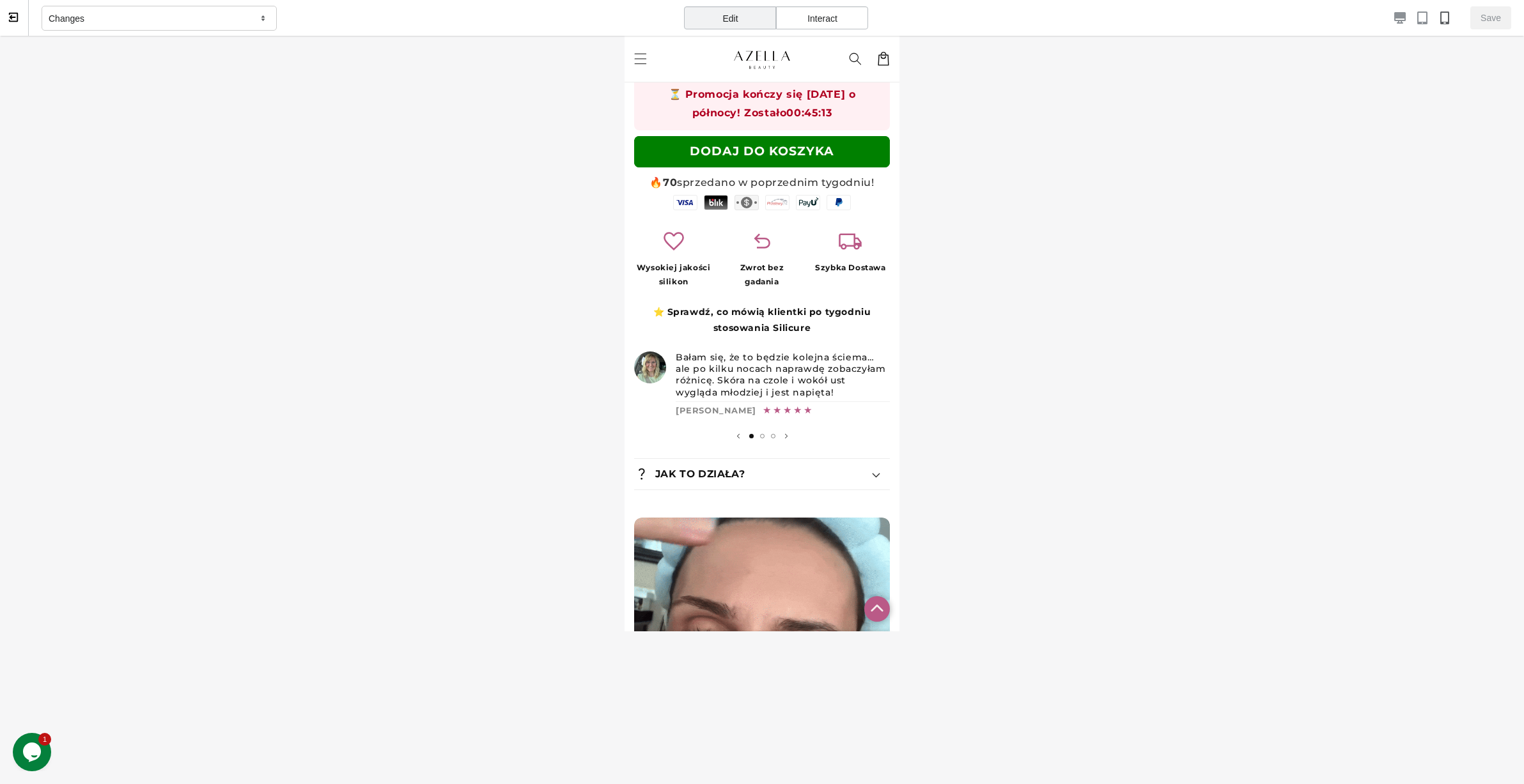
click at [774, 565] on img at bounding box center [761, 645] width 256 height 256
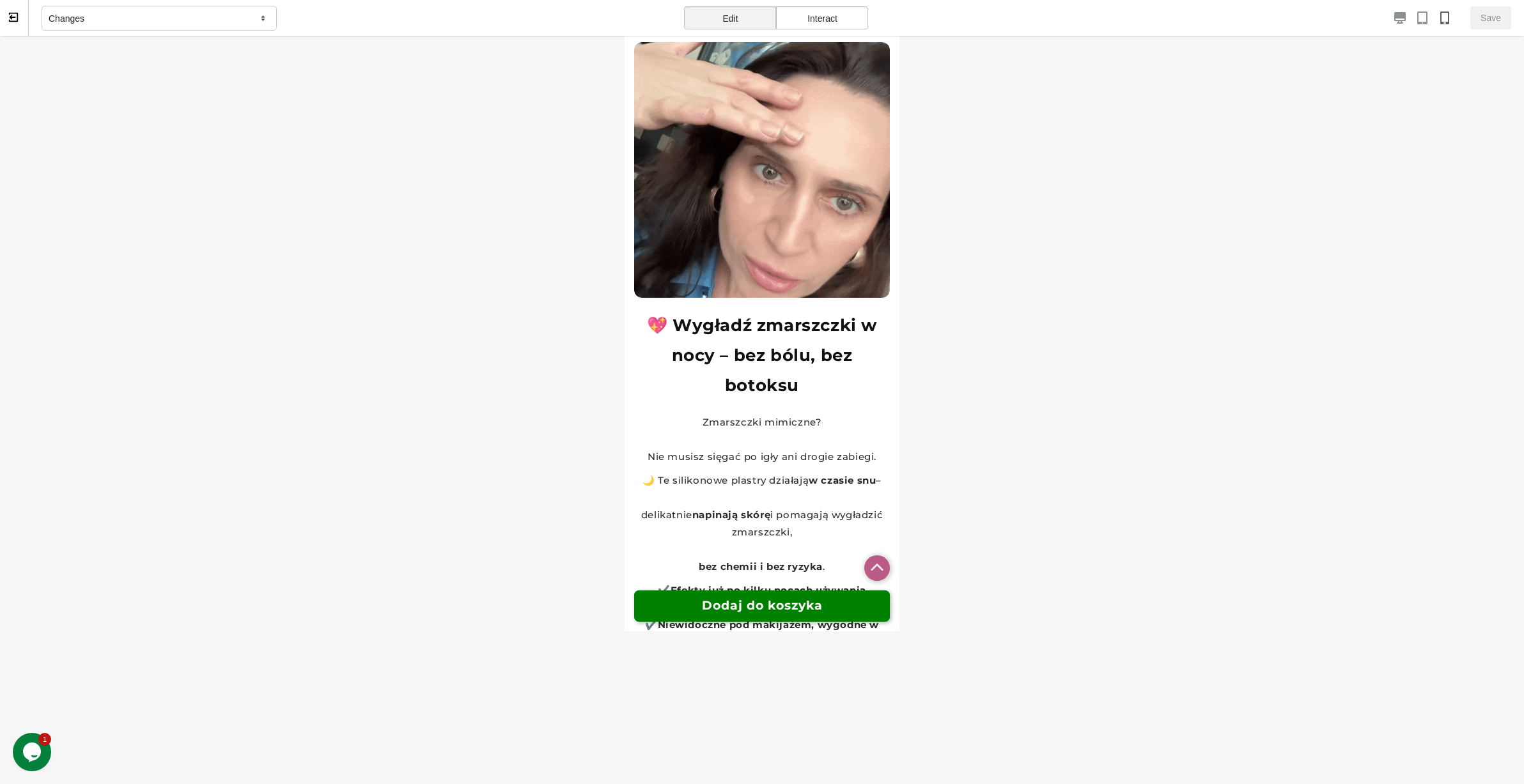
scroll to position [1198, 0]
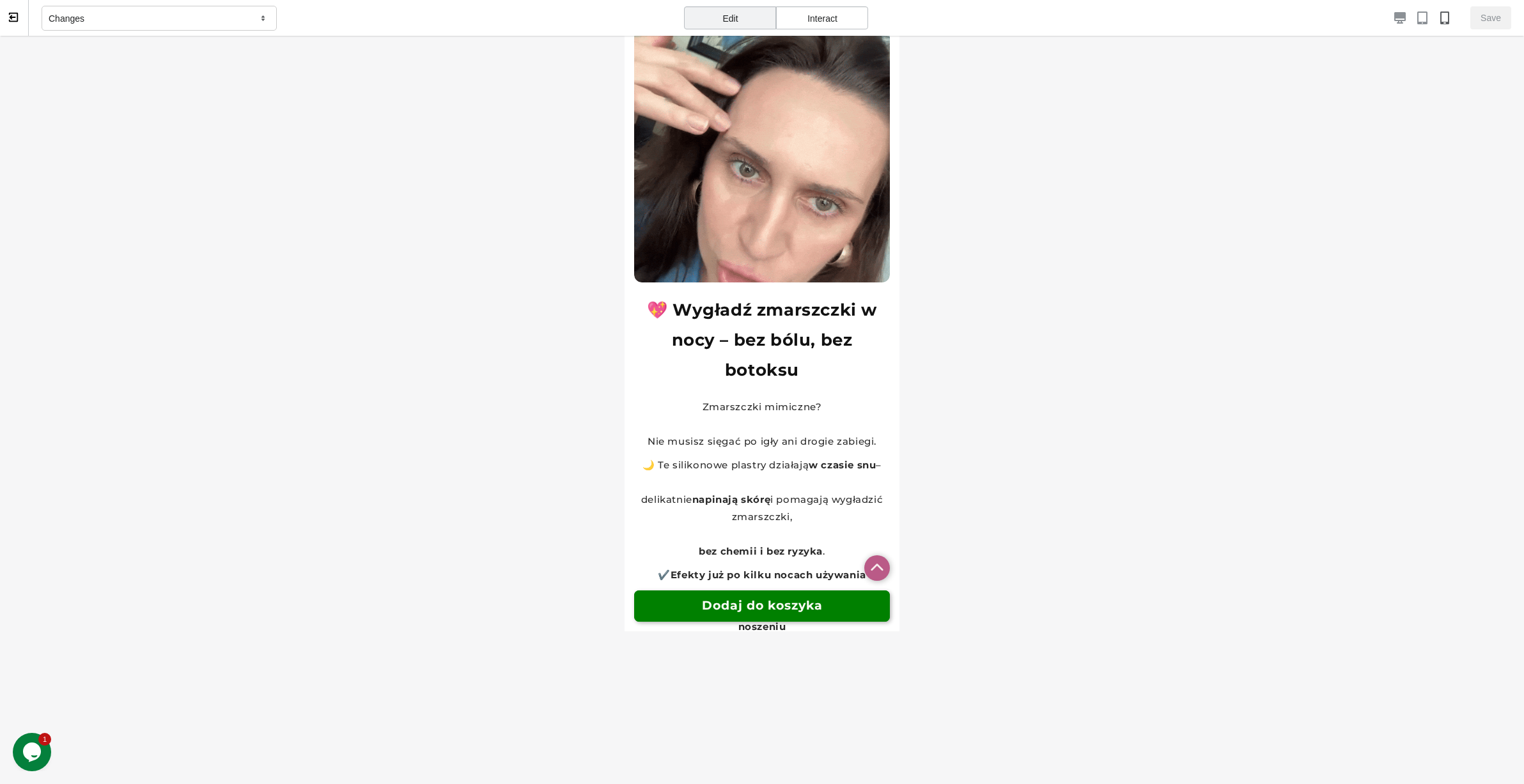
click at [748, 303] on h2 "💖 Wygładź zmarszczki w nocy – bez bólu, bez botoksu" at bounding box center [761, 340] width 256 height 89
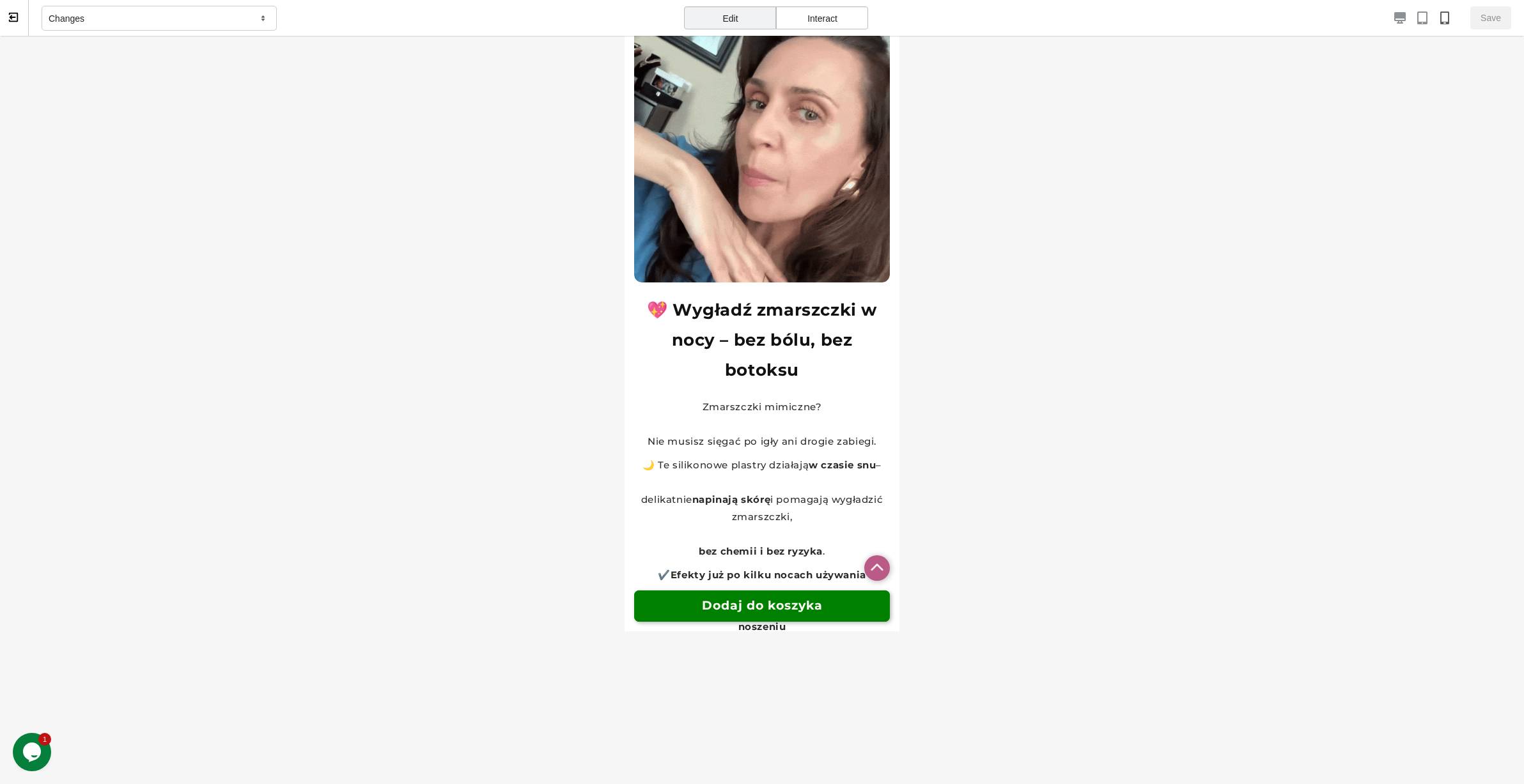
click at [748, 303] on h2 "💖 Wygładź zmarszczki w nocy – bez bólu, bez botoksu" at bounding box center [761, 340] width 256 height 89
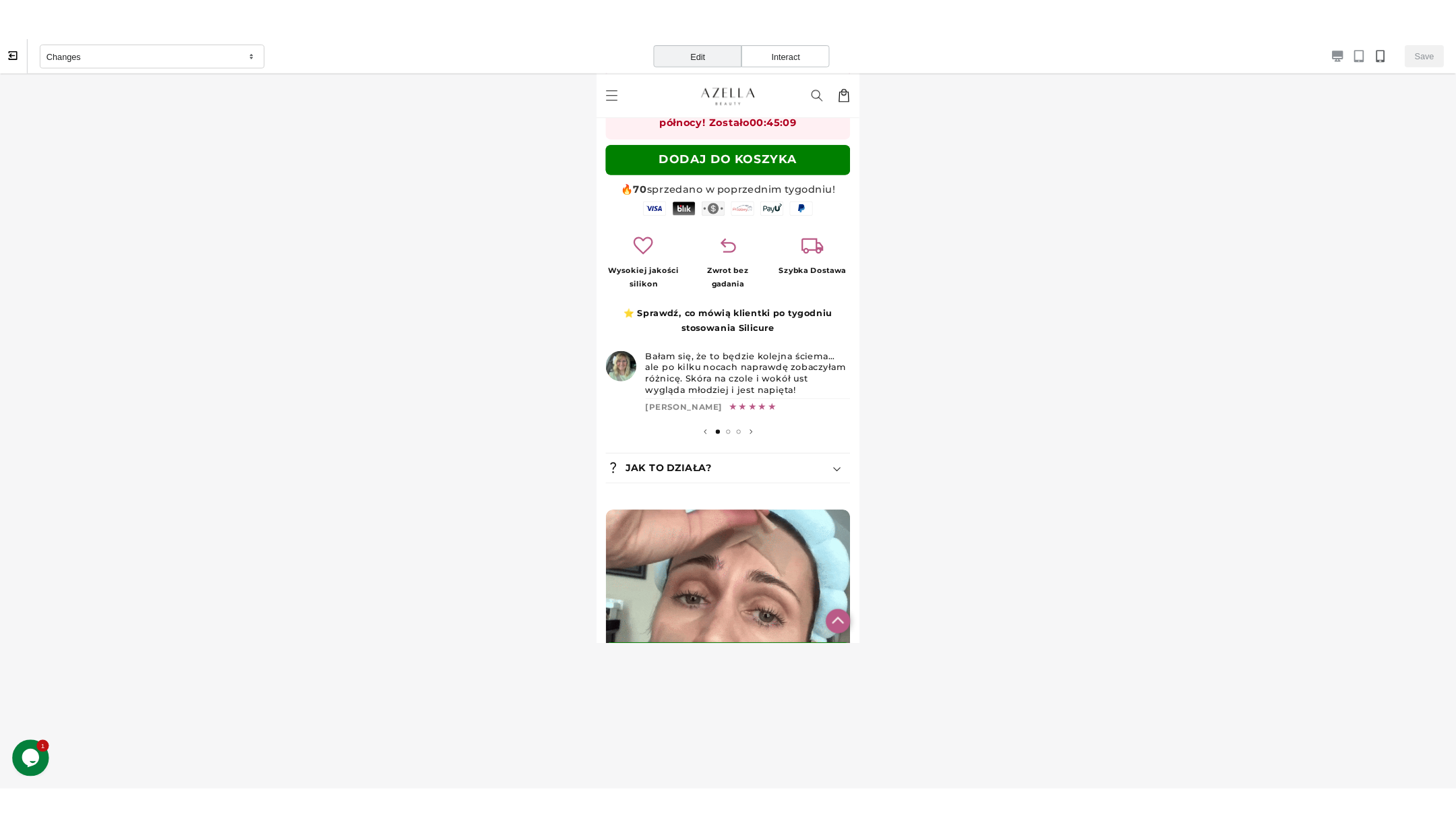
scroll to position [709, 0]
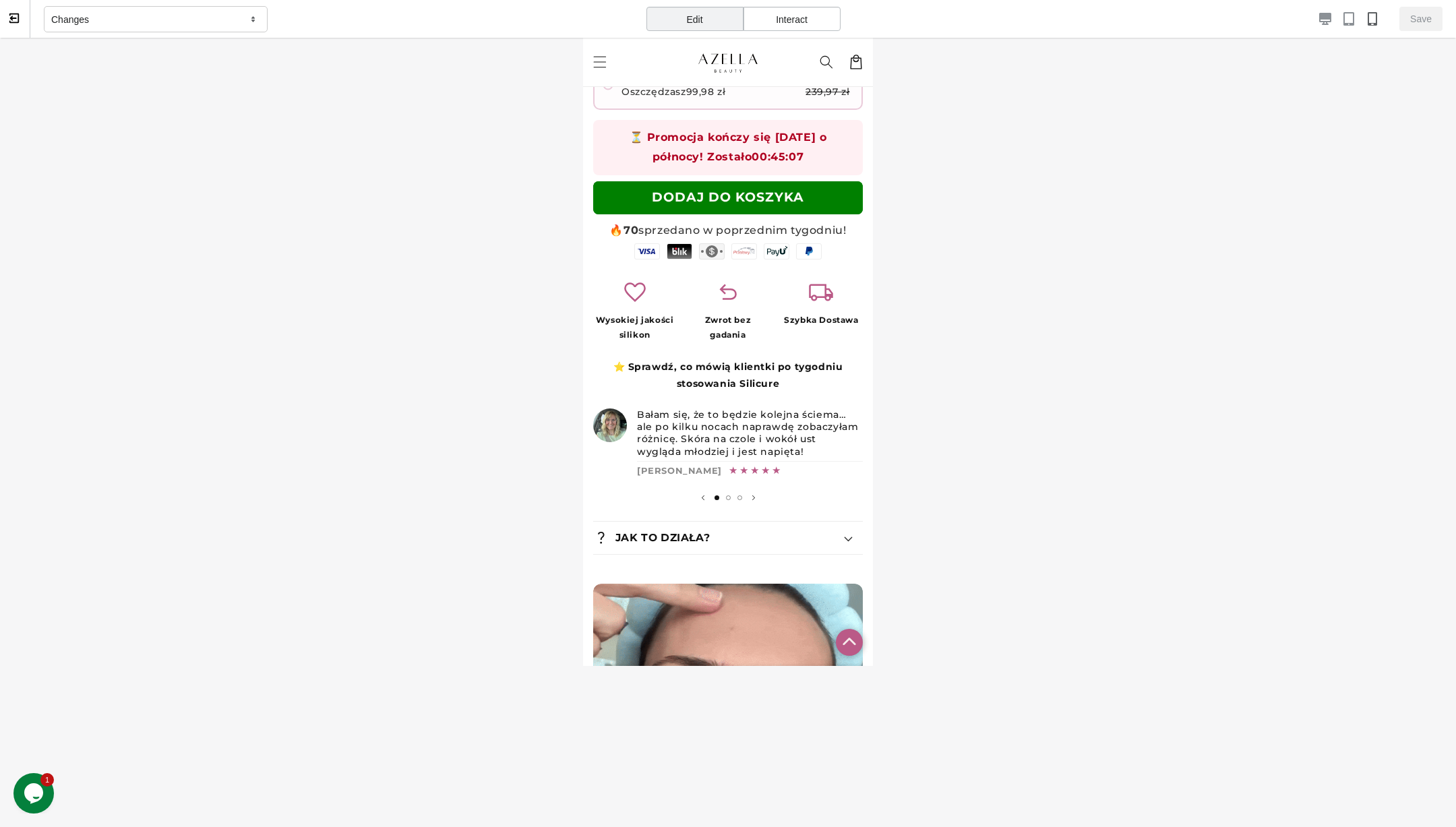
click at [25, 19] on button at bounding box center [15, 19] width 30 height 38
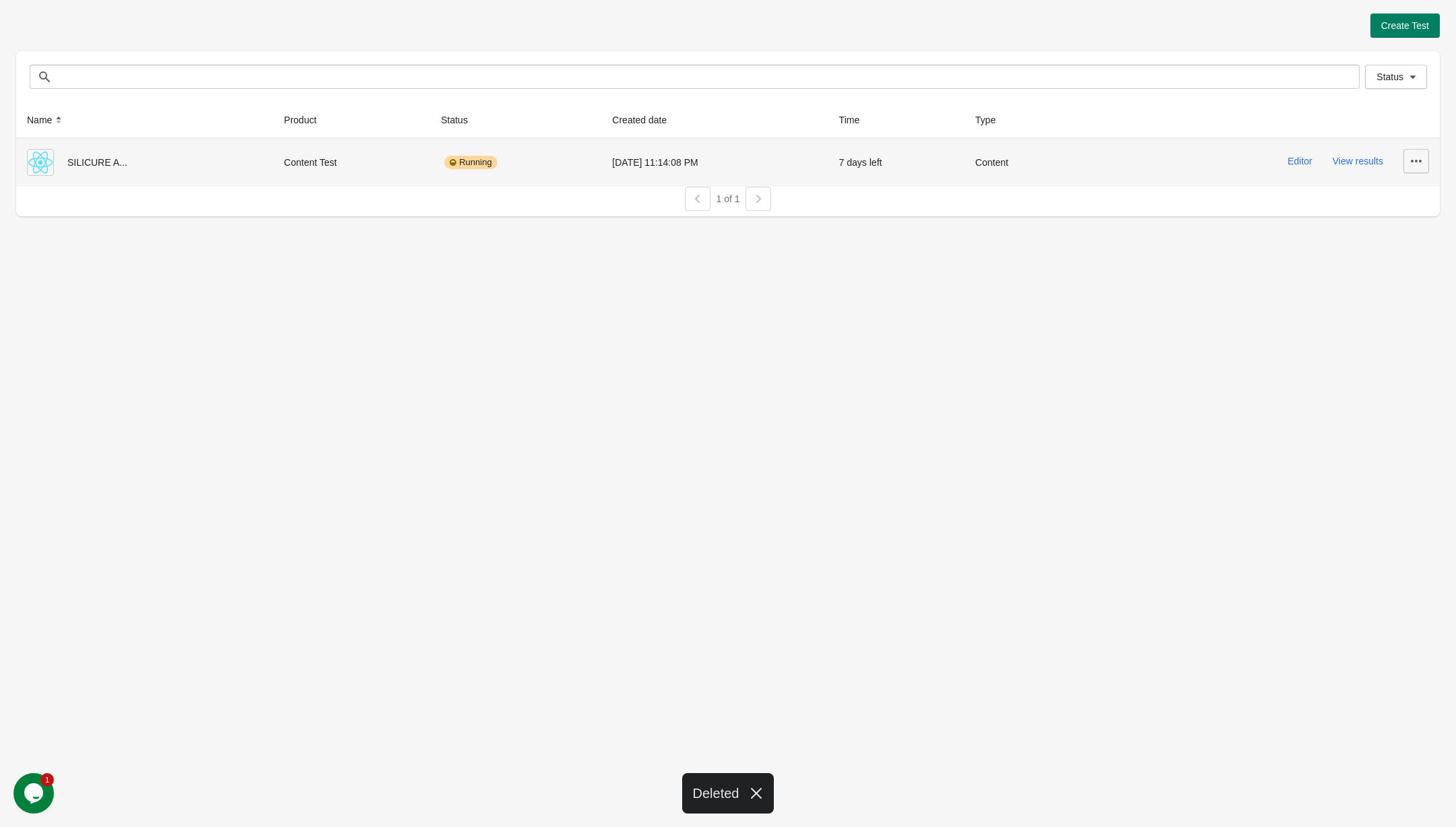
click at [1420, 165] on icon "button" at bounding box center [1416, 161] width 14 height 14
click at [1397, 193] on span "Delete" at bounding box center [1404, 196] width 27 height 14
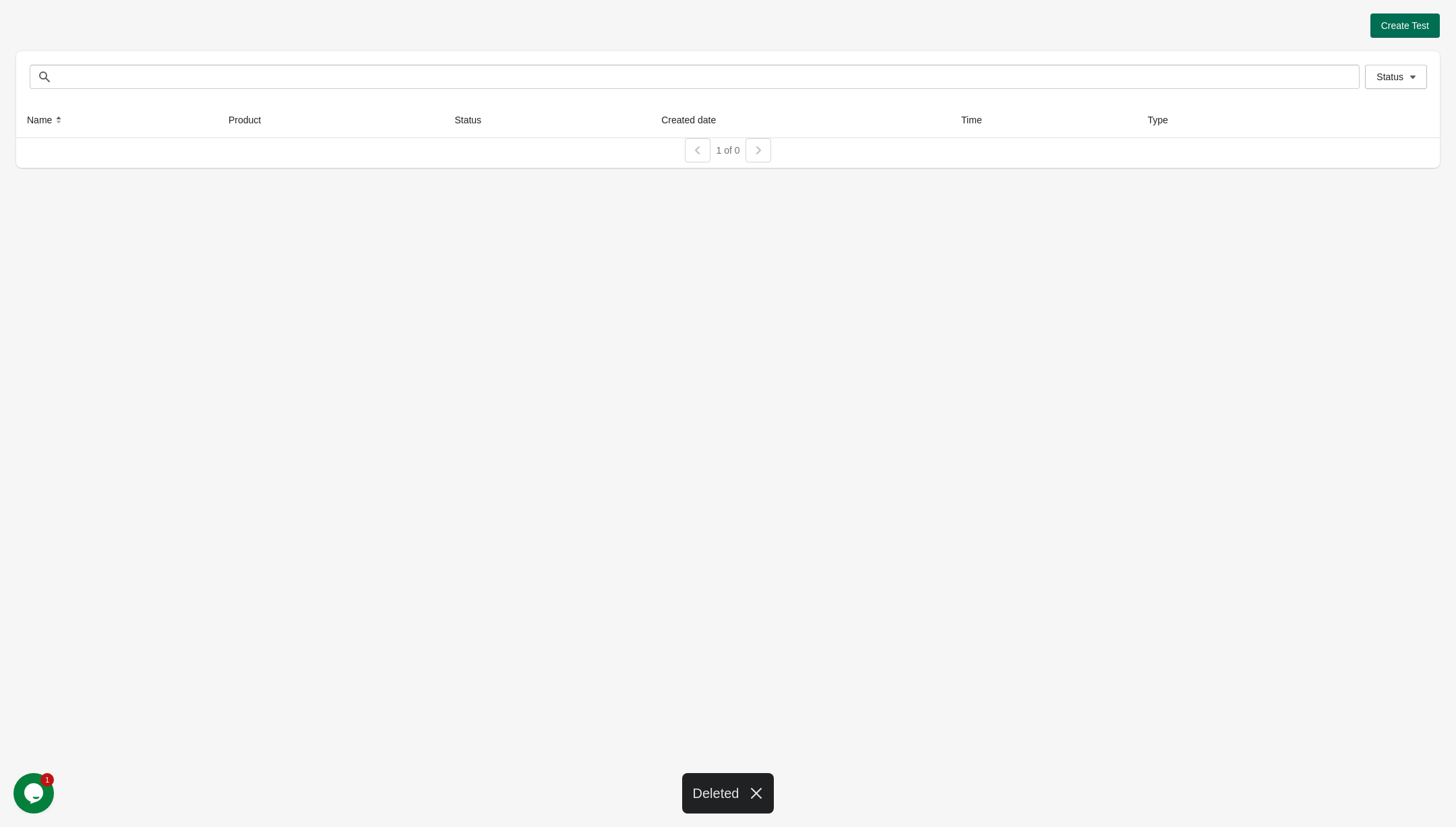
click at [1396, 22] on span "Create Test" at bounding box center [1405, 26] width 48 height 11
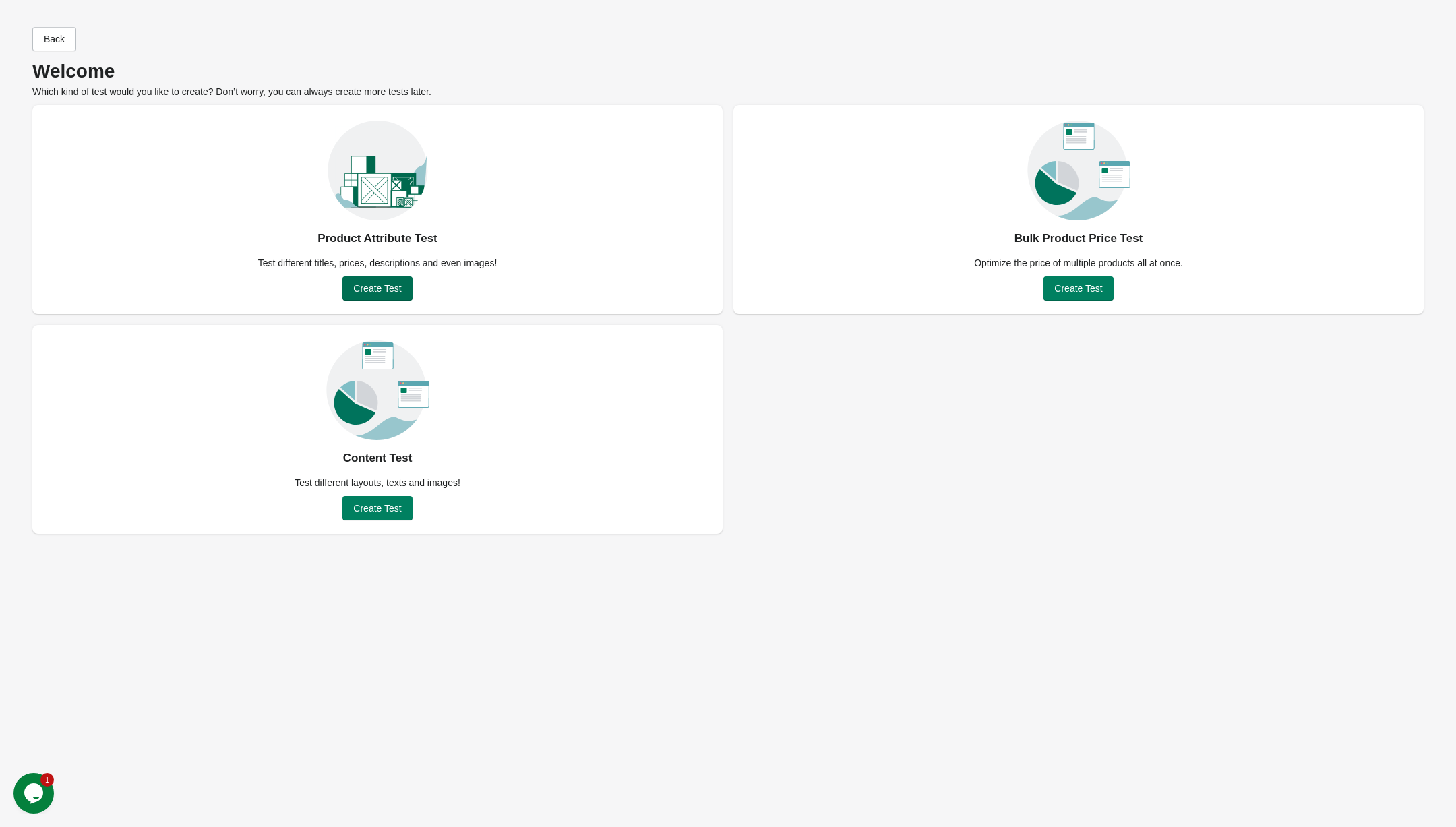
click at [375, 300] on button "Create Test" at bounding box center [376, 288] width 69 height 24
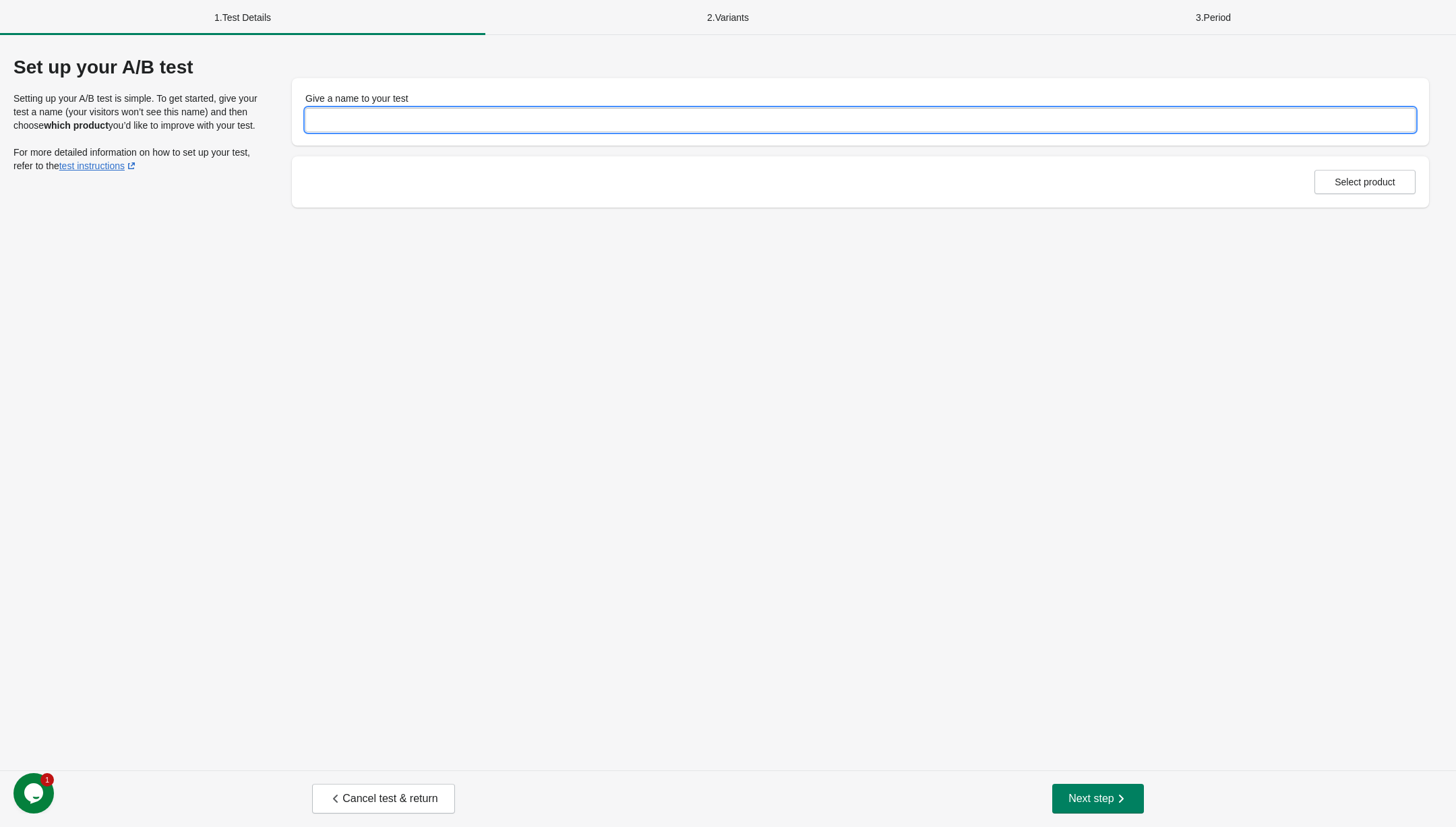
click at [429, 129] on input "Give a name to your test" at bounding box center [861, 120] width 1110 height 24
type input "**********"
click at [1342, 187] on span "Select product" at bounding box center [1365, 182] width 61 height 11
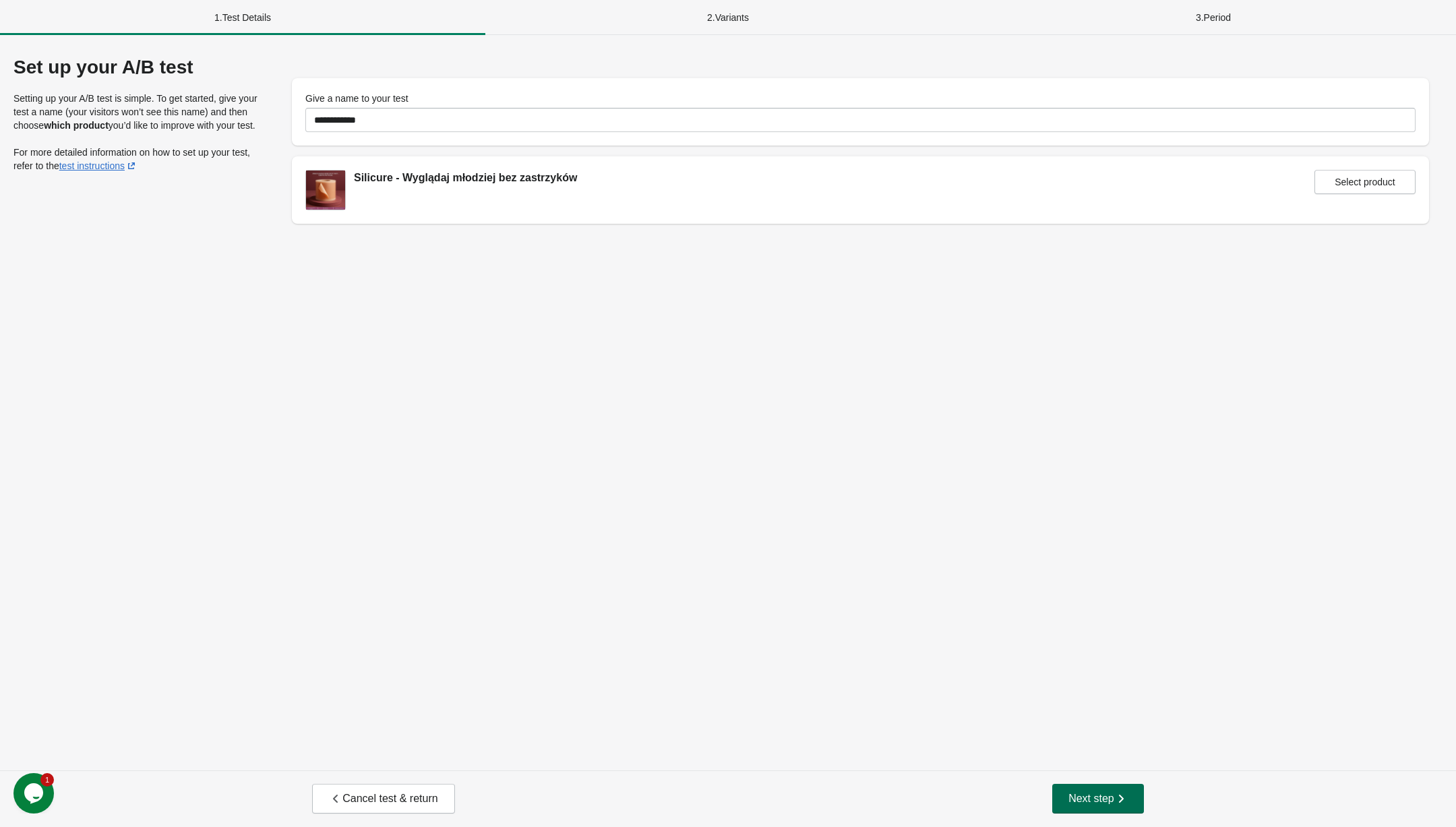
click at [1102, 792] on span "Next step" at bounding box center [1098, 799] width 59 height 14
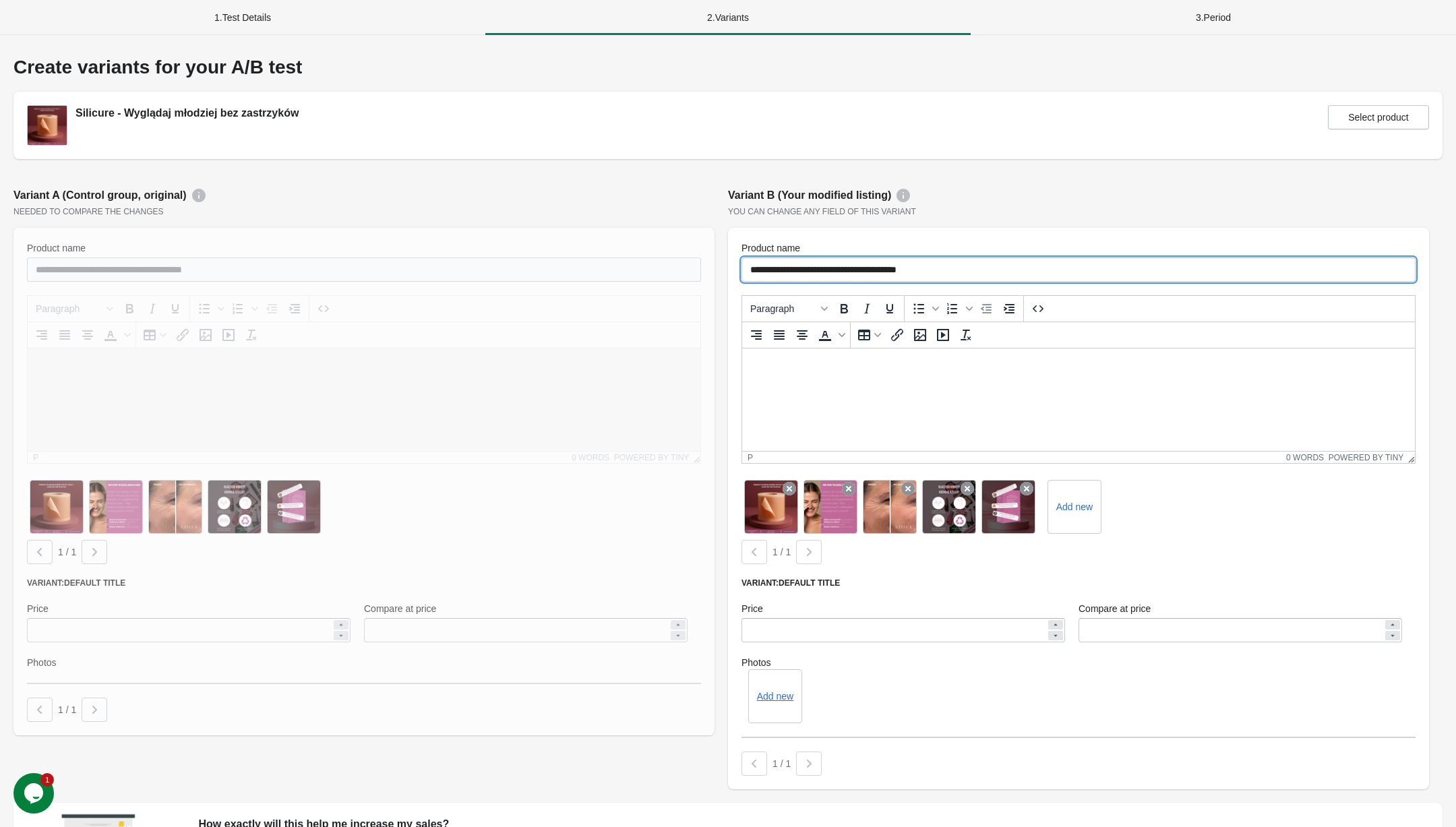
drag, startPoint x: 956, startPoint y: 266, endPoint x: 794, endPoint y: 265, distance: 162.0
click at [794, 265] on input "**********" at bounding box center [1078, 270] width 674 height 24
paste input "**********"
drag, startPoint x: 1005, startPoint y: 275, endPoint x: 793, endPoint y: 273, distance: 212.0
click at [793, 273] on input "**********" at bounding box center [1078, 270] width 674 height 24
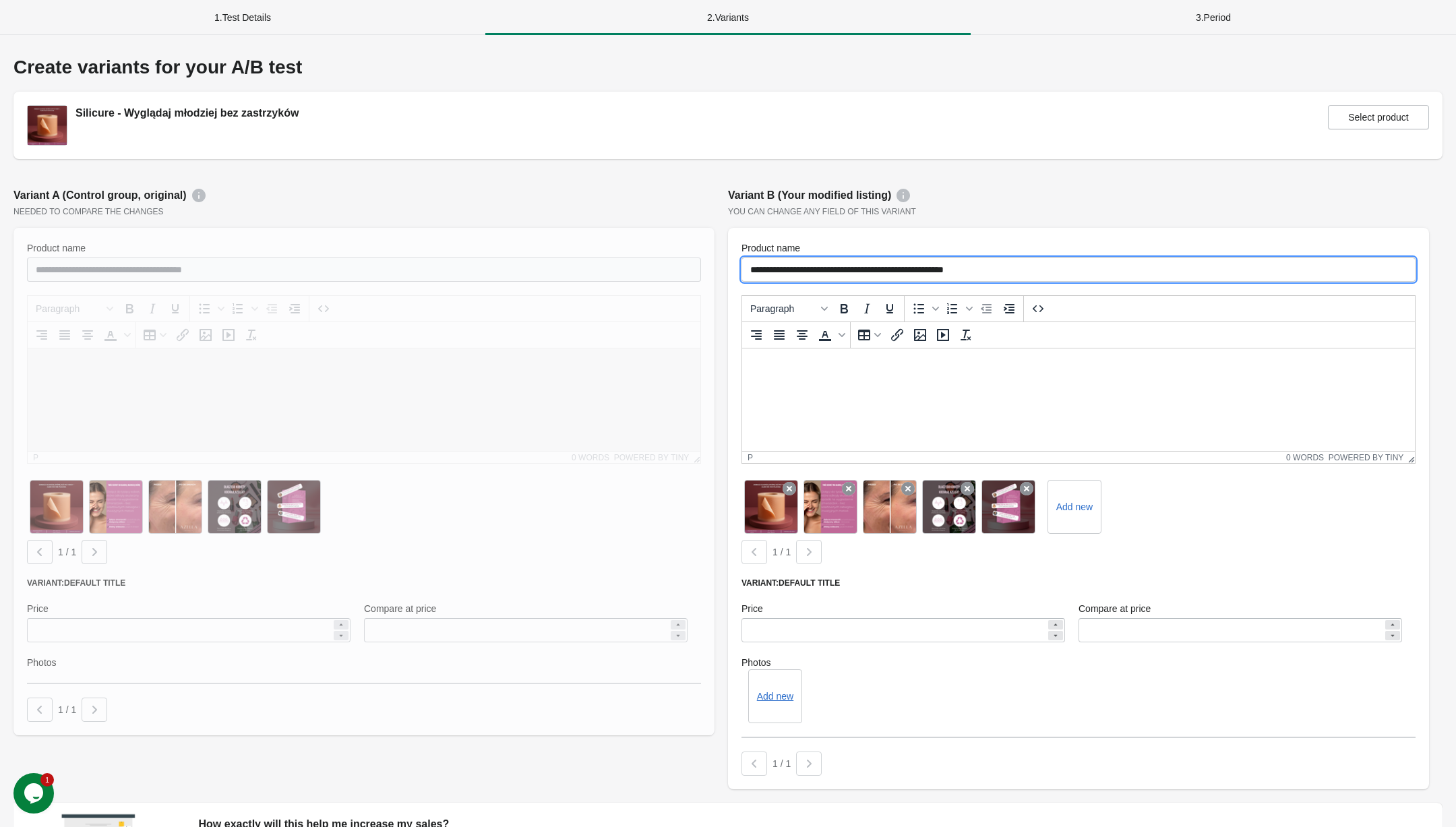
paste input "text"
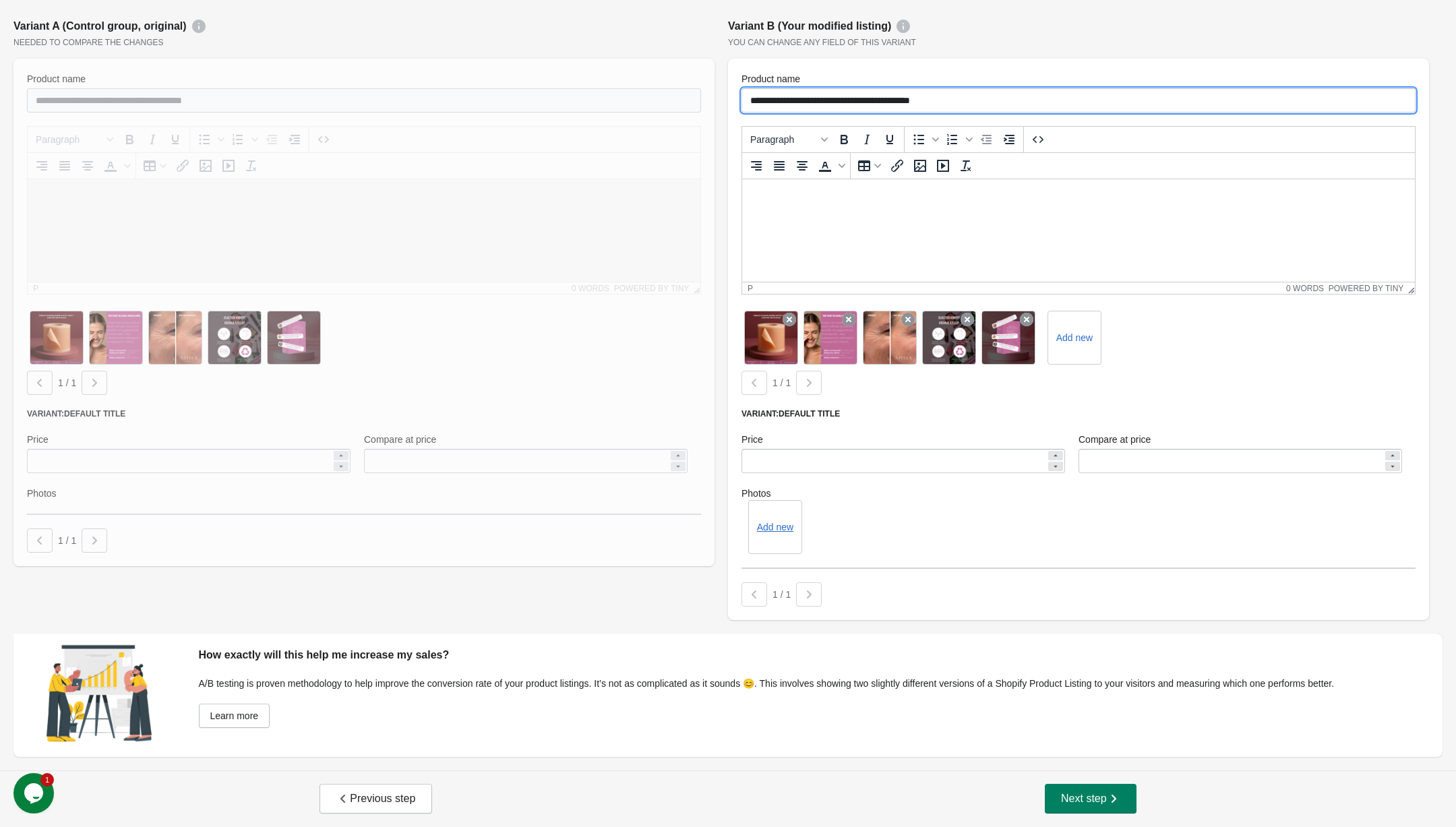
scroll to position [167, 0]
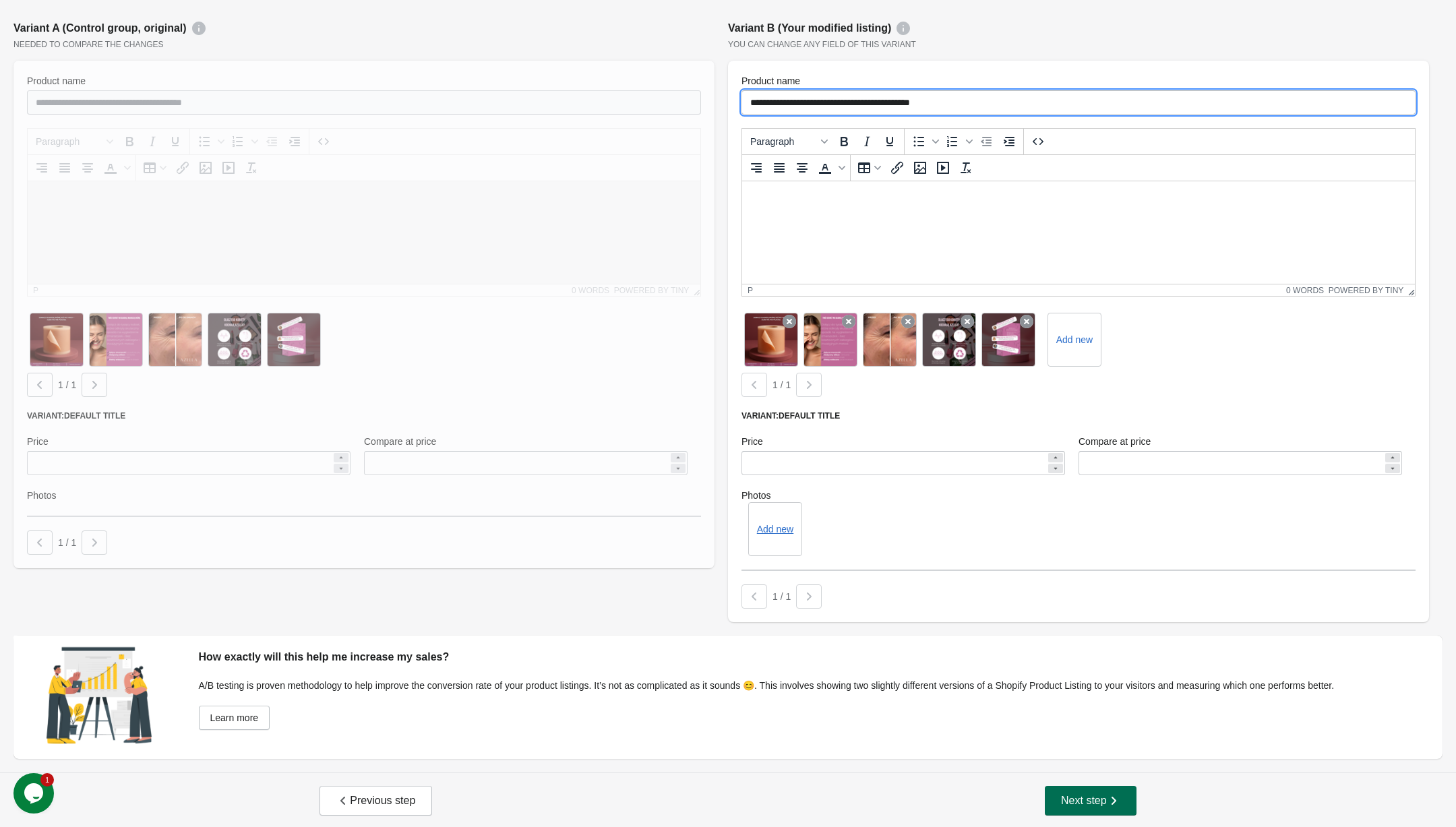
type input "**********"
click at [1097, 805] on span "Next step" at bounding box center [1090, 800] width 59 height 14
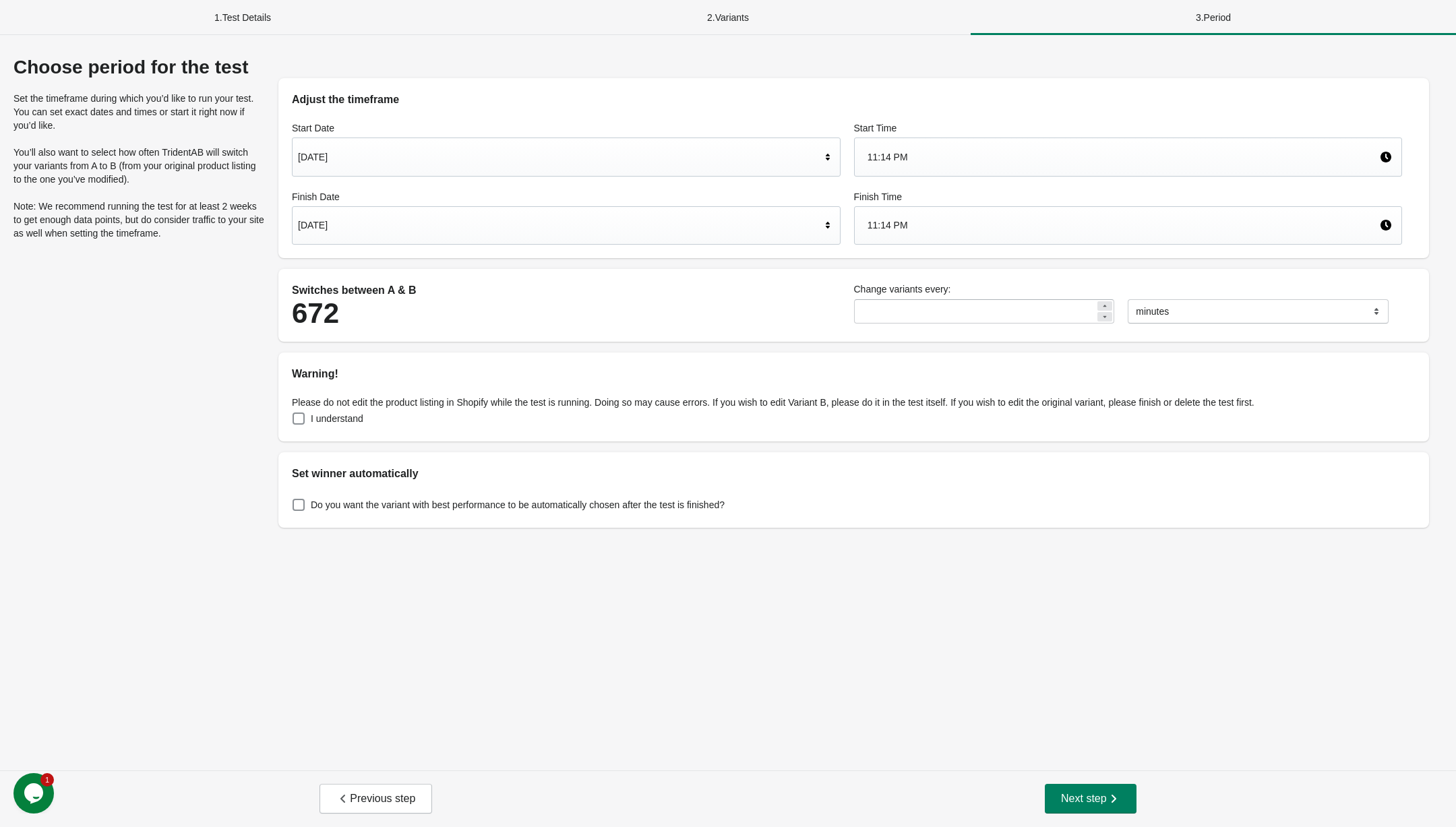
click at [425, 151] on div "[DATE]" at bounding box center [560, 157] width 523 height 26
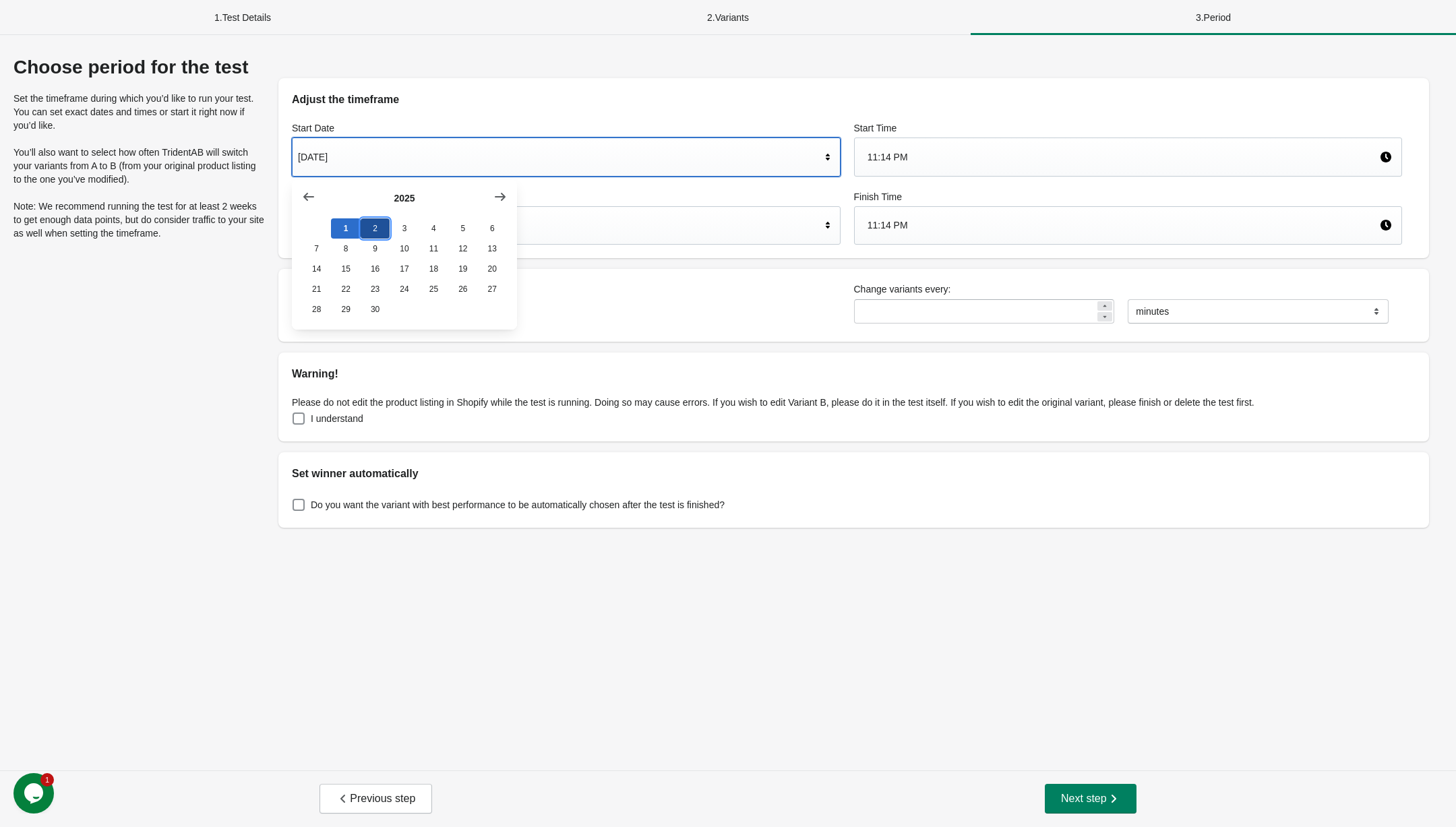
click at [368, 230] on button "2" at bounding box center [375, 228] width 29 height 21
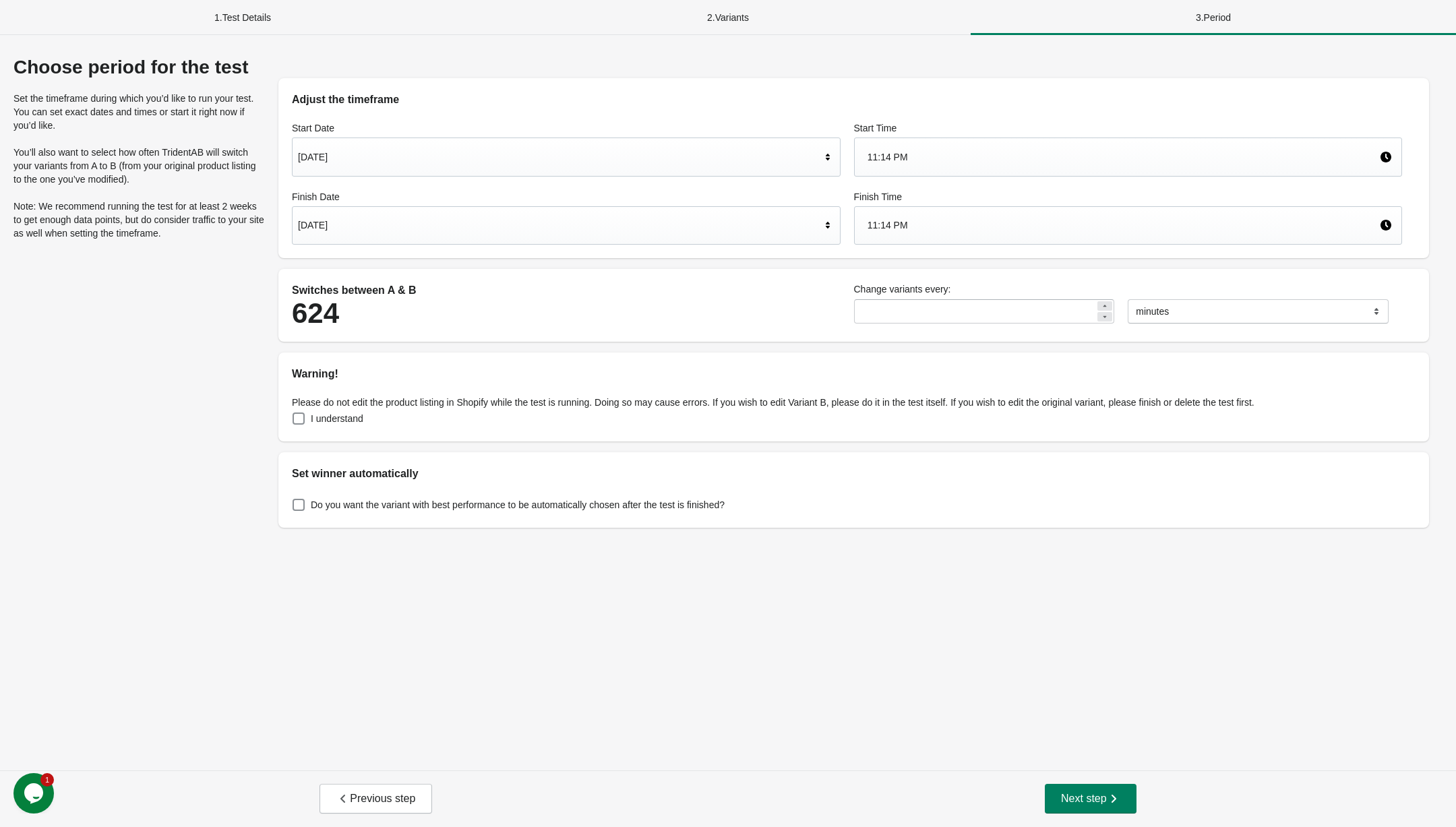
click at [988, 153] on div "11:14 PM" at bounding box center [1124, 157] width 512 height 26
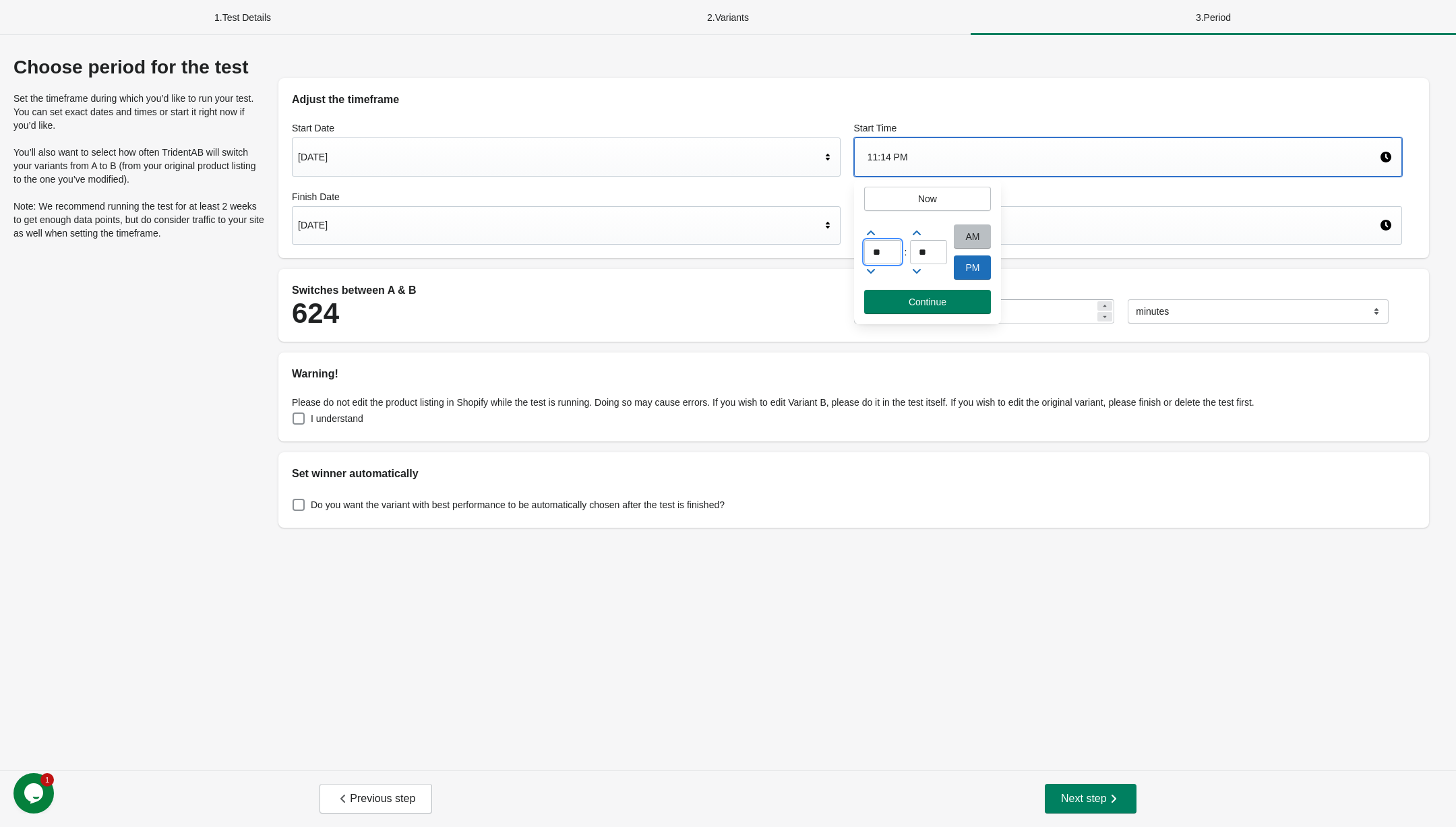
click at [892, 248] on input "**" at bounding box center [883, 252] width 37 height 24
click at [972, 235] on div "AM" at bounding box center [972, 236] width 37 height 24
click at [896, 252] on input "**" at bounding box center [883, 252] width 37 height 24
type input "*"
type input "**"
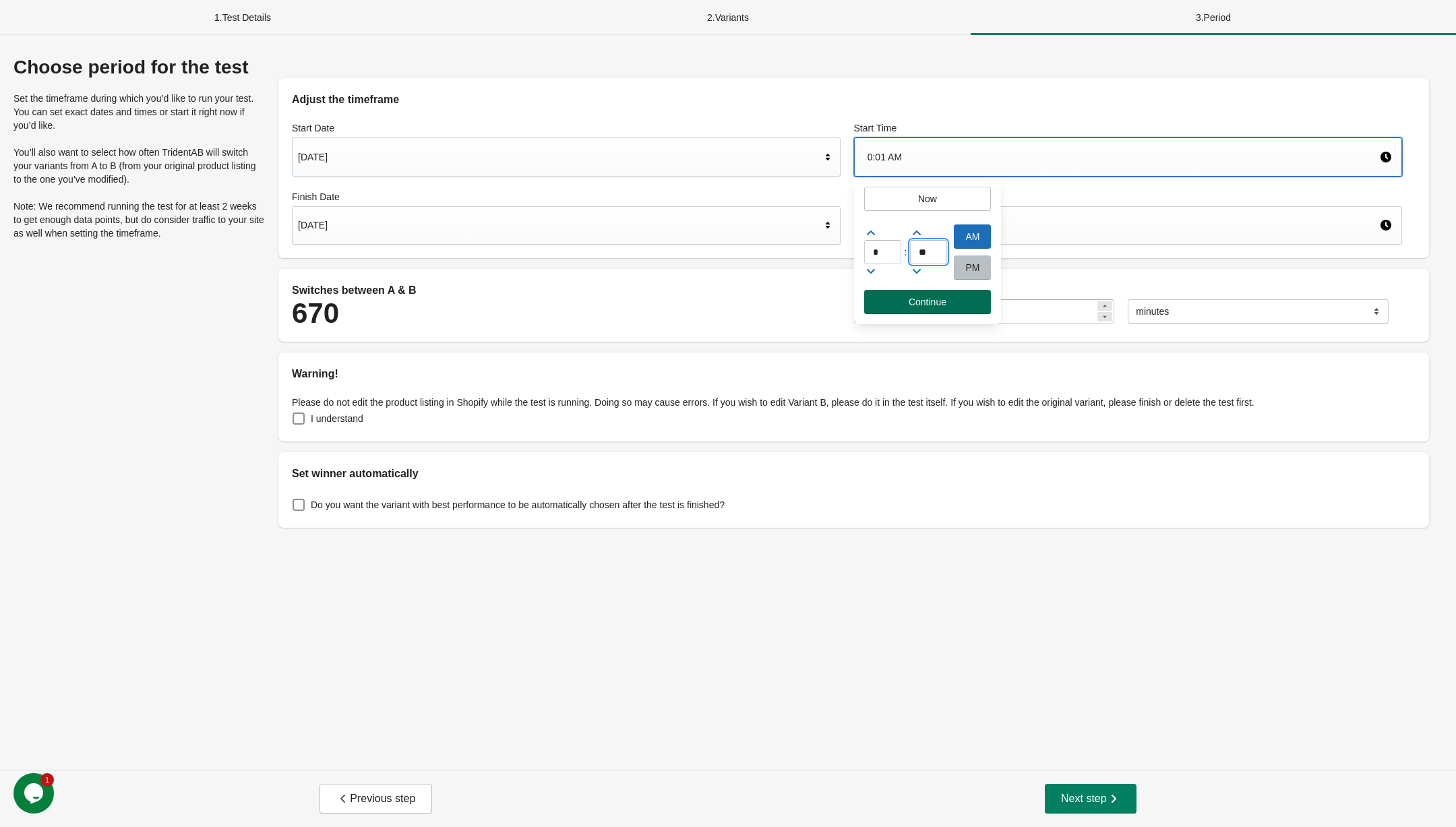
click at [919, 305] on span "Continue" at bounding box center [928, 302] width 38 height 11
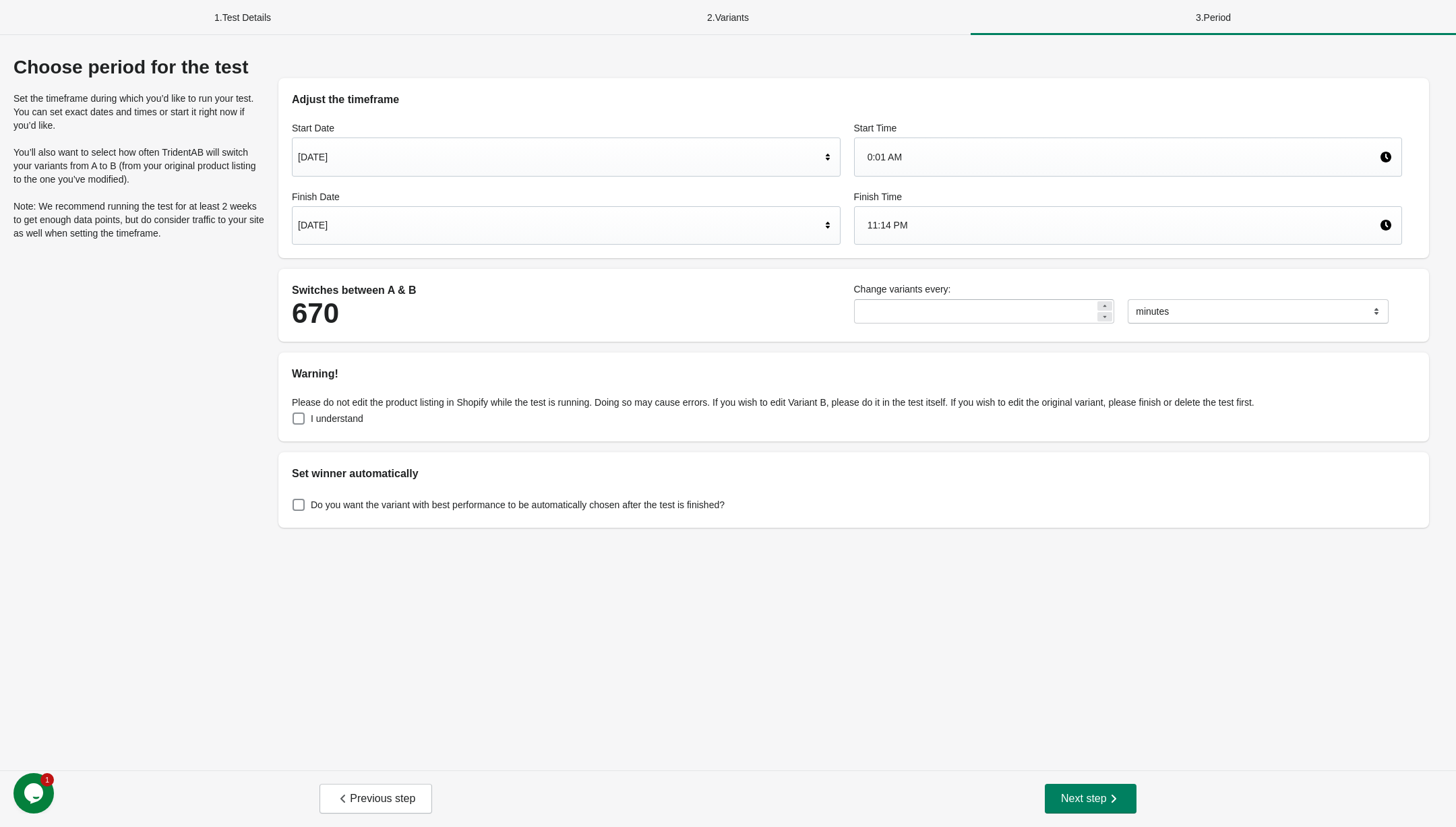
click at [390, 229] on div "[DATE]" at bounding box center [560, 225] width 523 height 26
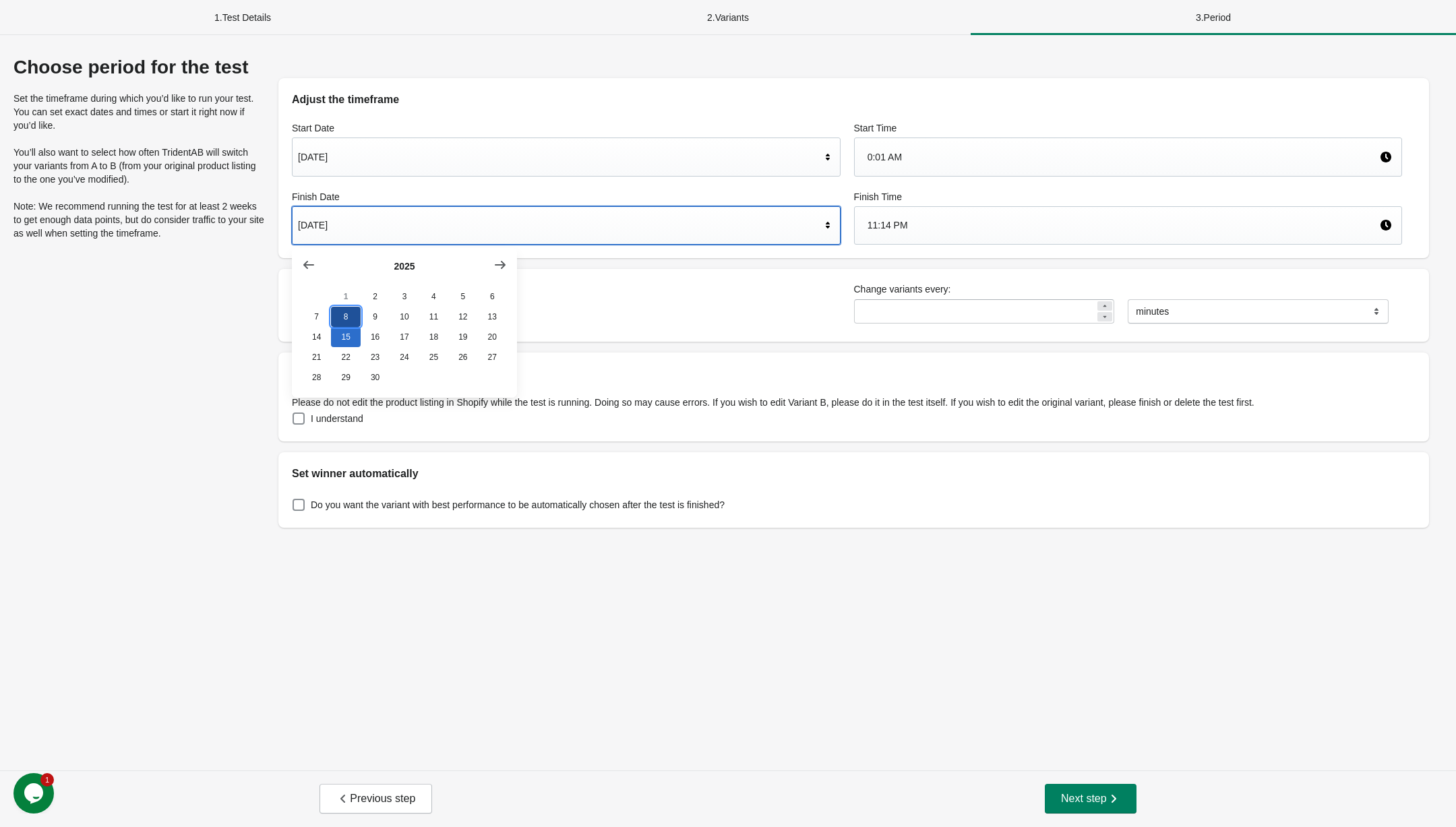
click at [341, 318] on button "8" at bounding box center [345, 316] width 29 height 21
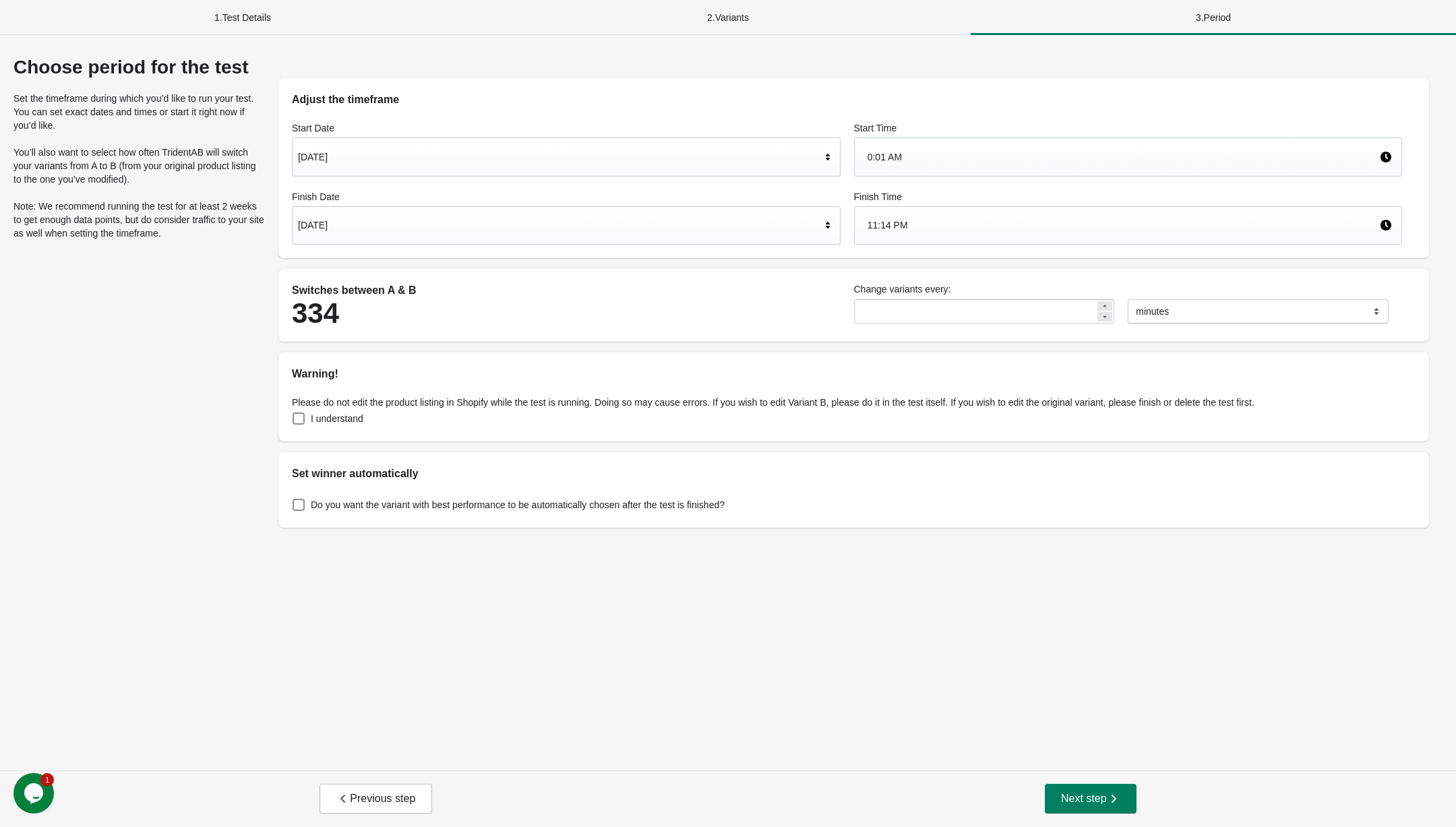
click at [919, 220] on div "11:14 PM" at bounding box center [1124, 225] width 512 height 26
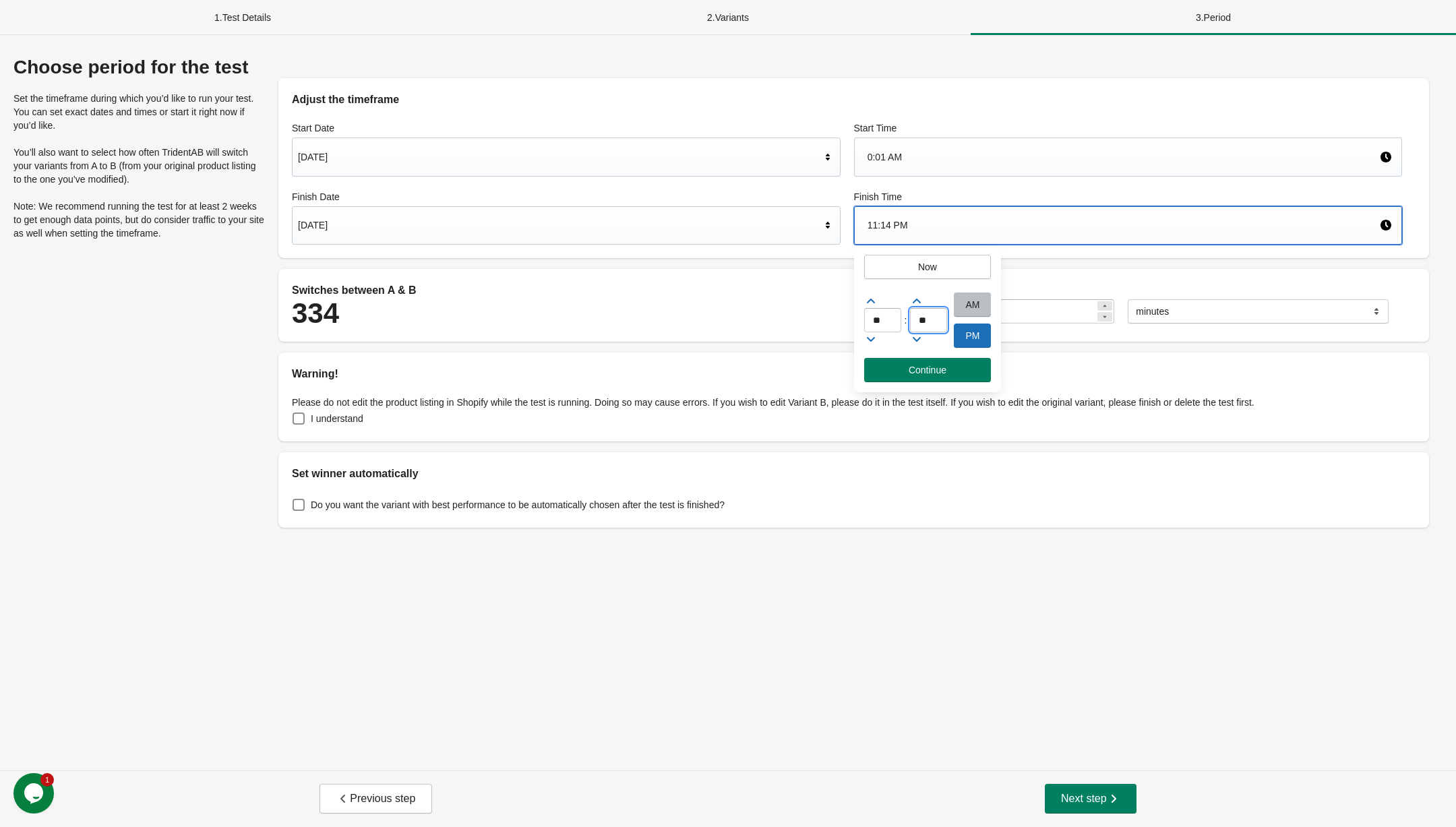
click at [934, 325] on input "**" at bounding box center [928, 320] width 37 height 24
type input "**"
click at [973, 378] on button "Continue" at bounding box center [928, 370] width 128 height 24
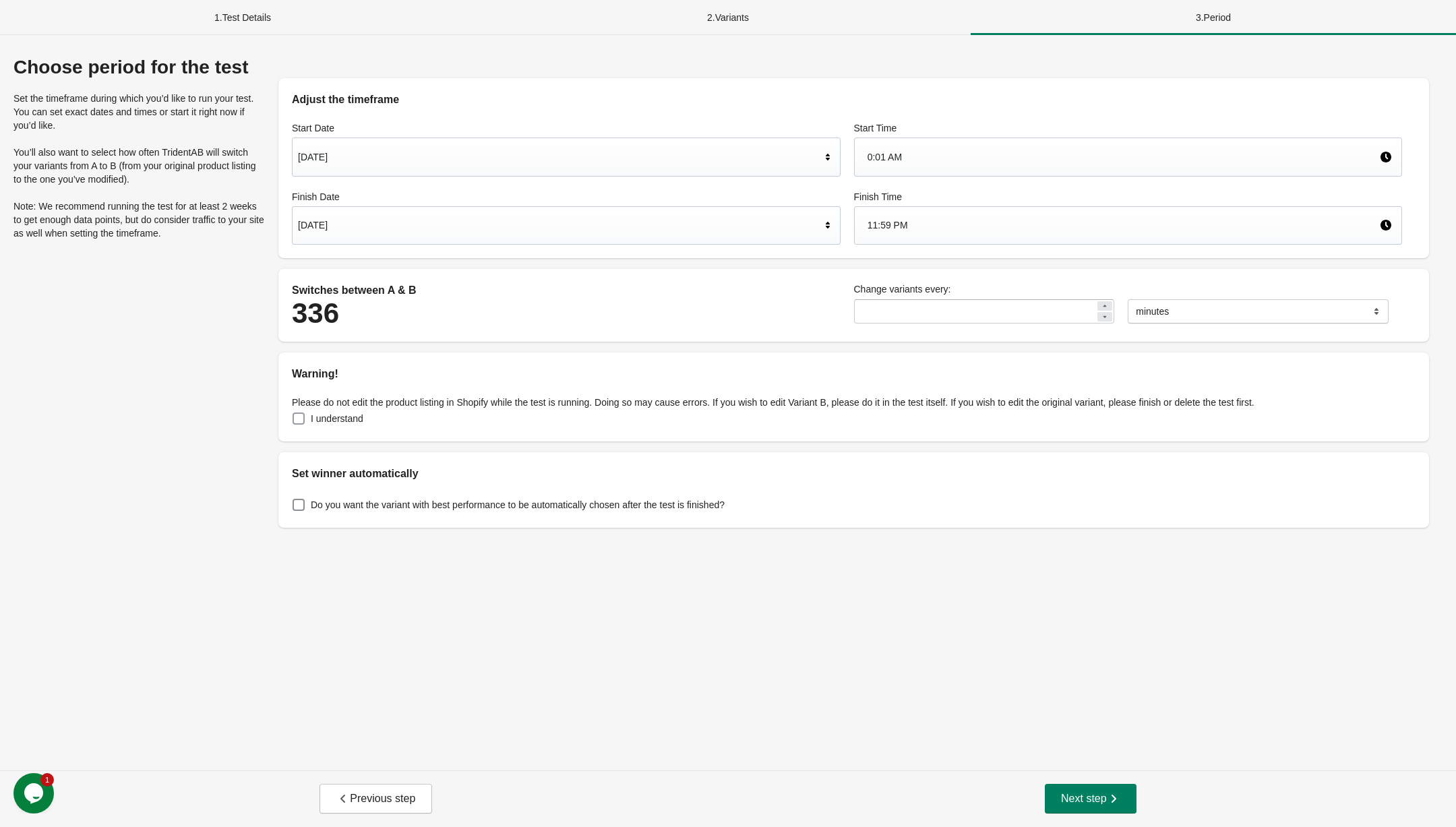
click at [300, 410] on label "I understand" at bounding box center [328, 418] width 71 height 19
click at [294, 502] on span at bounding box center [299, 505] width 12 height 12
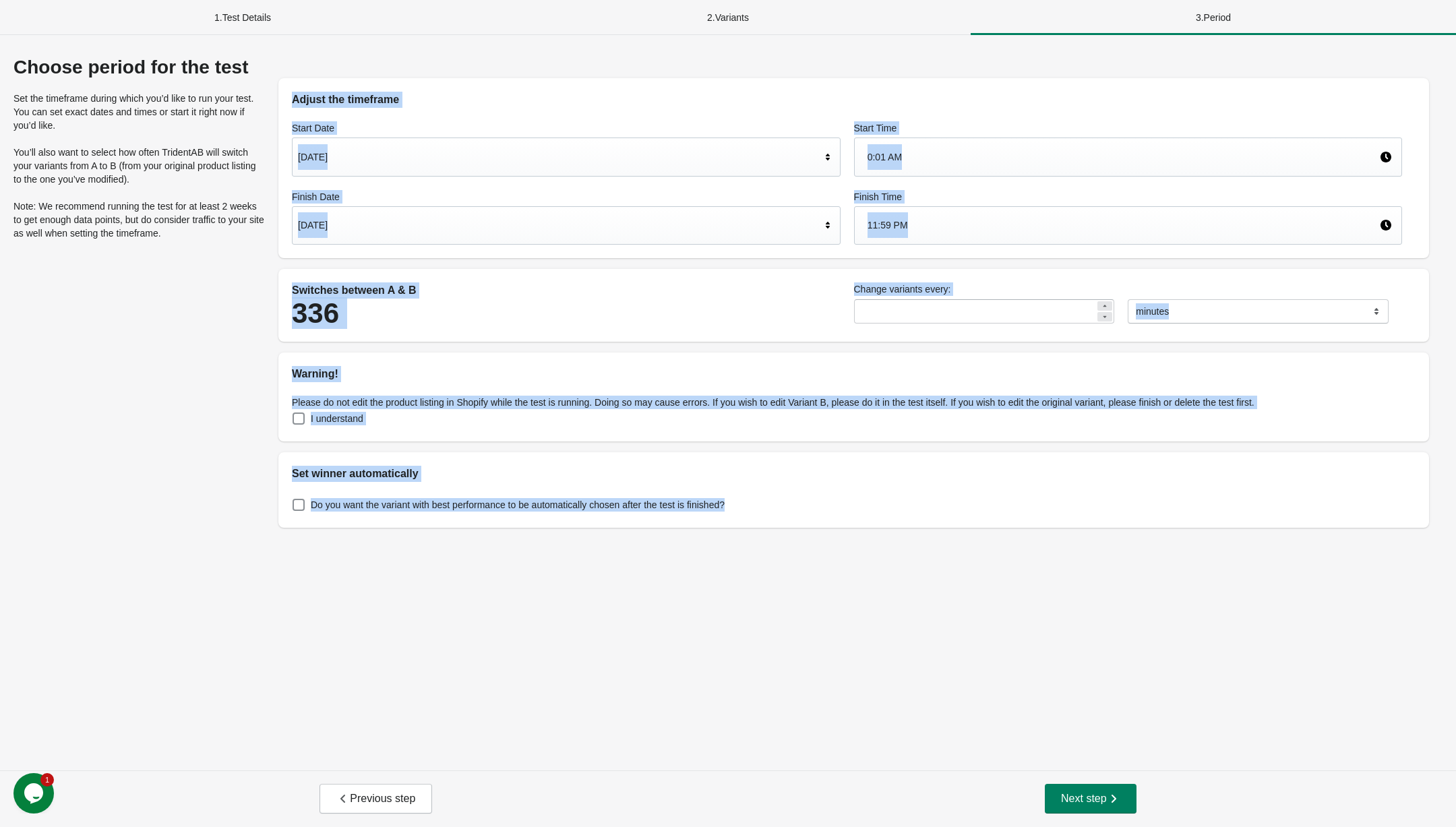
drag, startPoint x: 1039, startPoint y: 575, endPoint x: 512, endPoint y: 15, distance: 769.0
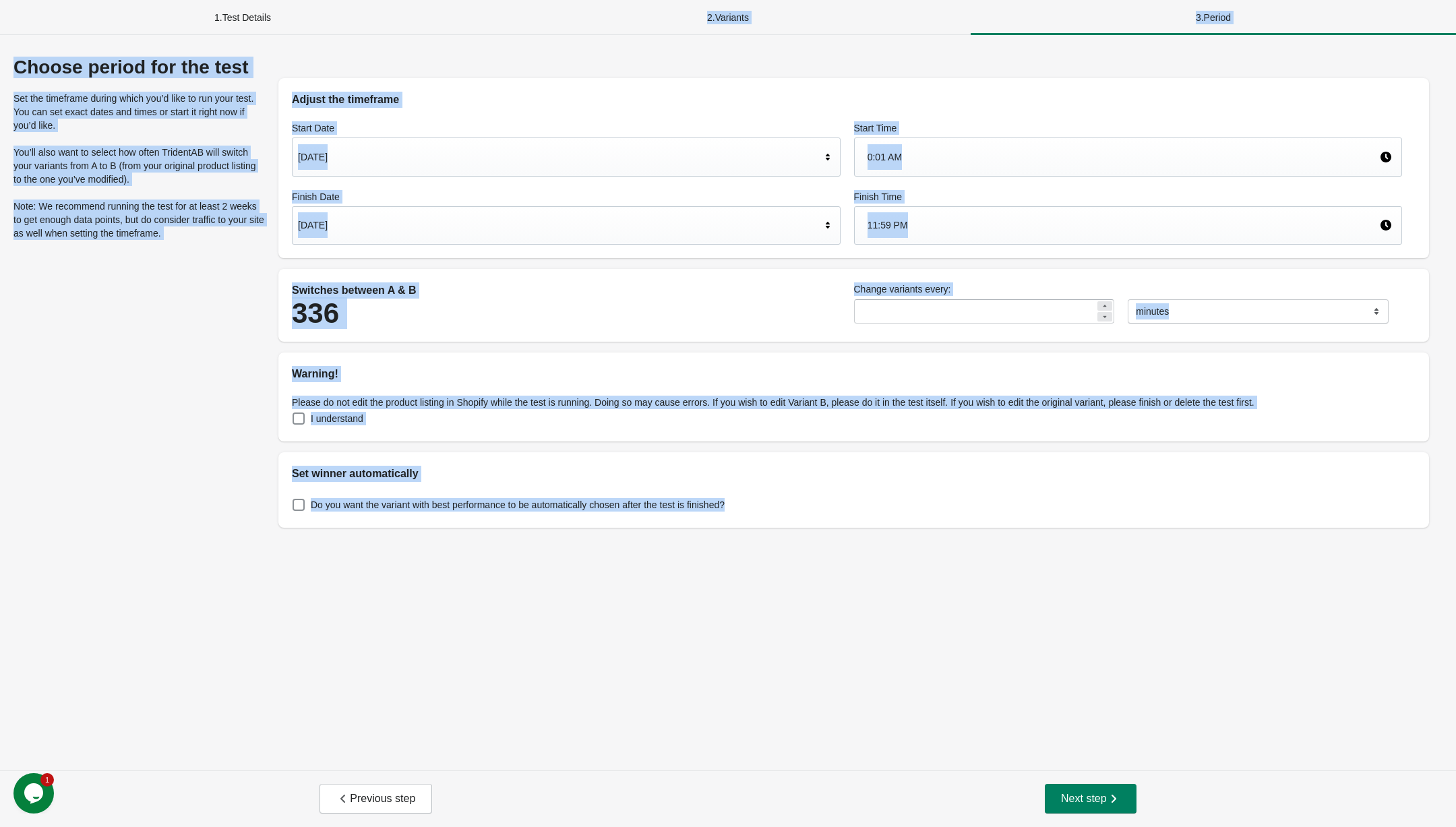
click at [516, 22] on div "1 . Test Details 2 . Variants 3 . Period Choose period for the test Set the tim…" at bounding box center [728, 414] width 1456 height 827
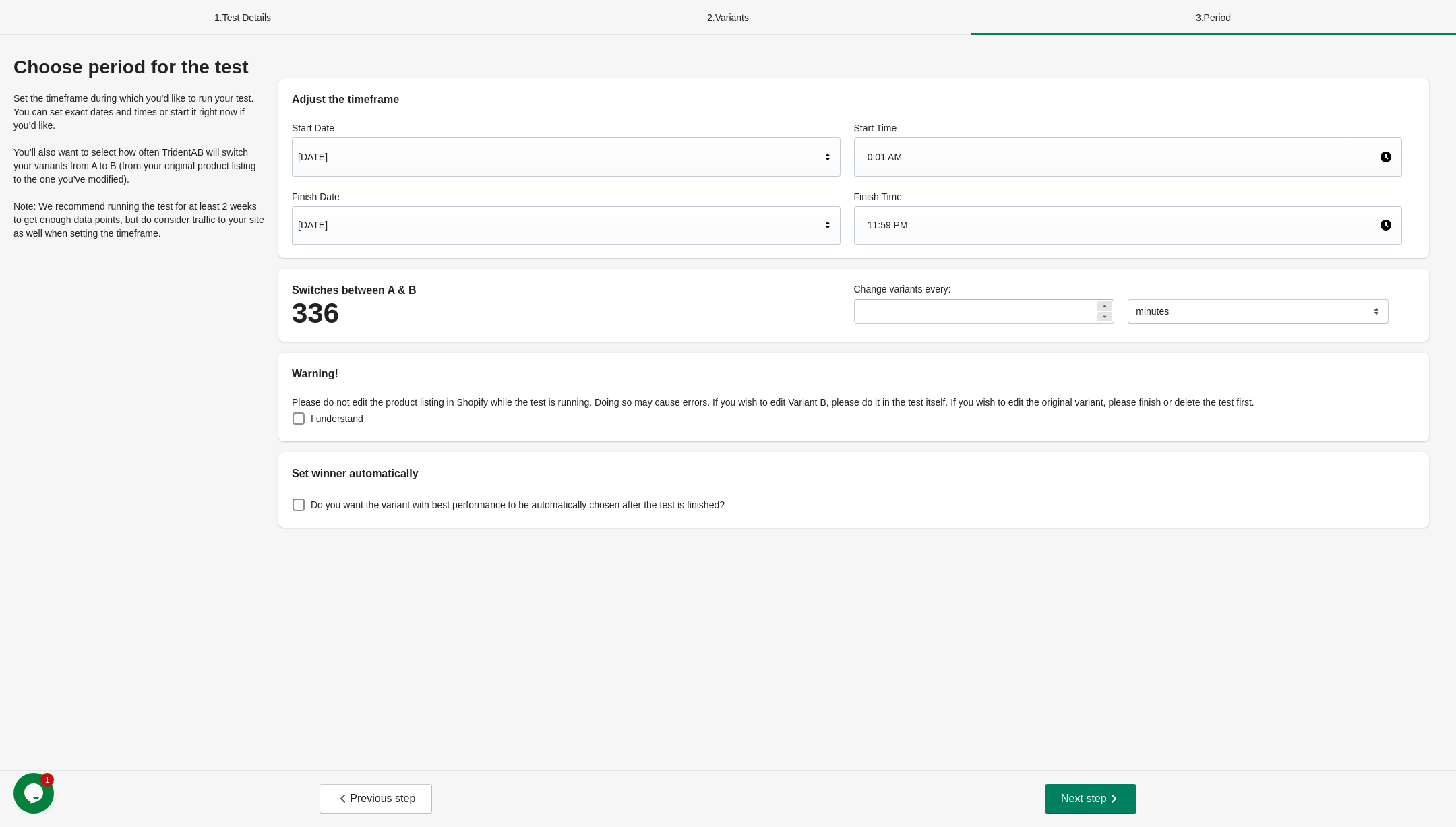
click at [504, 50] on div "Choose period for the test Set the timeframe during which you’d like to run you…" at bounding box center [728, 402] width 1456 height 735
click at [1058, 789] on button "Next step" at bounding box center [1090, 798] width 92 height 30
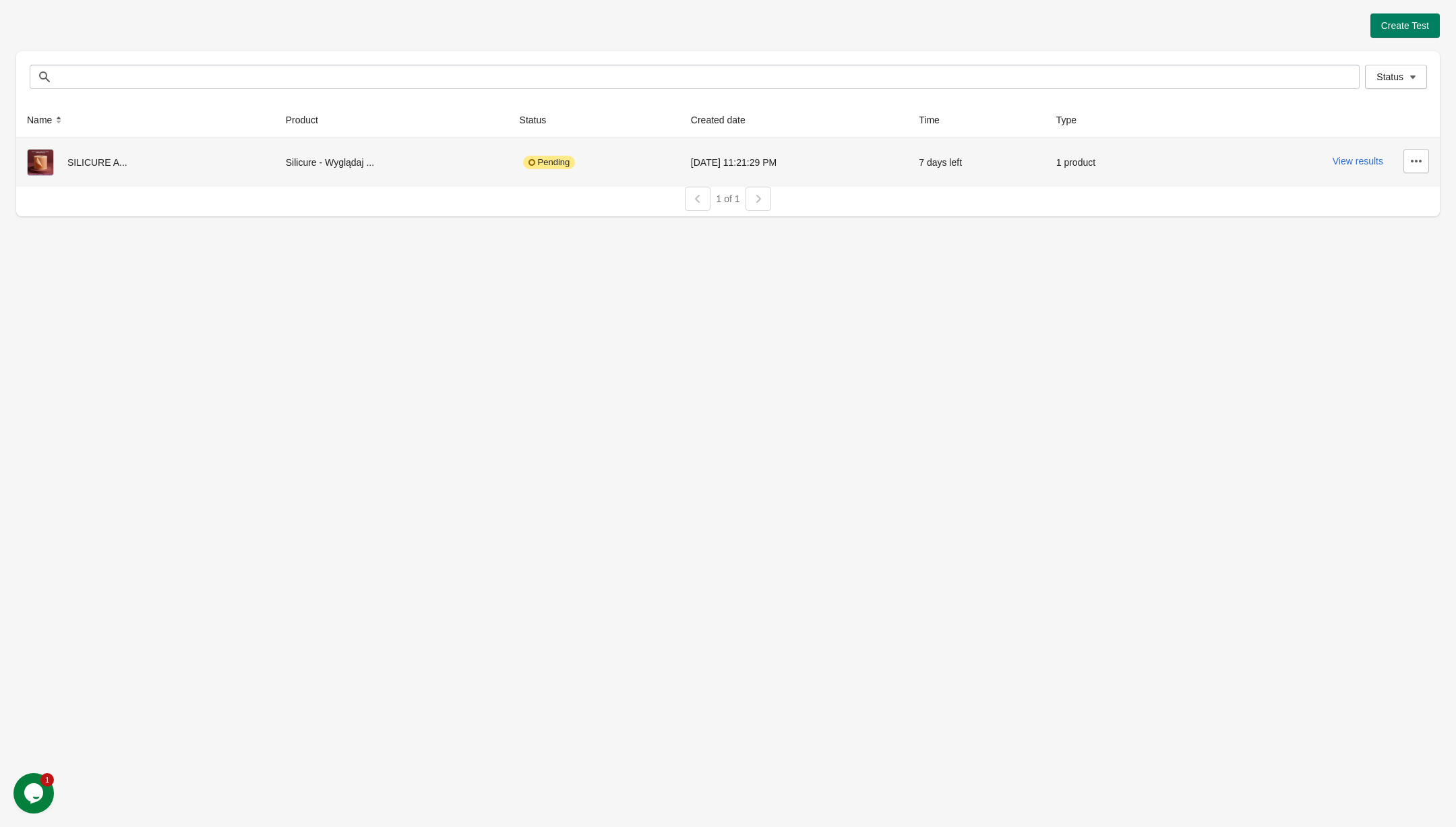
drag, startPoint x: 801, startPoint y: 165, endPoint x: 643, endPoint y: 165, distance: 158.0
click at [643, 165] on tr "SILICURE A... Silicure - Wyglądaj ... Pending [DATE] 11:21:29 PM 7 days left 1 …" at bounding box center [728, 163] width 1423 height 49
click at [993, 431] on div "Create Test Status Status Name Product Status Created date Time Type SILICURE A…" at bounding box center [728, 414] width 1456 height 827
click at [136, 156] on div "SILICURE A..." at bounding box center [145, 162] width 237 height 27
click at [102, 165] on div "SILICURE A..." at bounding box center [145, 162] width 237 height 27
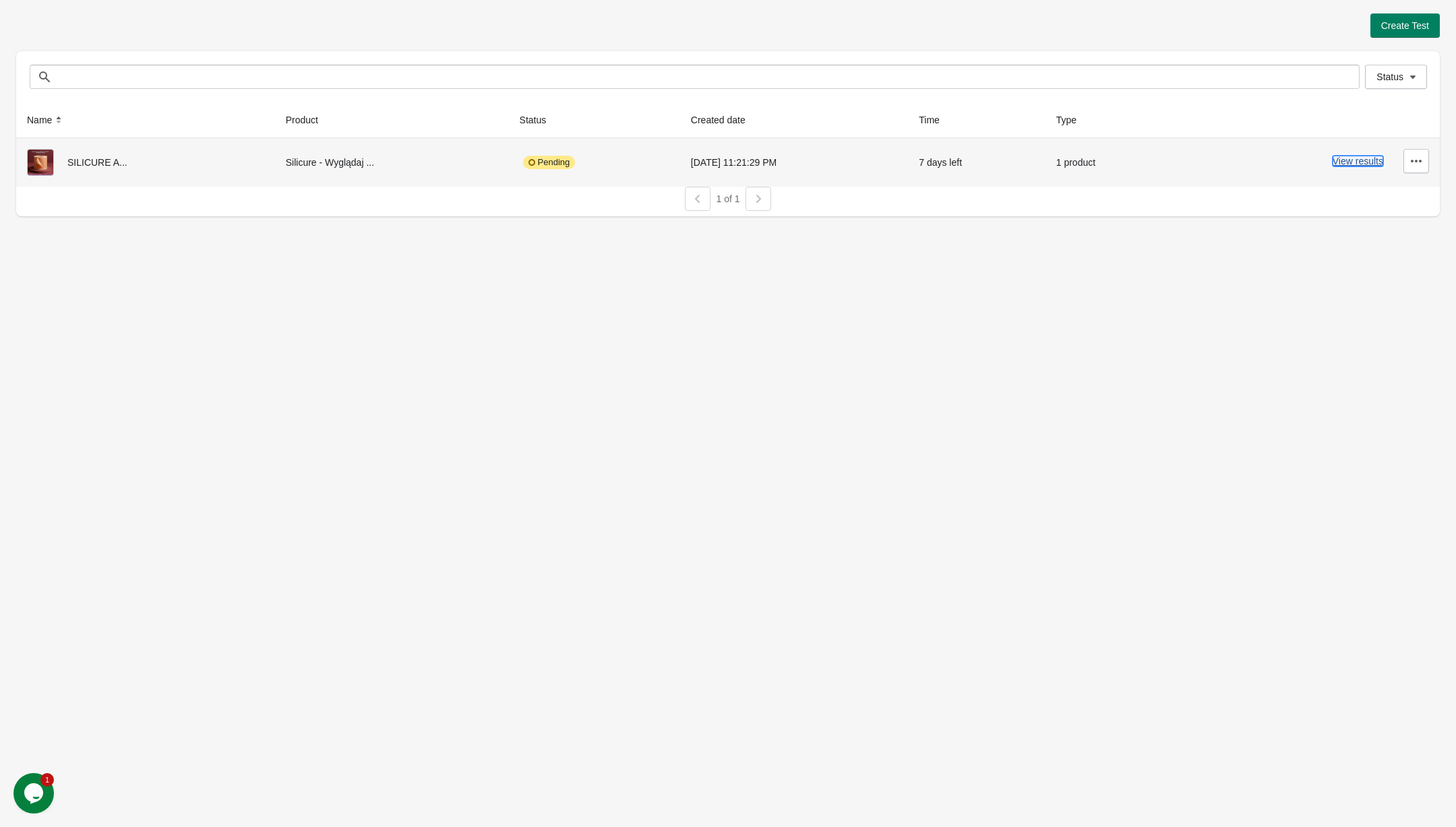
click at [1356, 160] on button "View results" at bounding box center [1358, 161] width 50 height 11
